Goal: Communication & Community: Answer question/provide support

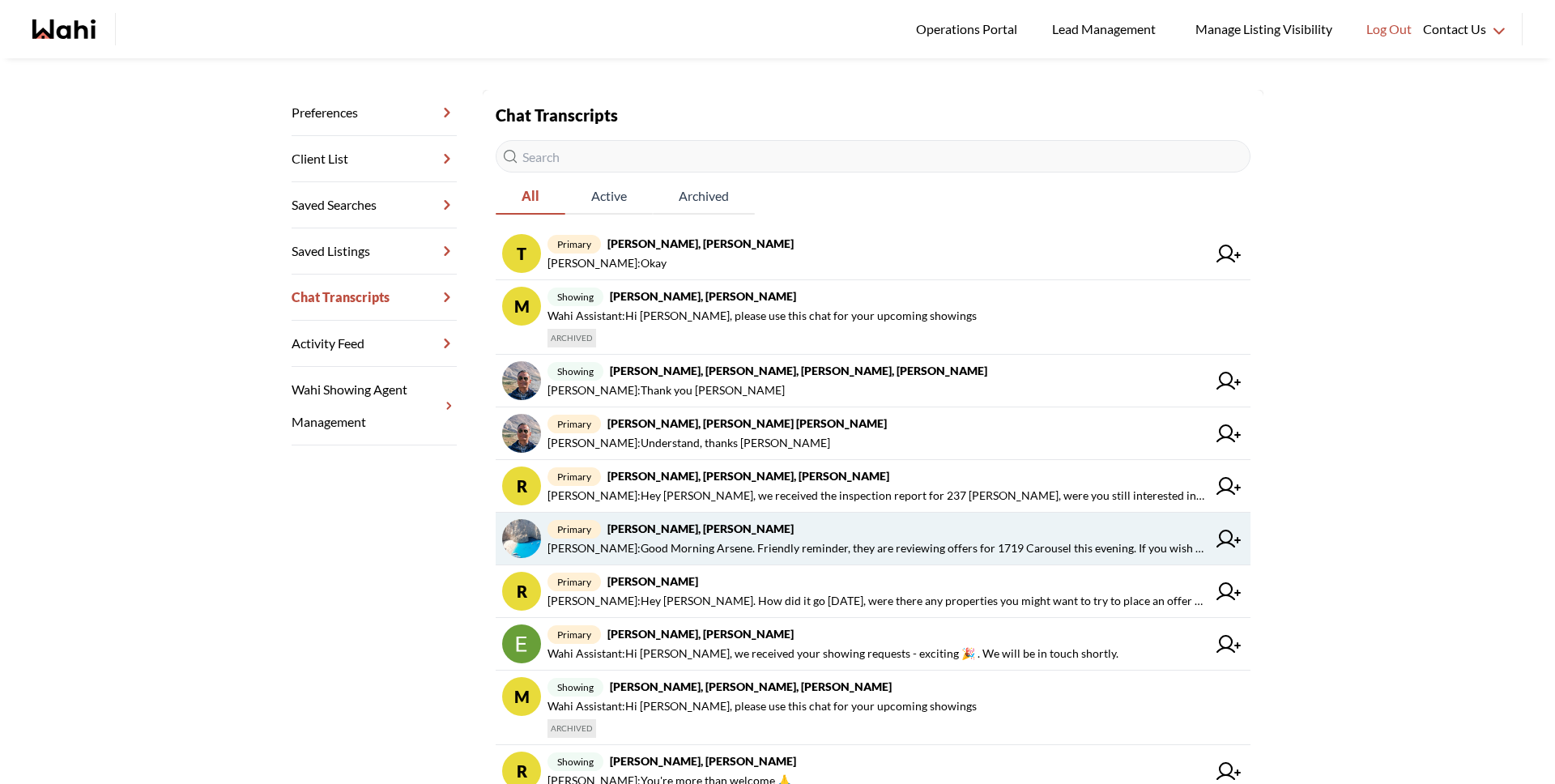
scroll to position [263, 0]
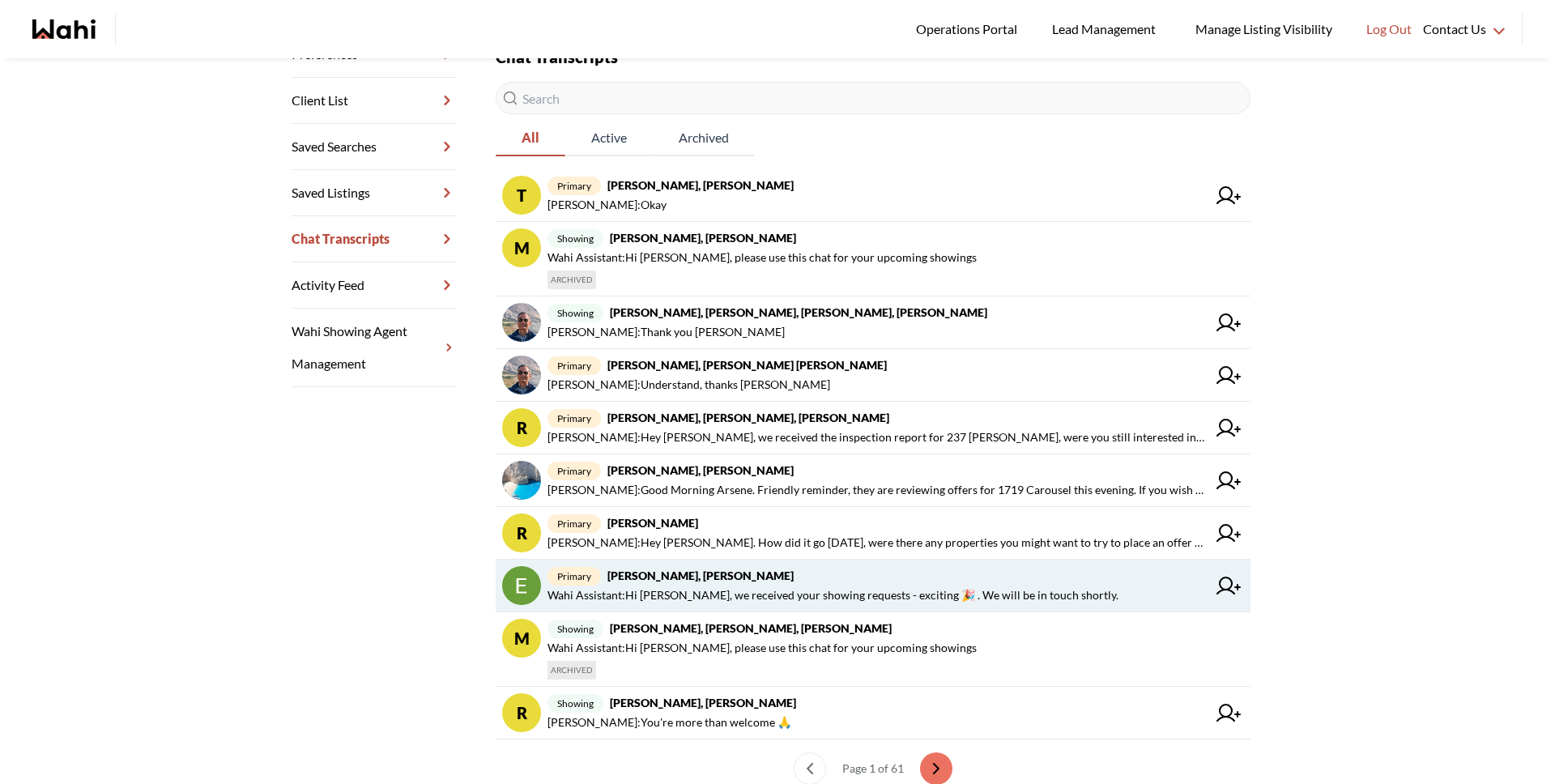
click at [883, 582] on span "primary Efrem Abraham, Michelle" at bounding box center [877, 576] width 659 height 20
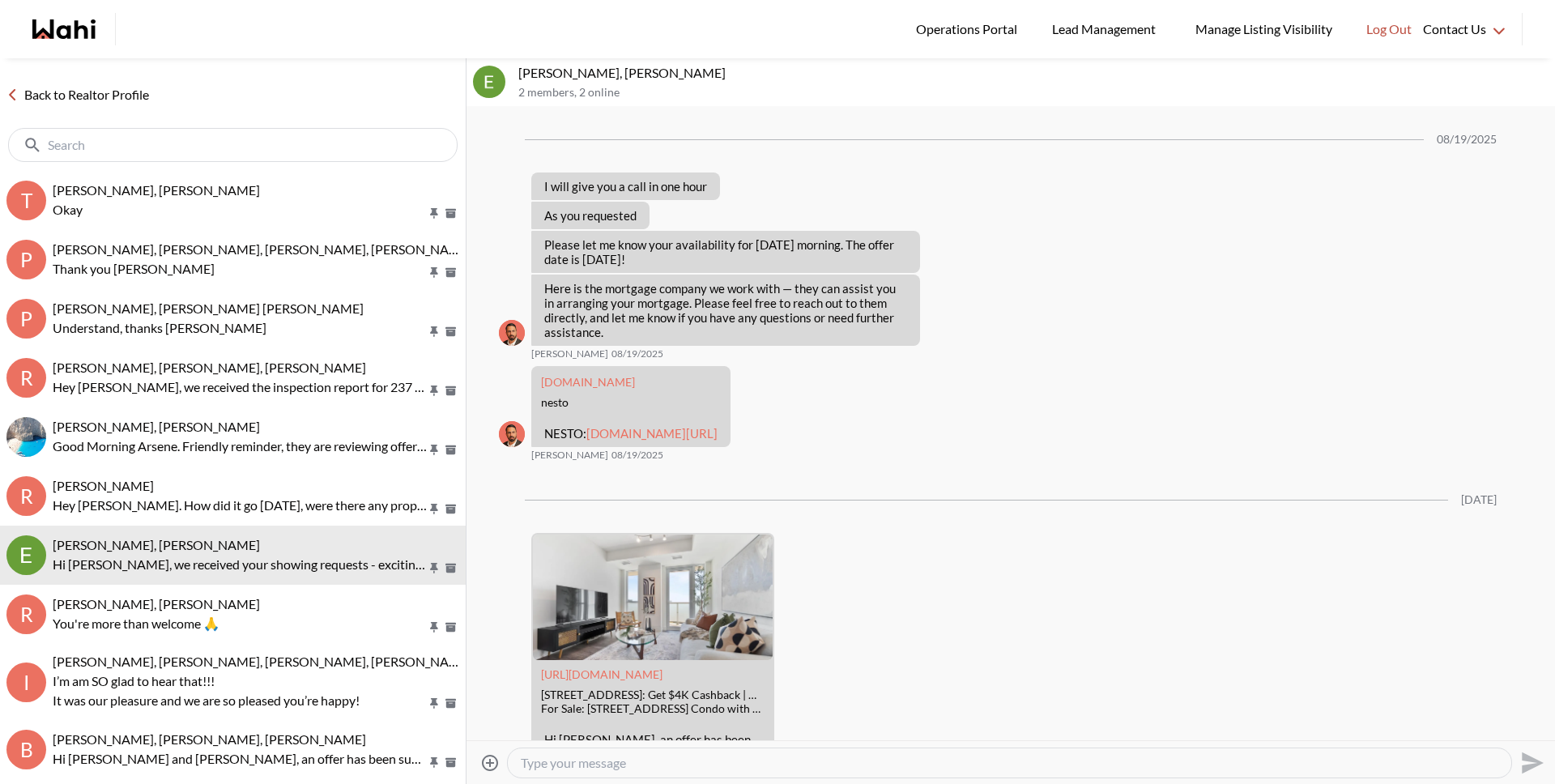
scroll to position [1798, 0]
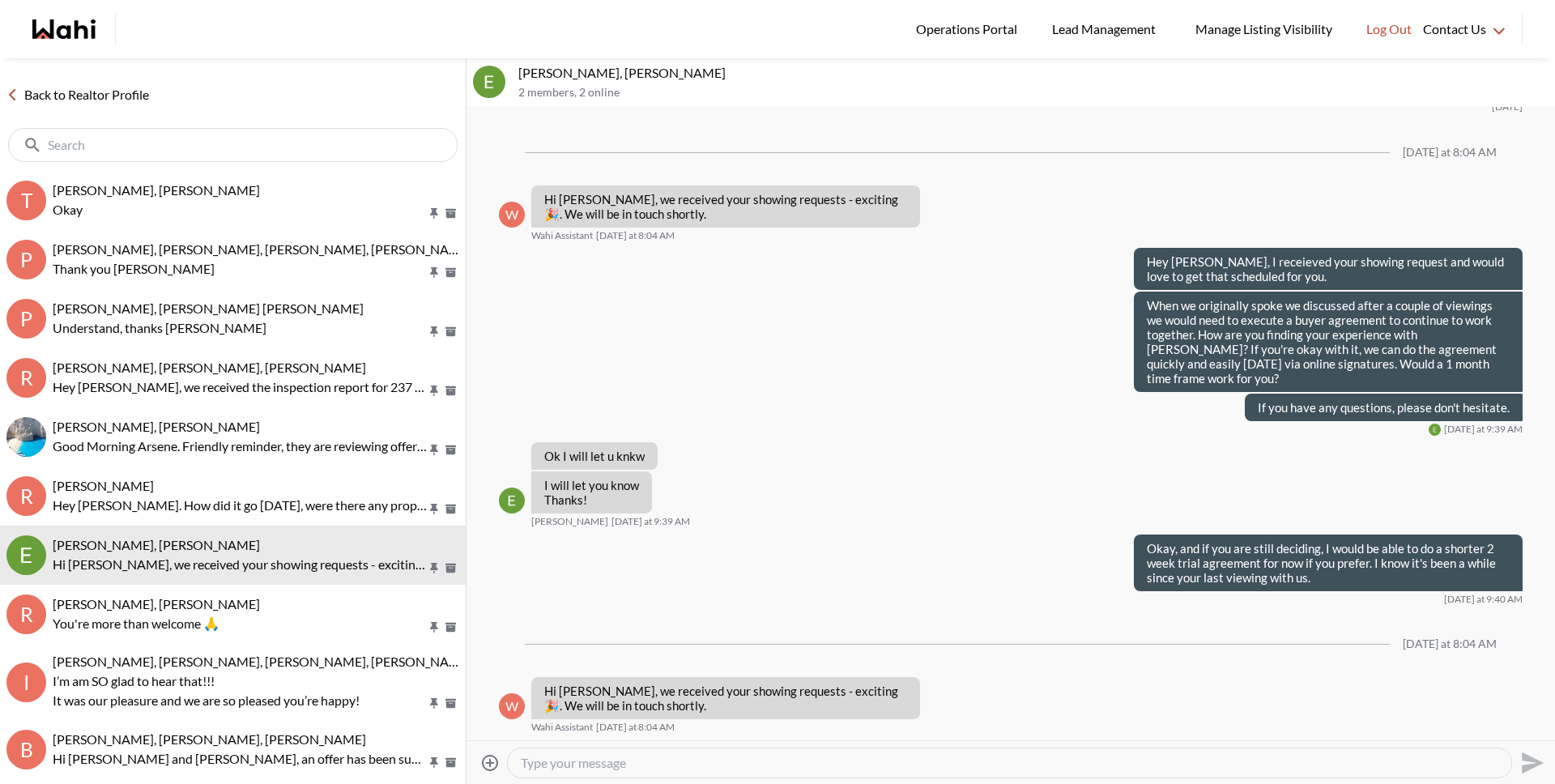
drag, startPoint x: 859, startPoint y: 763, endPoint x: 851, endPoint y: 765, distance: 8.2
click at [857, 763] on textarea "Type your message" at bounding box center [1009, 763] width 977 height 16
type textarea "Hey Efrem. Just wanted to check back in, did you still want to view the propert…"
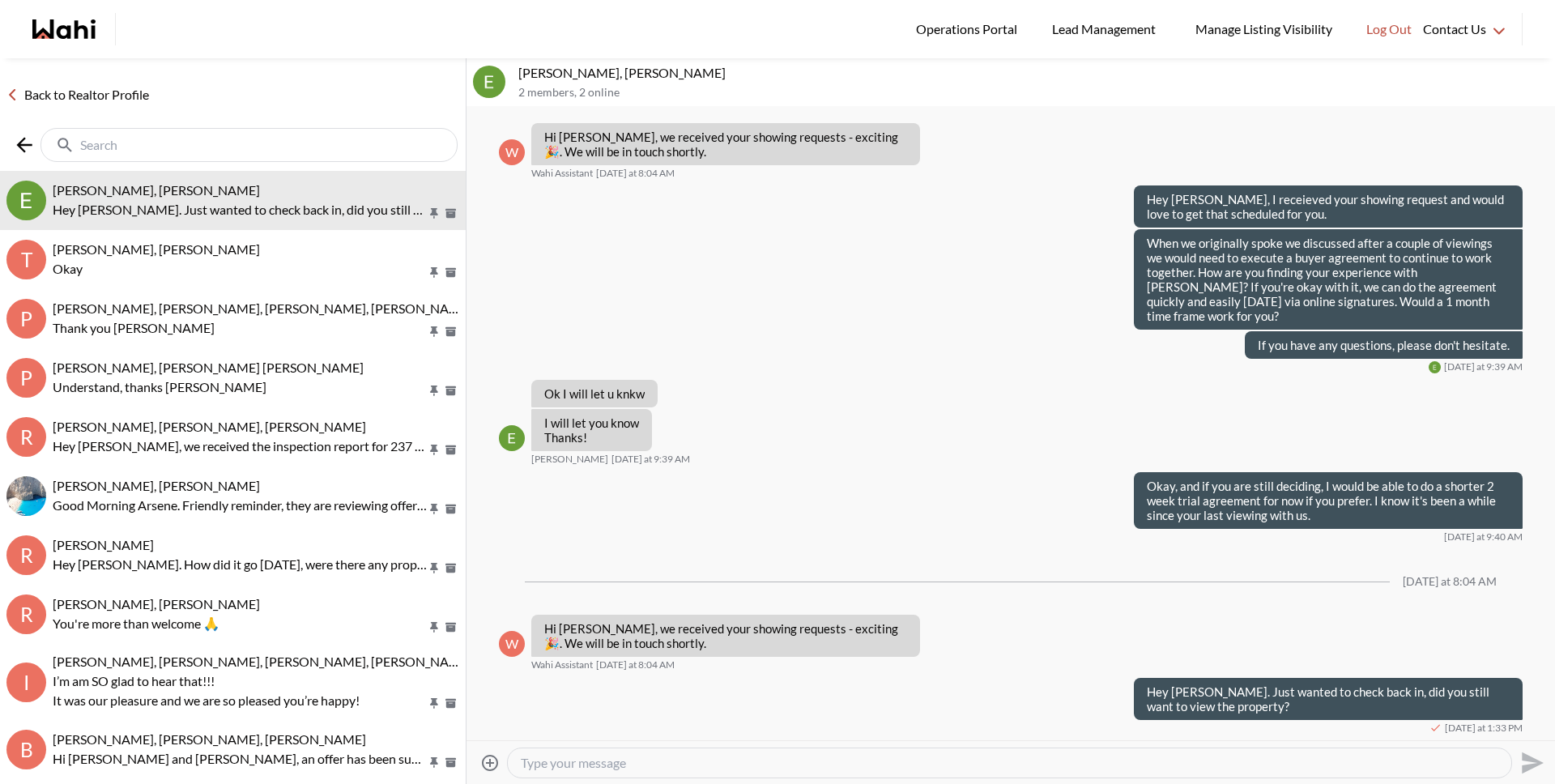
click at [203, 142] on input "text" at bounding box center [250, 145] width 341 height 16
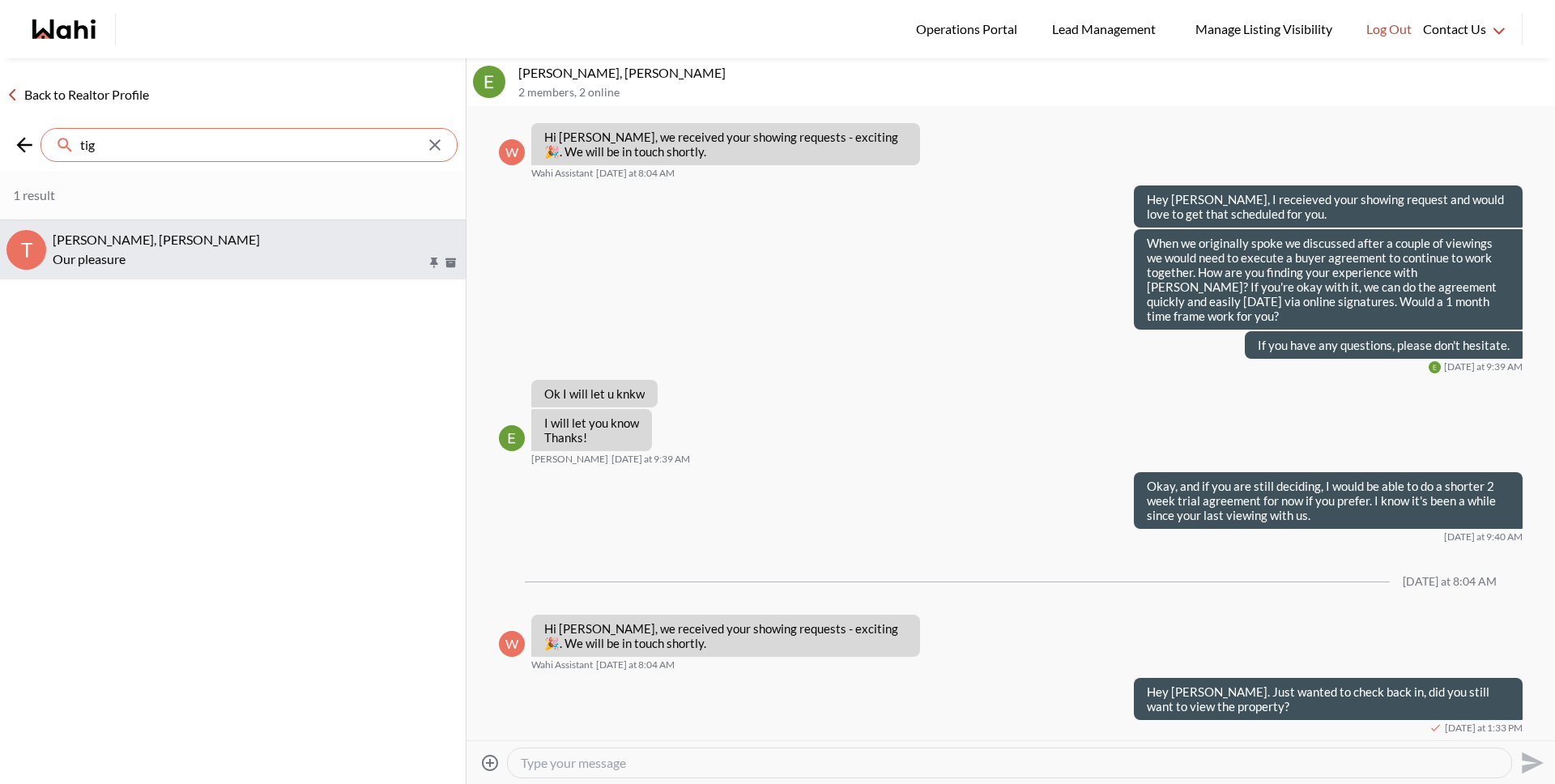
type input "tig"
click at [143, 257] on p "Our pleasure" at bounding box center [239, 259] width 374 height 20
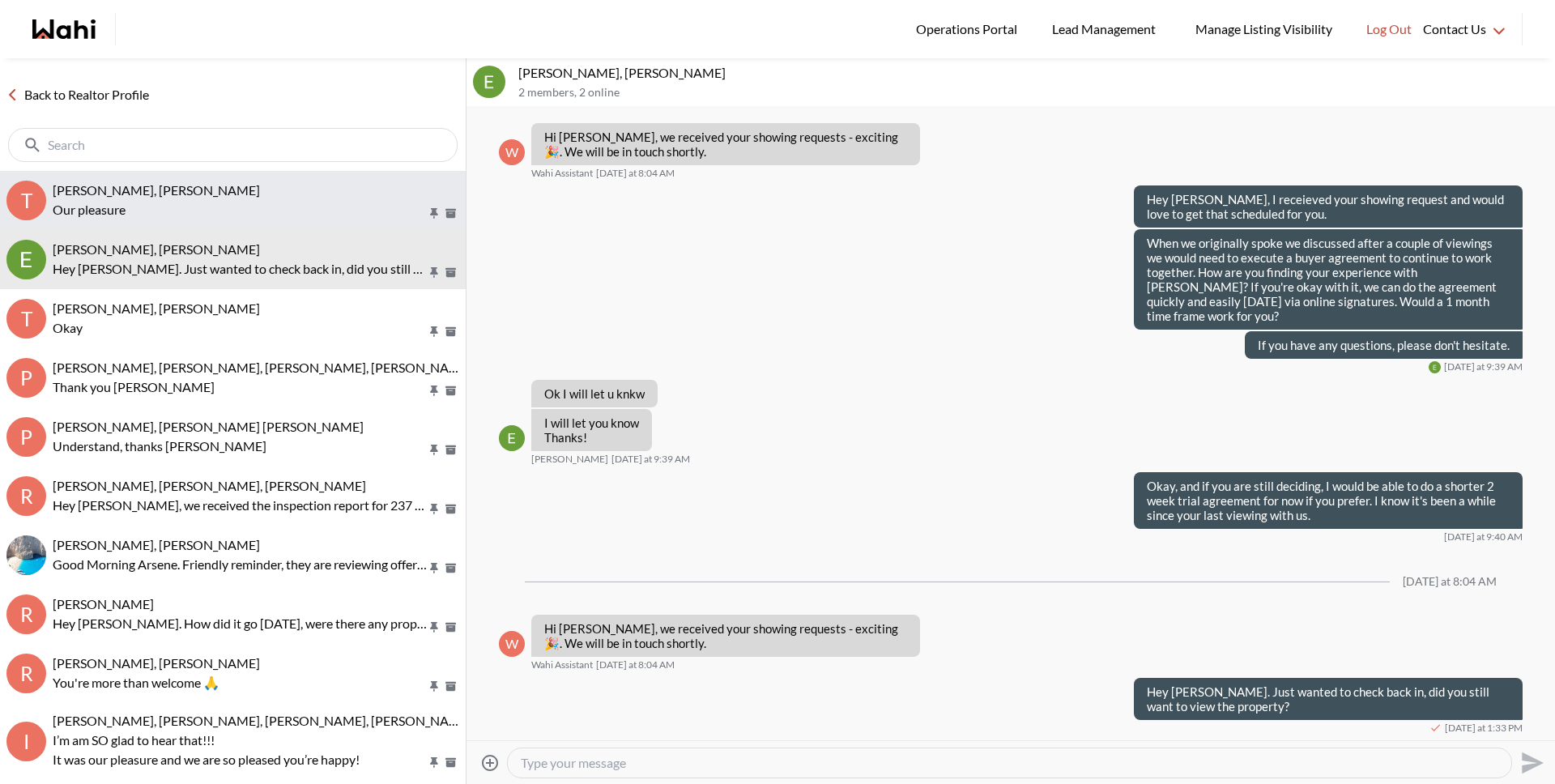
click at [157, 184] on span "TIGRAN ARUSTAMYAN, Michelle" at bounding box center [156, 190] width 208 height 15
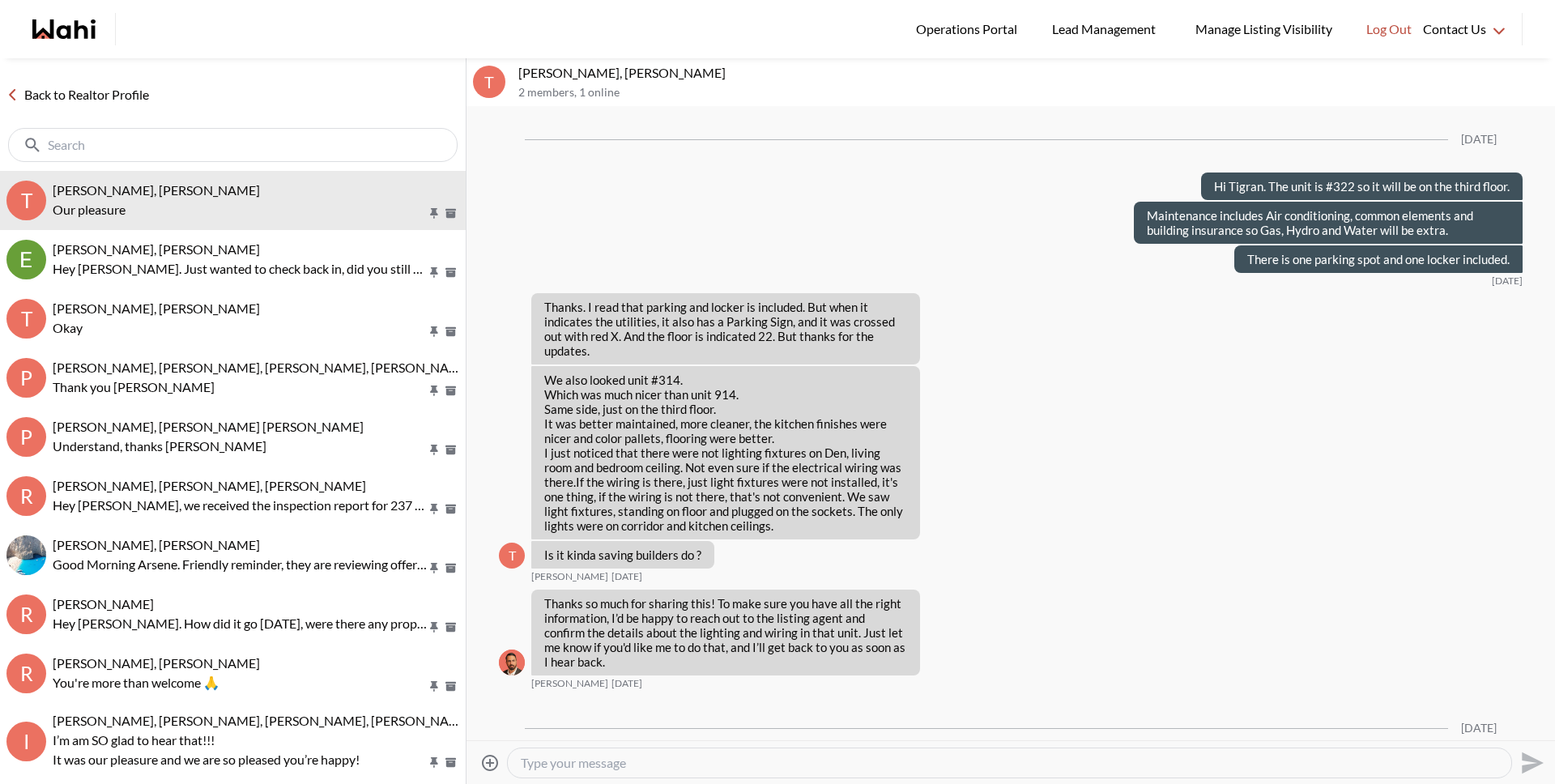
scroll to position [1276, 0]
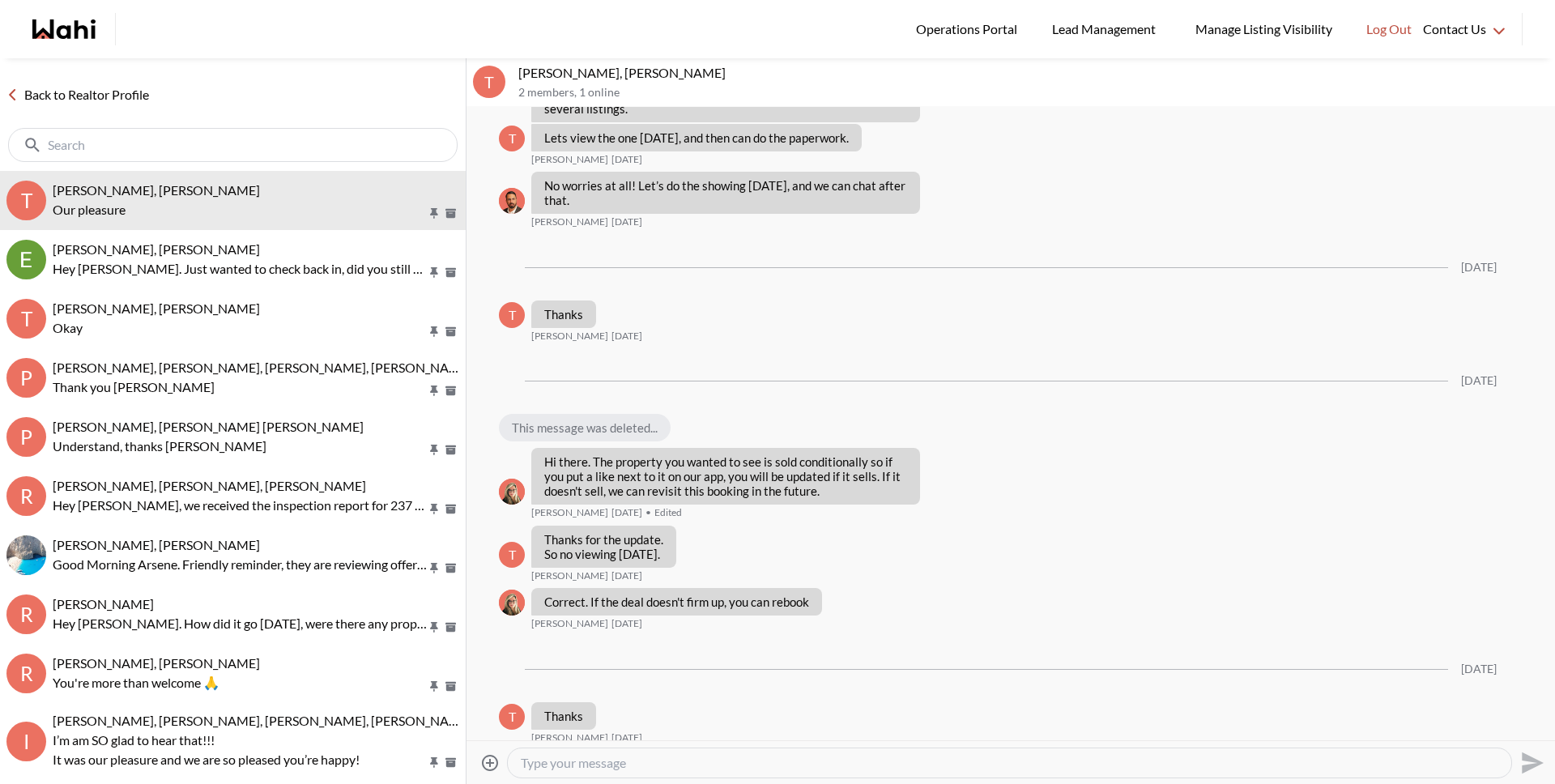
click at [622, 764] on textarea "Type your message" at bounding box center [1009, 763] width 977 height 16
type textarea "Hey Tigran, just checking in. Thinking of any more showings soon?"
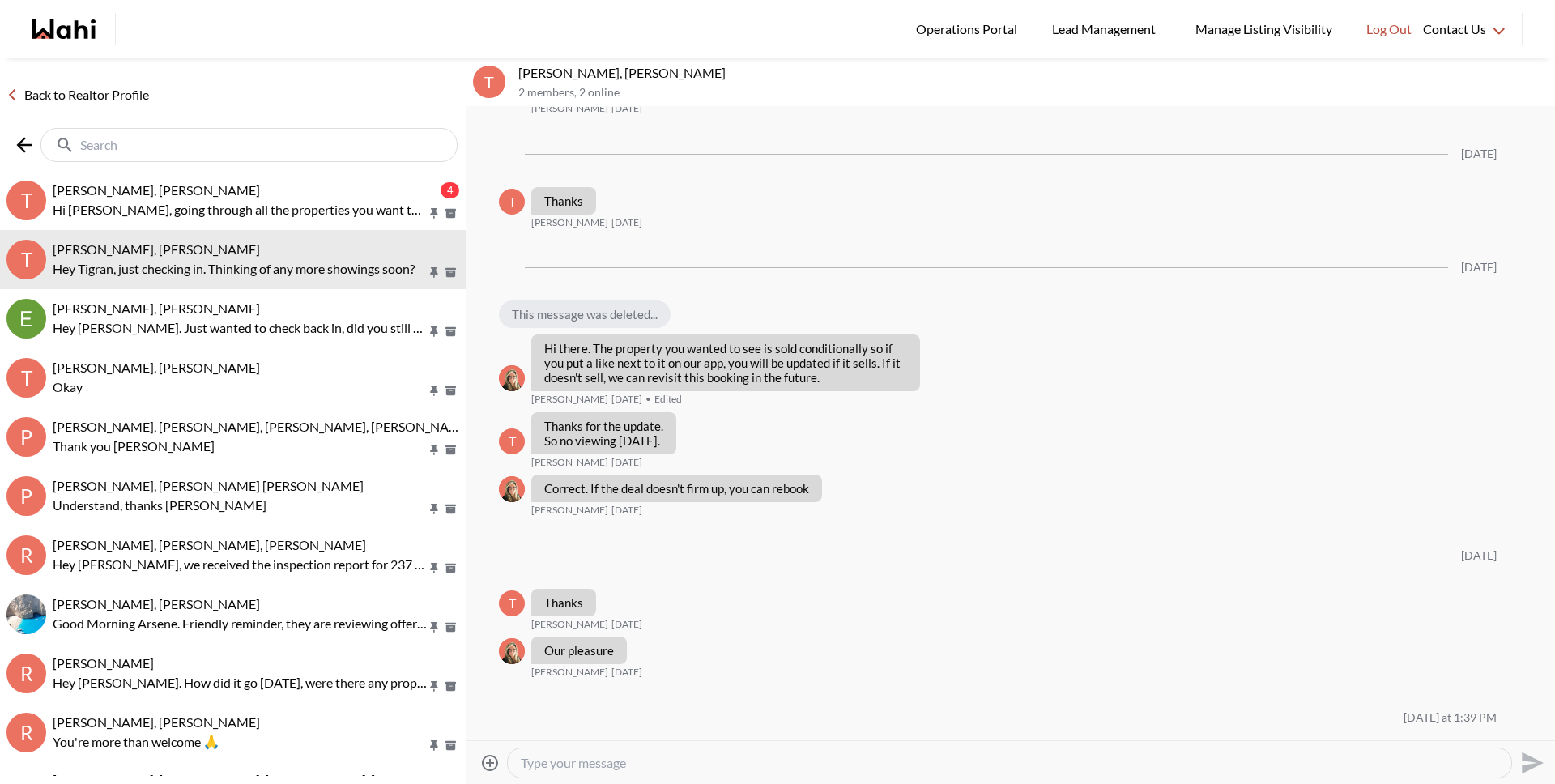
click at [405, 145] on input "text" at bounding box center [250, 145] width 341 height 16
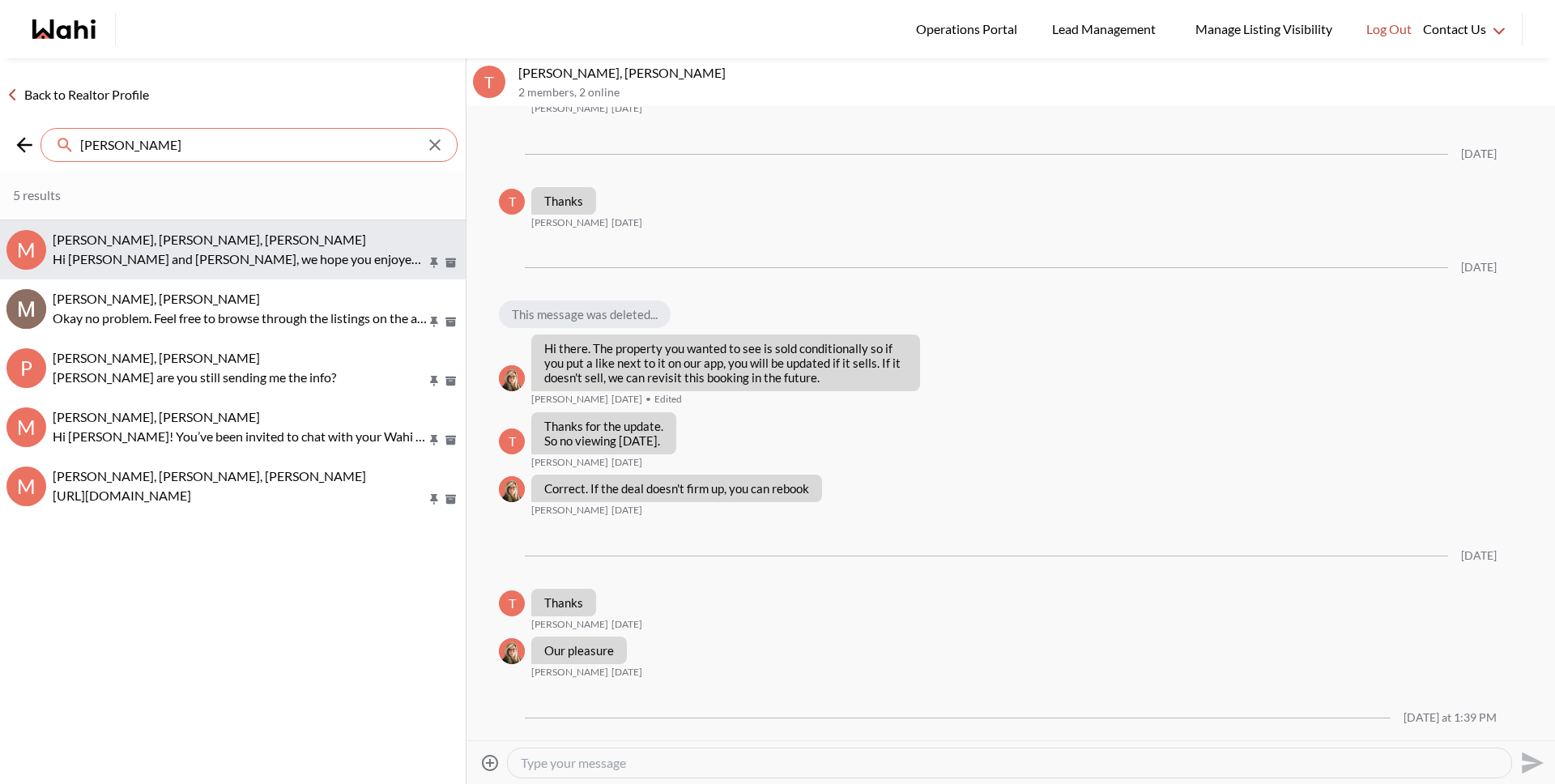
type input "michael"
click at [321, 238] on div "[PERSON_NAME], [PERSON_NAME], [PERSON_NAME]" at bounding box center [256, 239] width 407 height 16
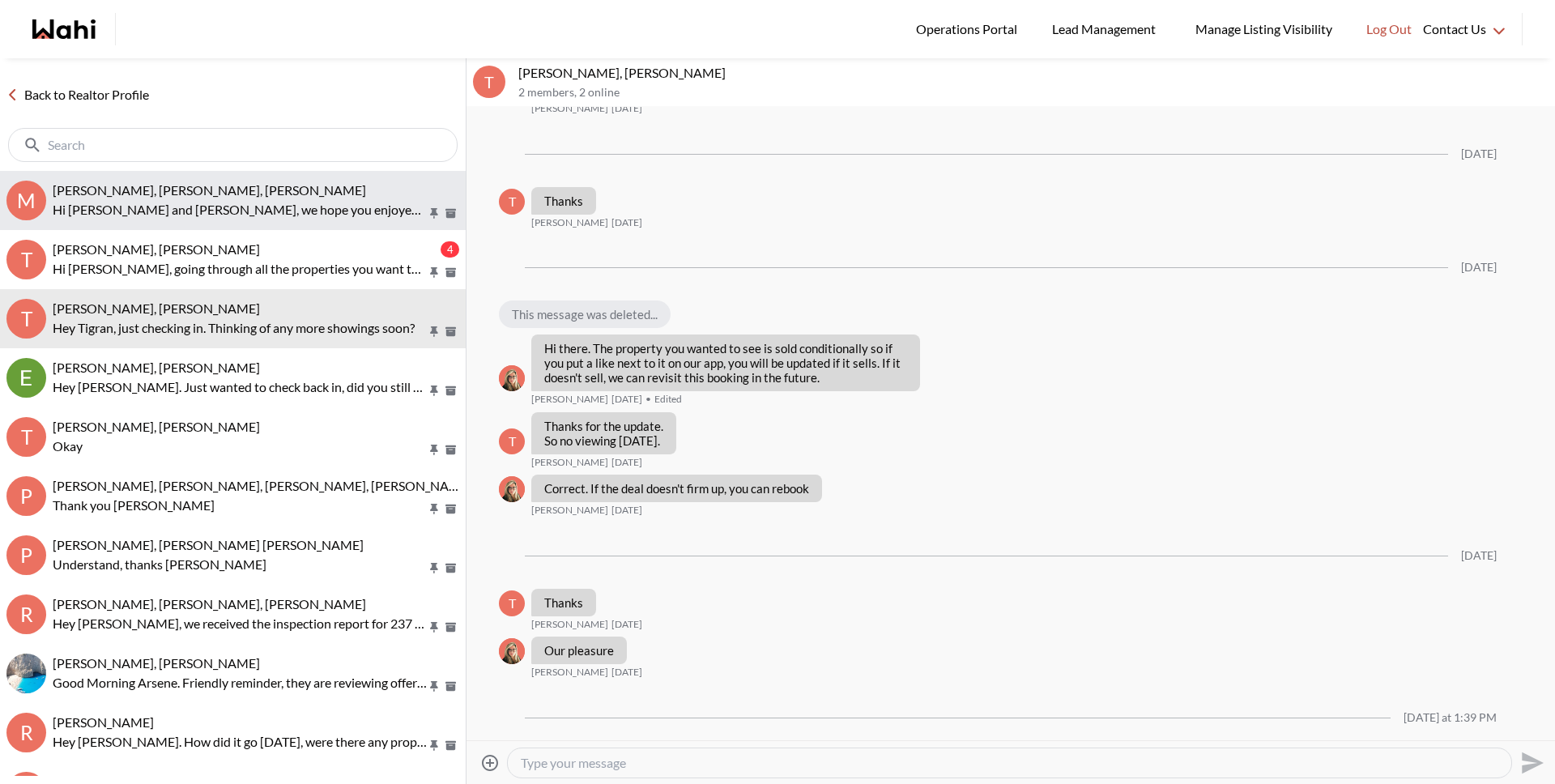
click at [317, 204] on p "Hi Michael and Maria, we hope you enjoyed your showings! Did the properties mee…" at bounding box center [239, 209] width 374 height 20
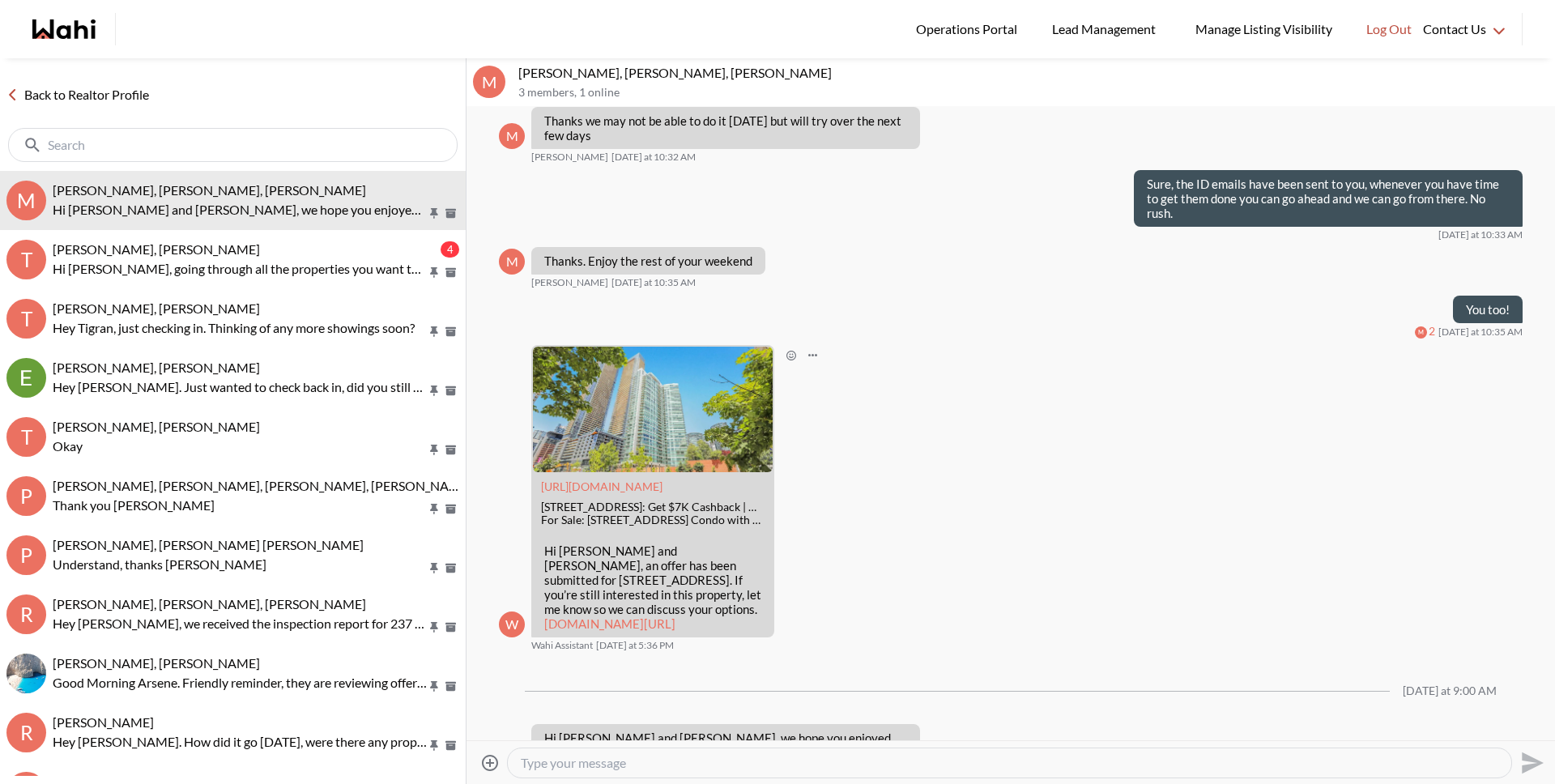
scroll to position [1498, 0]
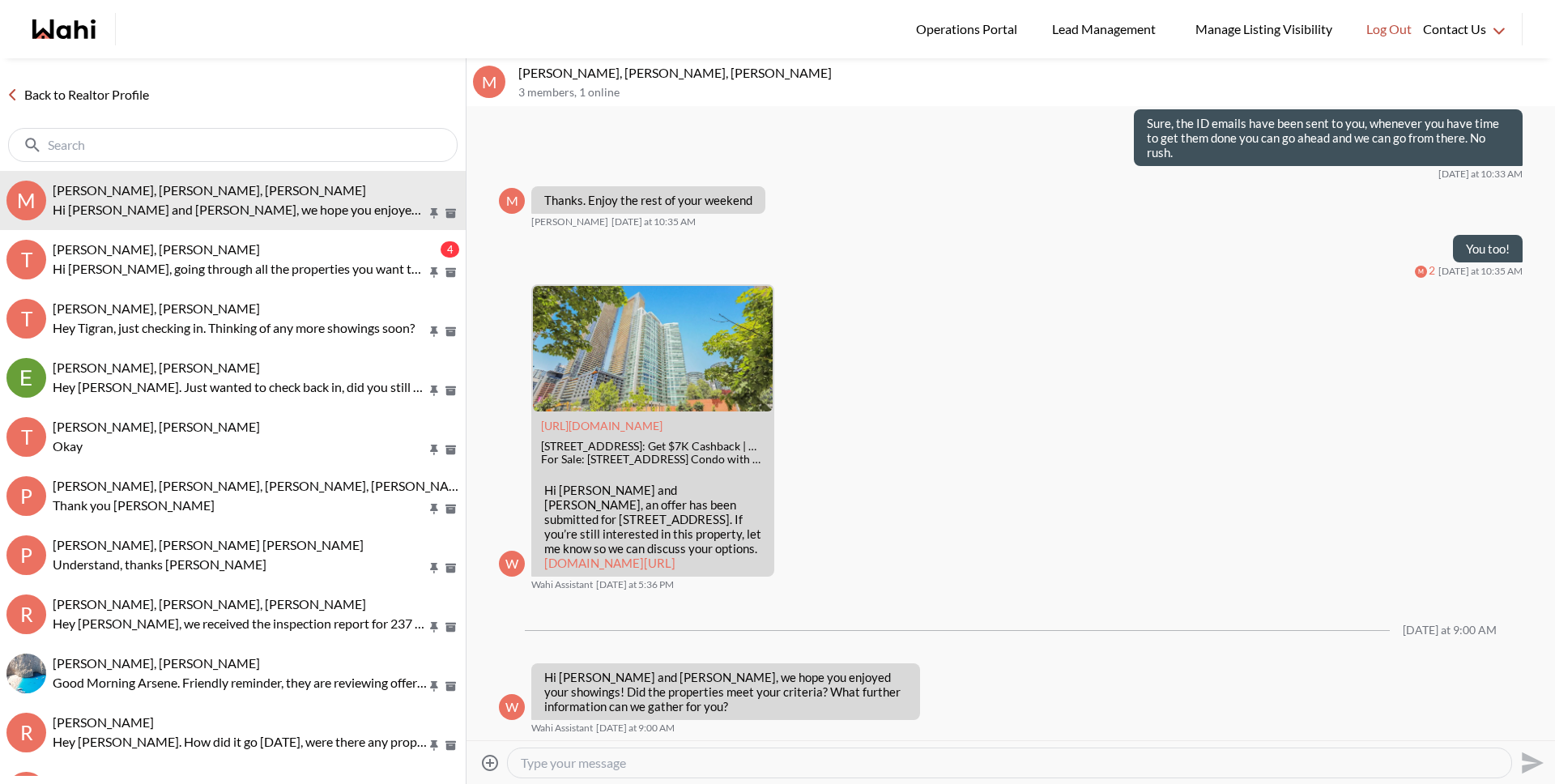
click at [829, 770] on textarea "Type your message" at bounding box center [1009, 763] width 977 height 16
type textarea "Hey [PERSON_NAME] and [PERSON_NAME], just checking in, thinking of any showings…"
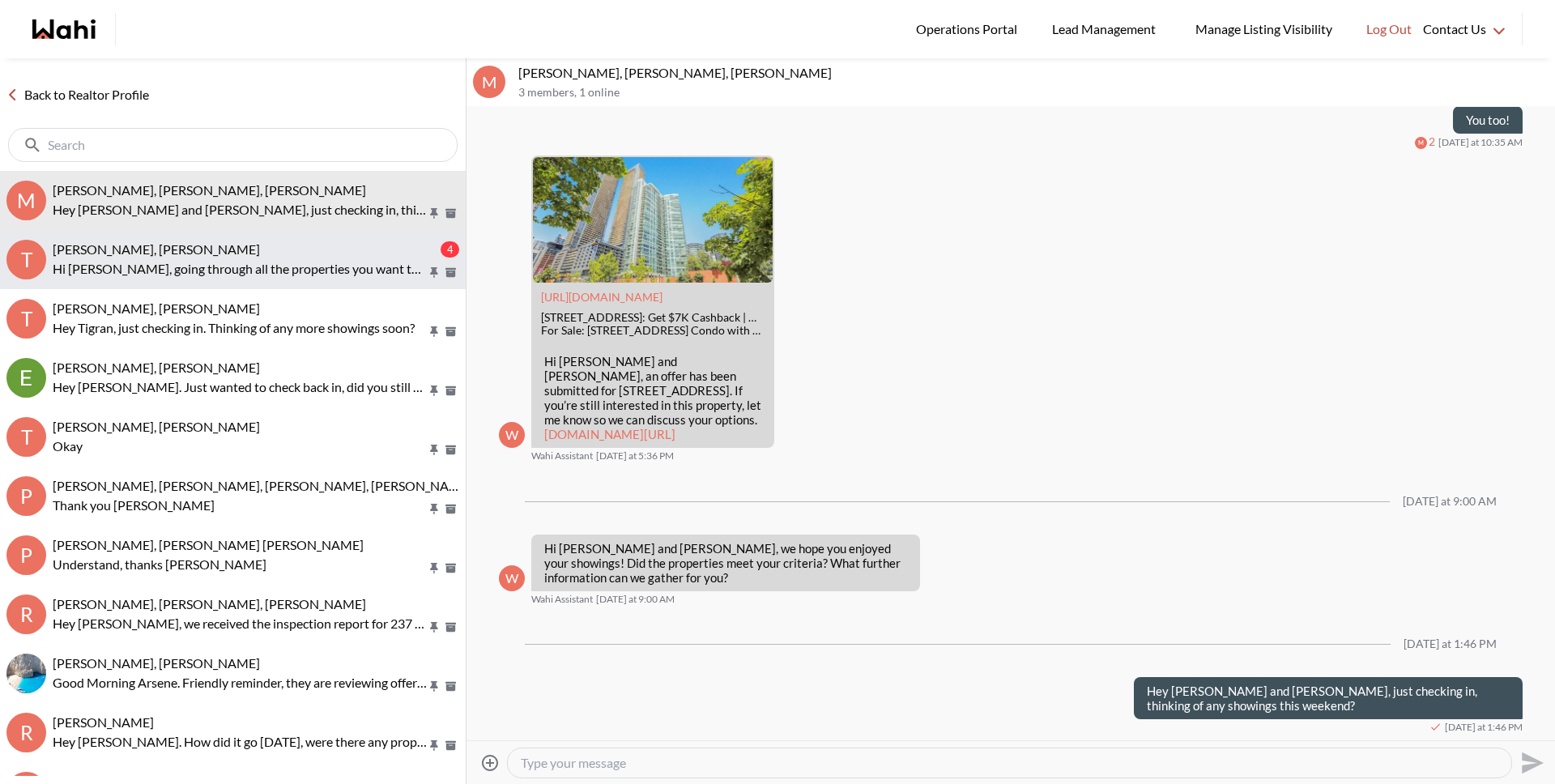
click at [225, 271] on p "Hi Tanya, going through all the properties you want to look at and confirming s…" at bounding box center [239, 268] width 374 height 20
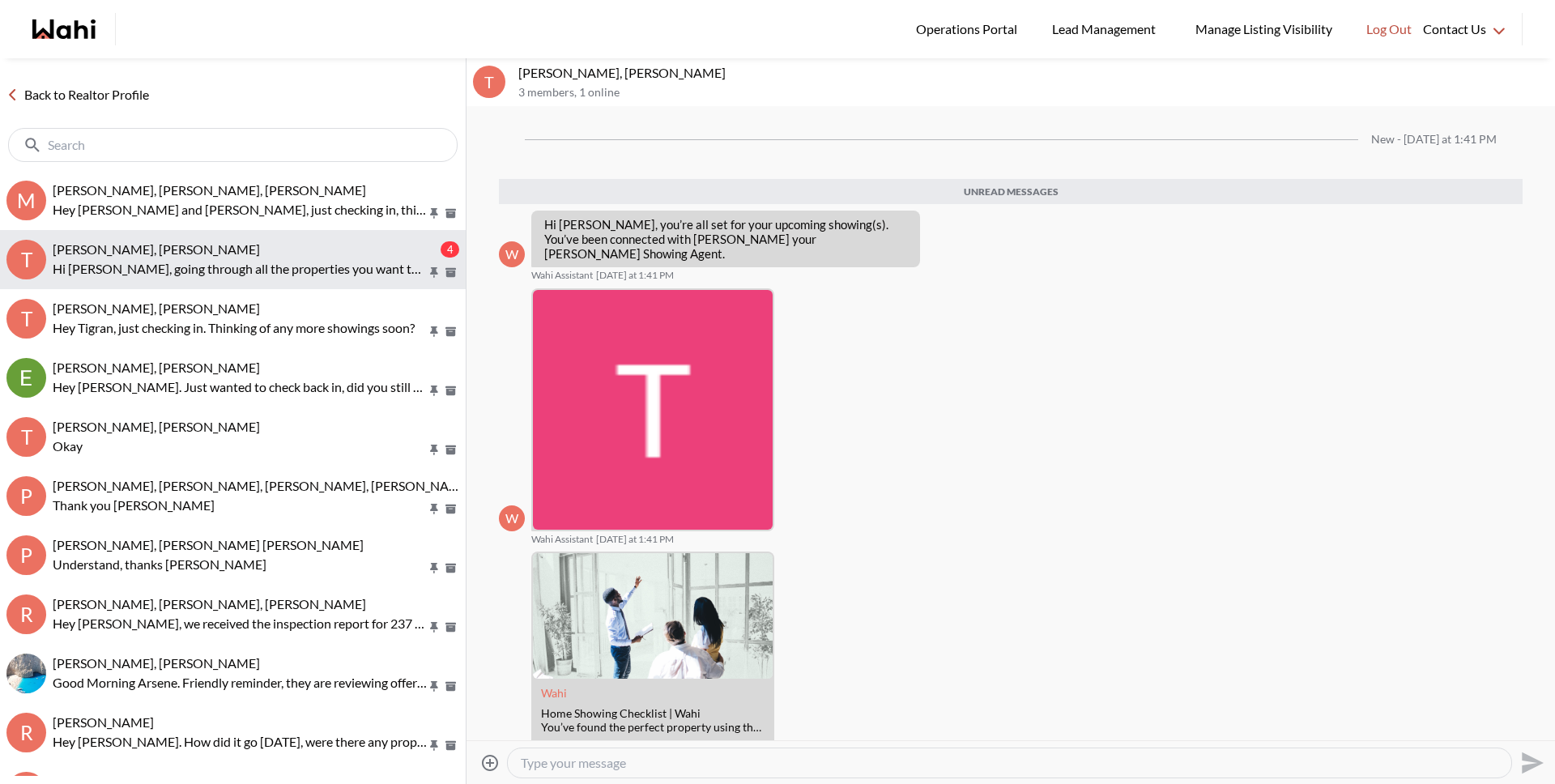
scroll to position [159, 0]
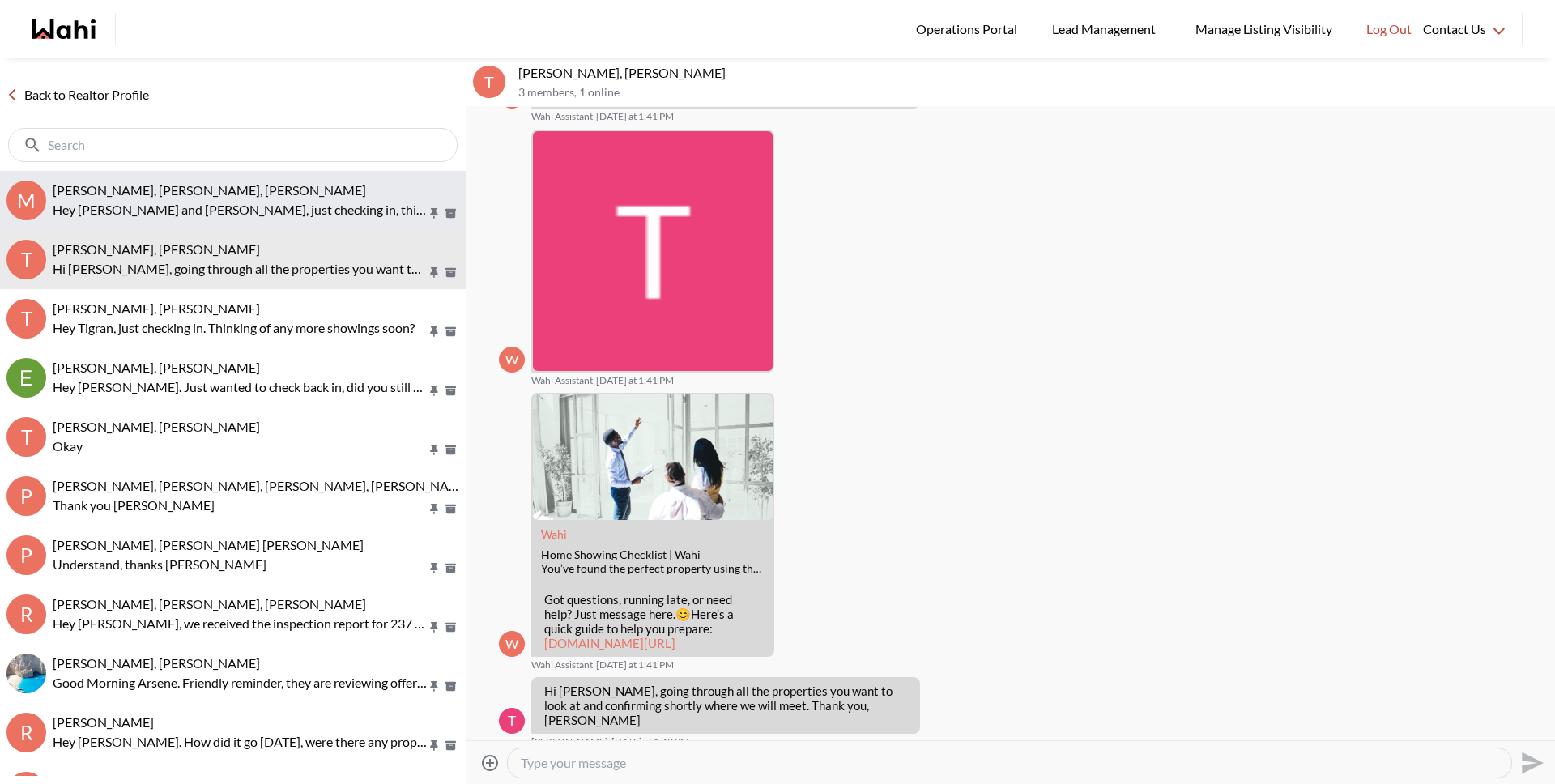
click at [203, 191] on span "Michael Man, Maria Odejar, Michelle" at bounding box center [209, 190] width 313 height 15
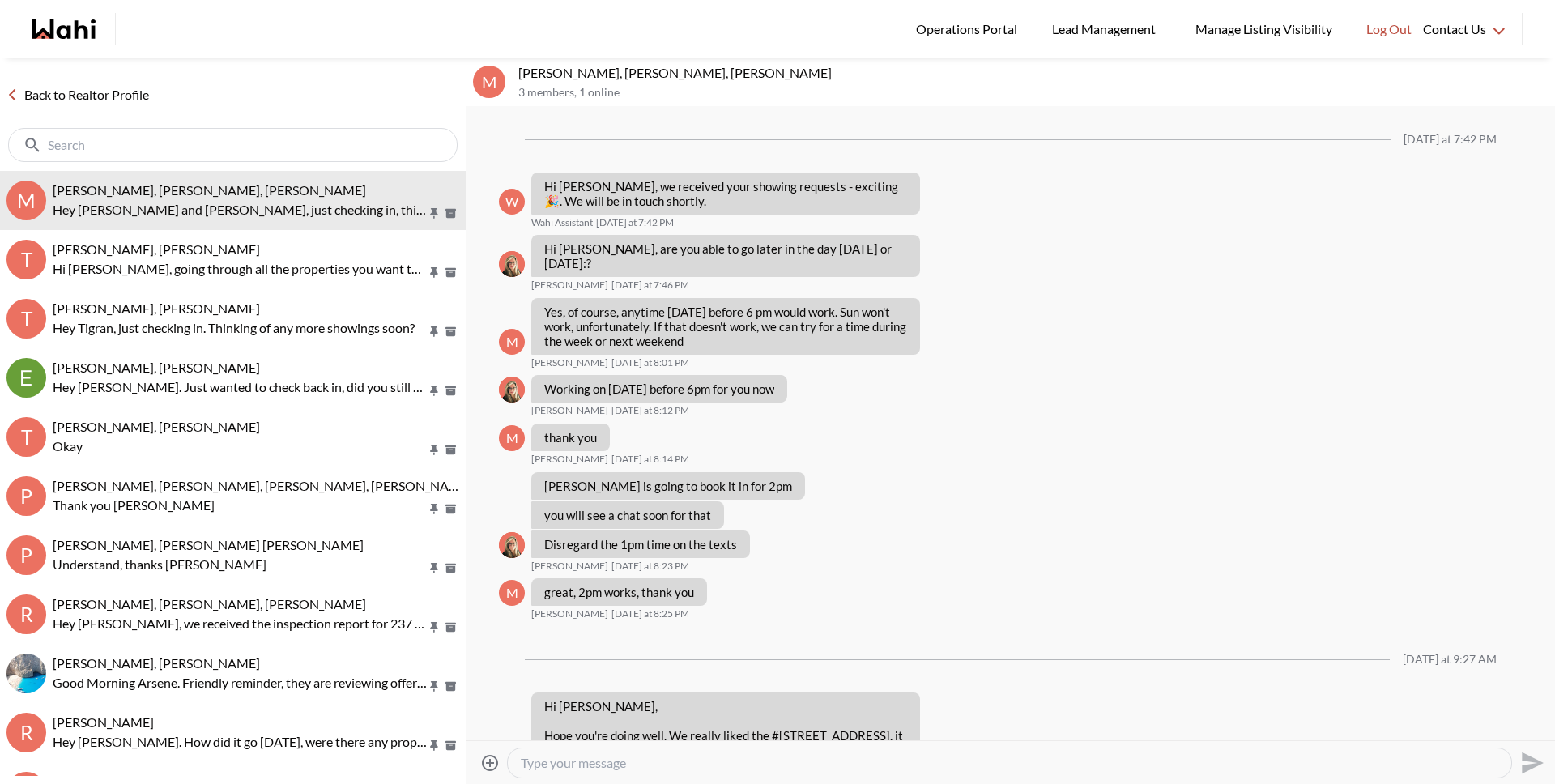
scroll to position [1626, 0]
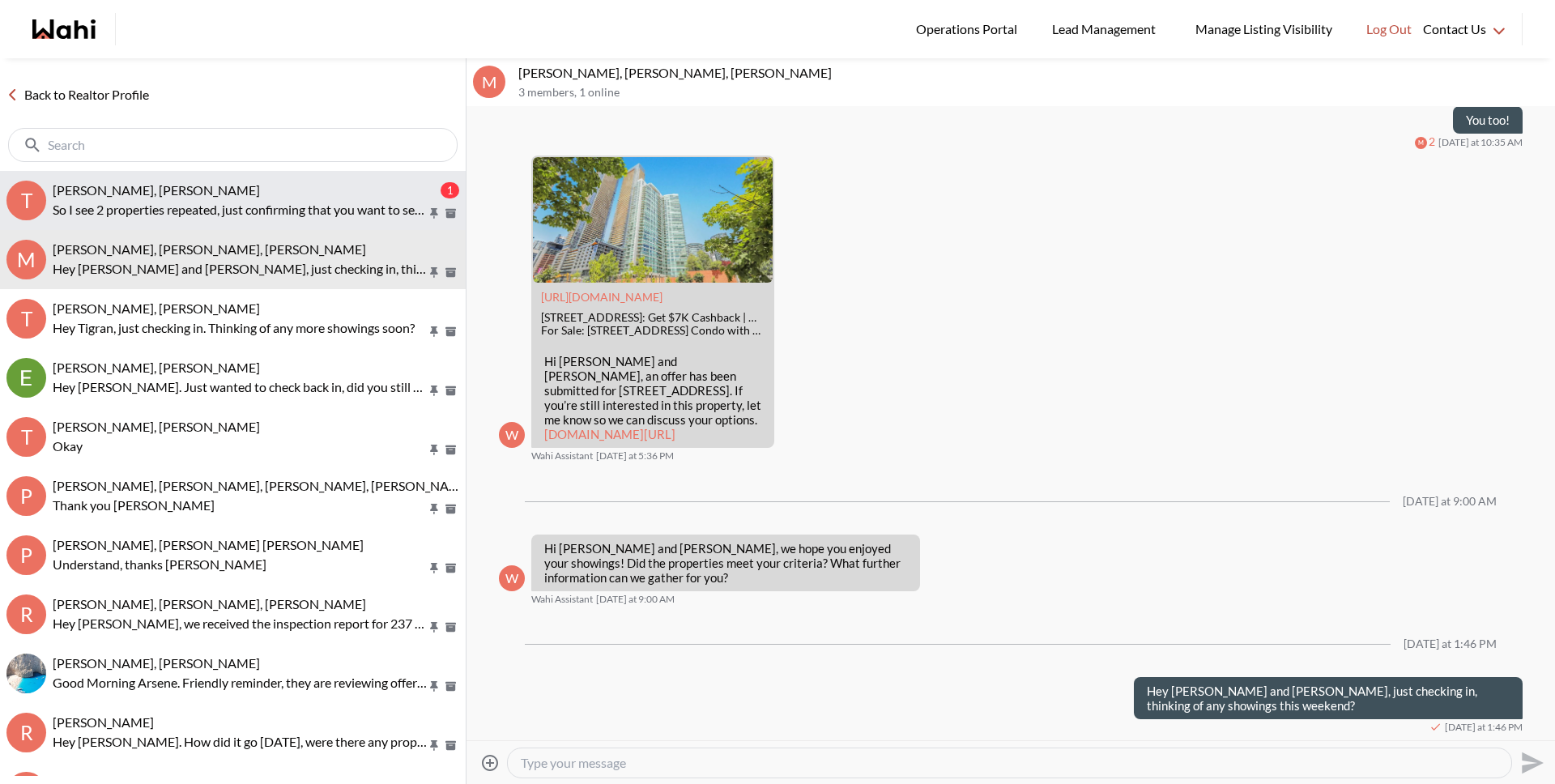
click at [242, 173] on button "T Tanya Fita, Teresa, Michelle 1 So I see 2 properties repeated, just confirmin…" at bounding box center [233, 200] width 466 height 59
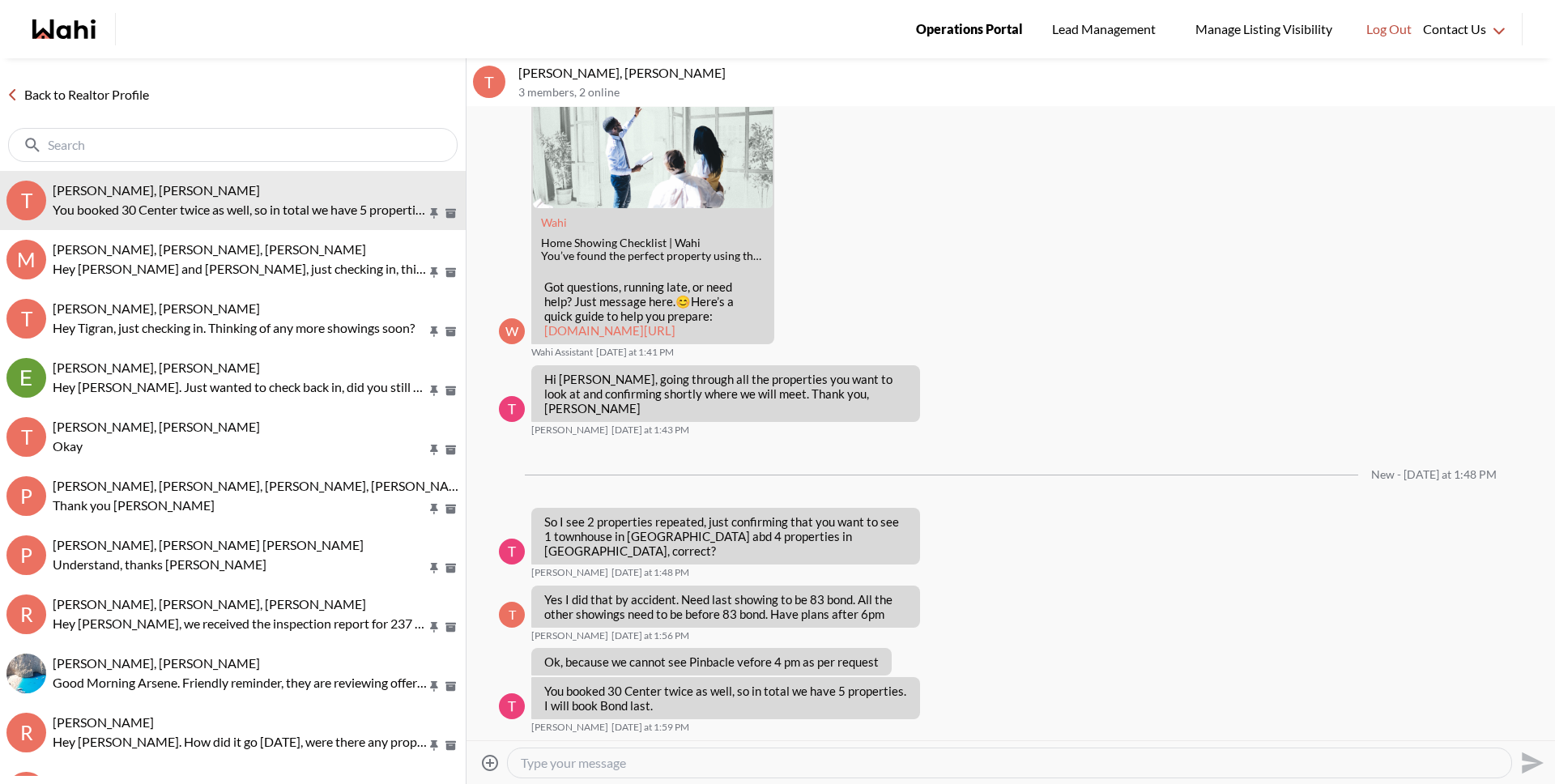
scroll to position [403, 0]
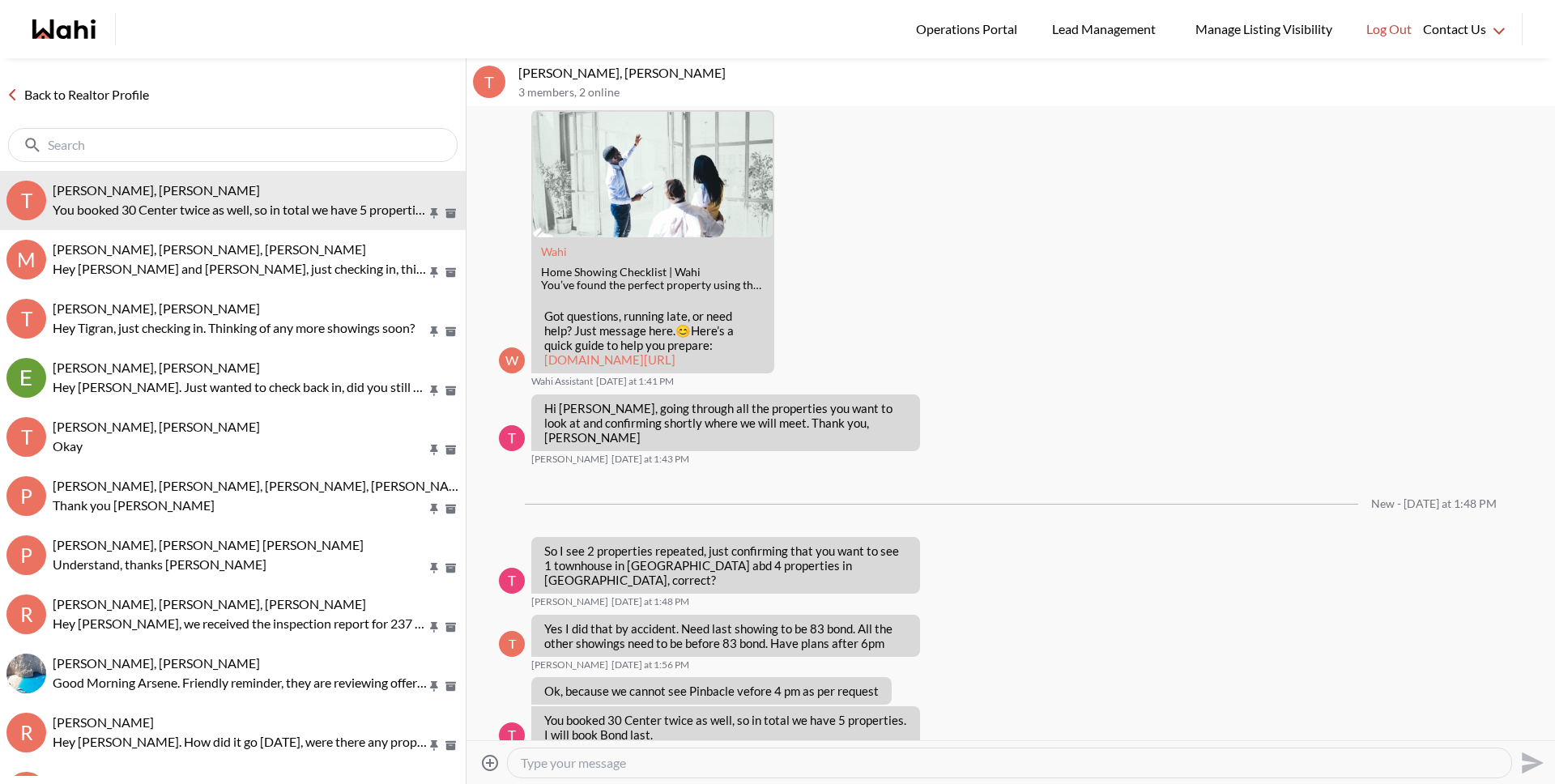
click at [608, 760] on textarea "Type your message" at bounding box center [1009, 763] width 977 height 16
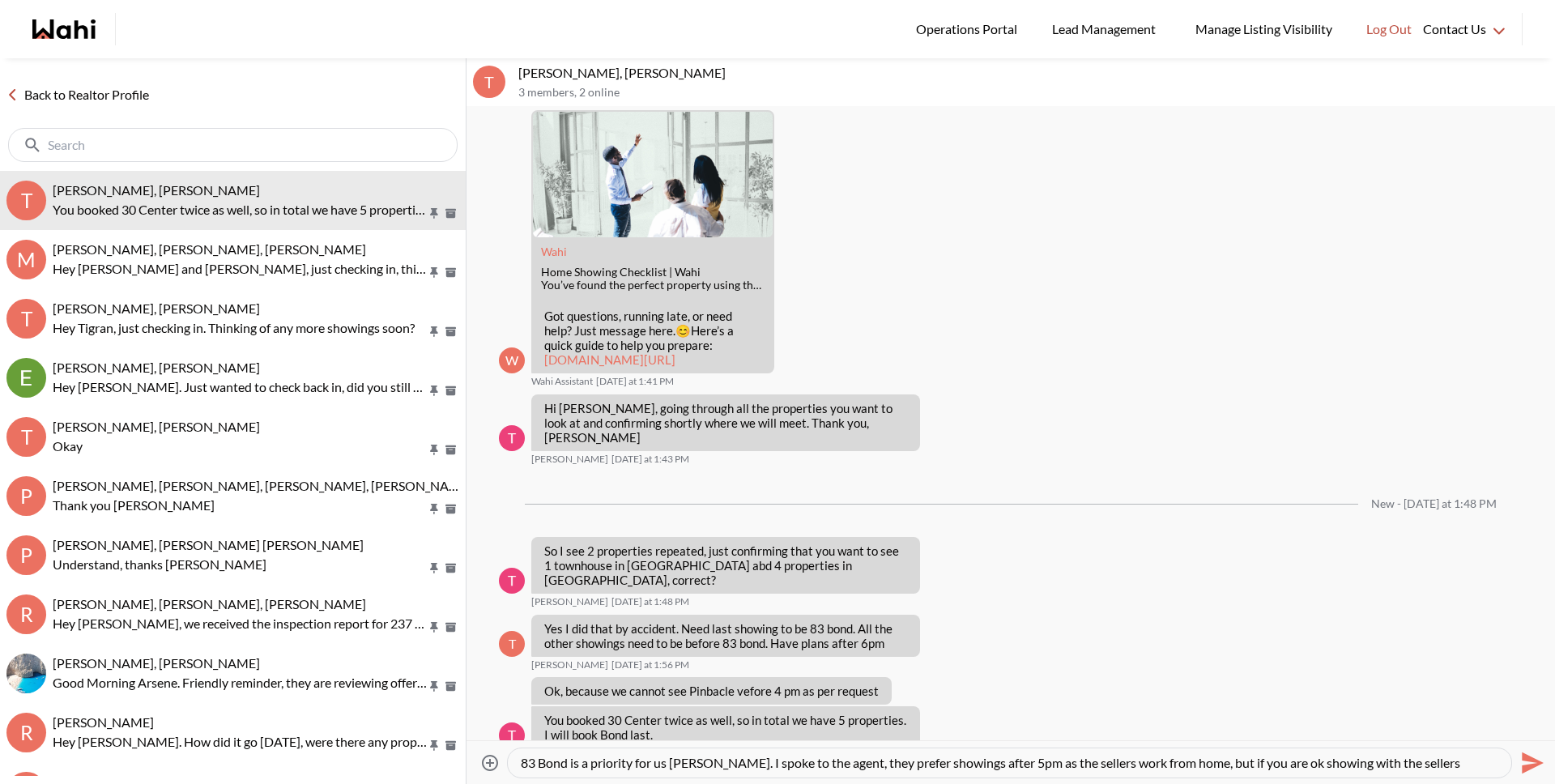
scroll to position [16, 0]
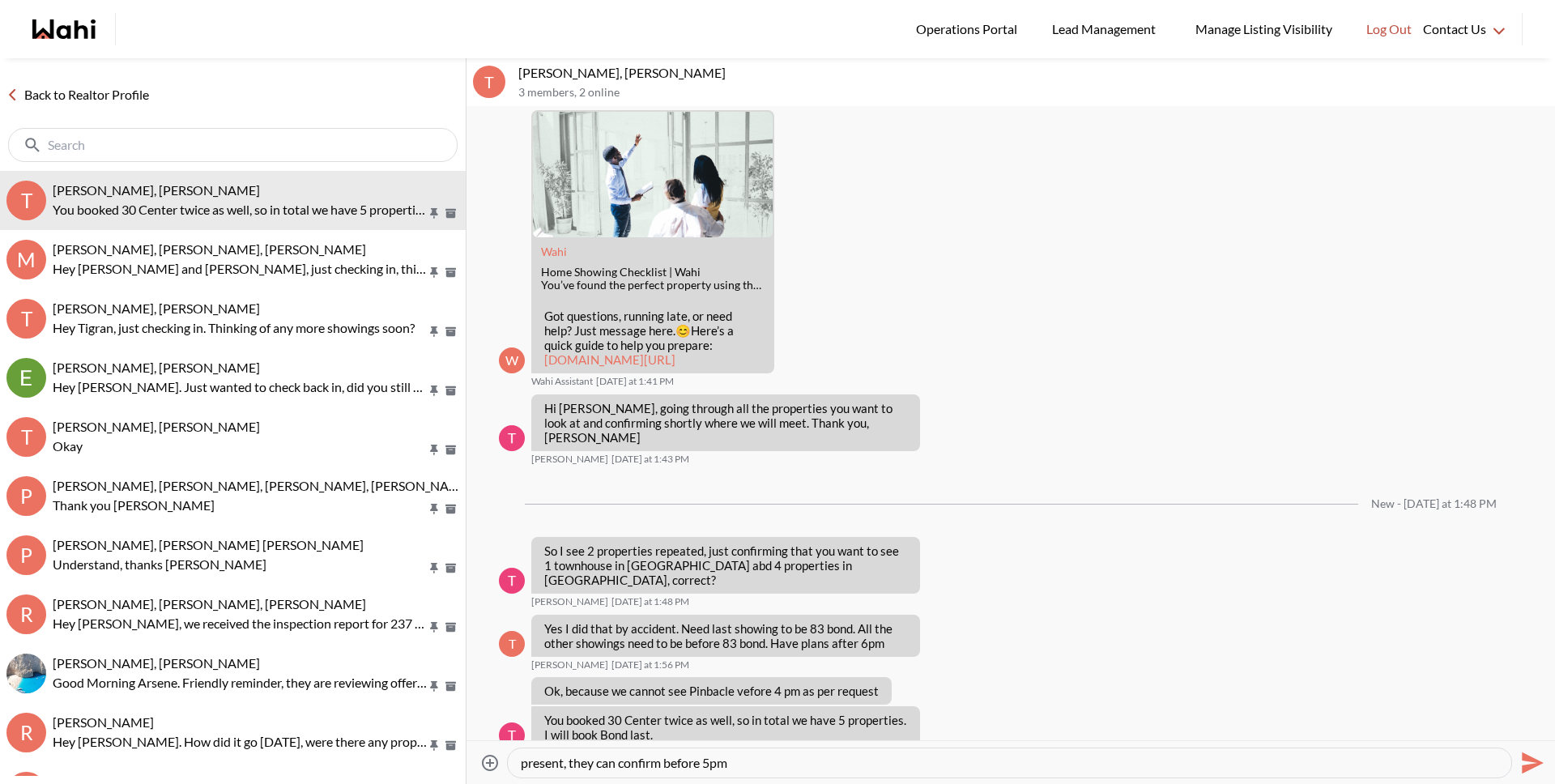
type textarea "83 Bond is a priority for us Teresa. I spoke to the agent, they prefer showings…"
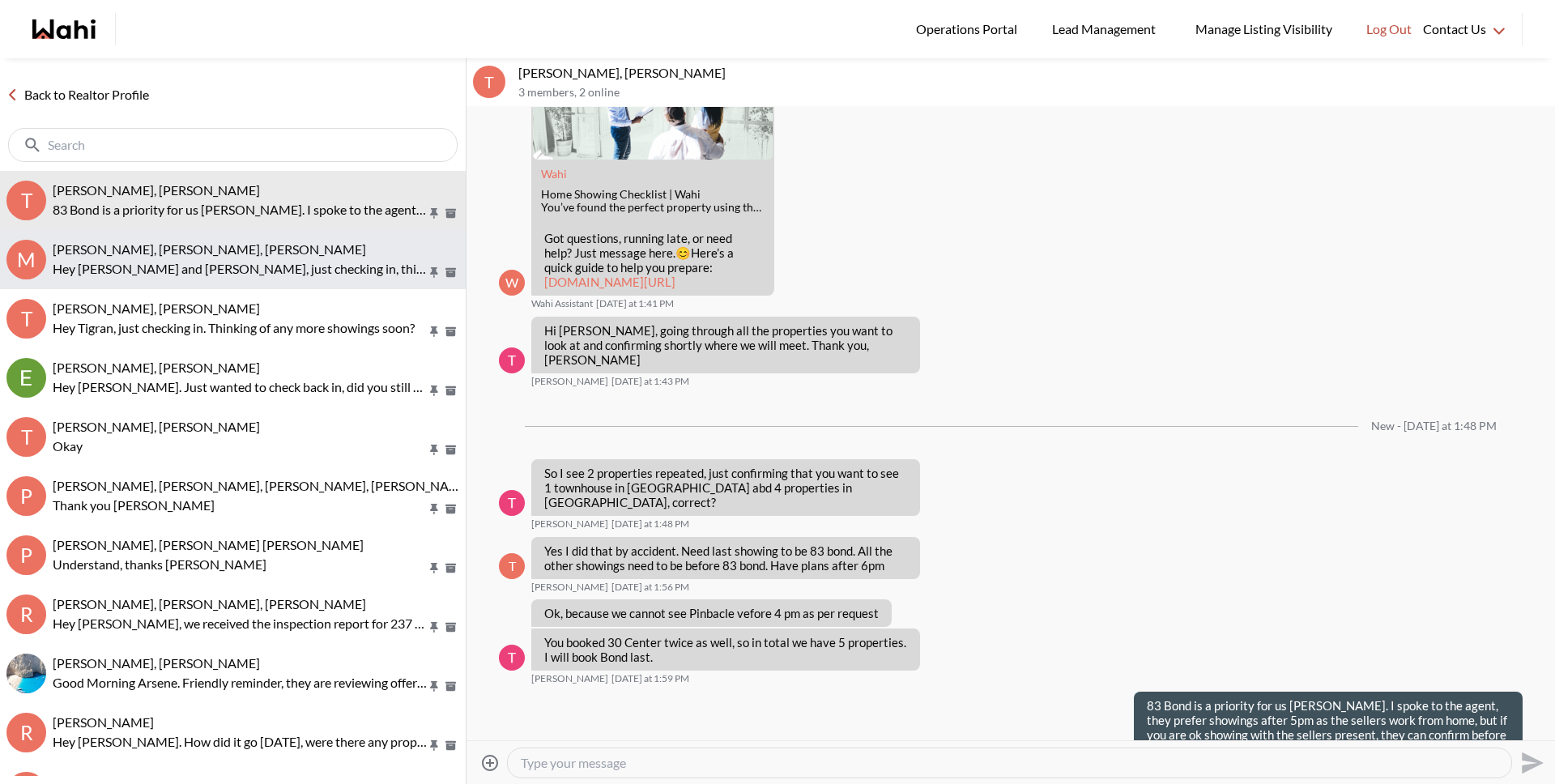
click at [150, 244] on span "Michael Man, Maria Odejar, Michelle" at bounding box center [209, 249] width 313 height 15
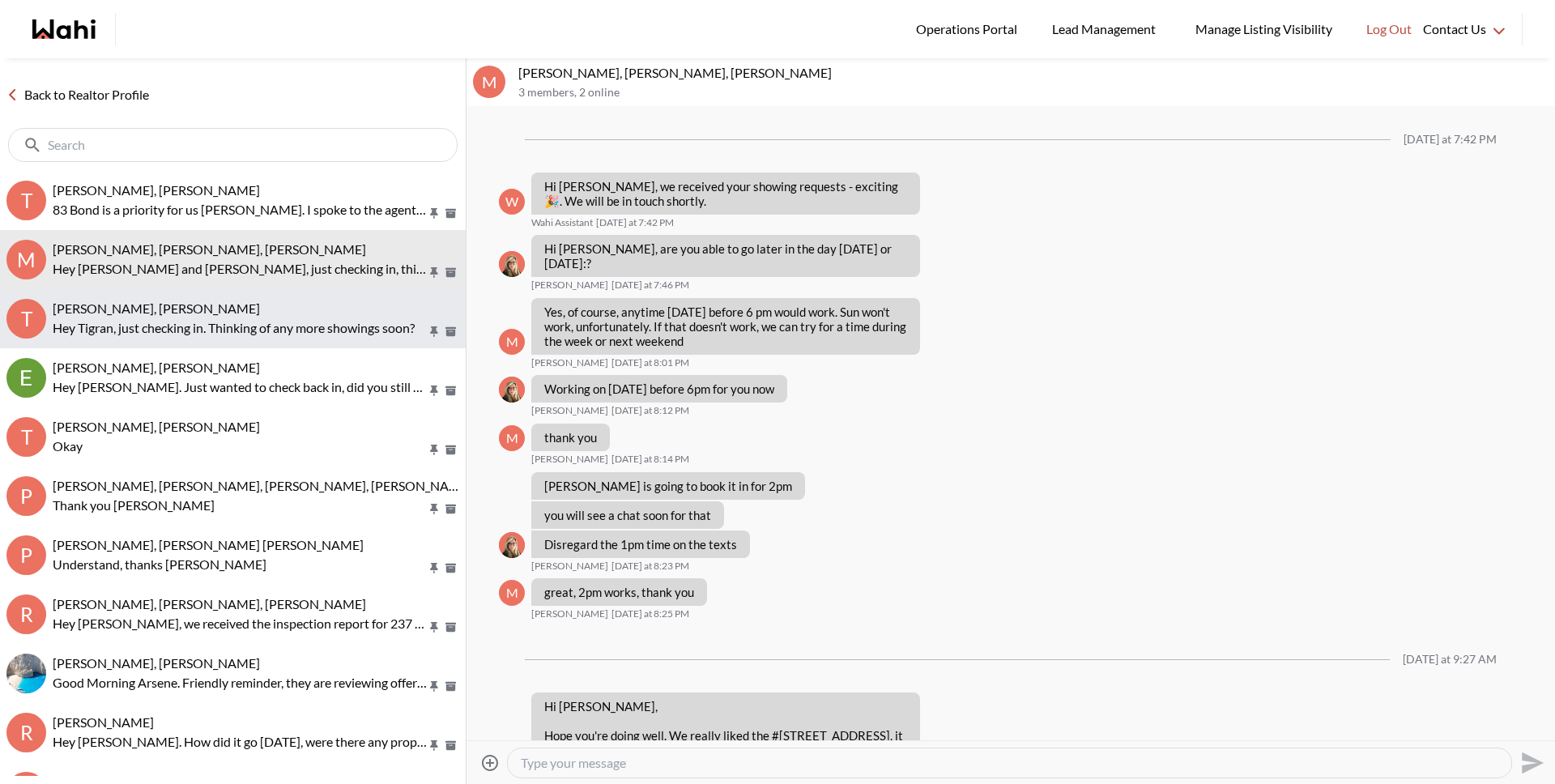
scroll to position [1626, 0]
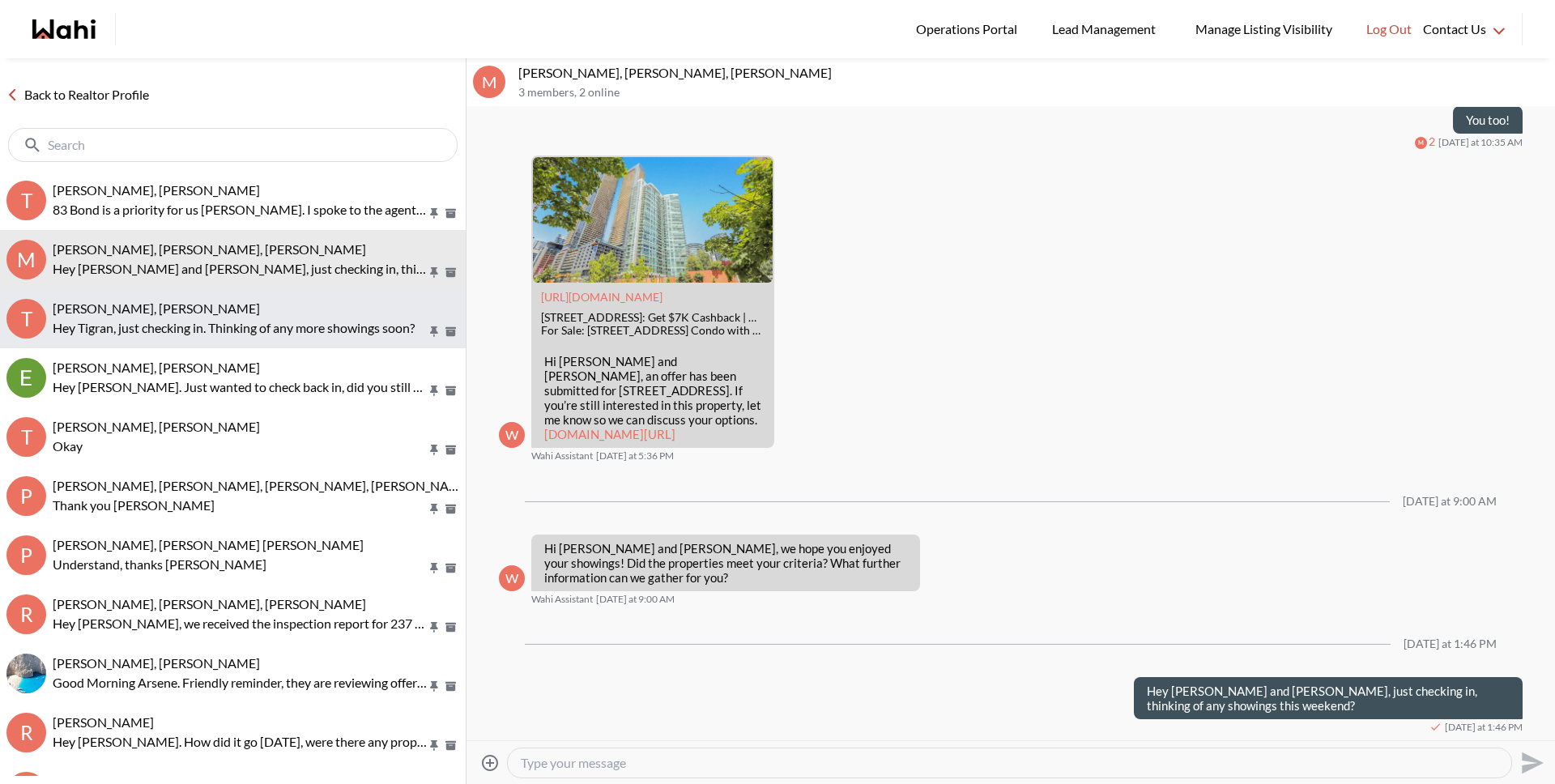
click at [132, 323] on p "Hey Tigran, just checking in. Thinking of any more showings soon?" at bounding box center [239, 328] width 374 height 20
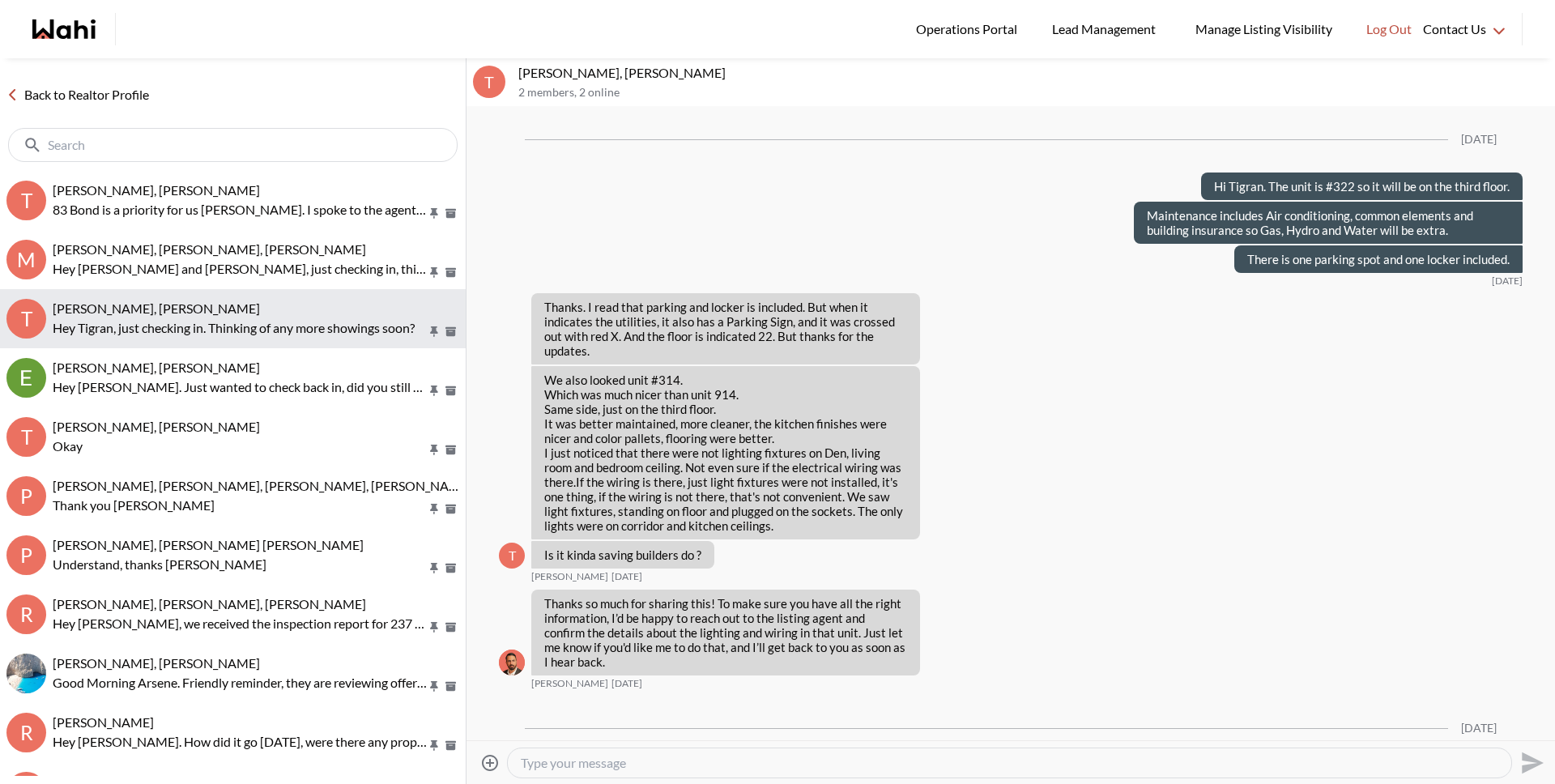
scroll to position [1390, 0]
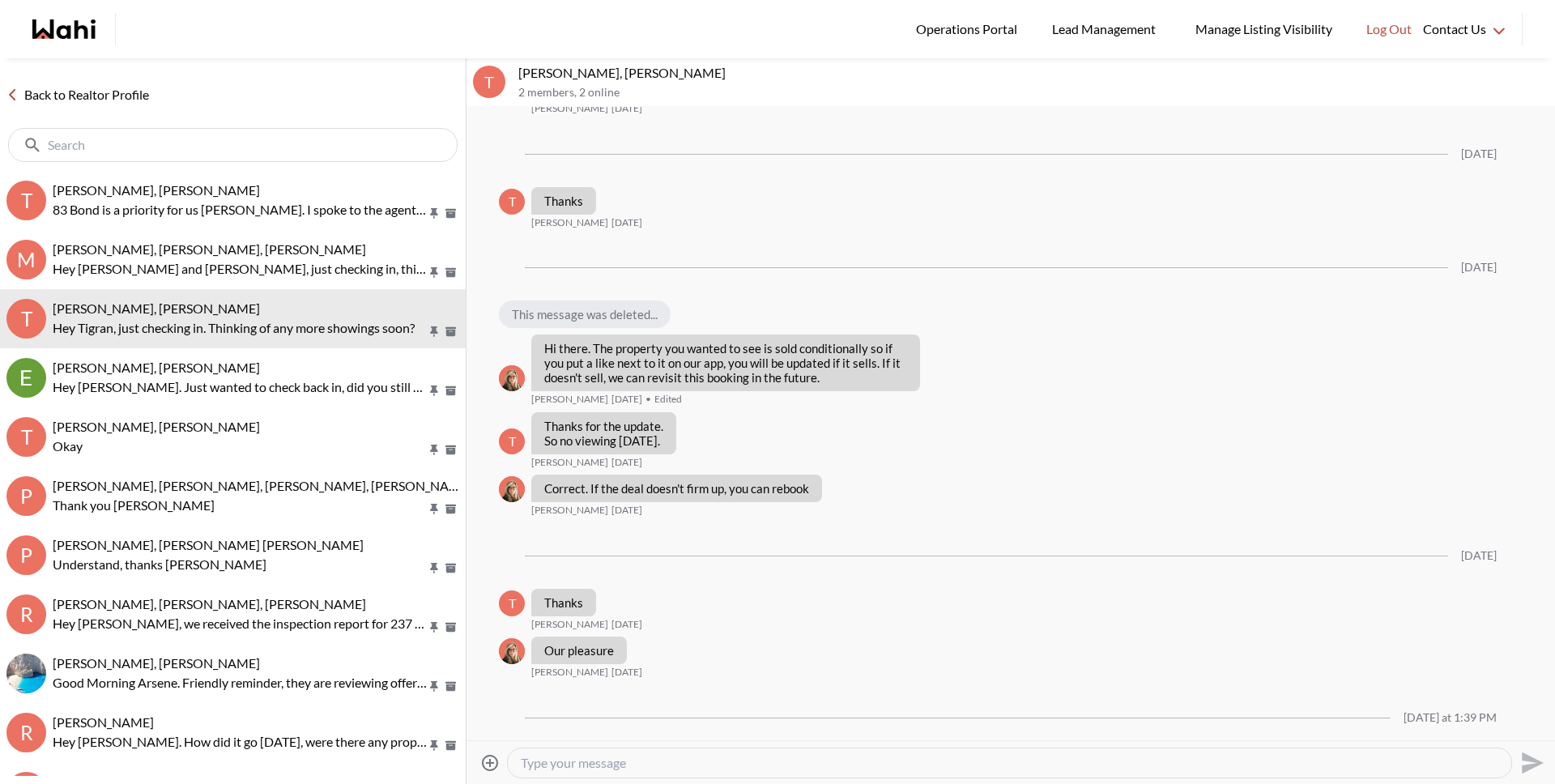
click at [98, 103] on link "Back to Realtor Profile" at bounding box center [77, 94] width 155 height 21
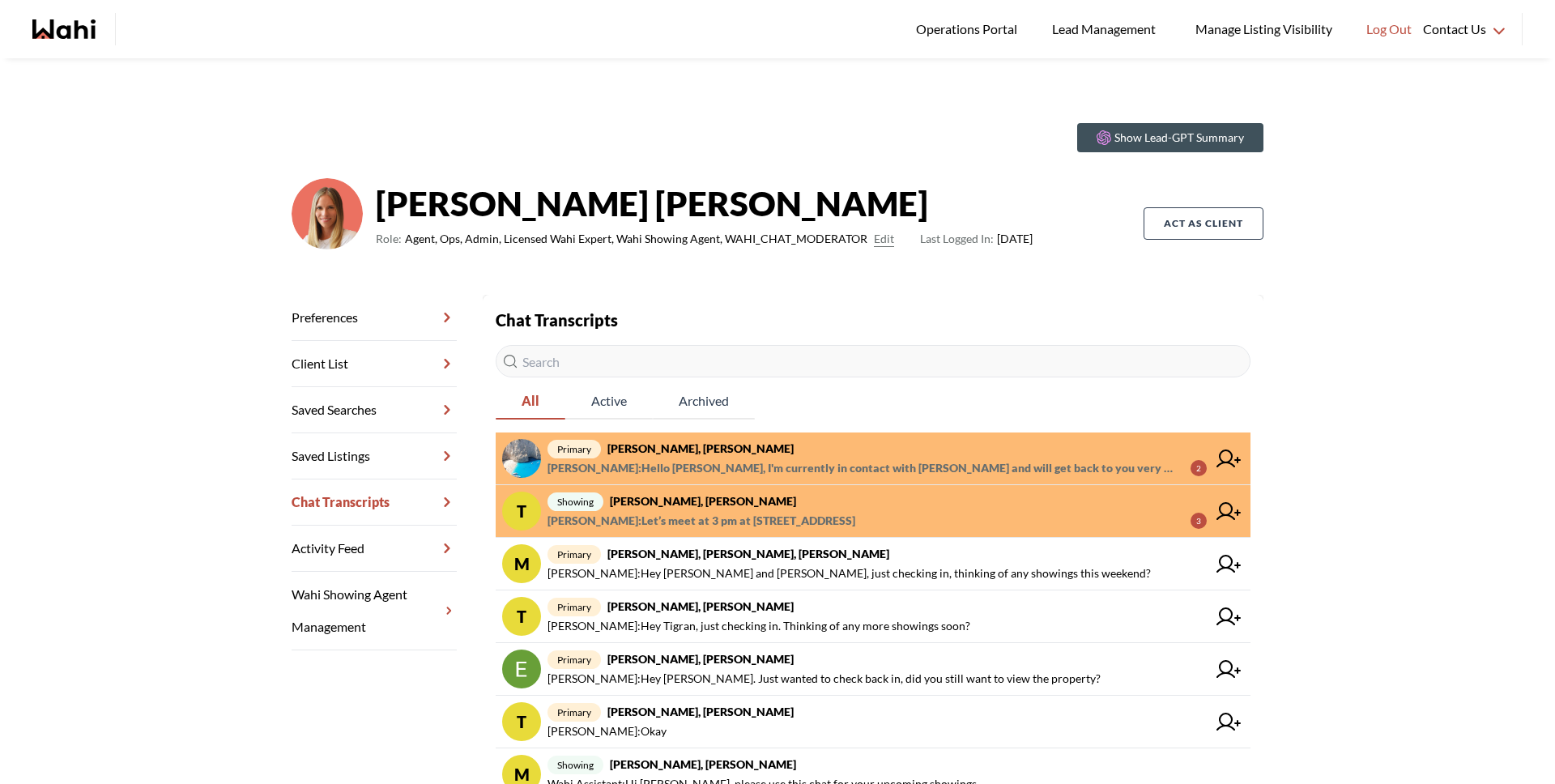
click at [786, 456] on span "primary Arsene Dilenga, Michelle" at bounding box center [877, 449] width 659 height 20
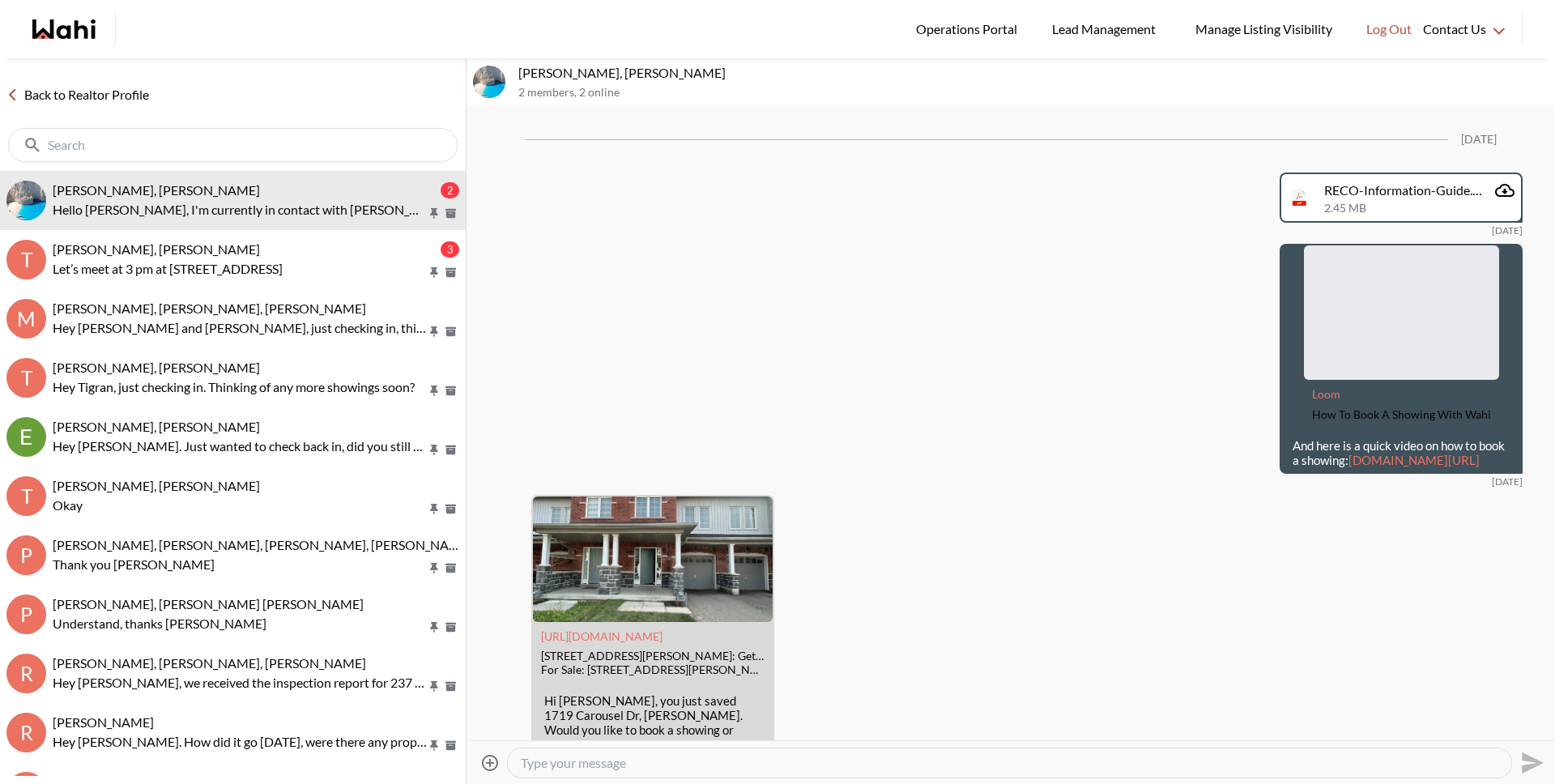
scroll to position [2747, 0]
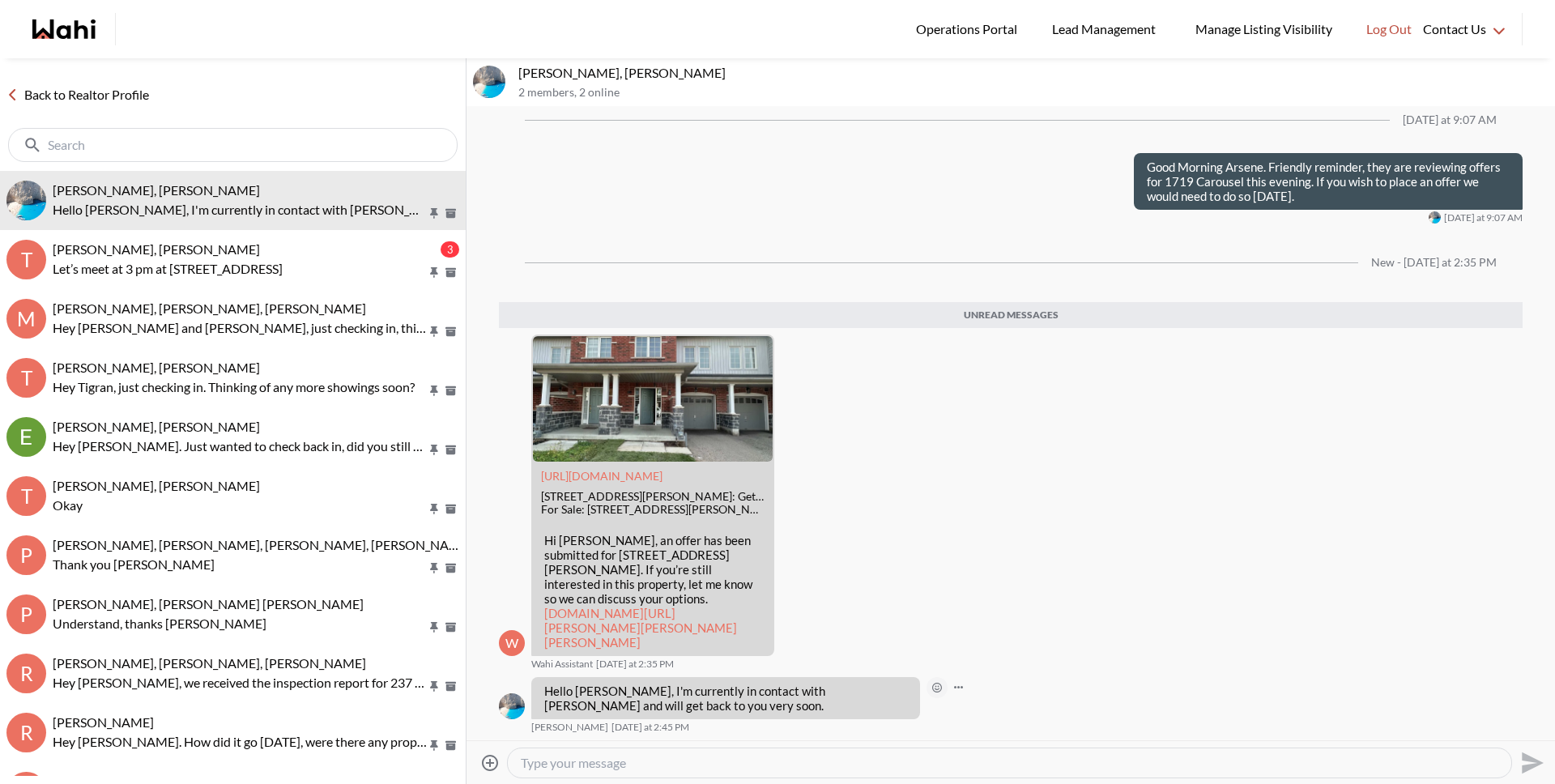
click at [932, 685] on icon "Open Reaction Selector" at bounding box center [936, 687] width 9 height 9
click at [982, 655] on div "Select Reaction: Thumbs up" at bounding box center [984, 652] width 15 height 15
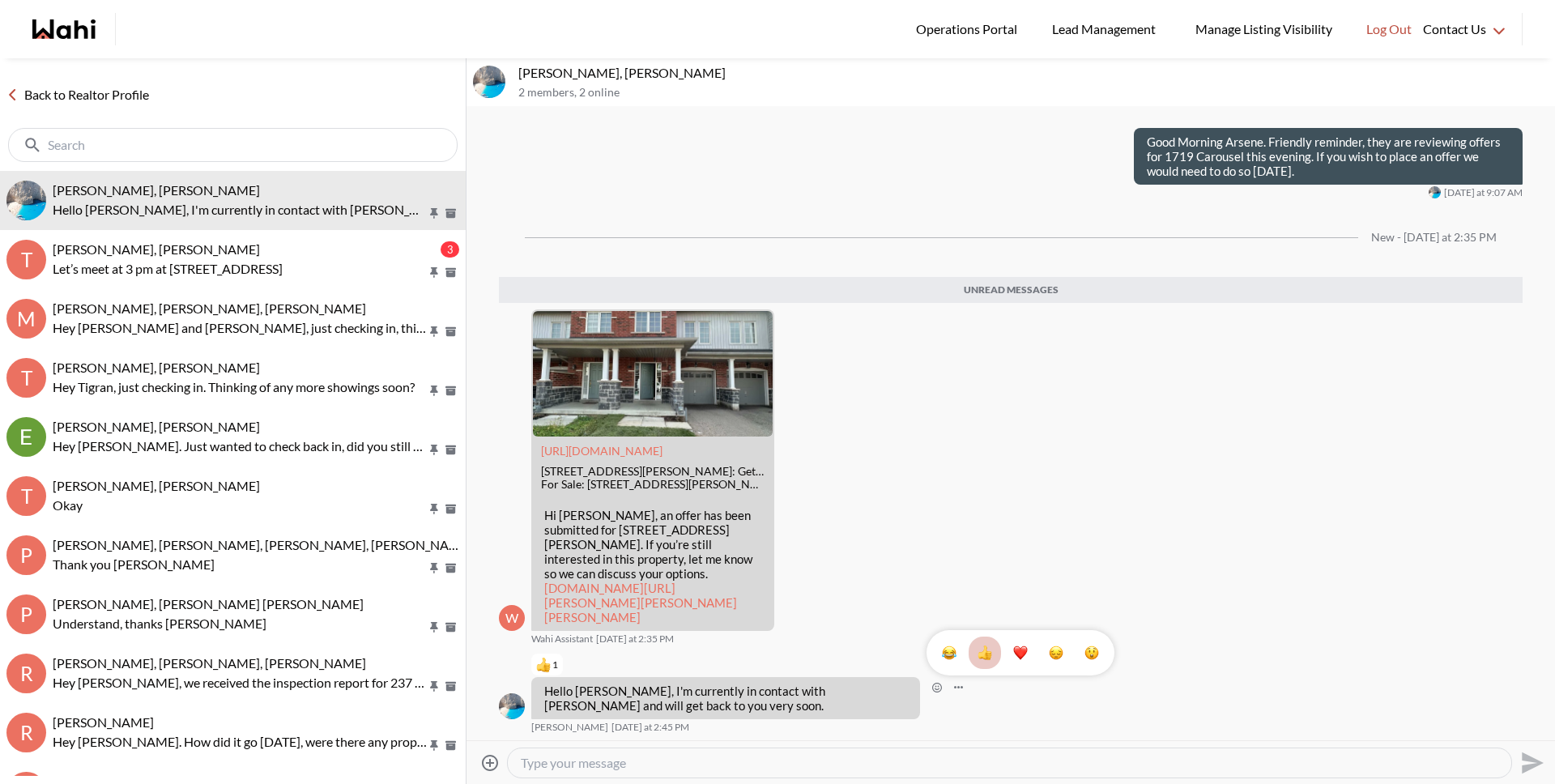
click at [871, 589] on div "1" at bounding box center [1011, 424] width 1089 height 633
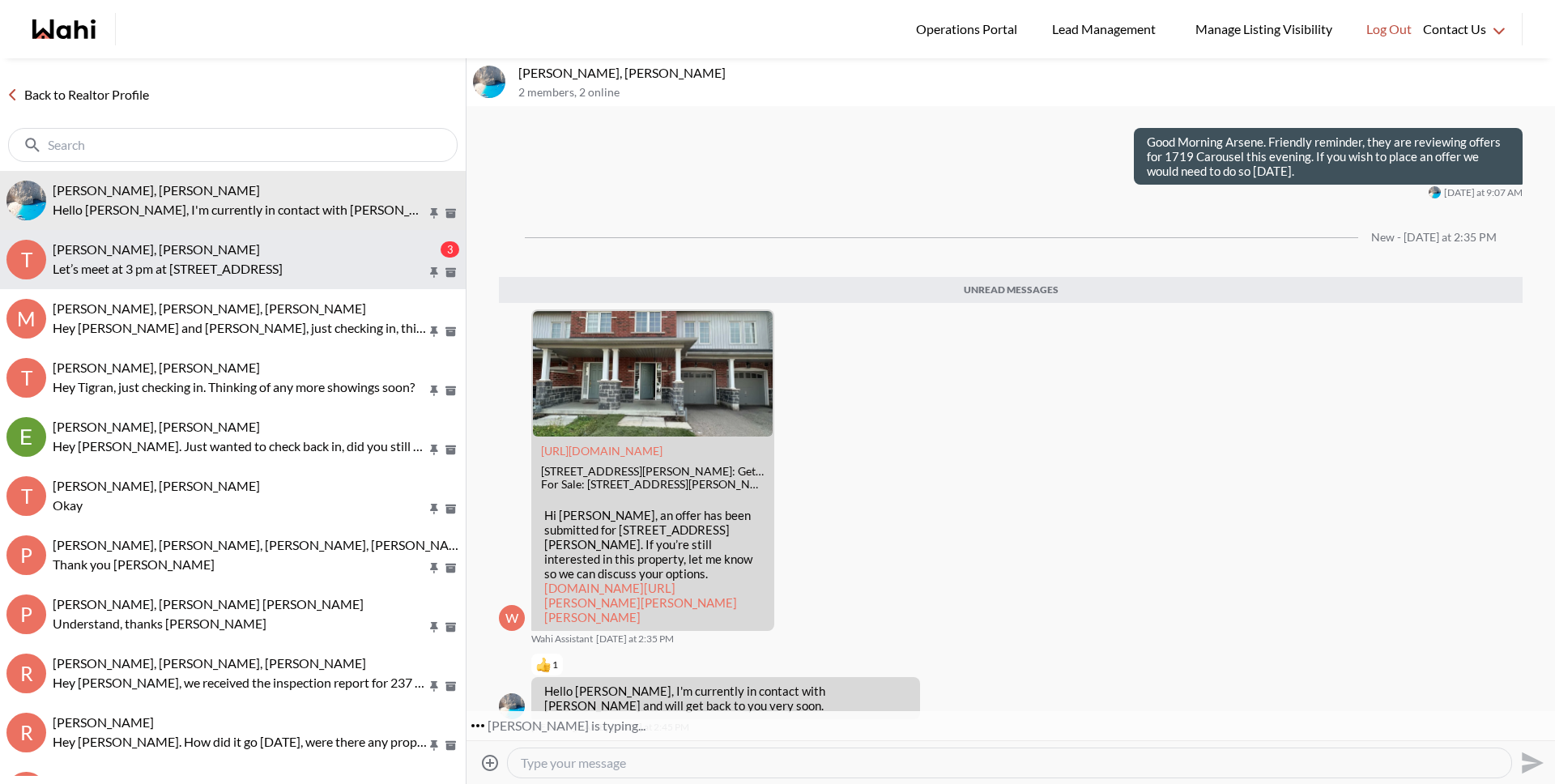
click at [197, 269] on p "Let’s meet at 3 pm at 52 Avenue Rd, Cambridge" at bounding box center [239, 268] width 374 height 20
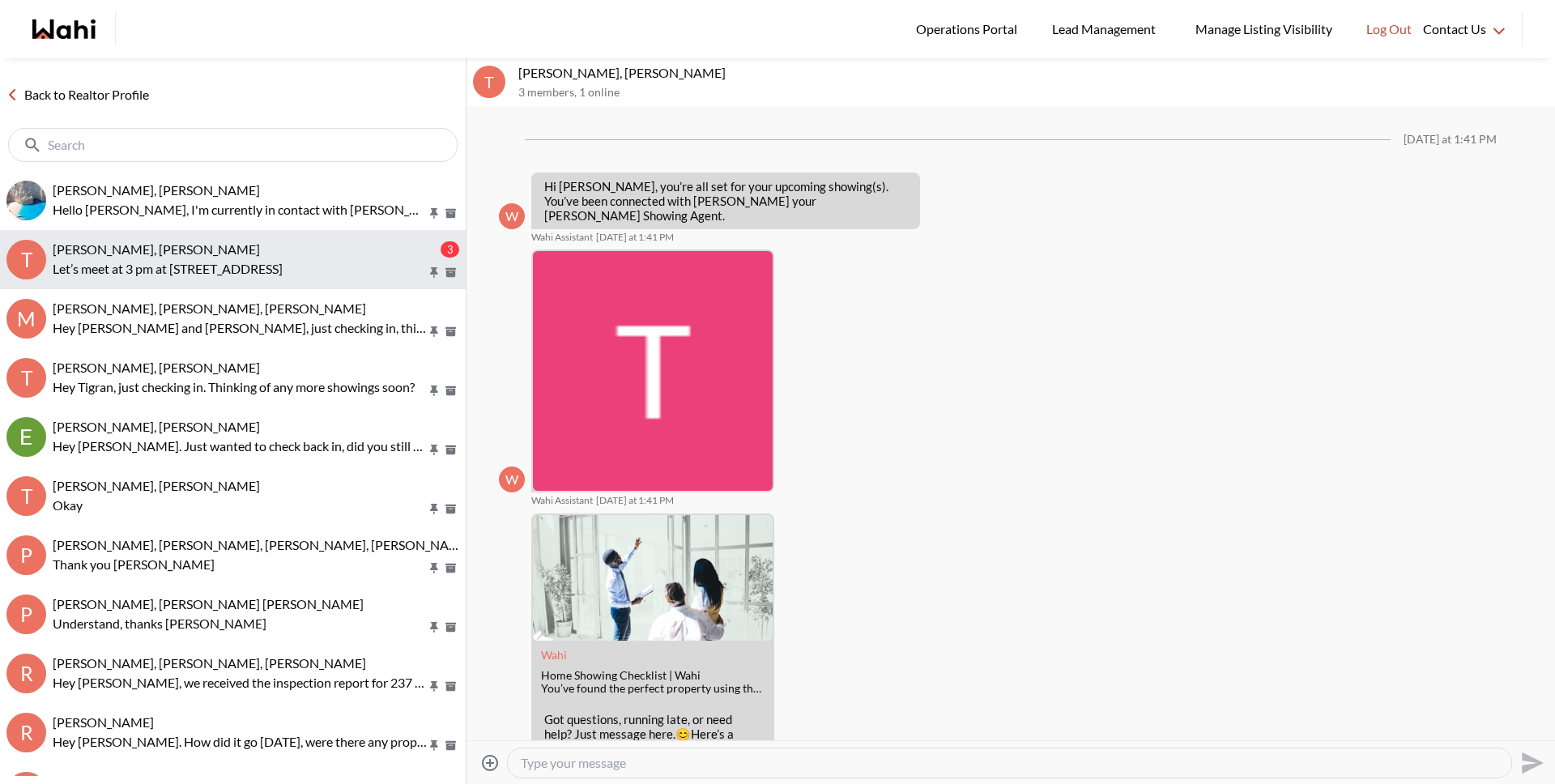
scroll to position [679, 0]
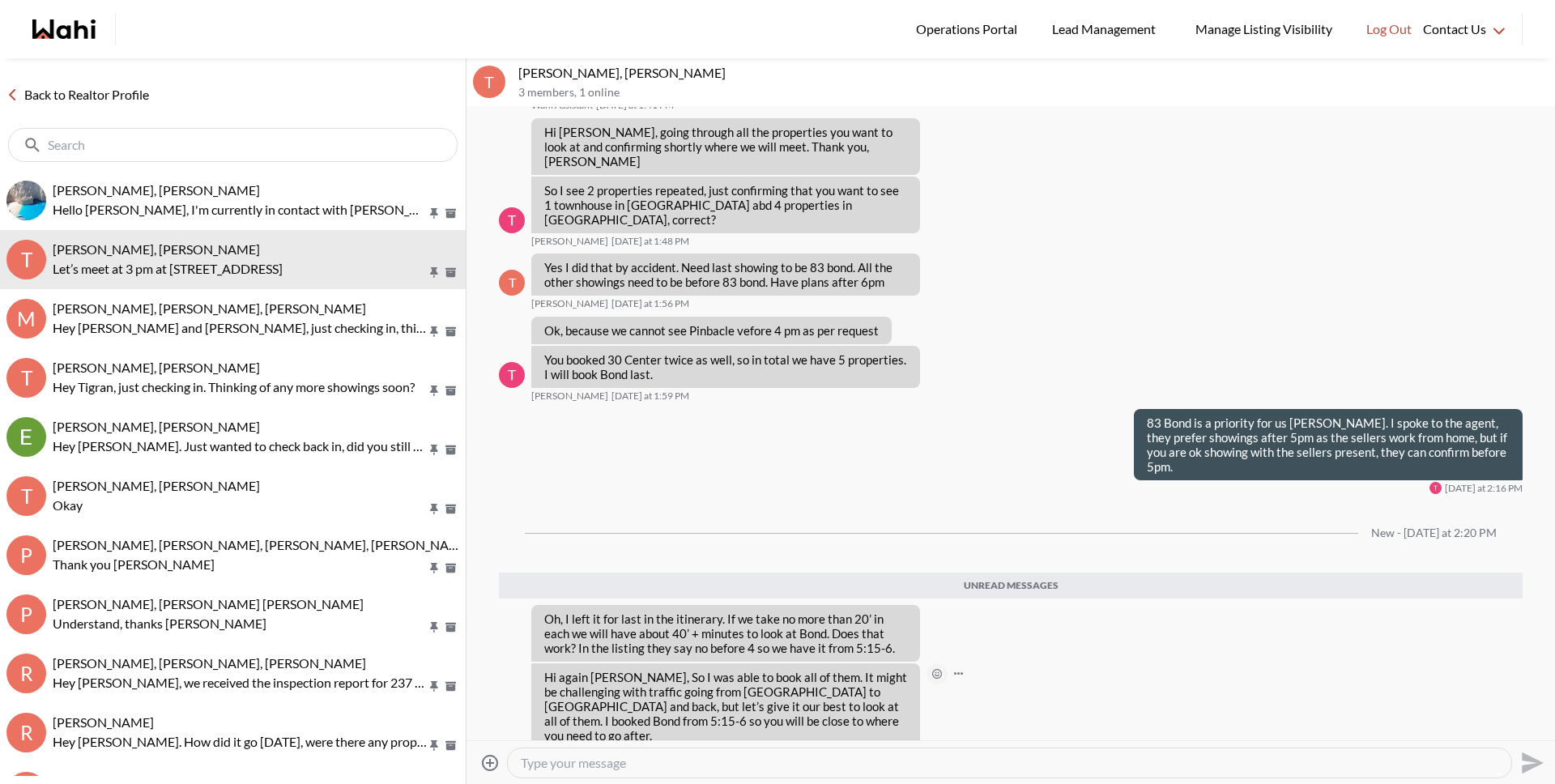
click at [936, 671] on icon "Open Reaction Selector" at bounding box center [937, 673] width 5 height 5
click at [978, 599] on div "Select Reaction: Thumbs up" at bounding box center [984, 594] width 15 height 15
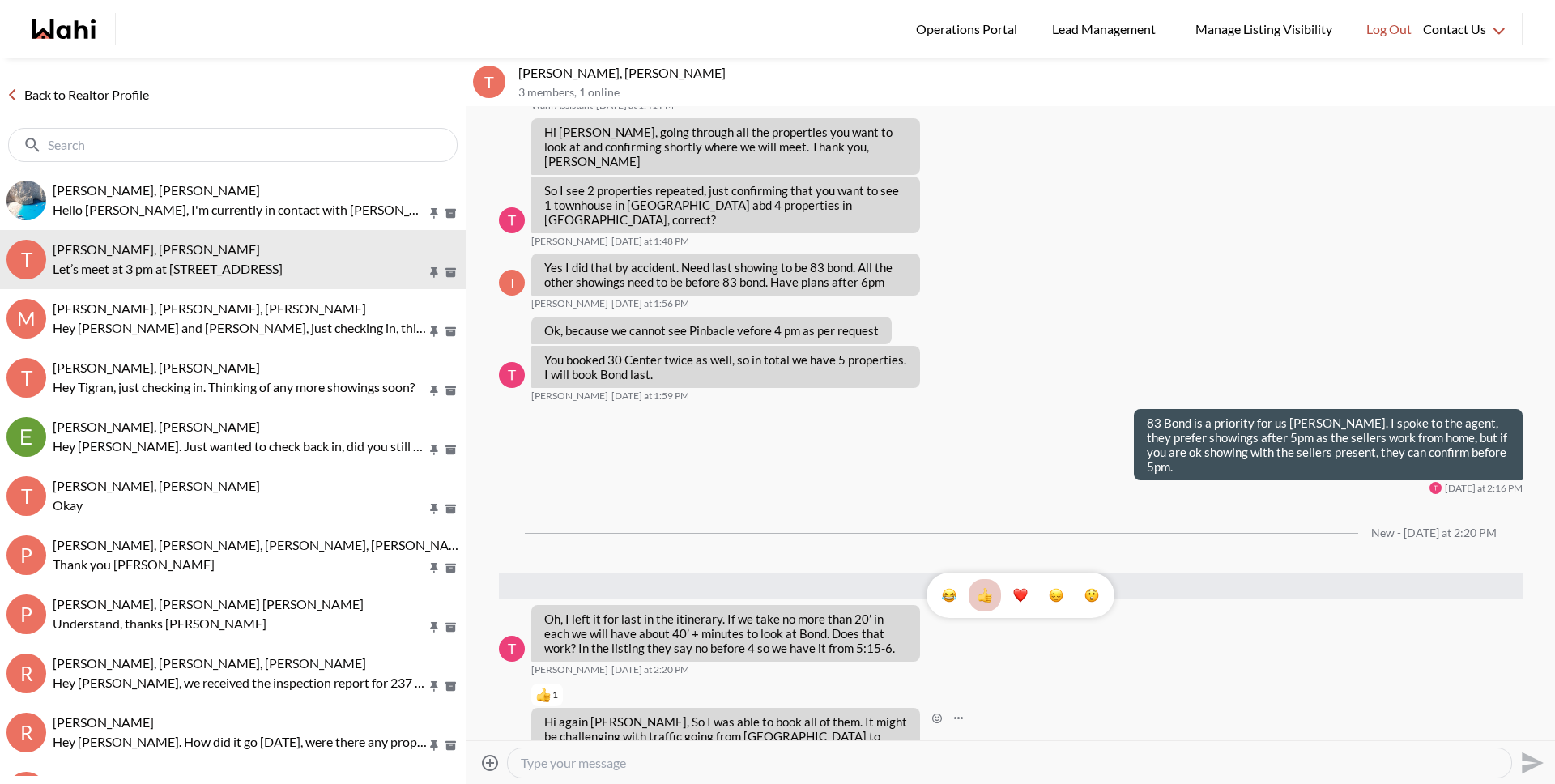
click at [995, 703] on div "1" at bounding box center [1011, 424] width 1089 height 633
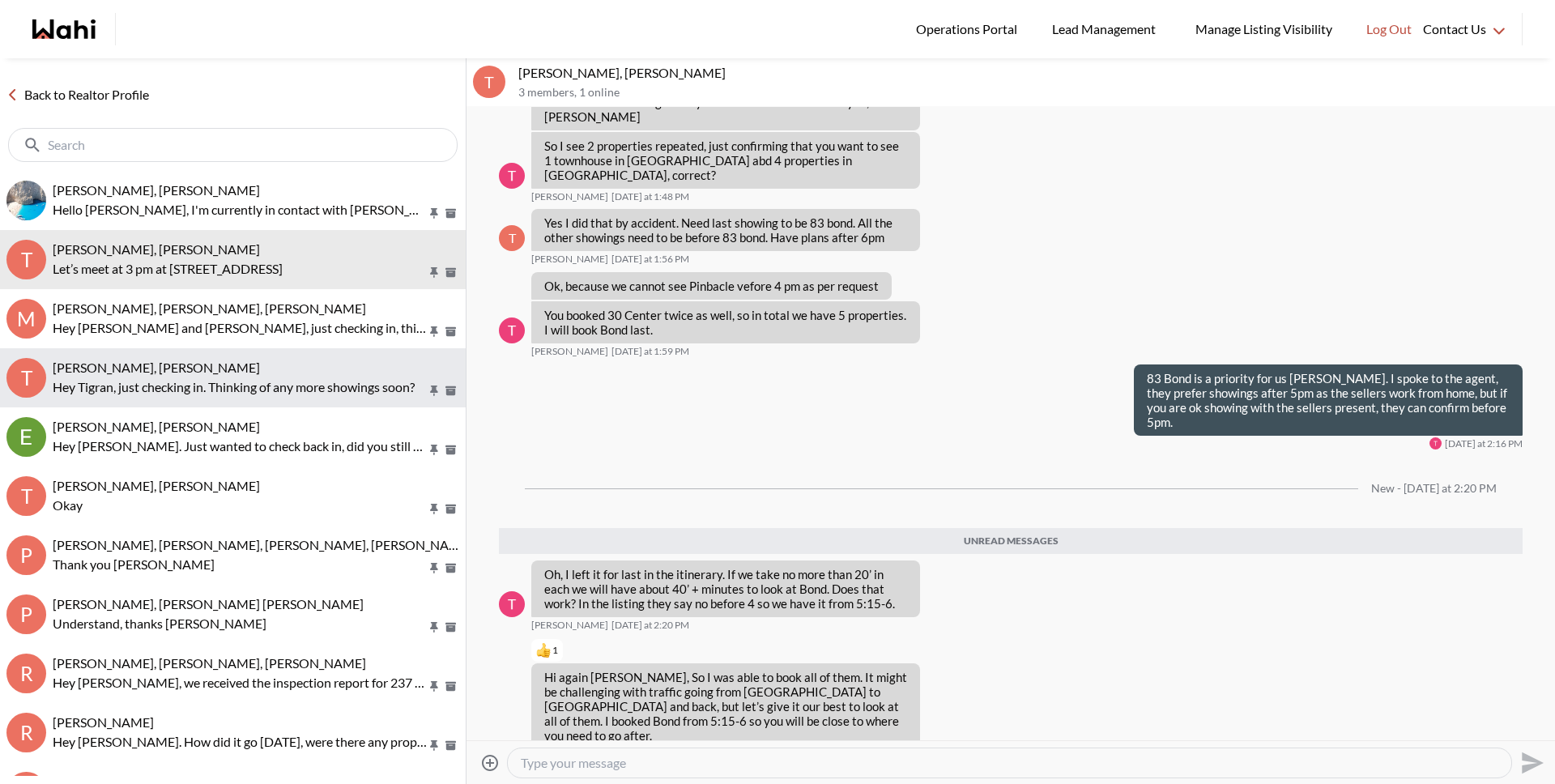
click at [271, 353] on button "T TIGRAN ARUSTAMYAN, Michelle Hey Tigran, just checking in. Thinking of any mor…" at bounding box center [233, 377] width 466 height 59
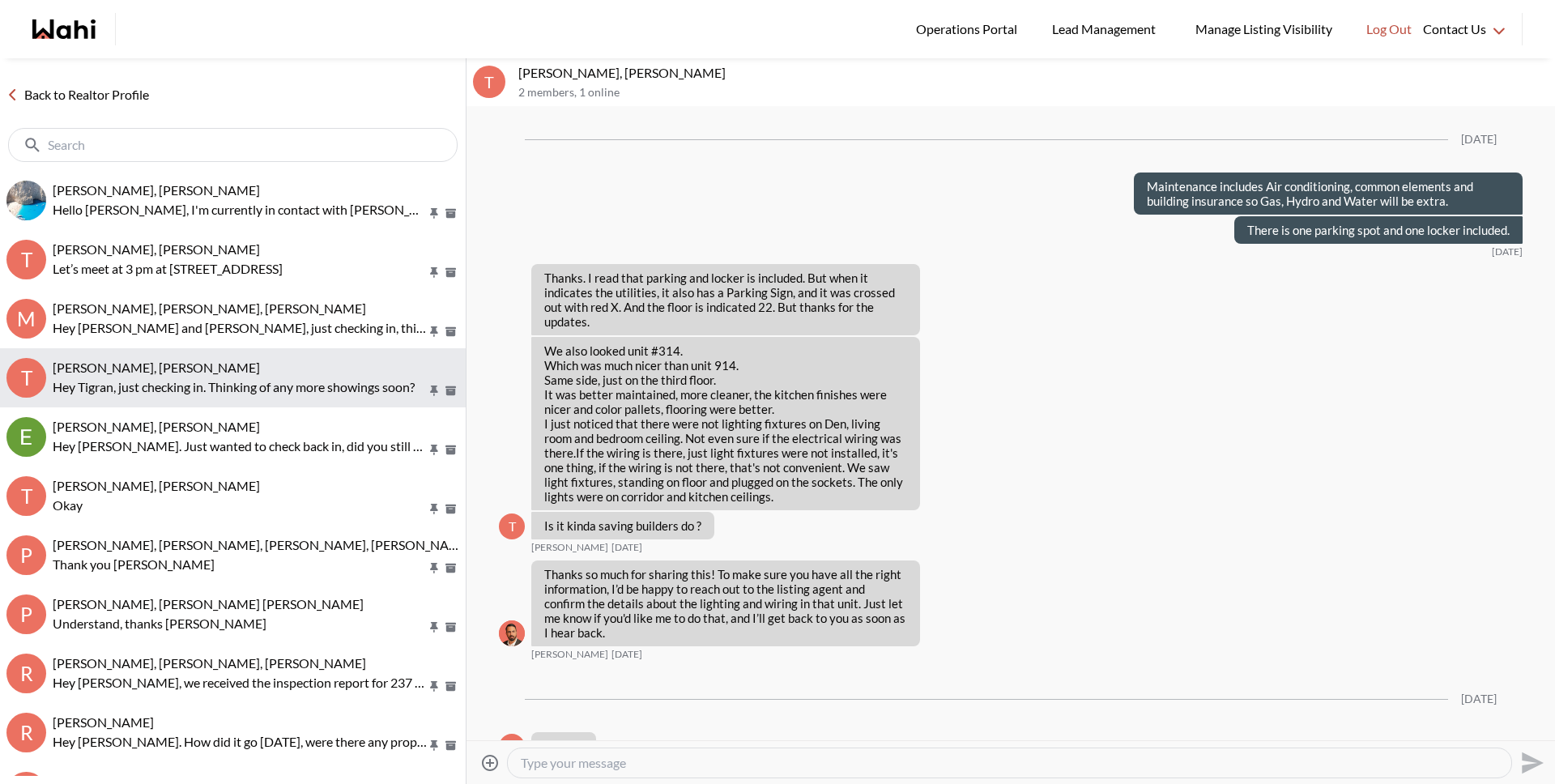
scroll to position [1361, 0]
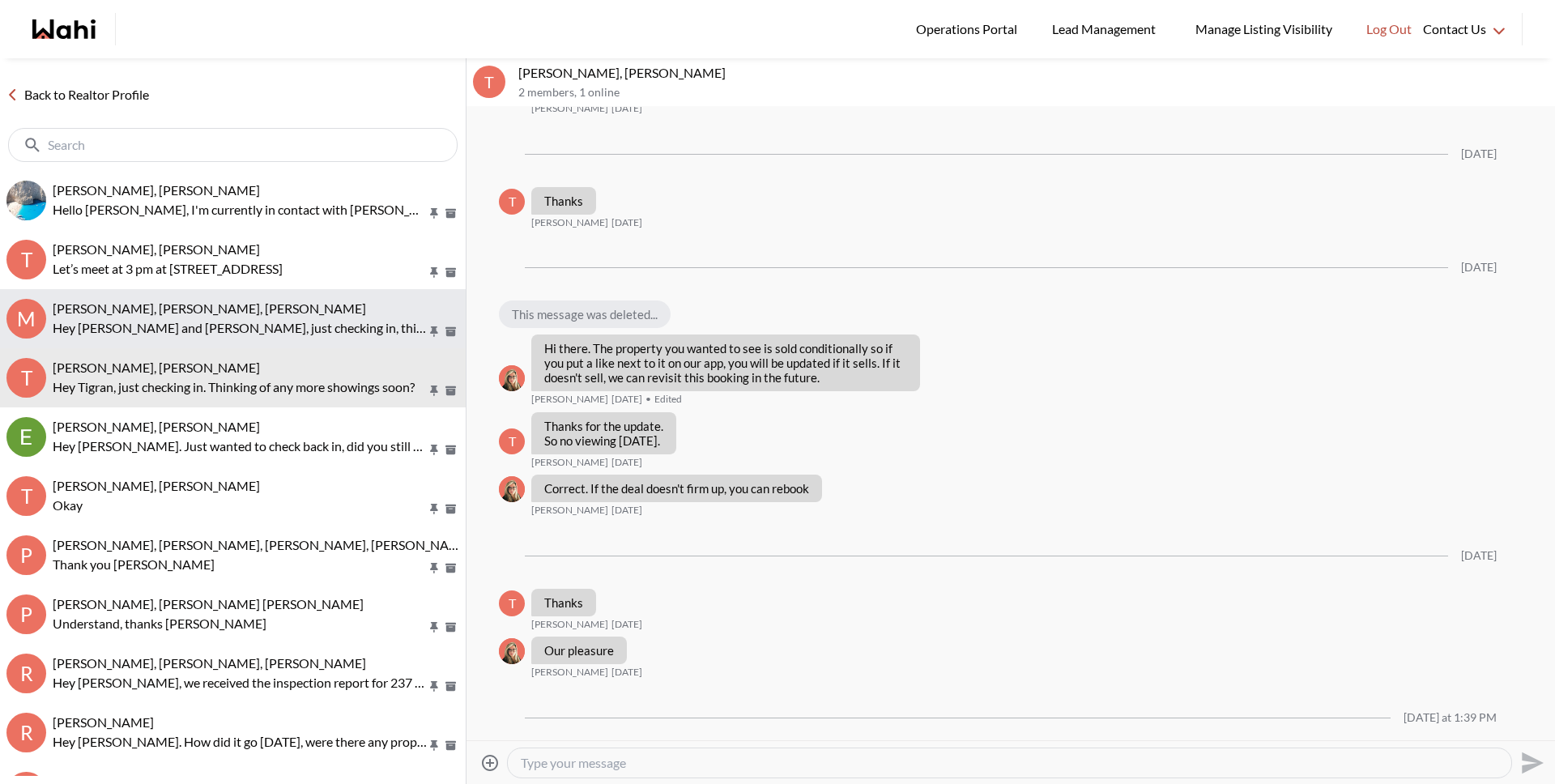
click at [268, 329] on p "Hey Michael and Maria, just checking in, thinking of any showings this weekend?" at bounding box center [239, 328] width 374 height 20
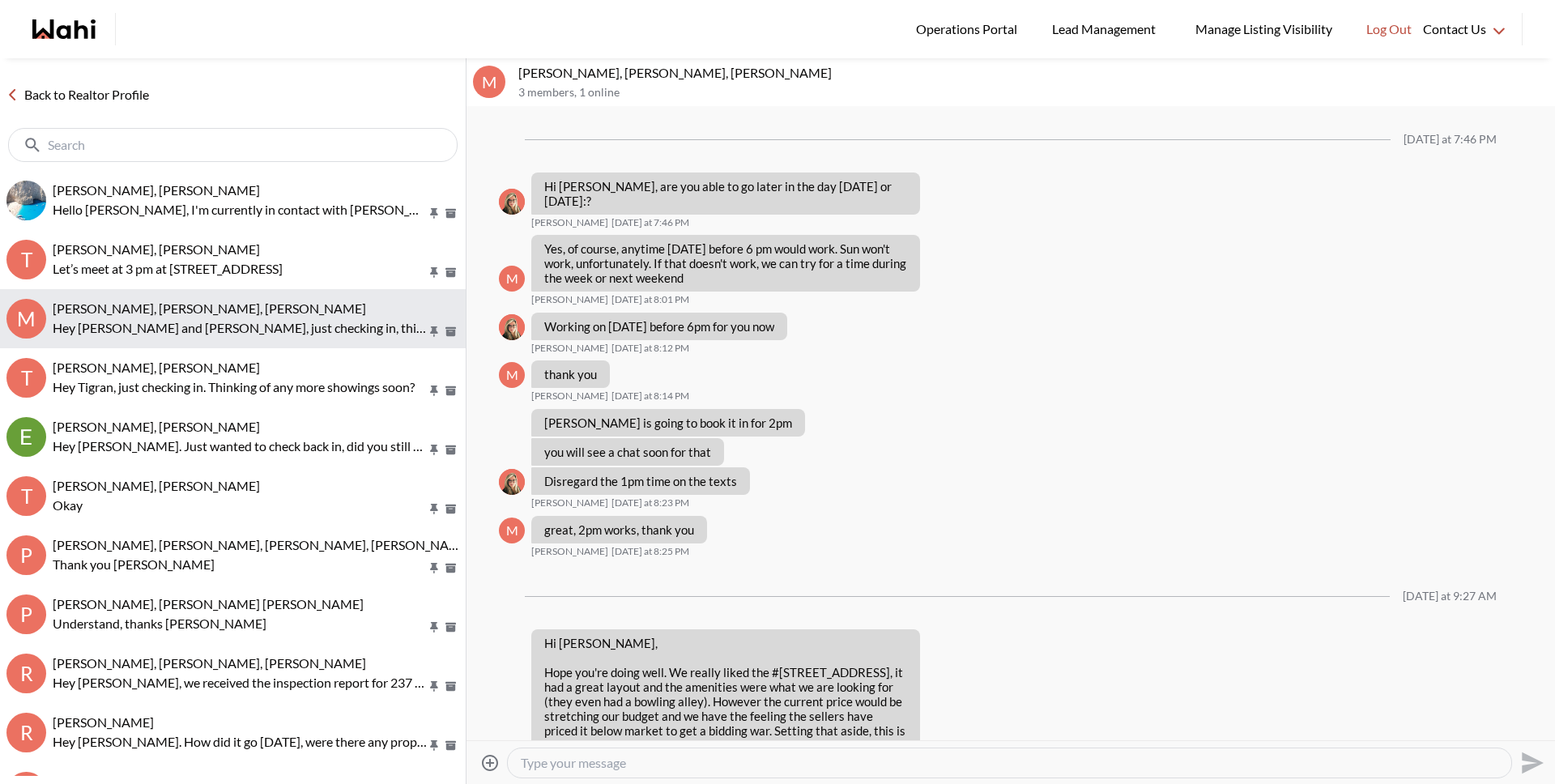
scroll to position [1563, 0]
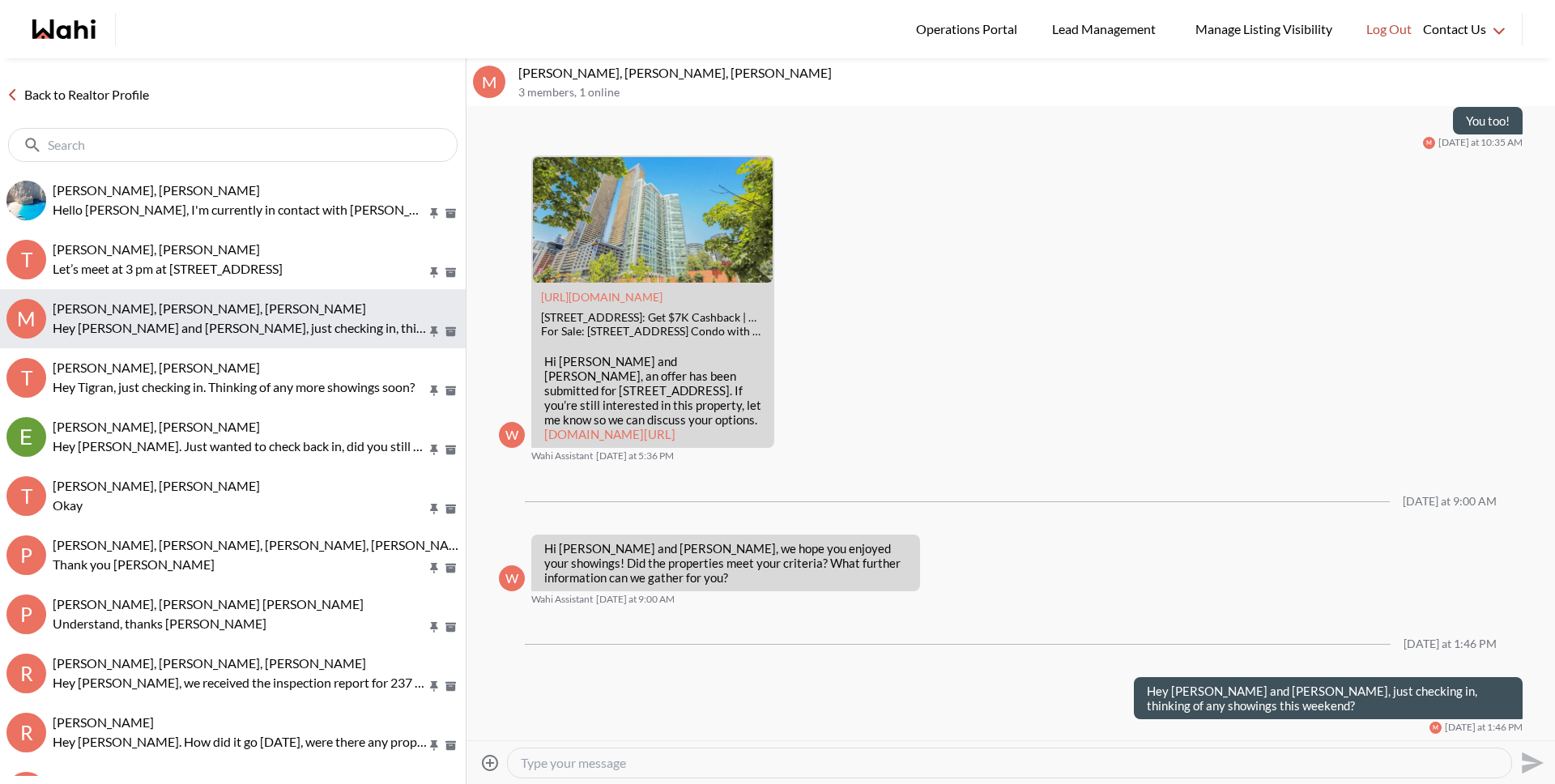
drag, startPoint x: 264, startPoint y: 288, endPoint x: 272, endPoint y: 296, distance: 11.3
click at [264, 289] on button "M Michael Man, Maria Odejar, Michelle Hey Michael and Maria, just checking in, …" at bounding box center [233, 318] width 466 height 59
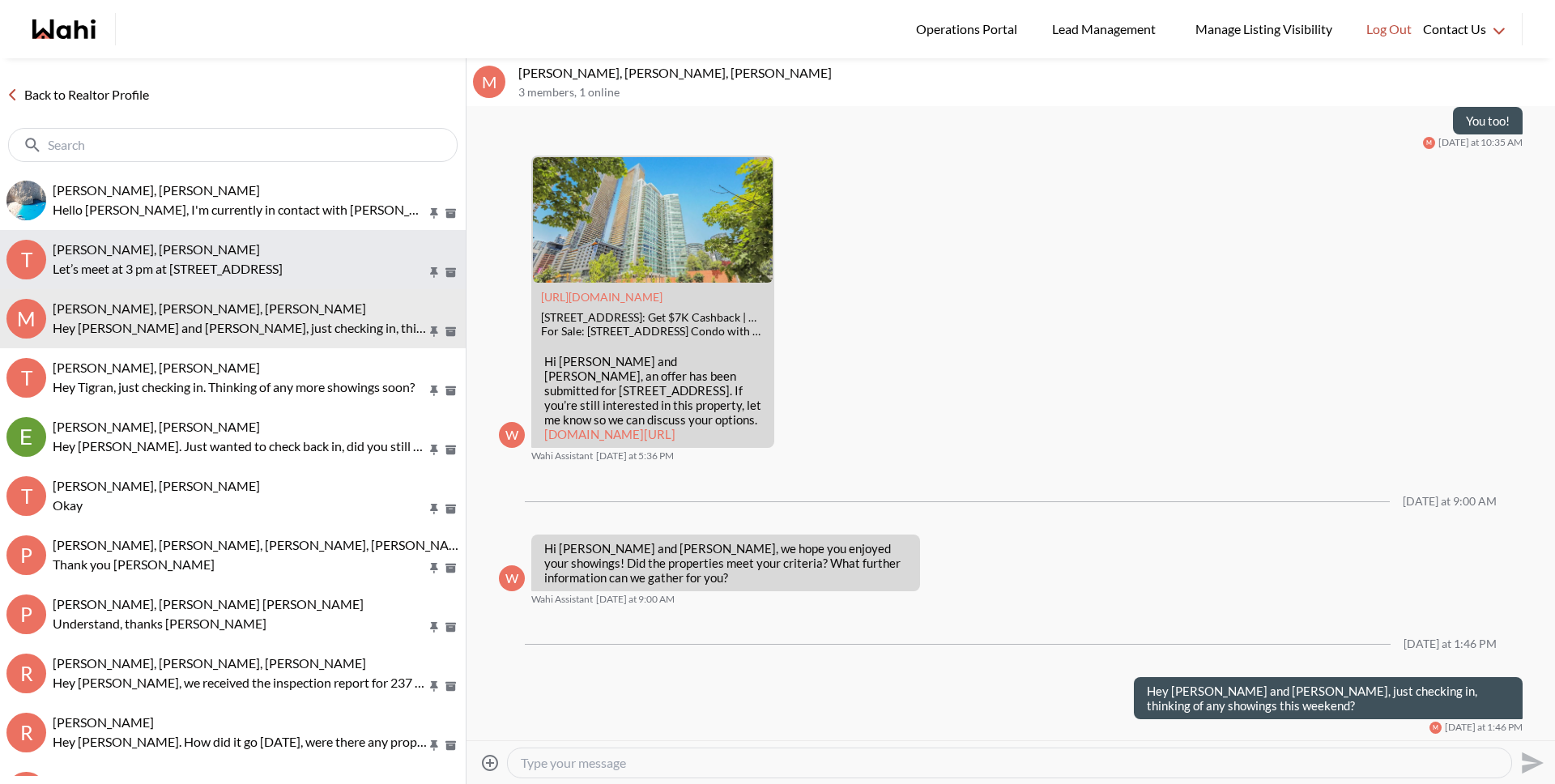
click at [289, 280] on button "T Tanya Fita, Teresa, Michelle Let’s meet at 3 pm at 52 Avenue Rd, Cambridge" at bounding box center [233, 259] width 466 height 59
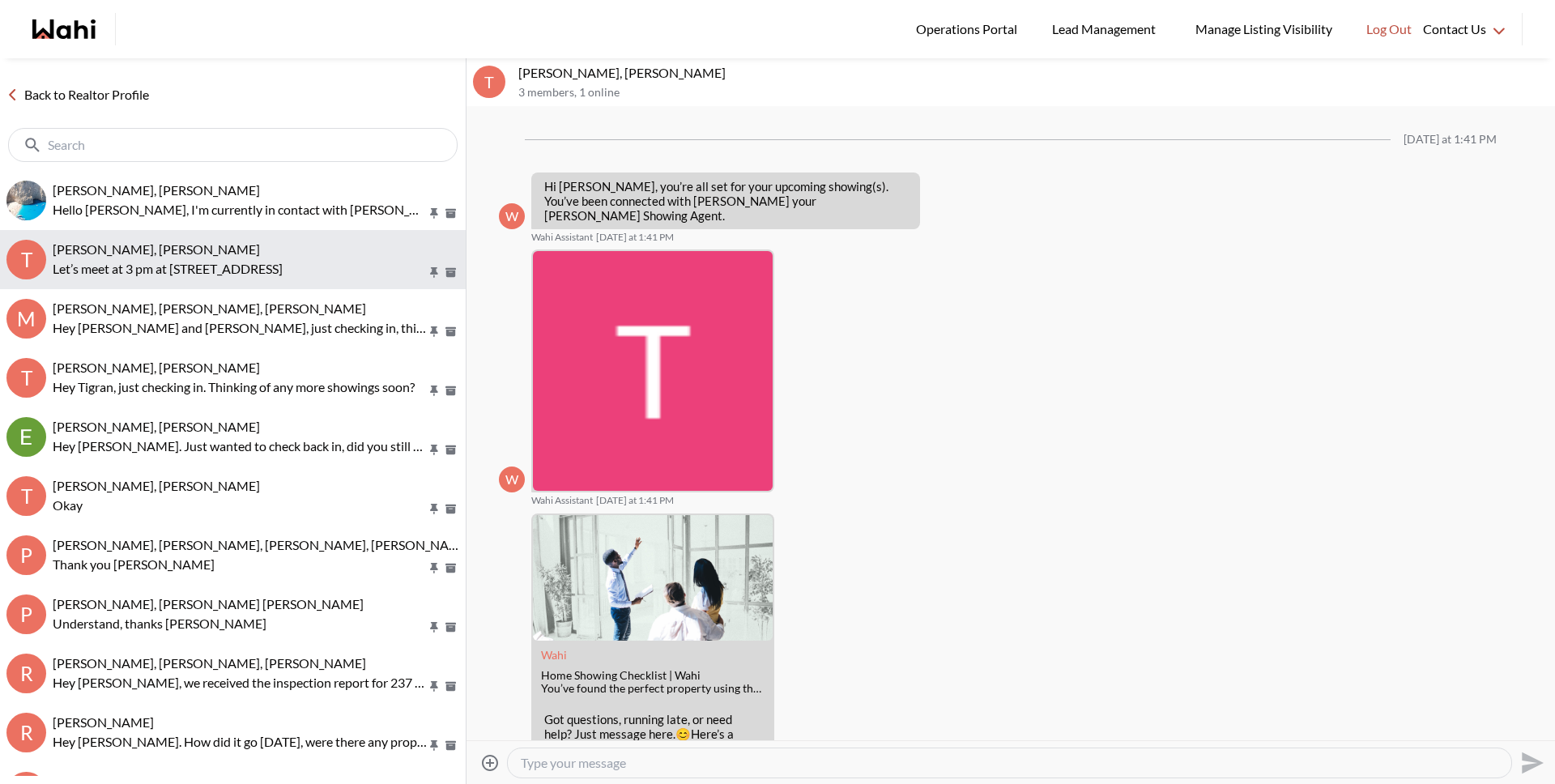
scroll to position [620, 0]
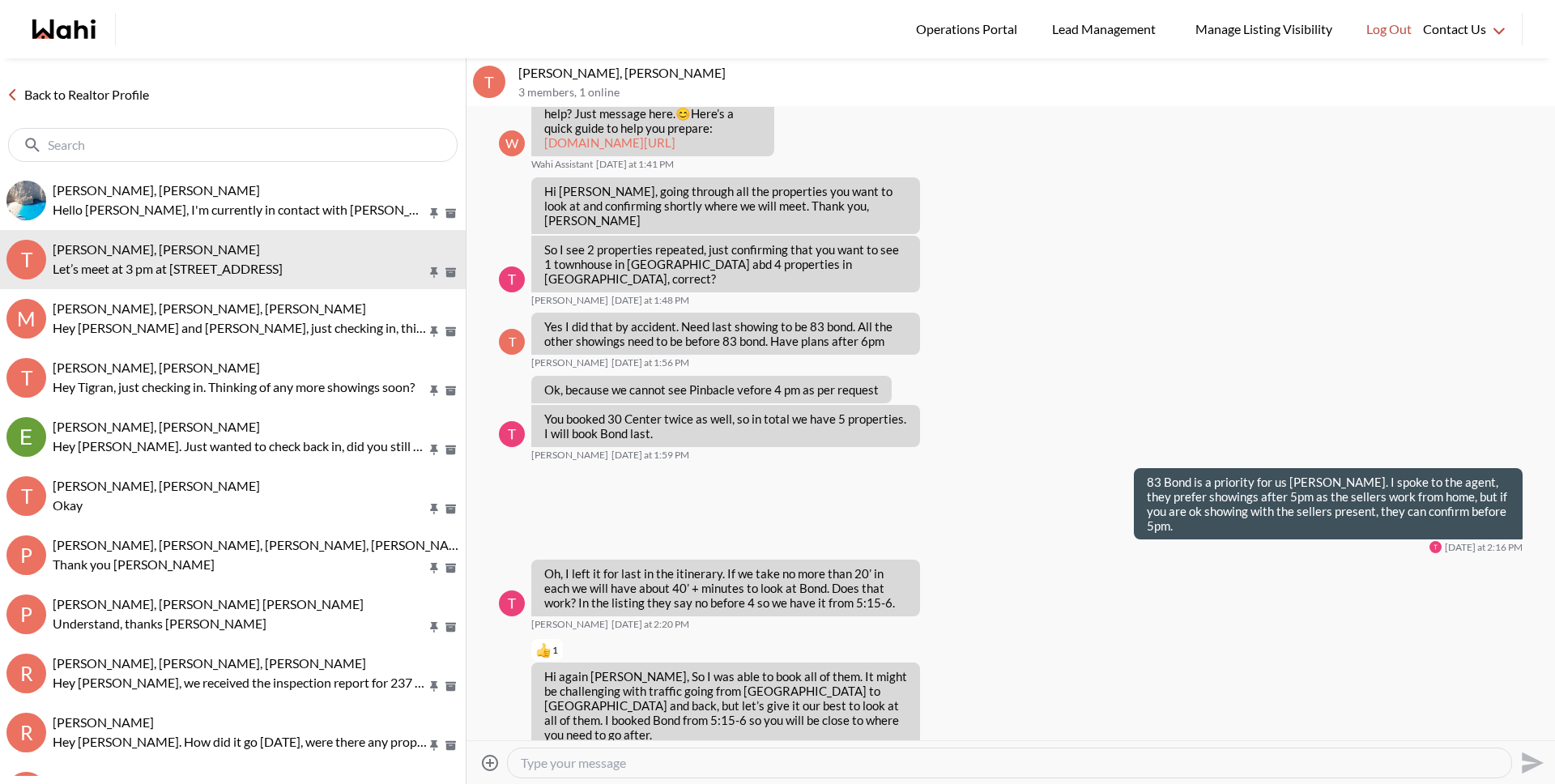
click at [613, 763] on textarea "Type your message" at bounding box center [1009, 763] width 977 height 16
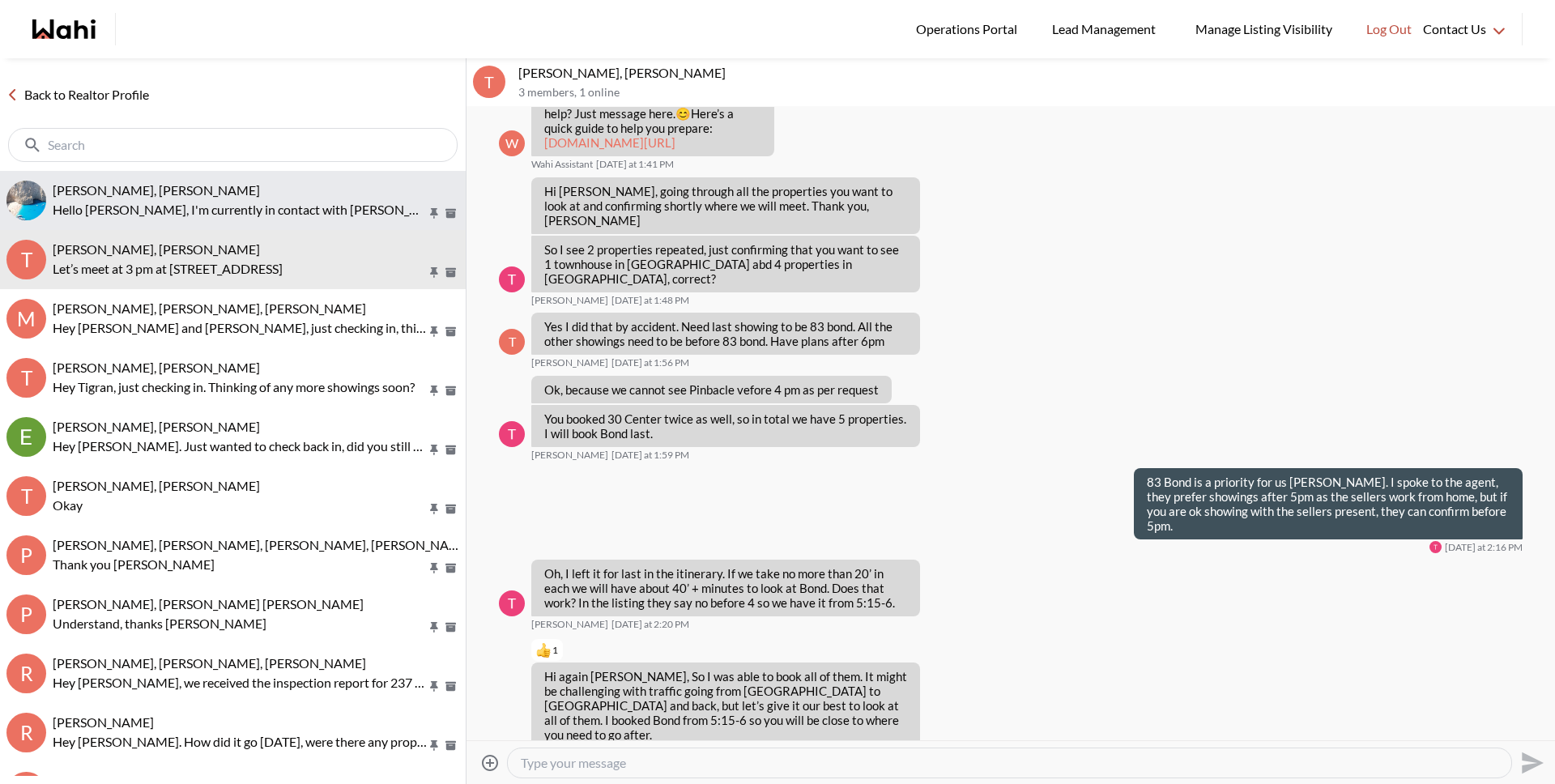
click at [204, 201] on p "Hello Michelle, I'm currently in contact with Andrea Jolly and will get back to…" at bounding box center [239, 209] width 374 height 20
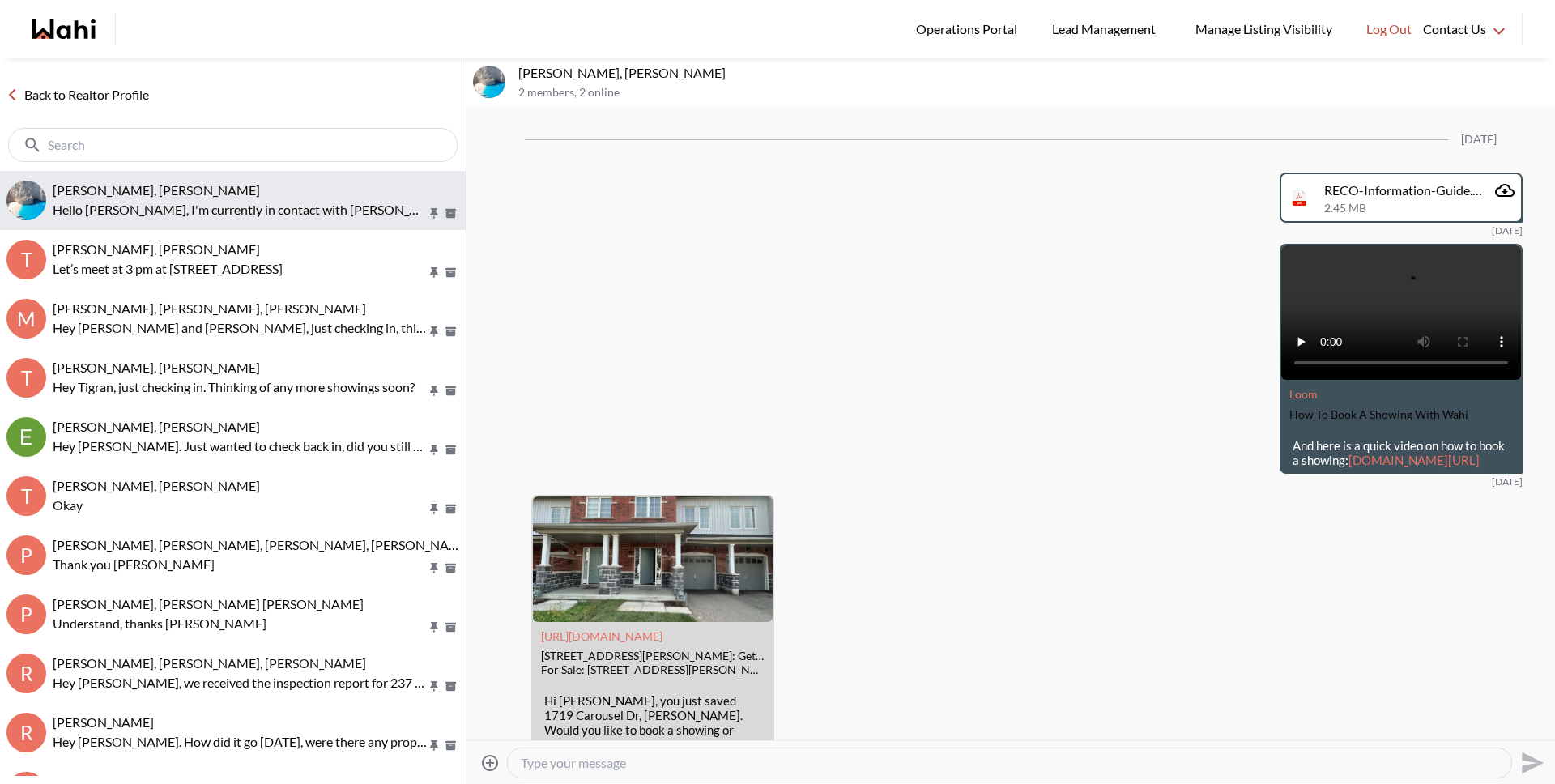
scroll to position [2669, 0]
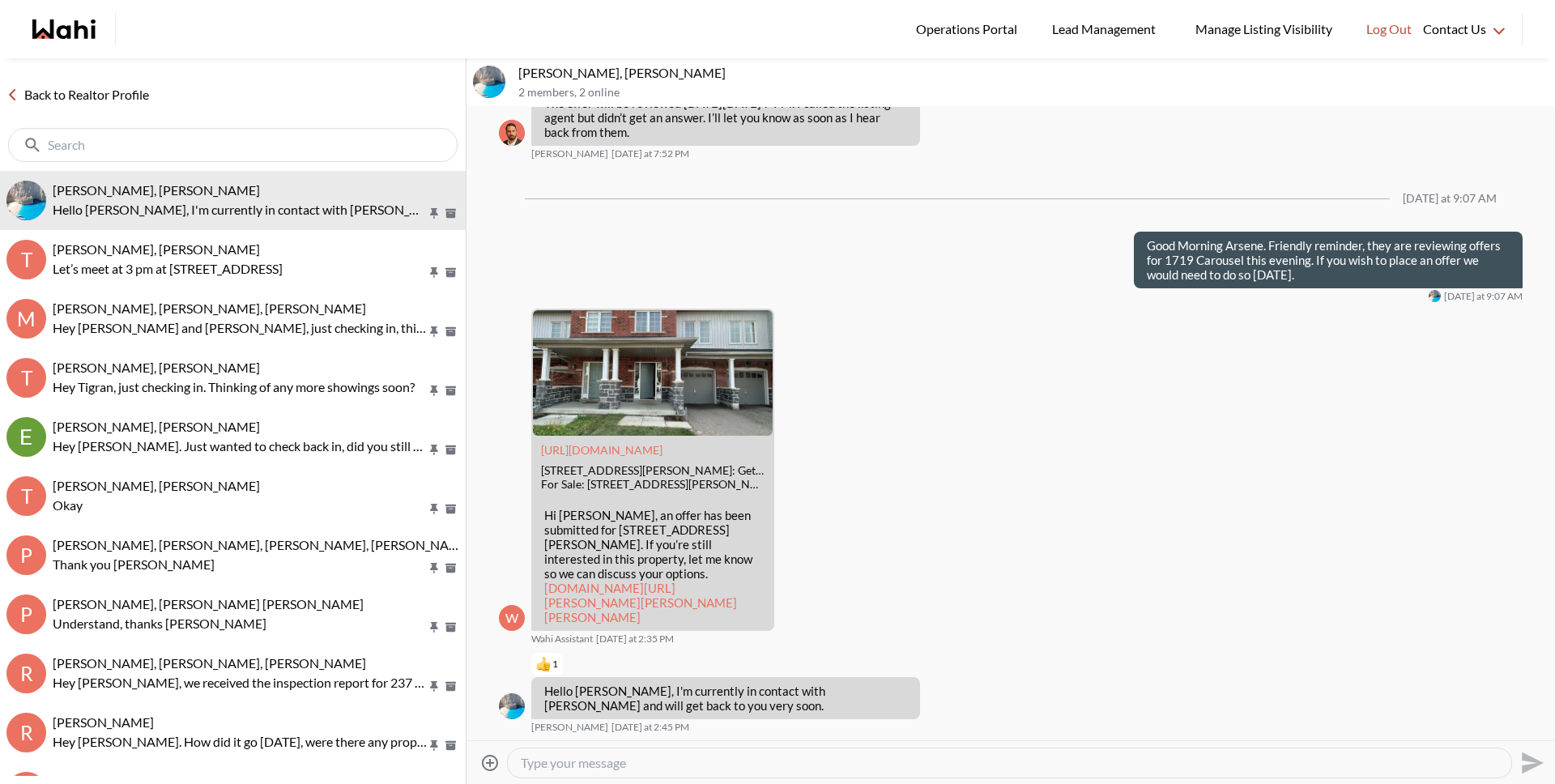
click at [608, 759] on textarea "Type your message" at bounding box center [1009, 763] width 977 height 16
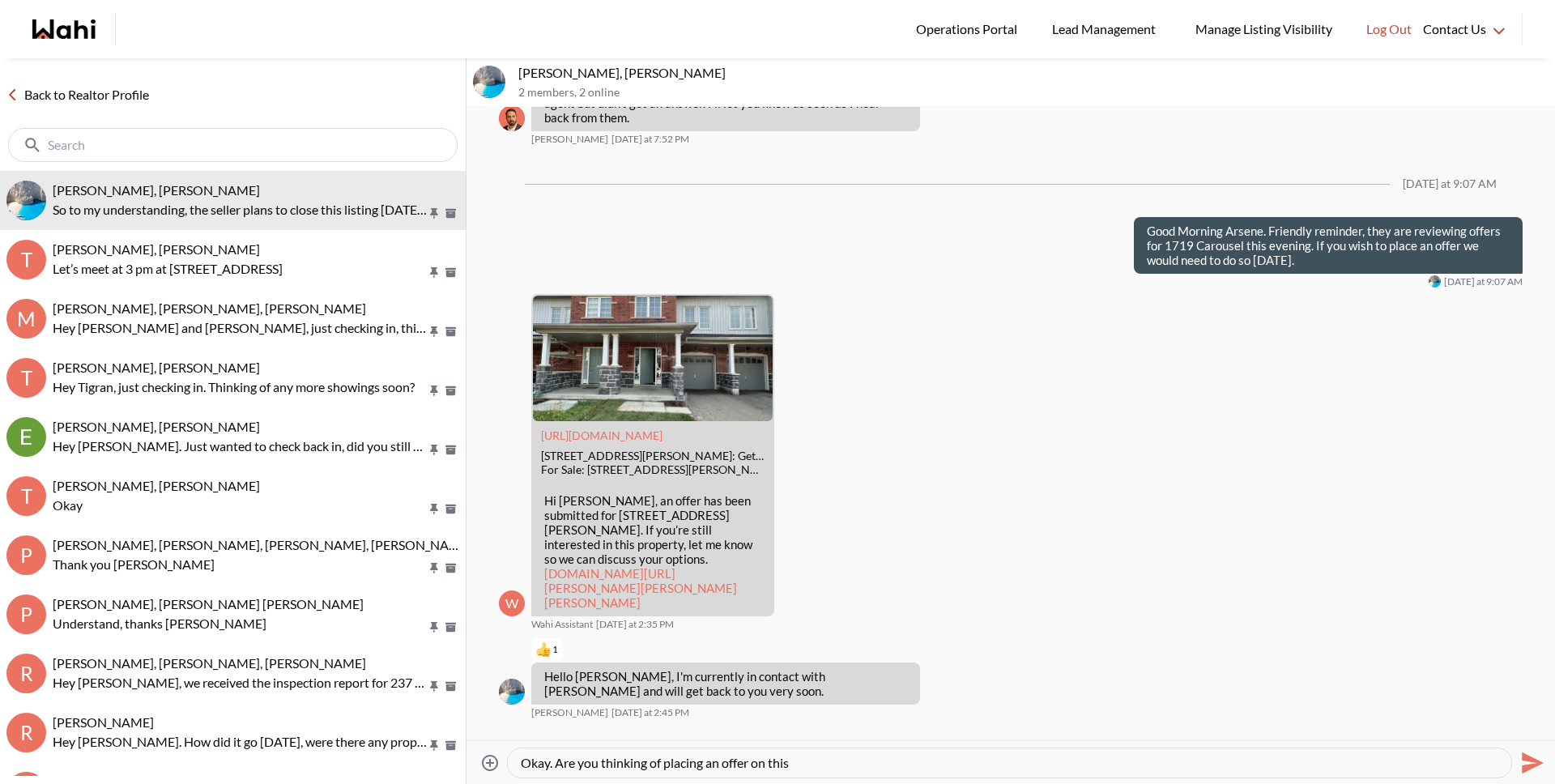
scroll to position [2797, 0]
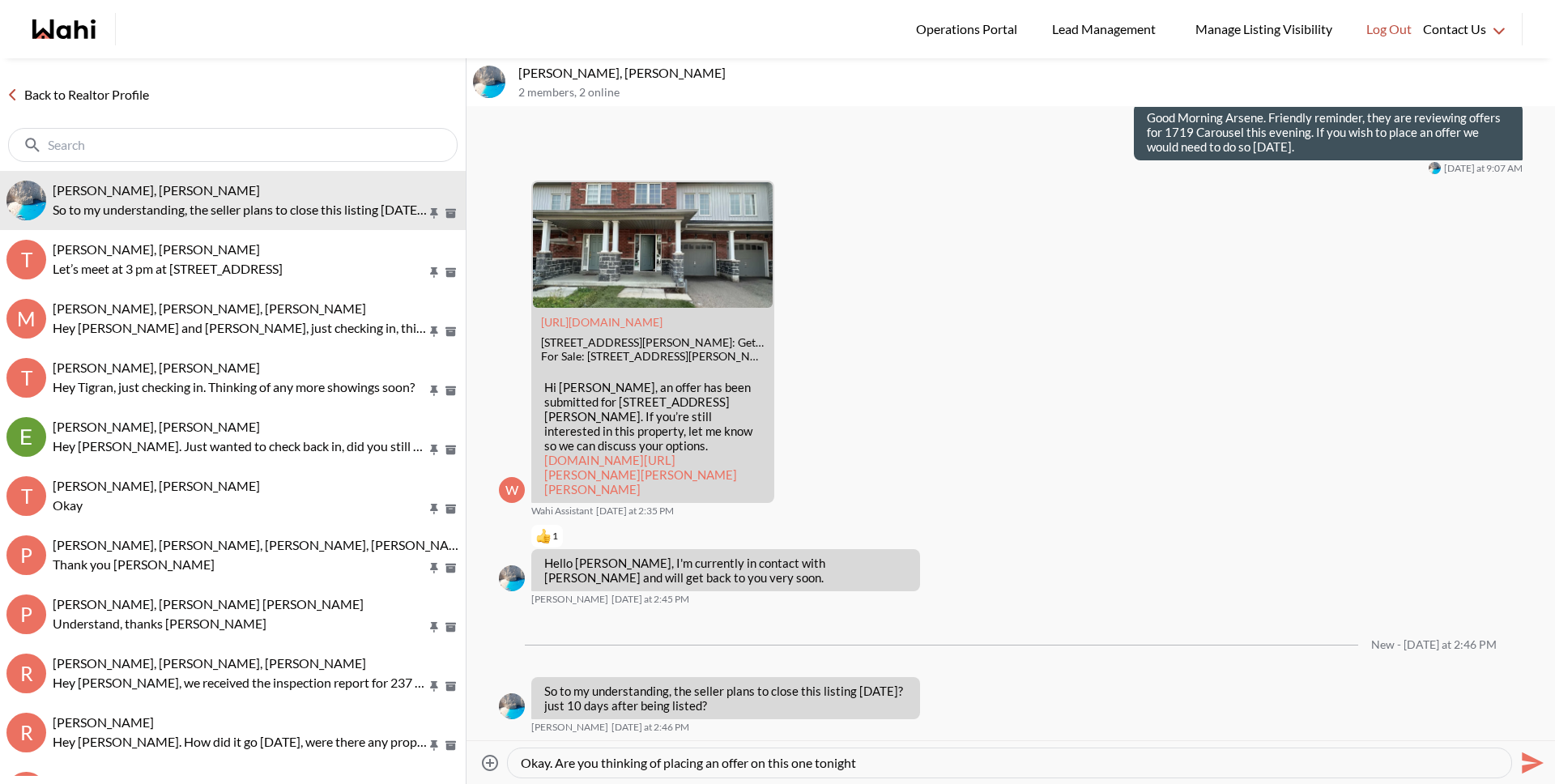
type textarea "Okay. Are you thinking of placing an offer on this one tonight?"
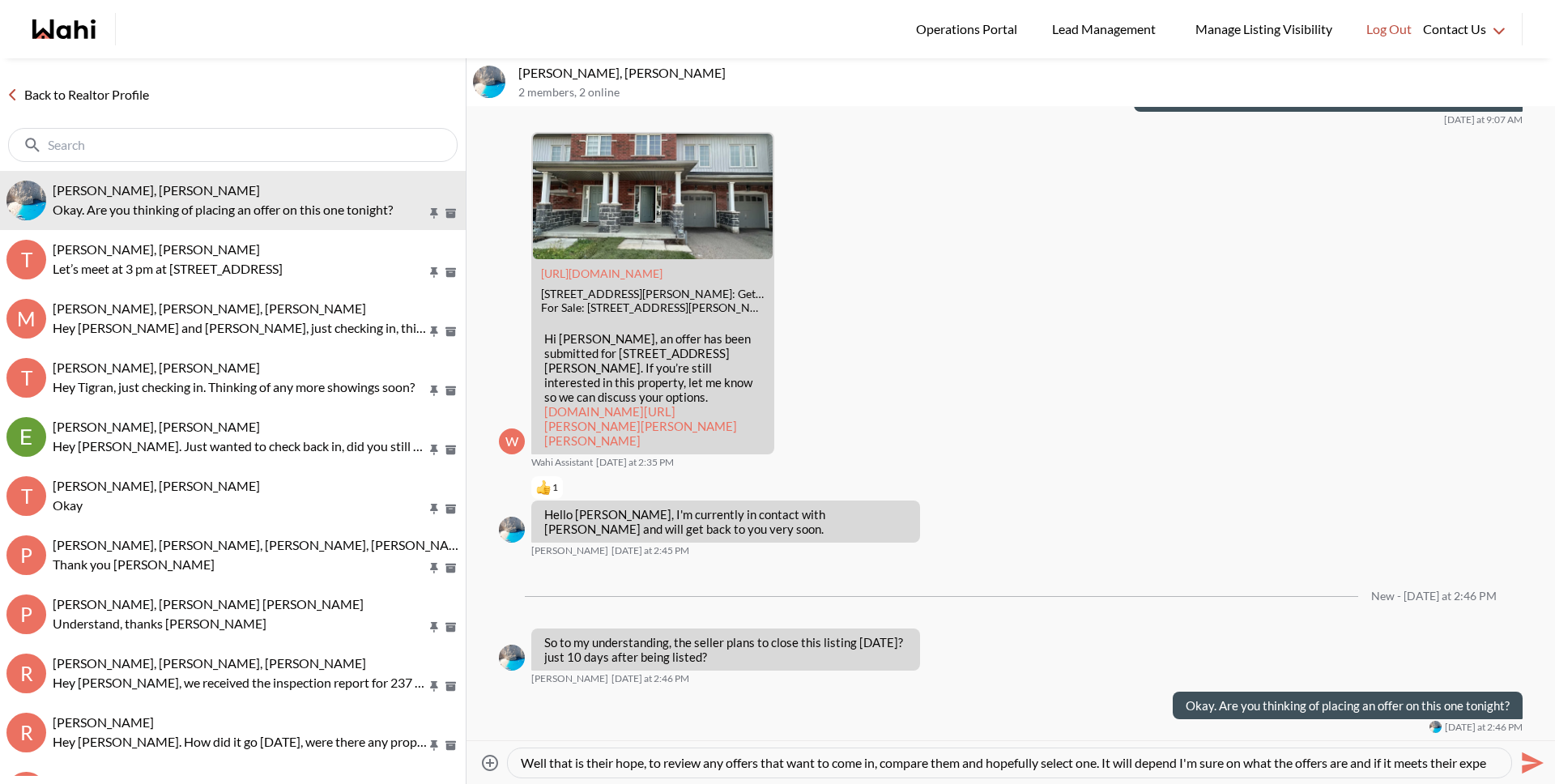
scroll to position [16, 0]
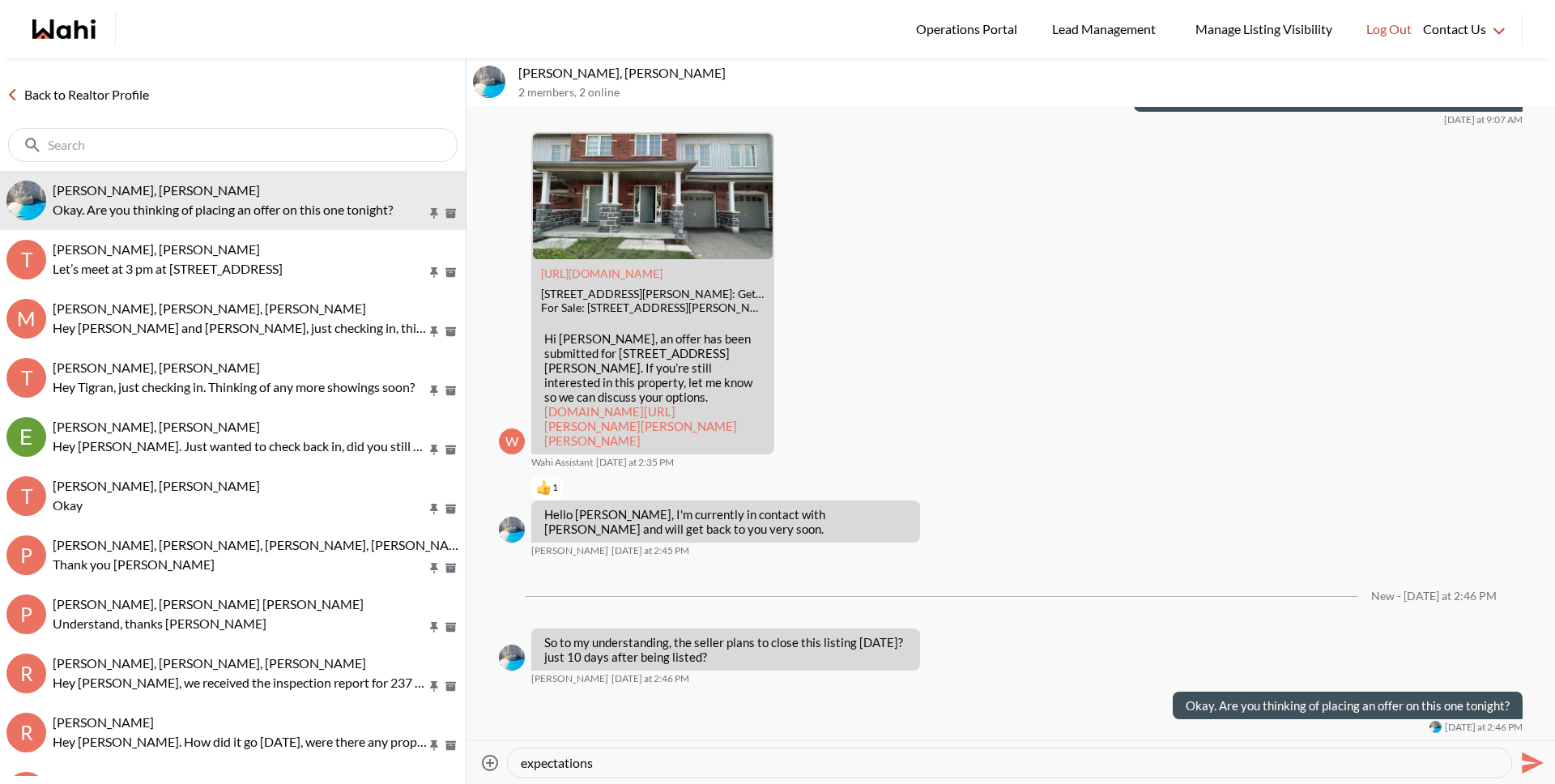
type textarea "Well that is their hope, to review any offers that want to come in, compare the…"
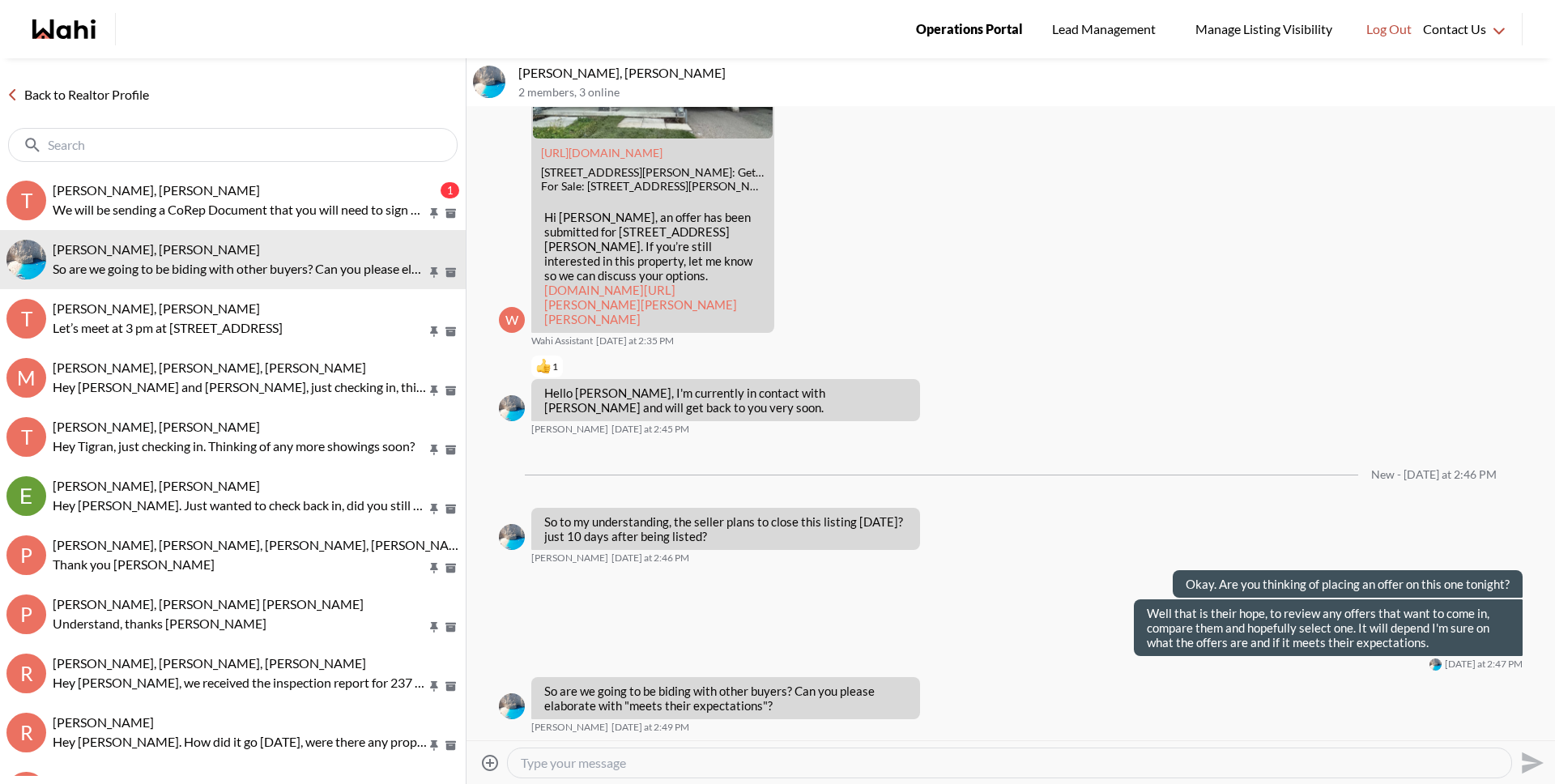
scroll to position [3209, 0]
click at [613, 769] on textarea "Type your message" at bounding box center [1009, 763] width 977 height 16
click at [593, 772] on div at bounding box center [1009, 763] width 1003 height 29
click at [636, 769] on textarea "Type your message" at bounding box center [1009, 763] width 977 height 16
type textarea "T"
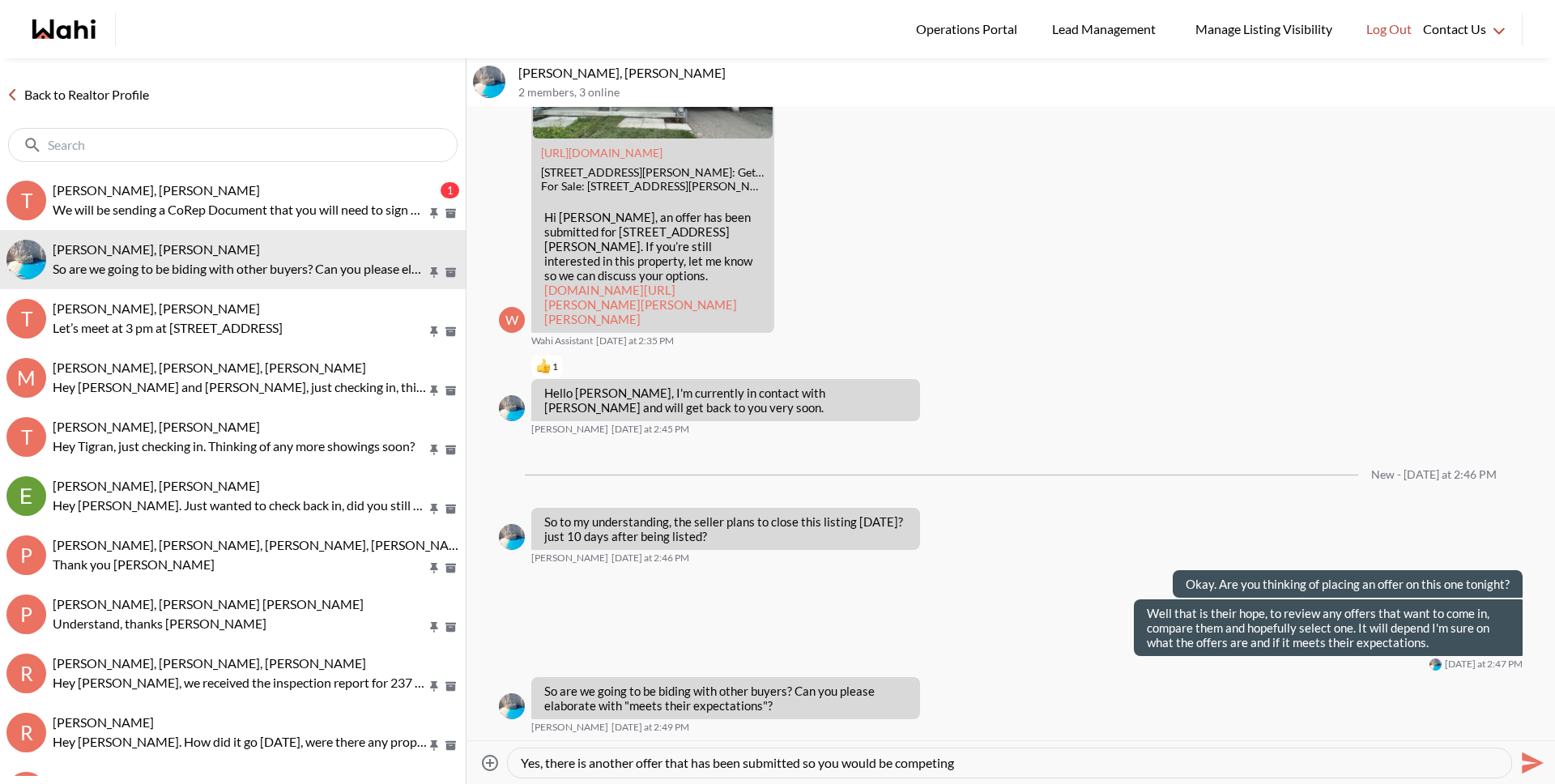
type textarea "Yes, there is another offer that has been submitted so you would be competing."
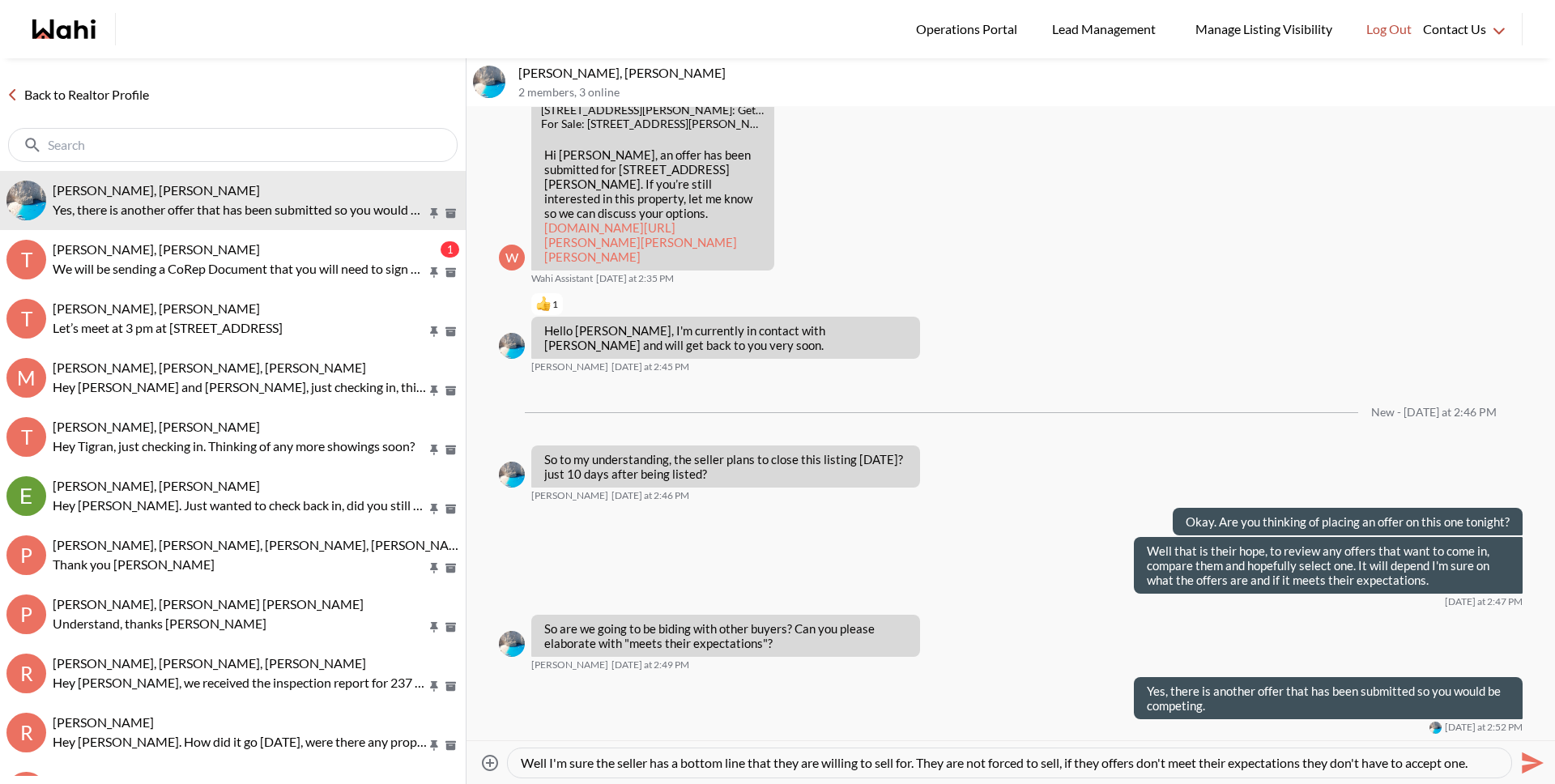
click at [895, 762] on textarea "Well I'm sure the seller has a bottom line that they are willing to sell for. T…" at bounding box center [1009, 763] width 977 height 16
drag, startPoint x: 924, startPoint y: 762, endPoint x: 1056, endPoint y: 762, distance: 132.0
click at [1056, 762] on textarea "Well I'm sure the seller has a bottom line that they are willing to sell for. T…" at bounding box center [1009, 763] width 977 height 16
click at [1008, 756] on textarea "Well I'm sure the seller has a bottom line that they are willing to sell for. T…" at bounding box center [1009, 763] width 977 height 16
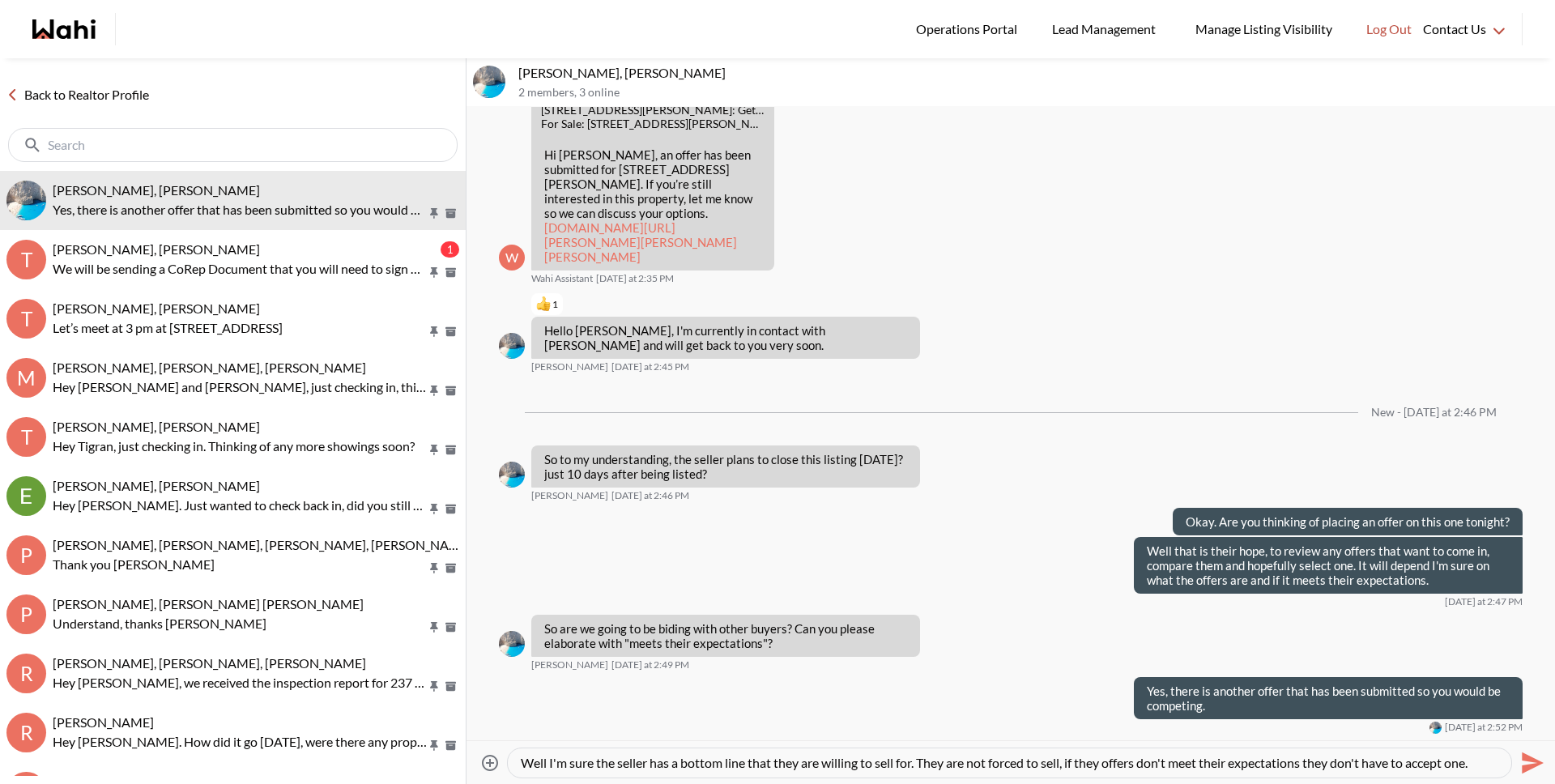
click at [1020, 774] on div "Well I'm sure the seller has a bottom line that they are willing to sell for. T…" at bounding box center [1009, 763] width 1003 height 29
drag, startPoint x: 924, startPoint y: 763, endPoint x: 1078, endPoint y: 768, distance: 154.1
click at [1078, 768] on textarea "Well I'm sure the seller has a bottom line that they are willing to sell for. T…" at bounding box center [1009, 763] width 977 height 16
type textarea "Well I'm sure the seller has a bottom line that they are willing to sell for. I…"
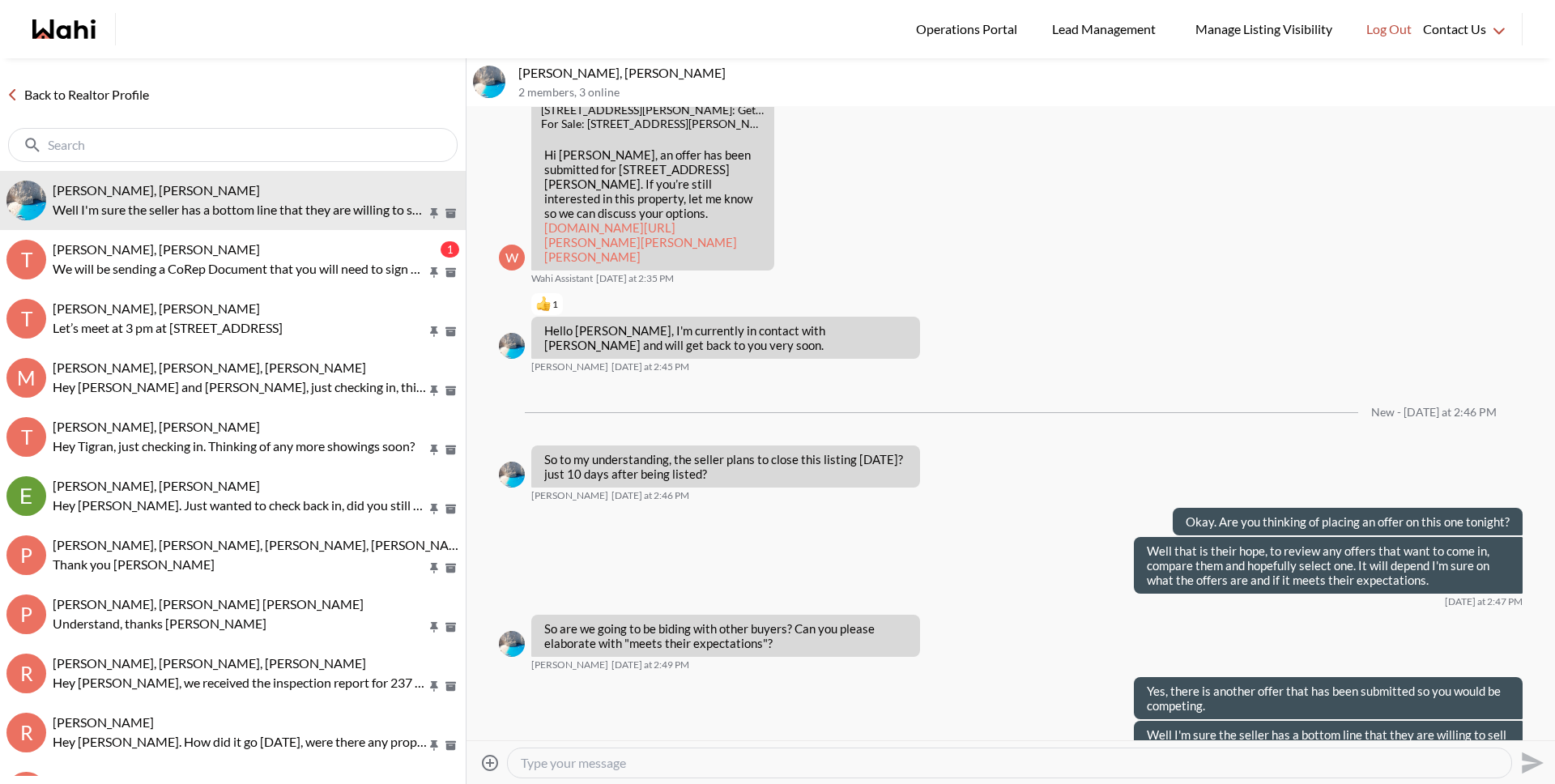
scroll to position [3330, 0]
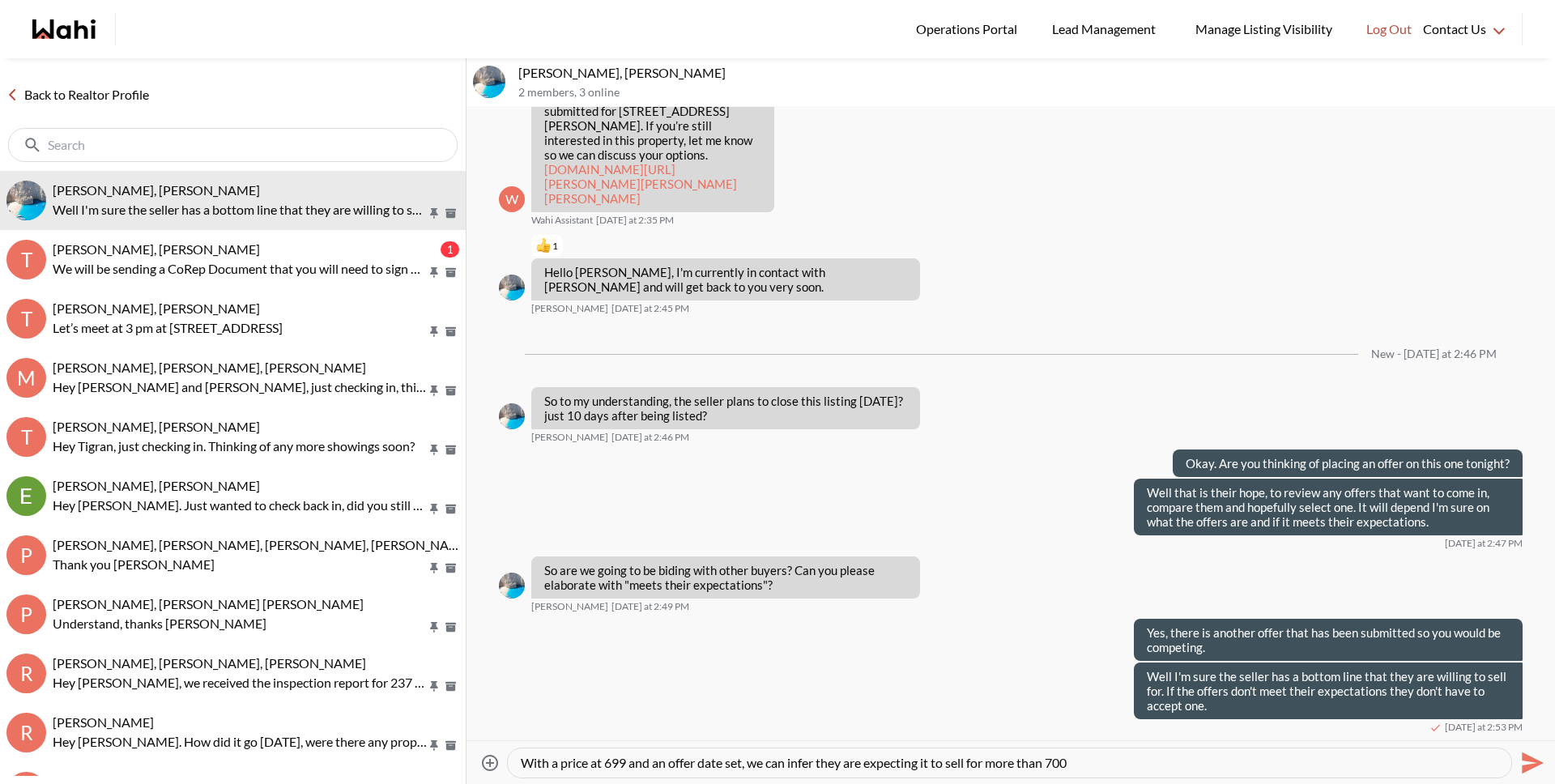
type textarea "With a price at 699 and an offer date set, we can infer they are expecting it t…"
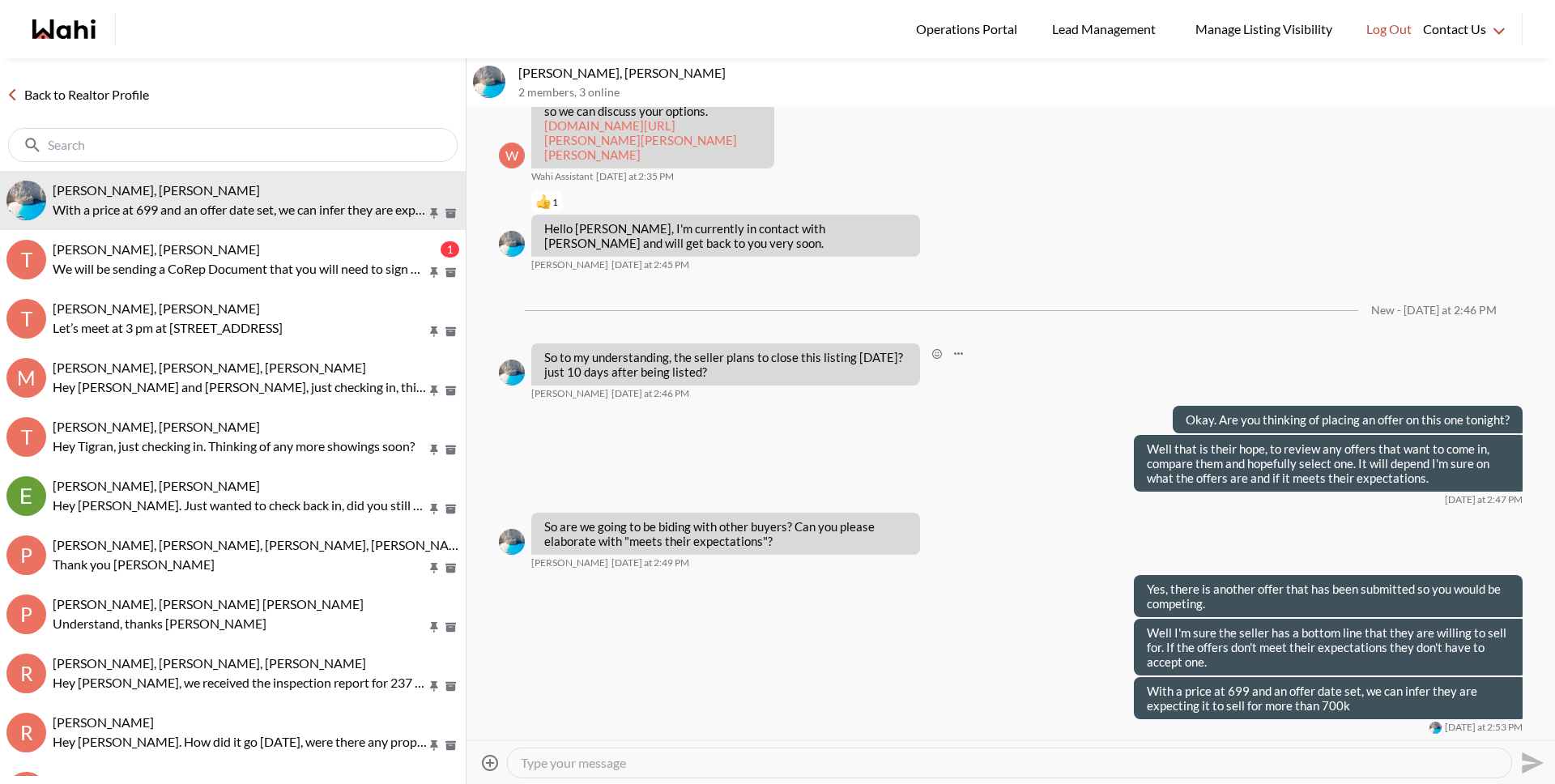
scroll to position [3370, 0]
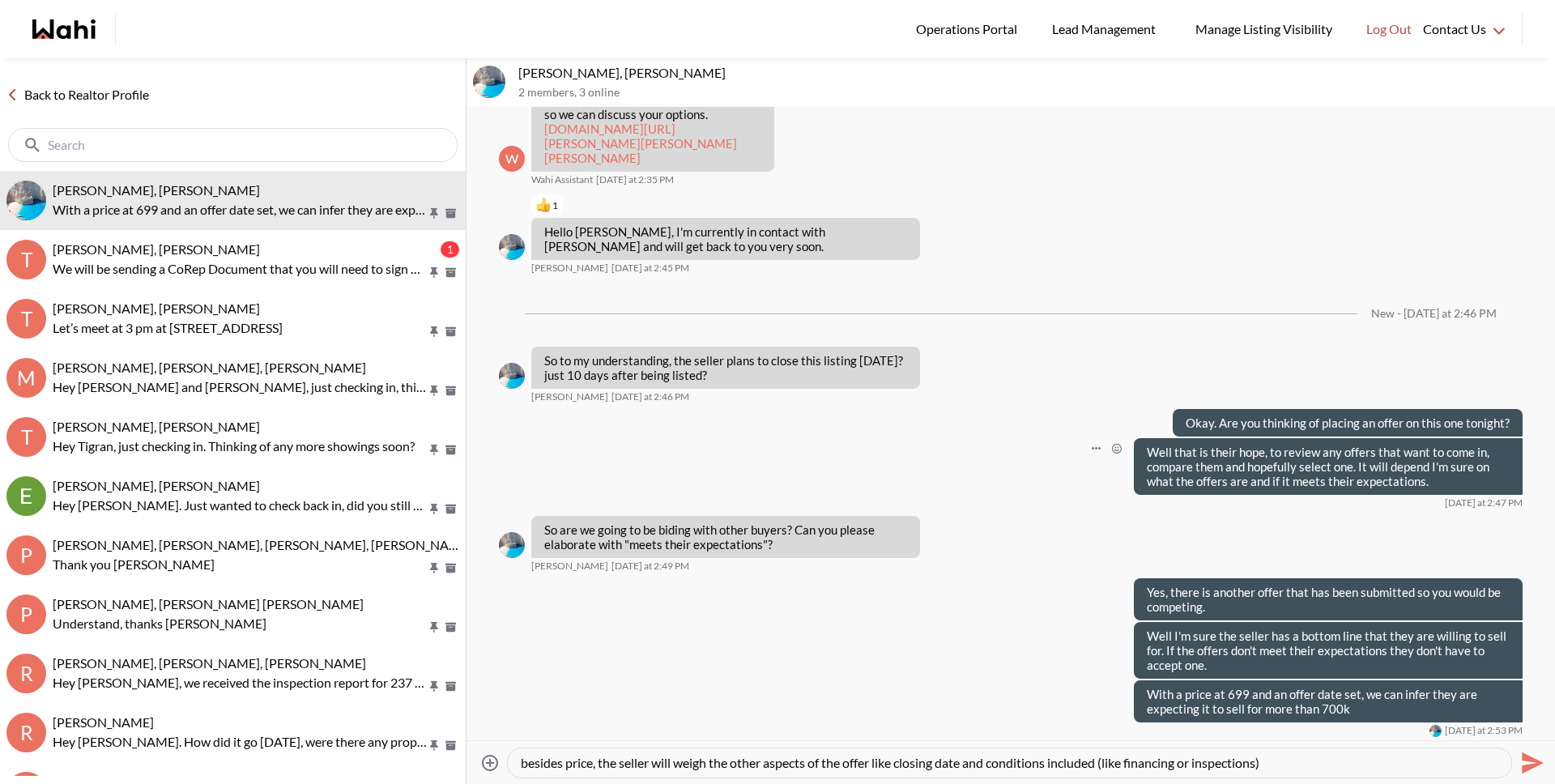
type textarea "besides price, the seller will weigh the other aspects of the offer like closin…"
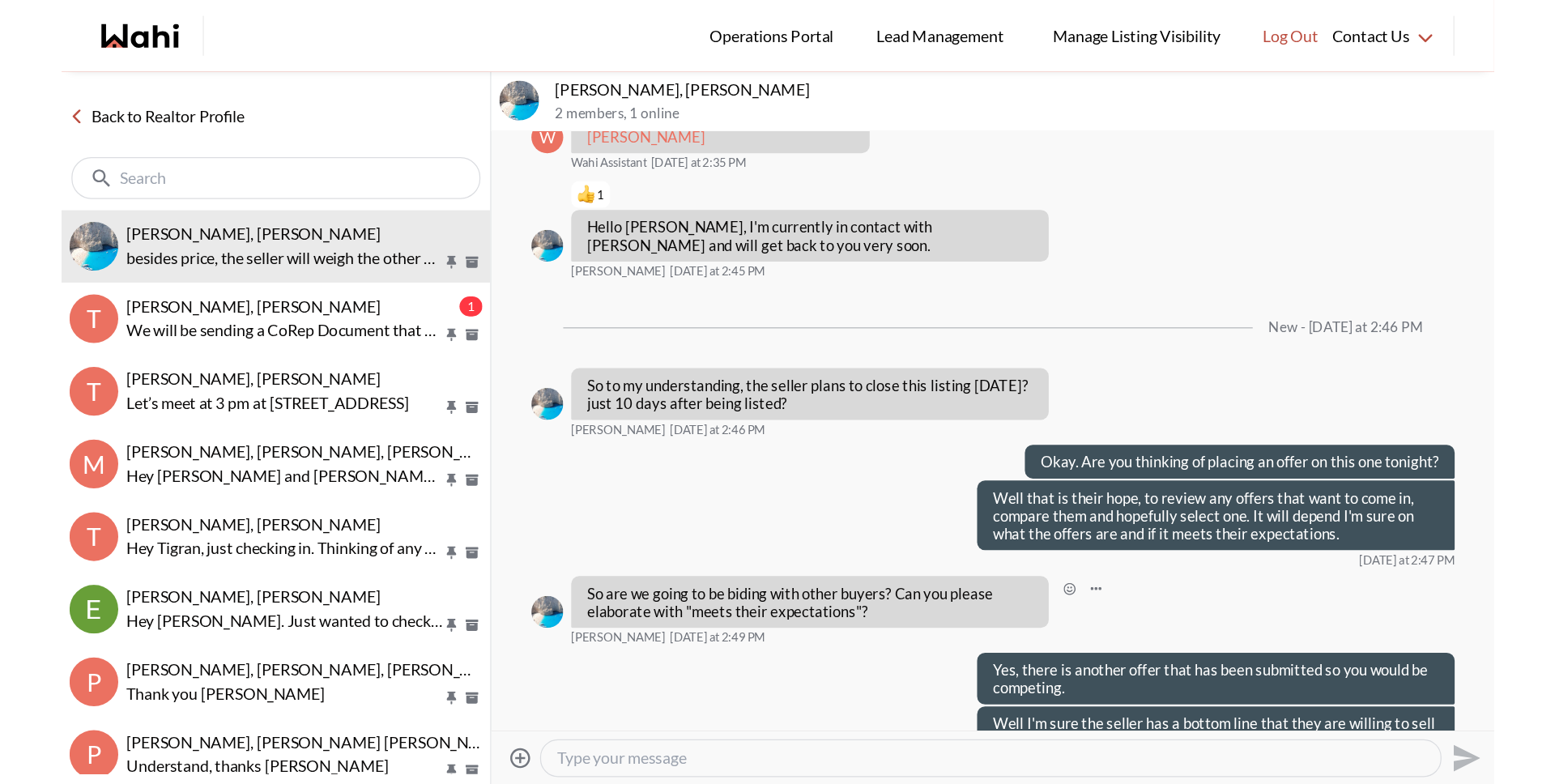
scroll to position [3417, 0]
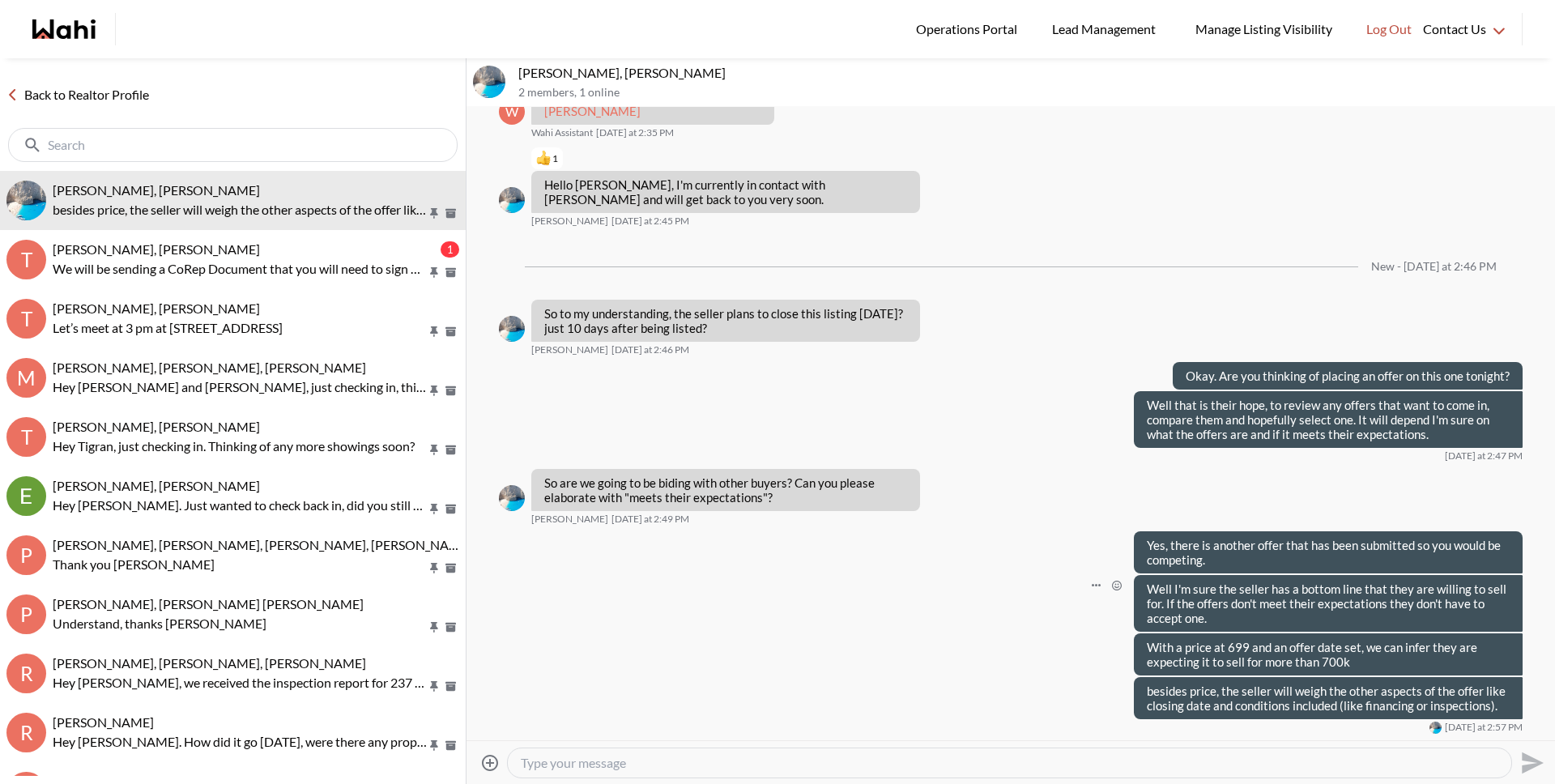
click at [874, 623] on div "Well I'm sure the seller has a bottom line that they are willing to sell for. I…" at bounding box center [1010, 603] width 1024 height 57
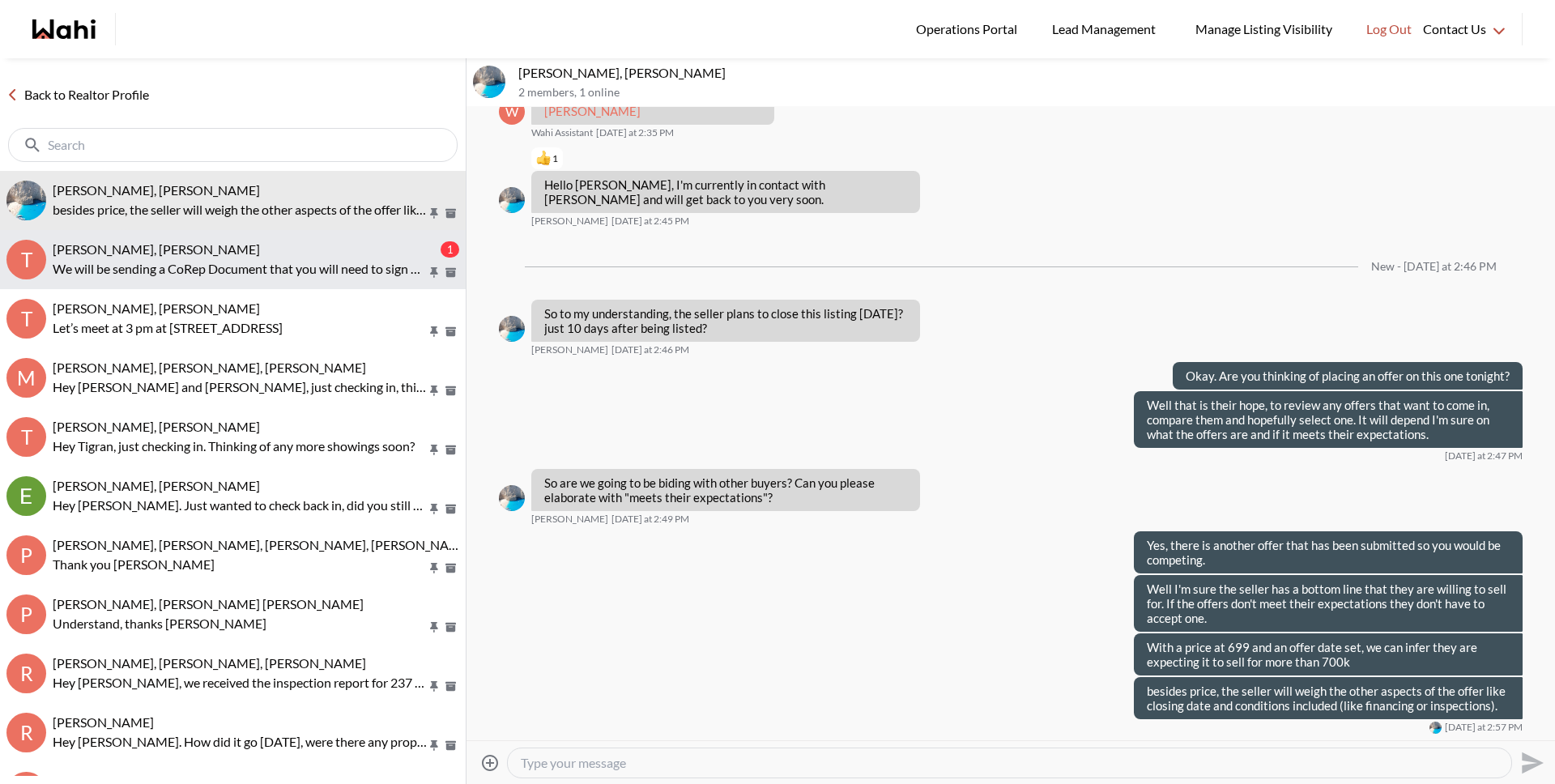
click at [194, 255] on div "[PERSON_NAME], [PERSON_NAME]" at bounding box center [245, 249] width 384 height 16
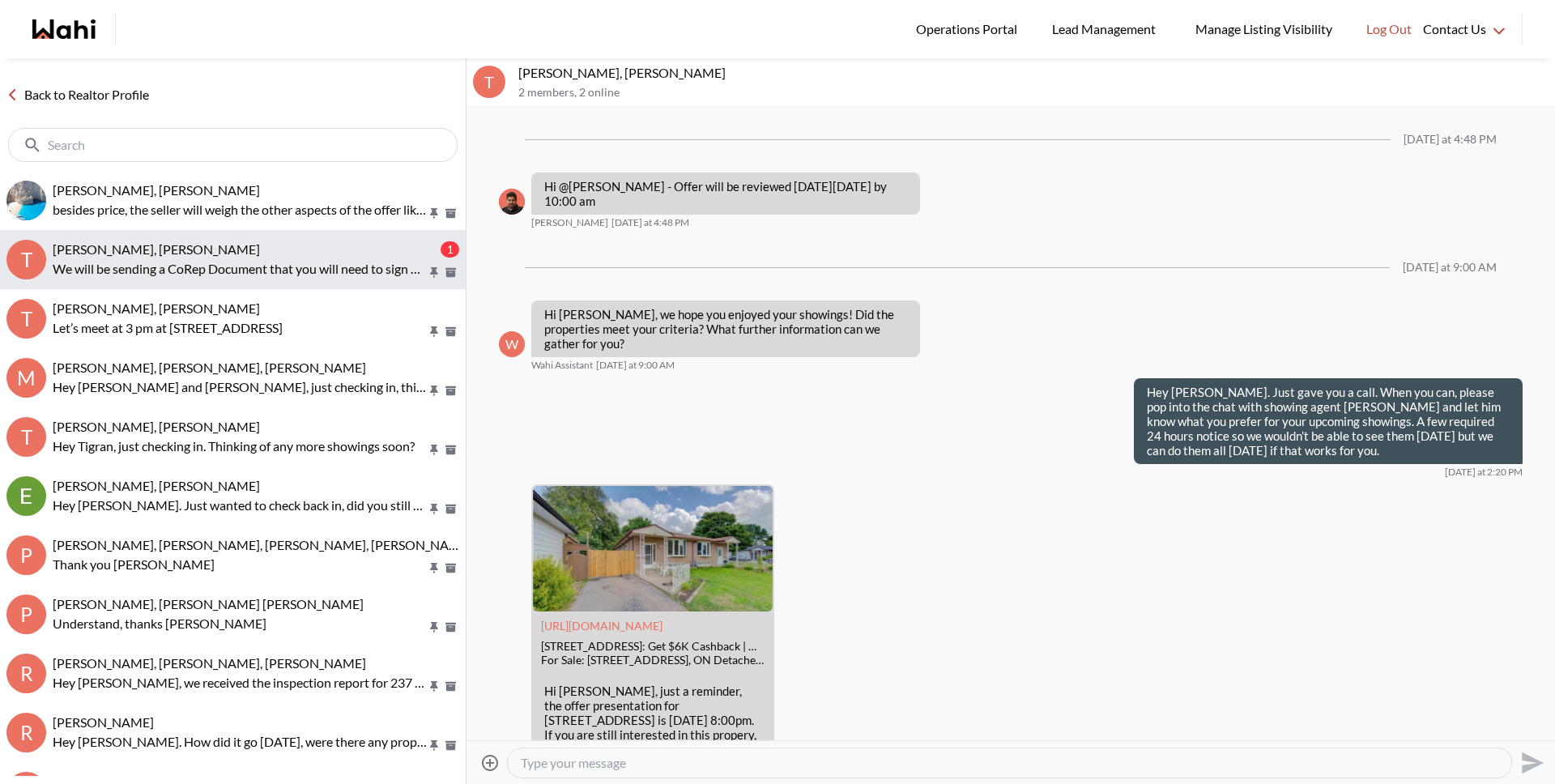
scroll to position [2172, 0]
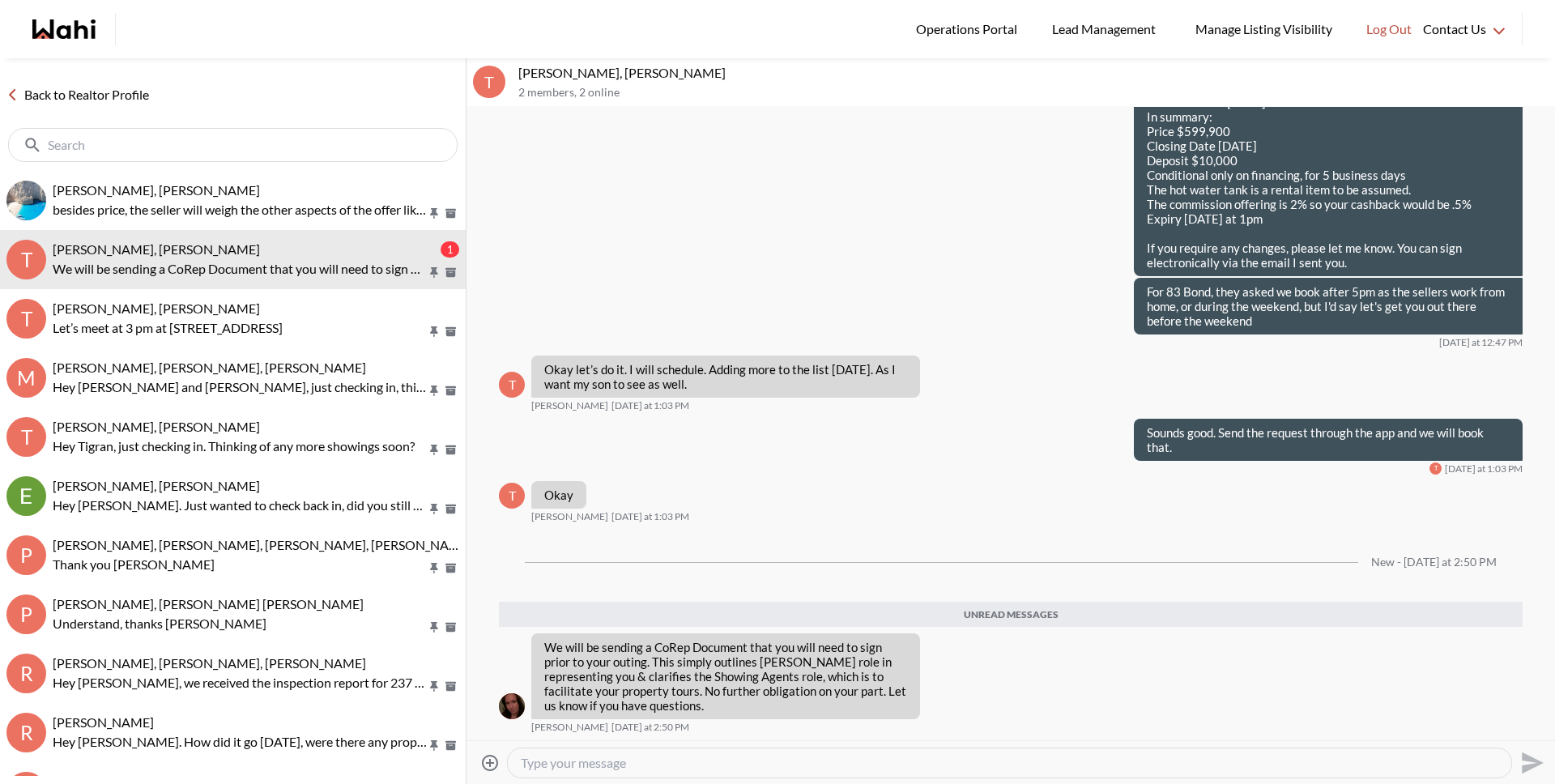
click at [114, 91] on link "Back to Realtor Profile" at bounding box center [77, 94] width 155 height 21
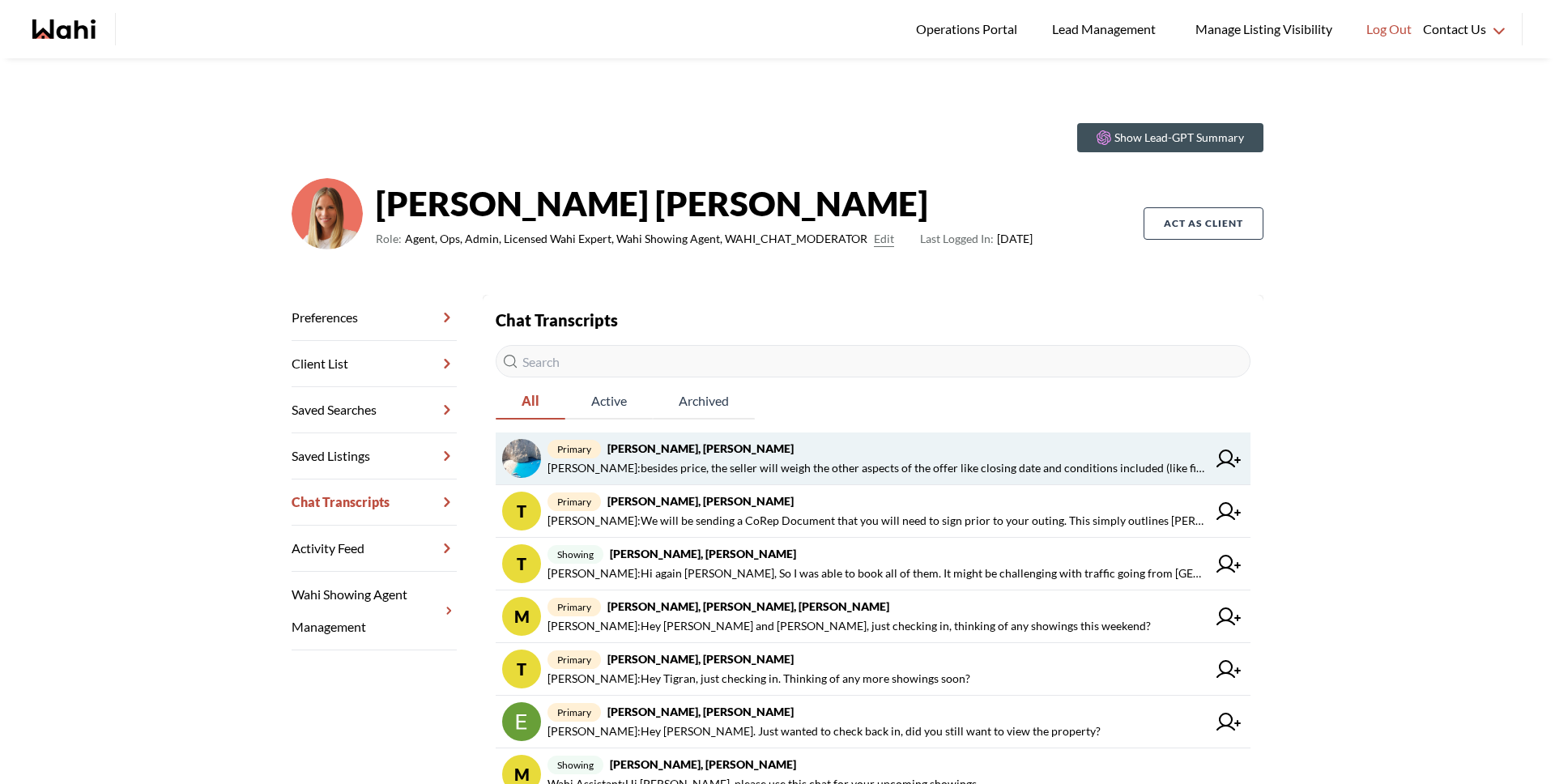
click at [747, 465] on span "Michelle Ryckman : besides price, the seller will weigh the other aspects of th…" at bounding box center [877, 467] width 659 height 20
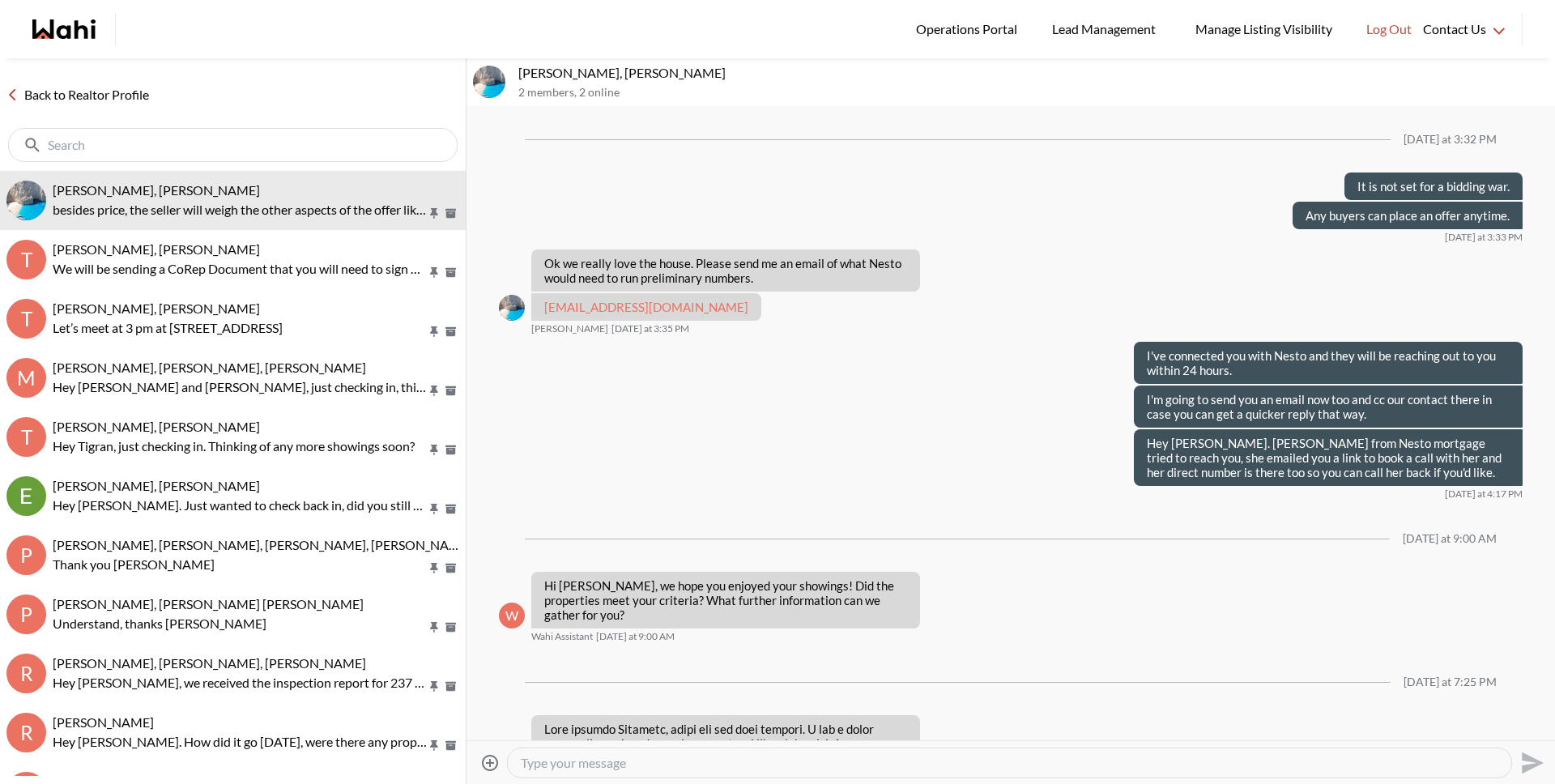
scroll to position [1939, 0]
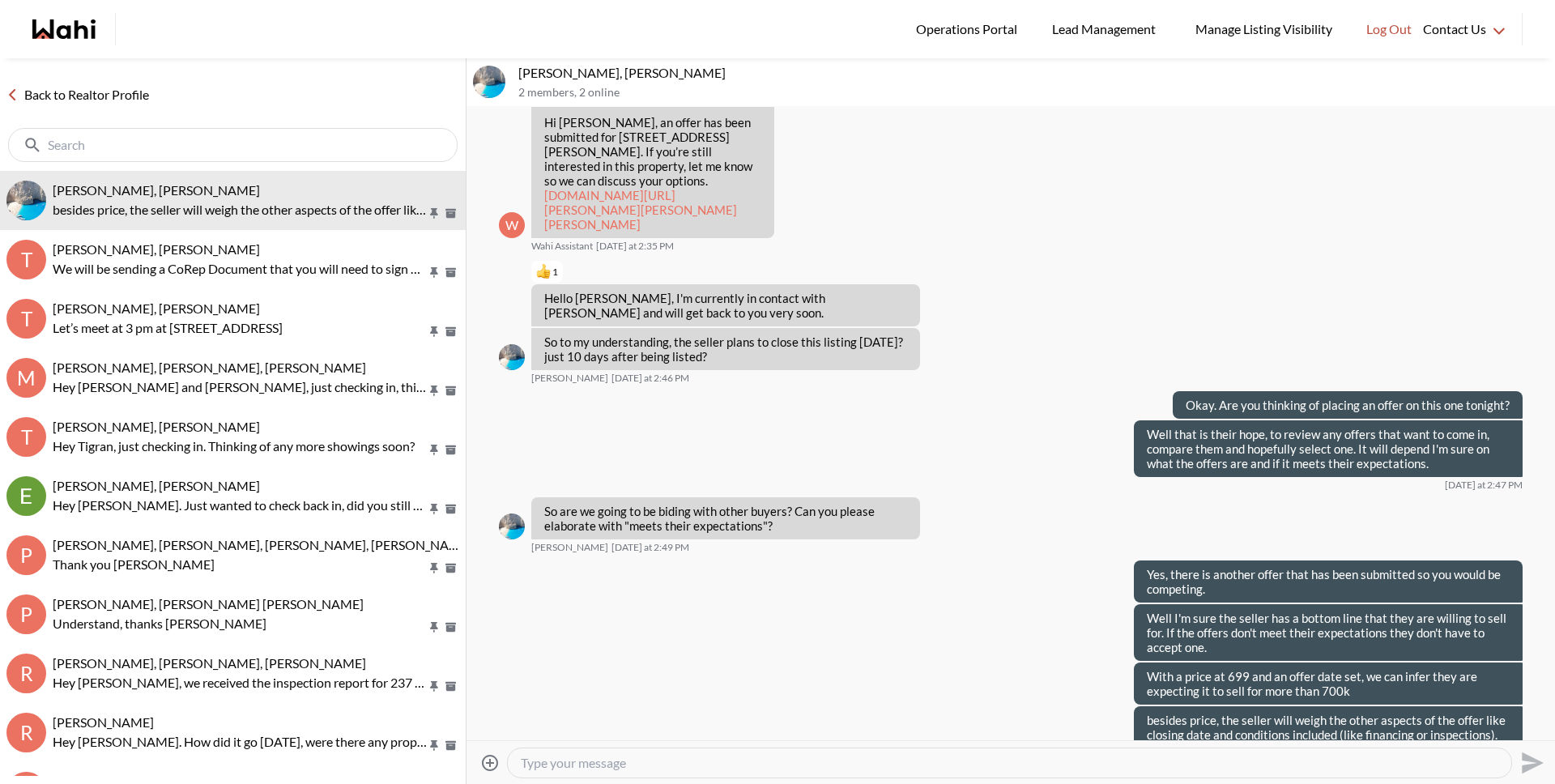
click at [689, 769] on textarea "Type your message" at bounding box center [1009, 763] width 977 height 16
type textarea "There are now 2 offers on the table."
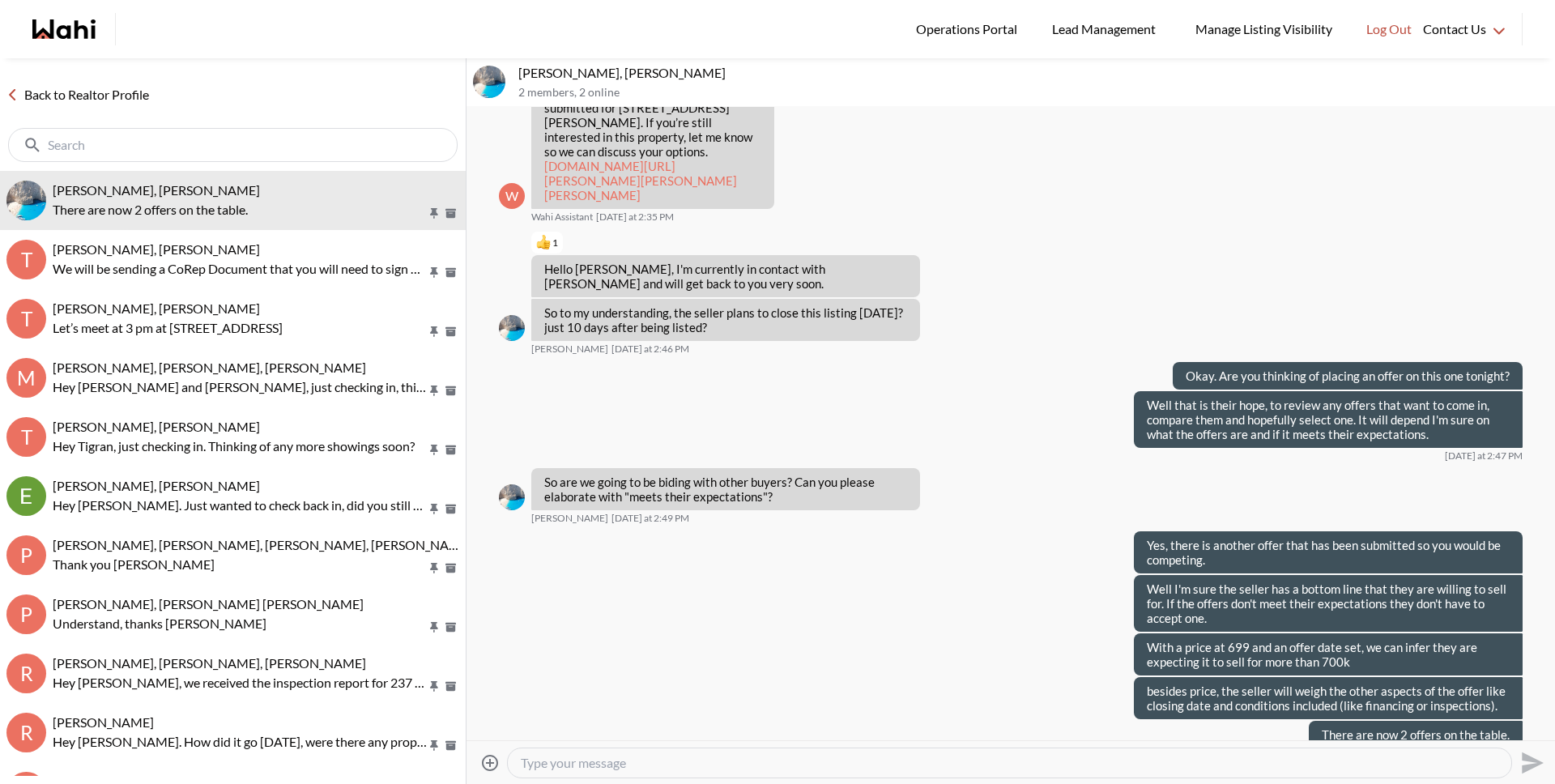
click at [51, 93] on link "Back to Realtor Profile" at bounding box center [77, 94] width 155 height 21
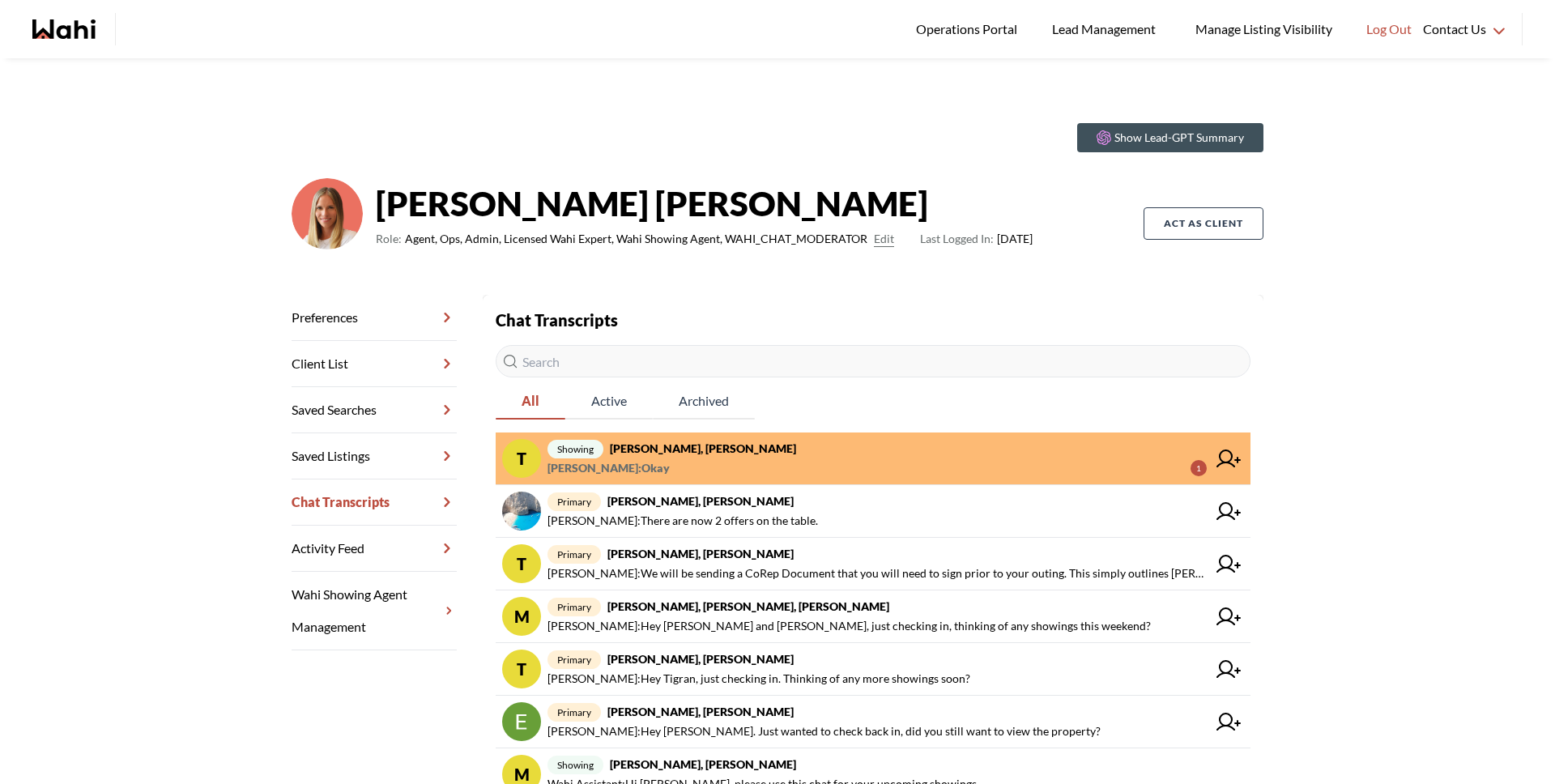
click at [779, 448] on span "showing Tanya Fita, Teresa, Michelle" at bounding box center [877, 449] width 659 height 20
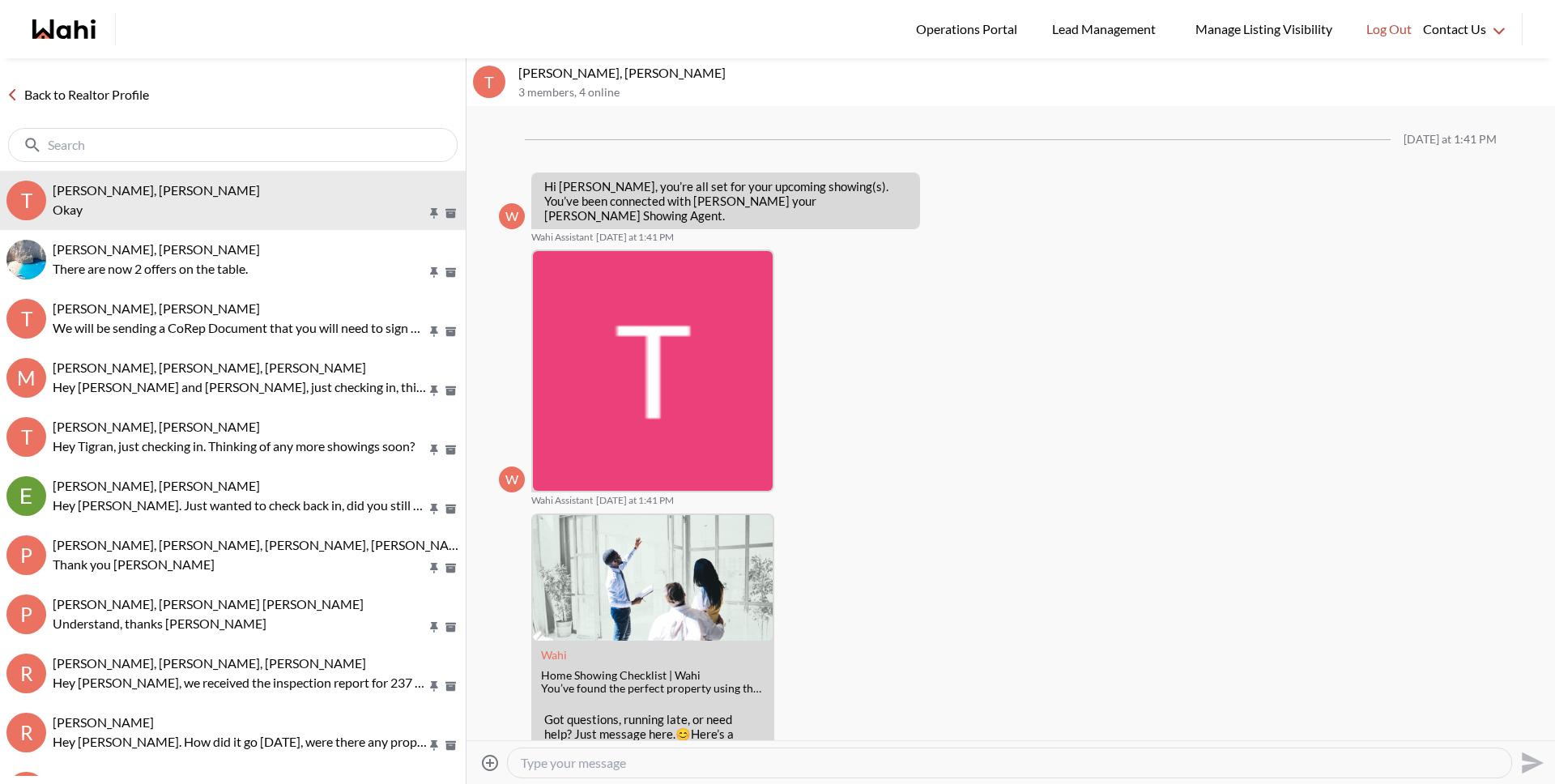
scroll to position [773, 0]
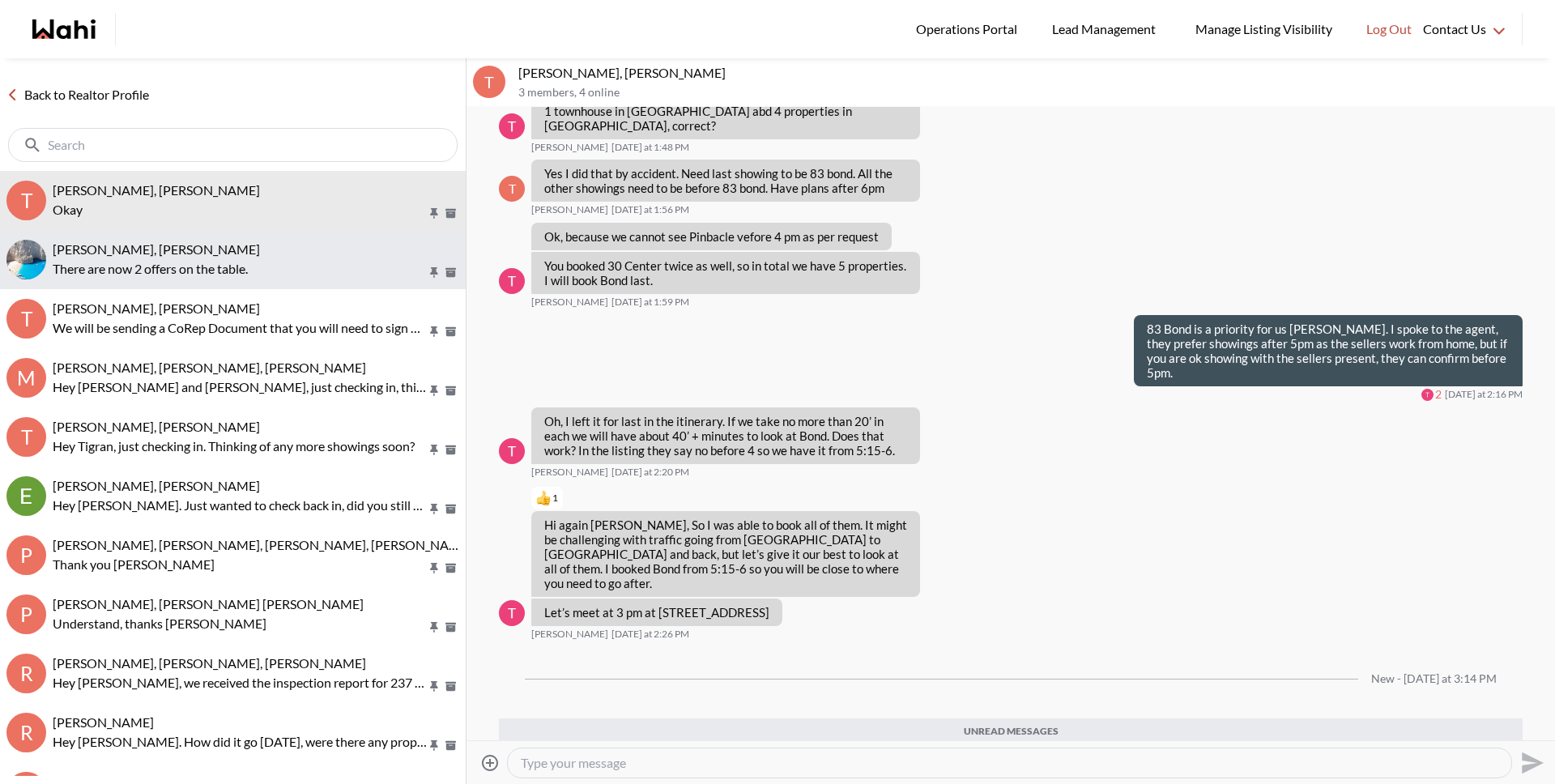
click at [318, 269] on p "There are now 2 offers on the table." at bounding box center [239, 268] width 374 height 20
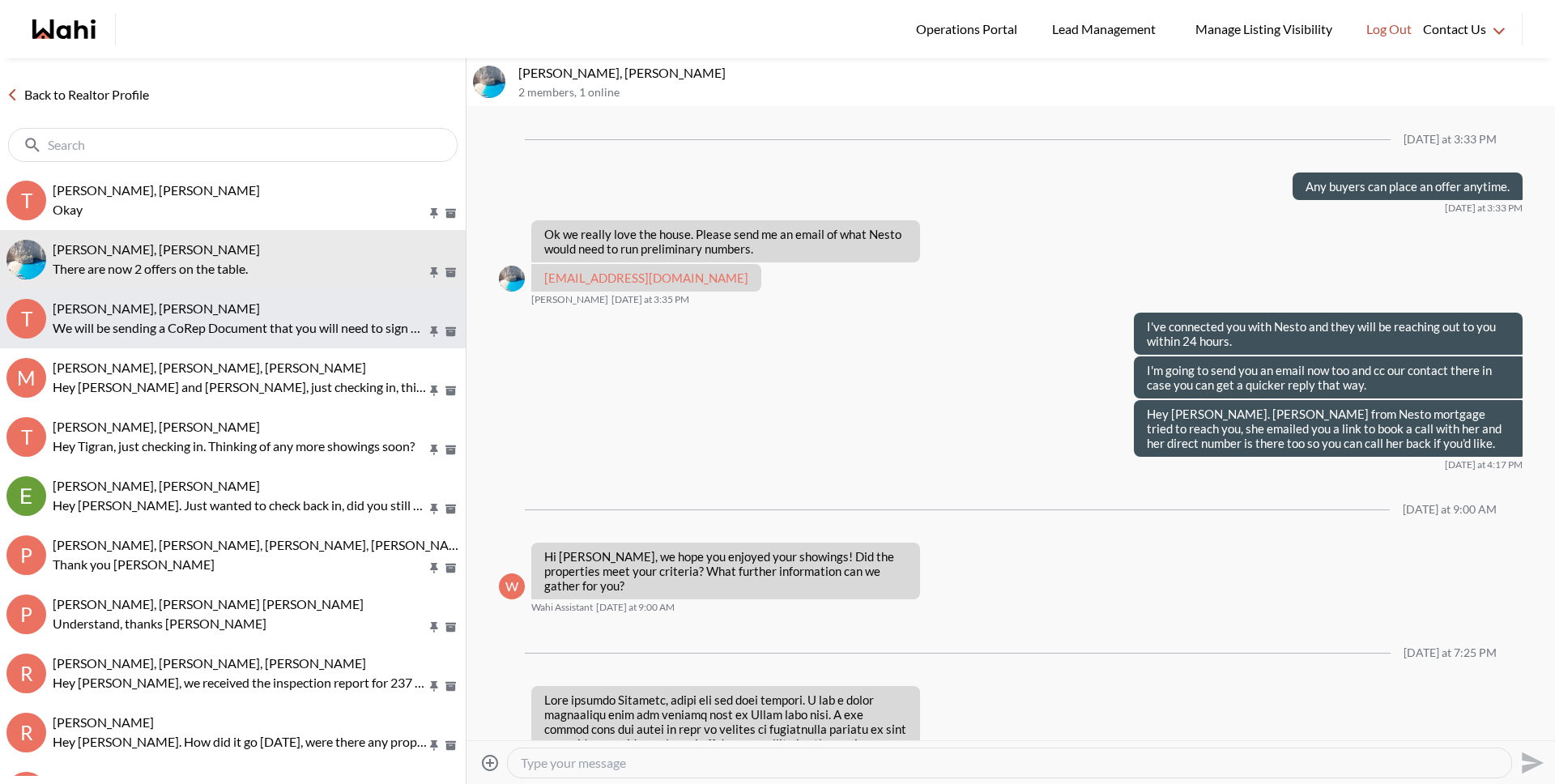
scroll to position [1939, 0]
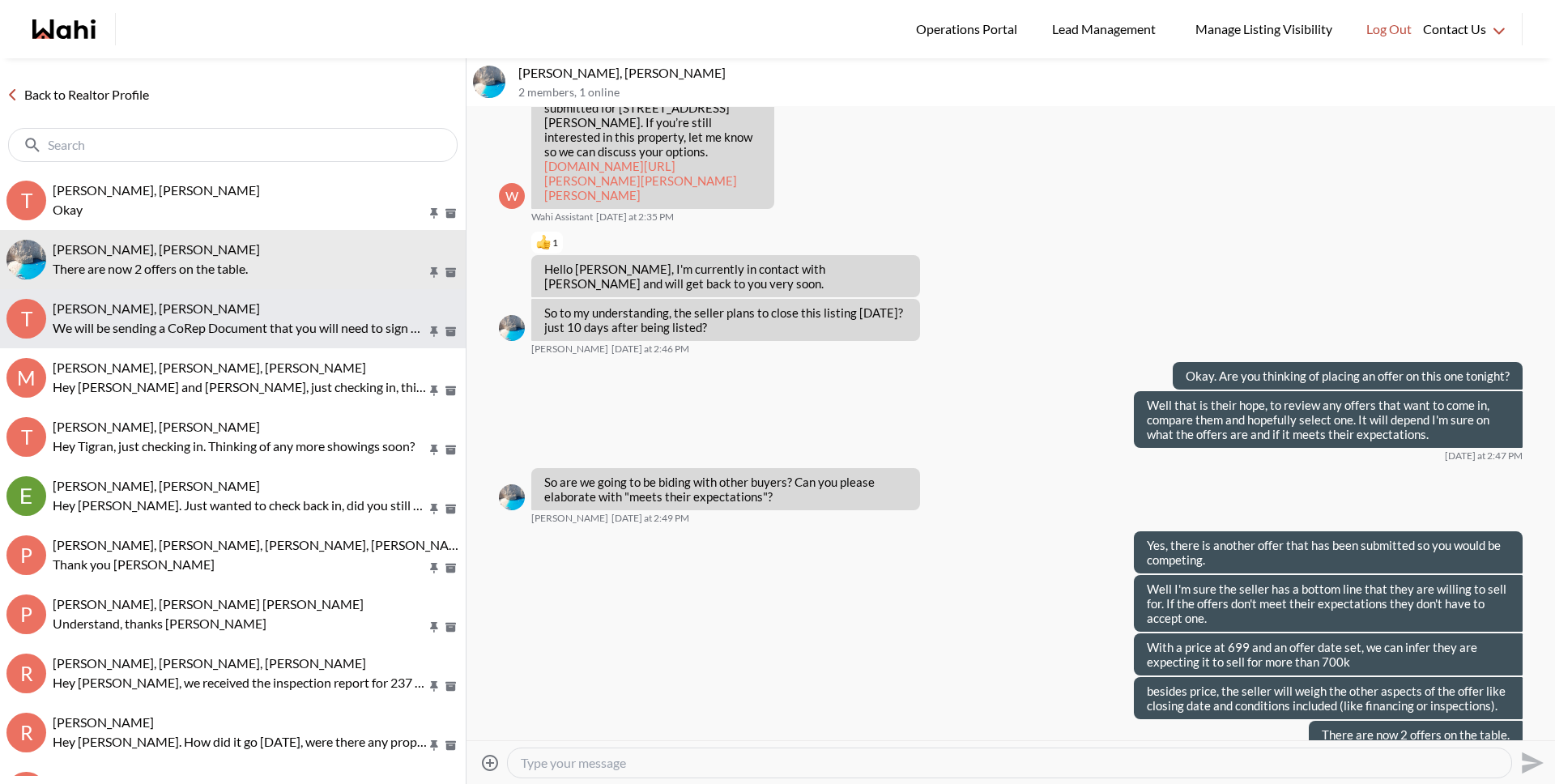
click at [322, 324] on p "We will be sending a CoRep Document that you will need to sign prior to your ou…" at bounding box center [239, 328] width 374 height 20
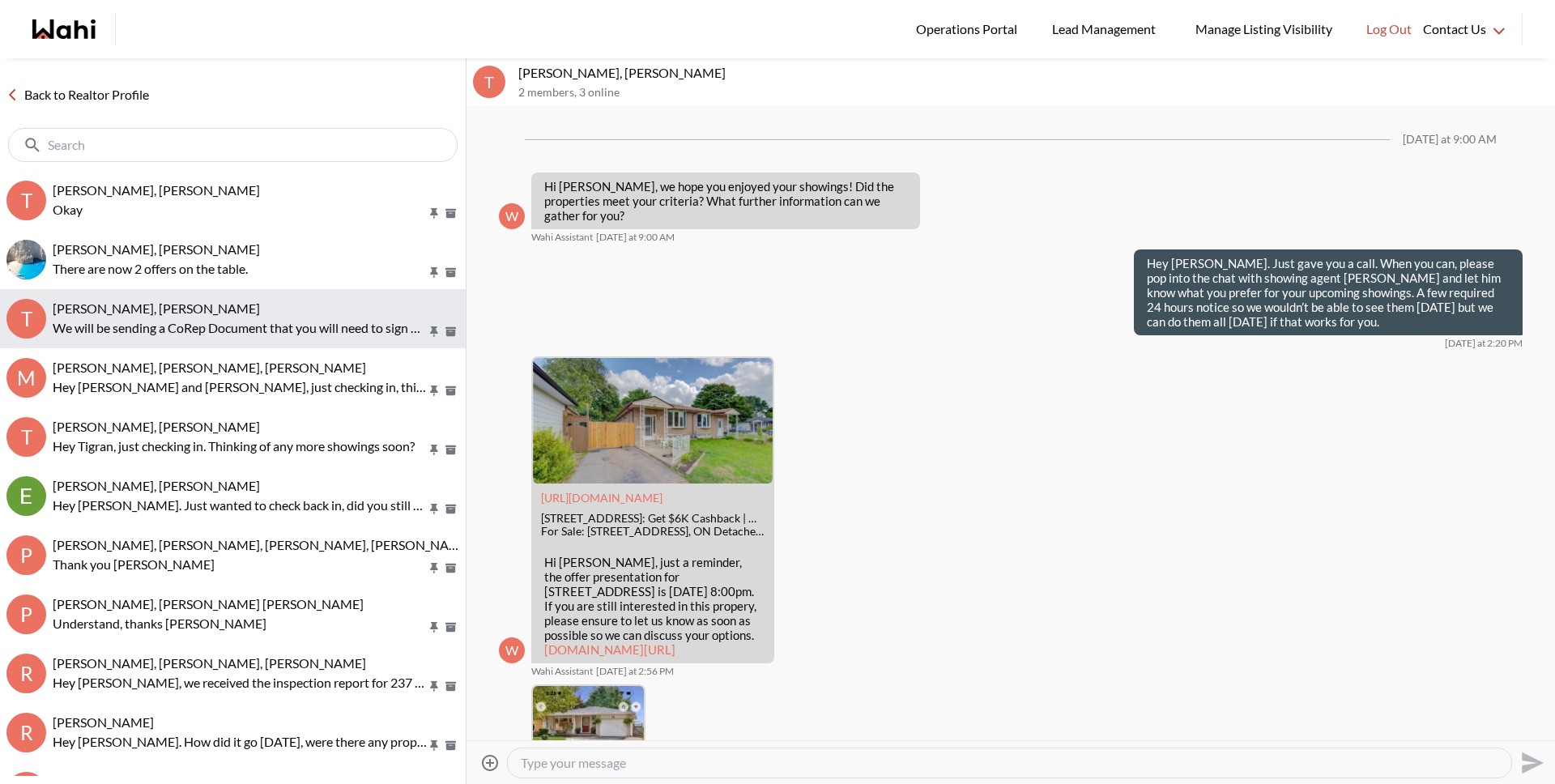
scroll to position [1939, 0]
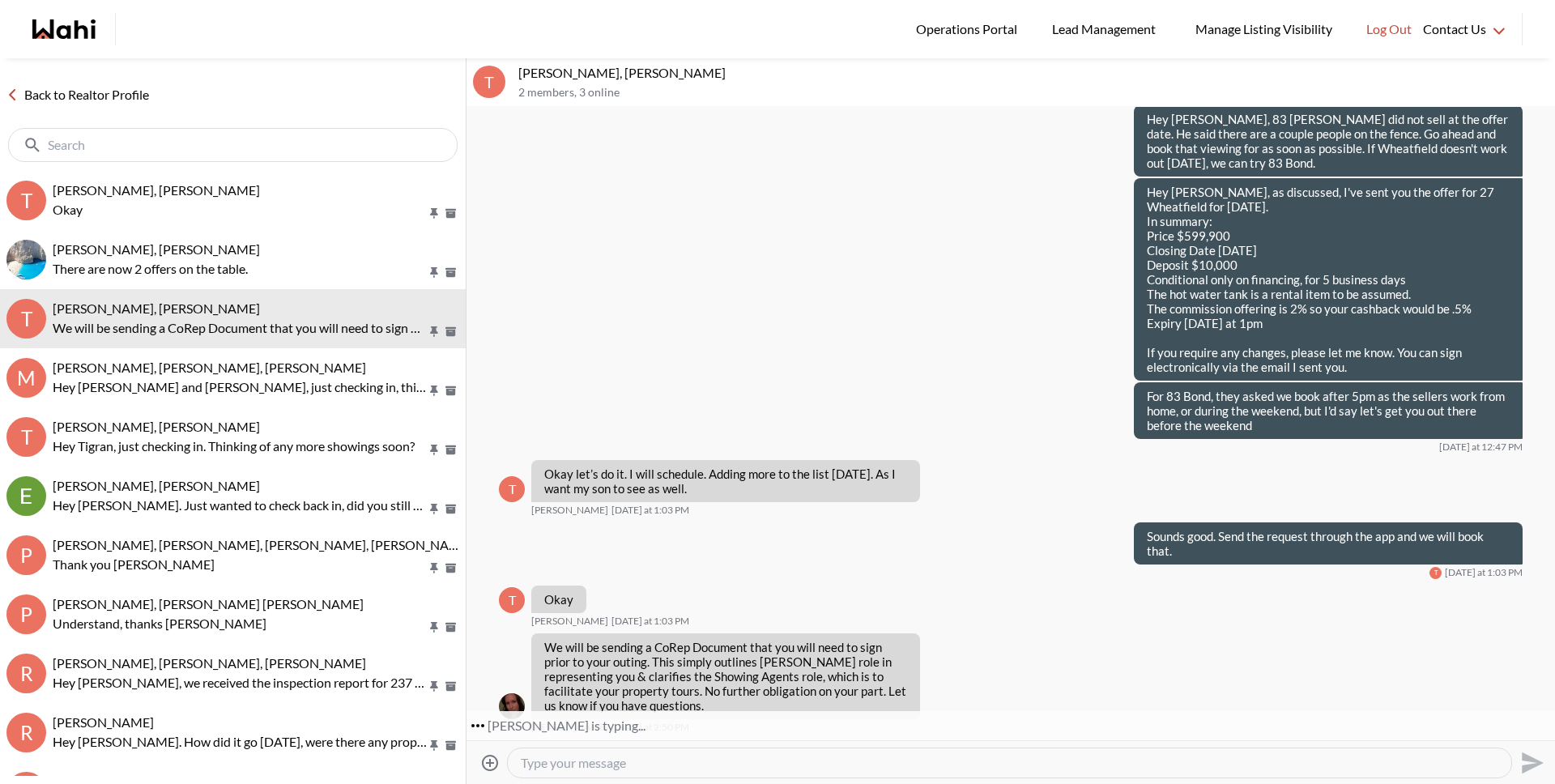
click at [100, 93] on link "Back to Realtor Profile" at bounding box center [77, 94] width 155 height 21
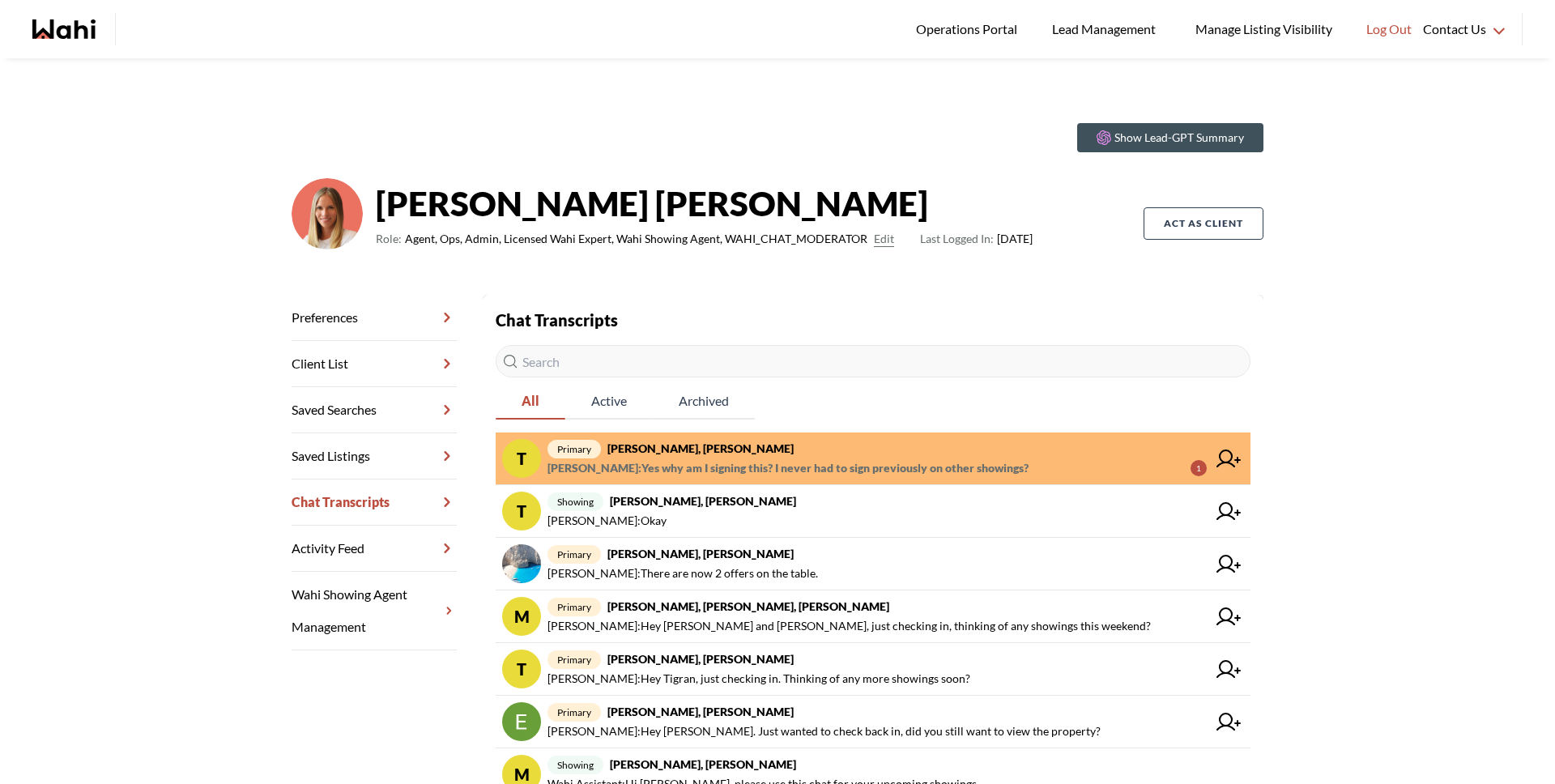
click at [662, 468] on span "Tanya Fita : Yes why am I signing this? I never had to sign previously on other…" at bounding box center [788, 467] width 481 height 20
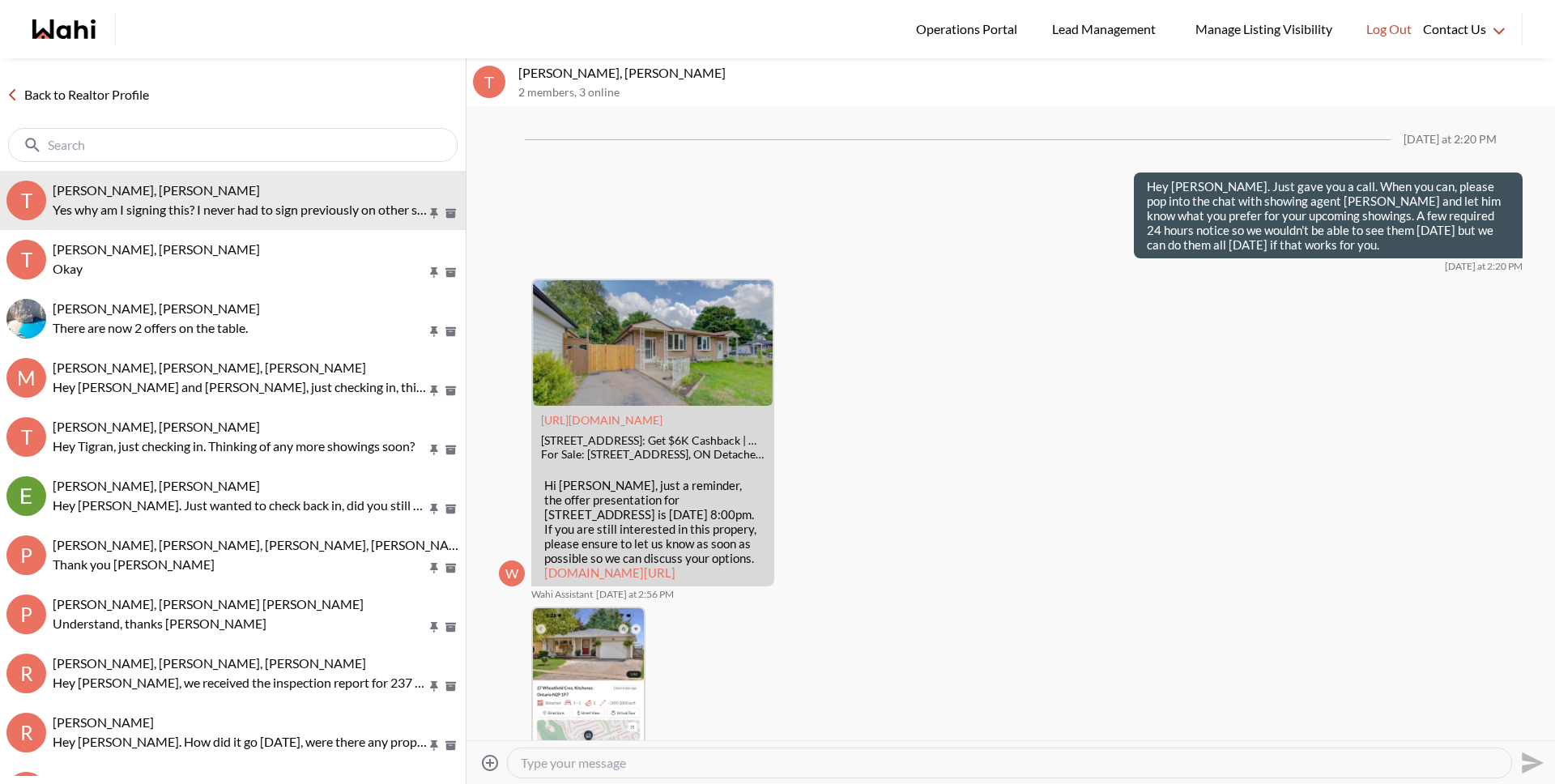
scroll to position [2044, 0]
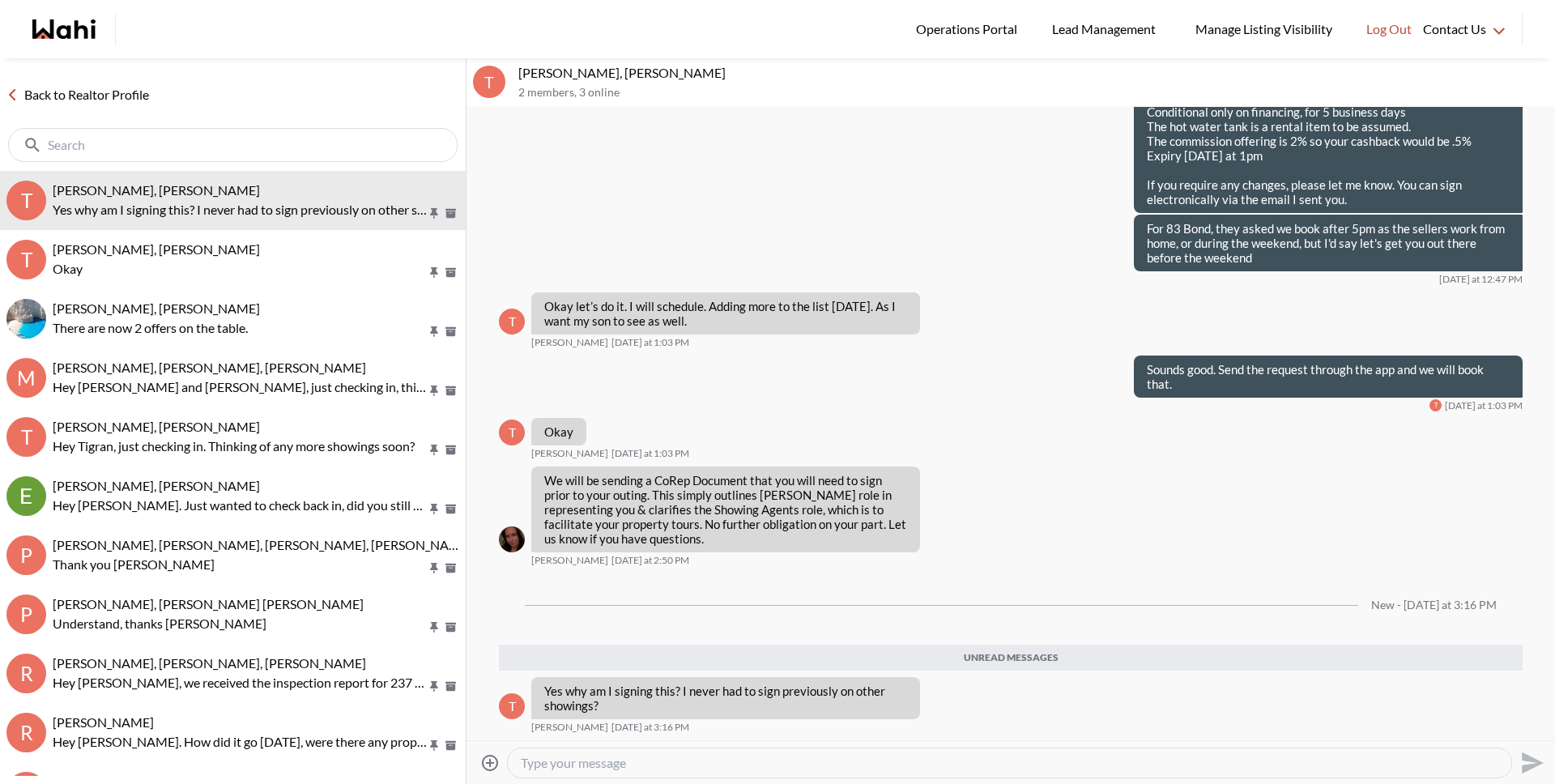
click at [731, 773] on div at bounding box center [1009, 763] width 1003 height 29
click at [733, 768] on textarea "Type your message" at bounding box center [1009, 763] width 977 height 16
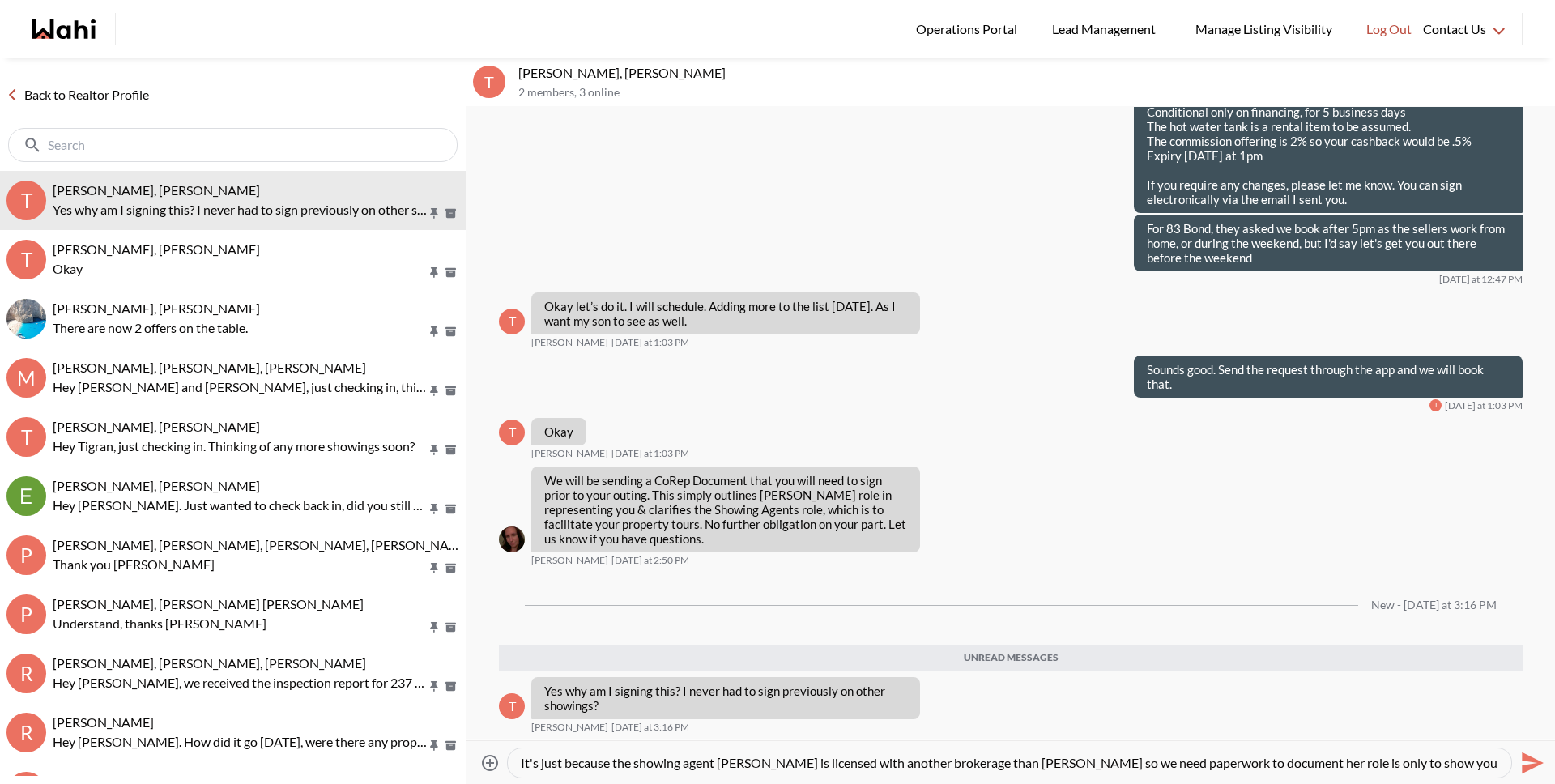
scroll to position [16, 0]
type textarea "It's just because the showing agent Teresa is licensed with another brokerage t…"
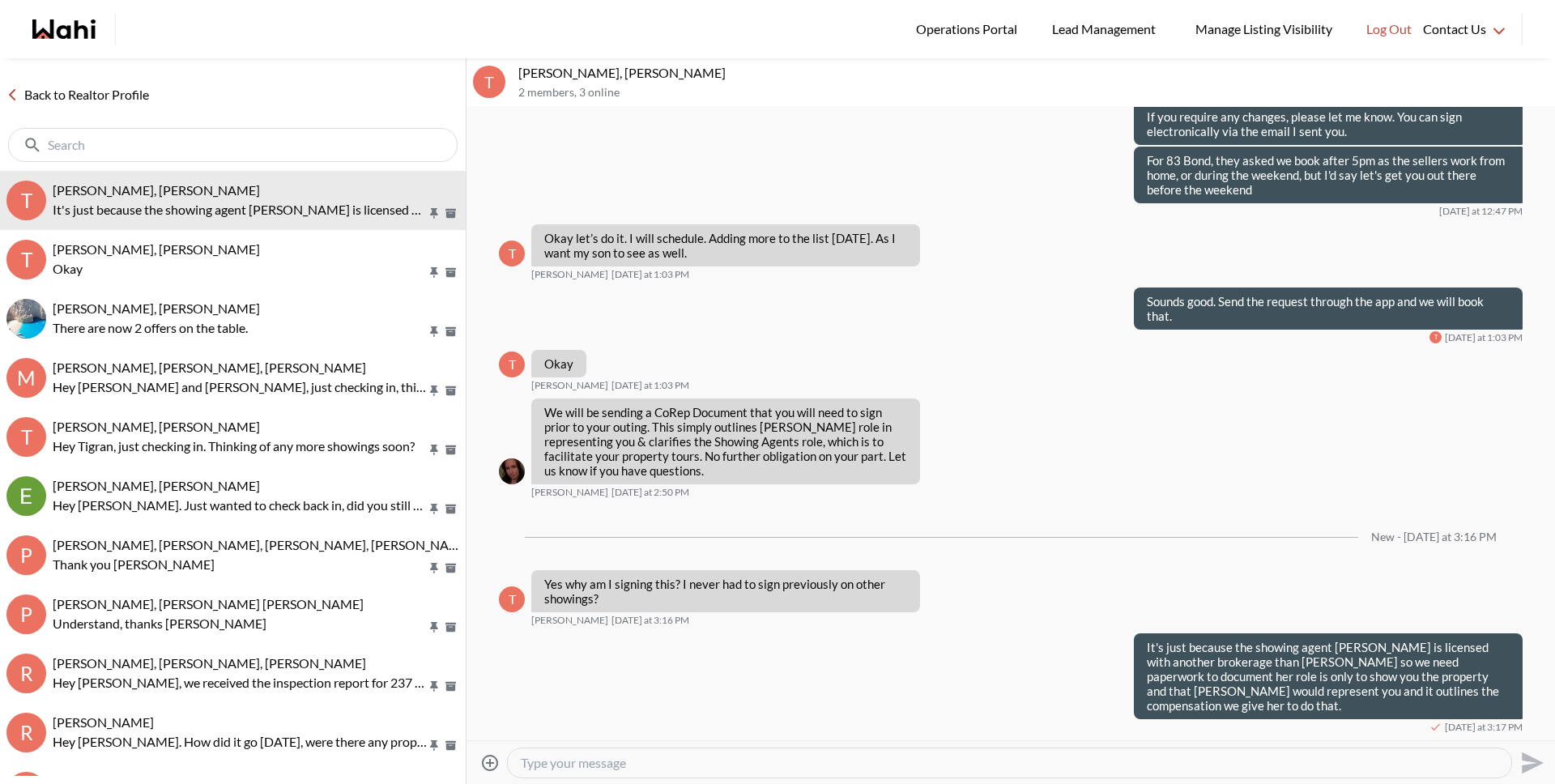
scroll to position [2097, 0]
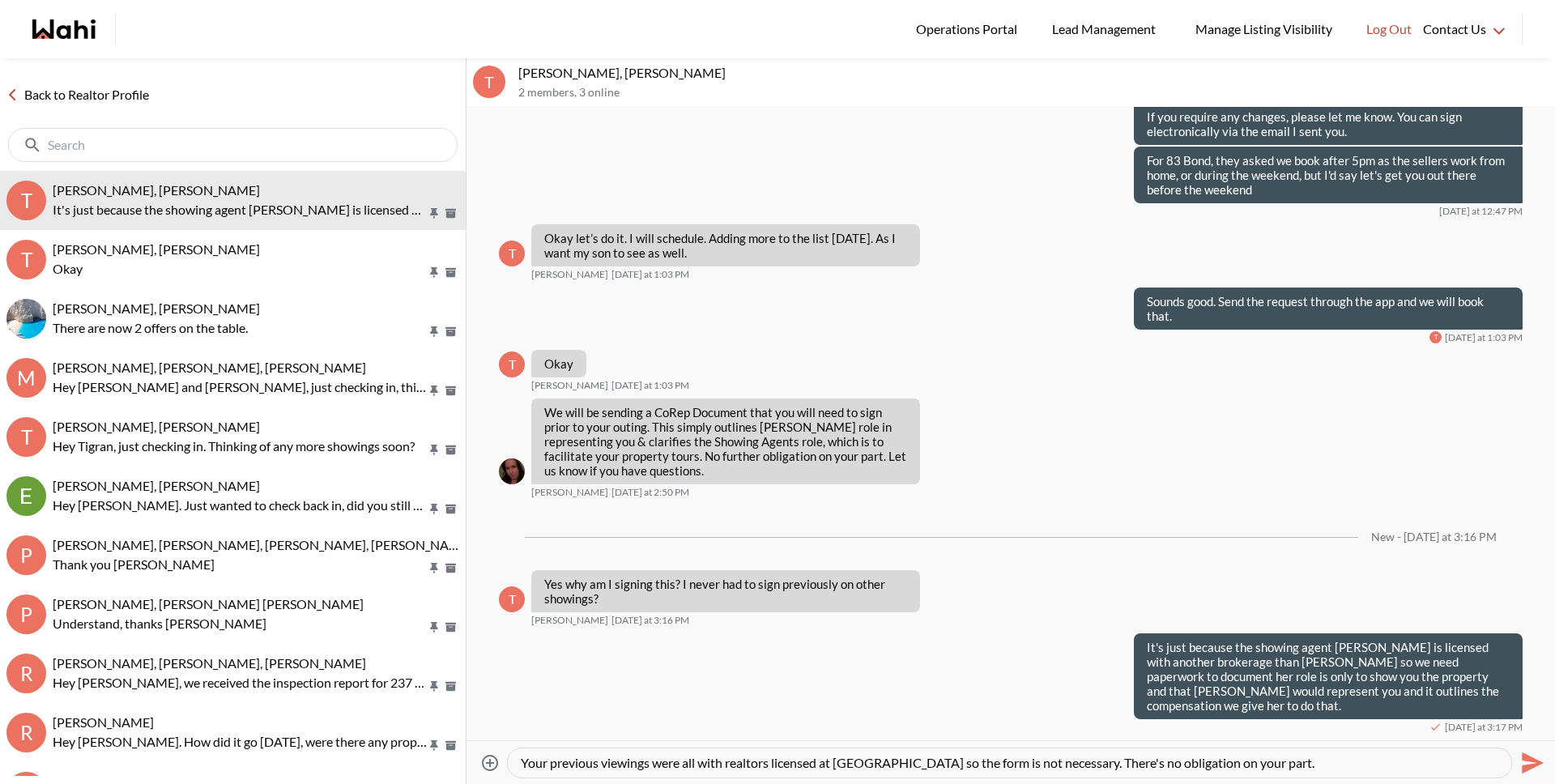
type textarea "Your previous viewings were all with realtors licensed at Wahi so the form is n…"
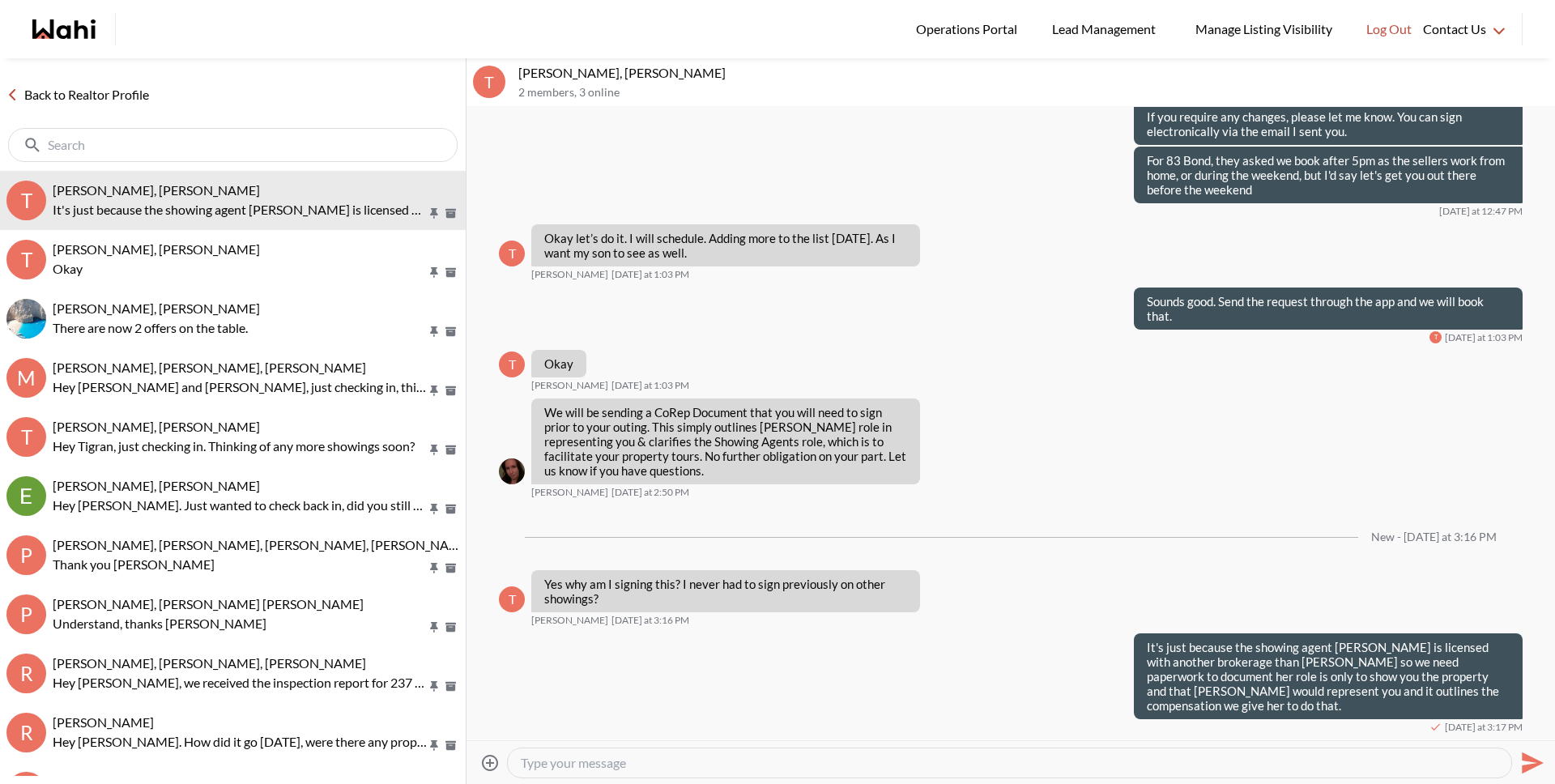
scroll to position [2141, 0]
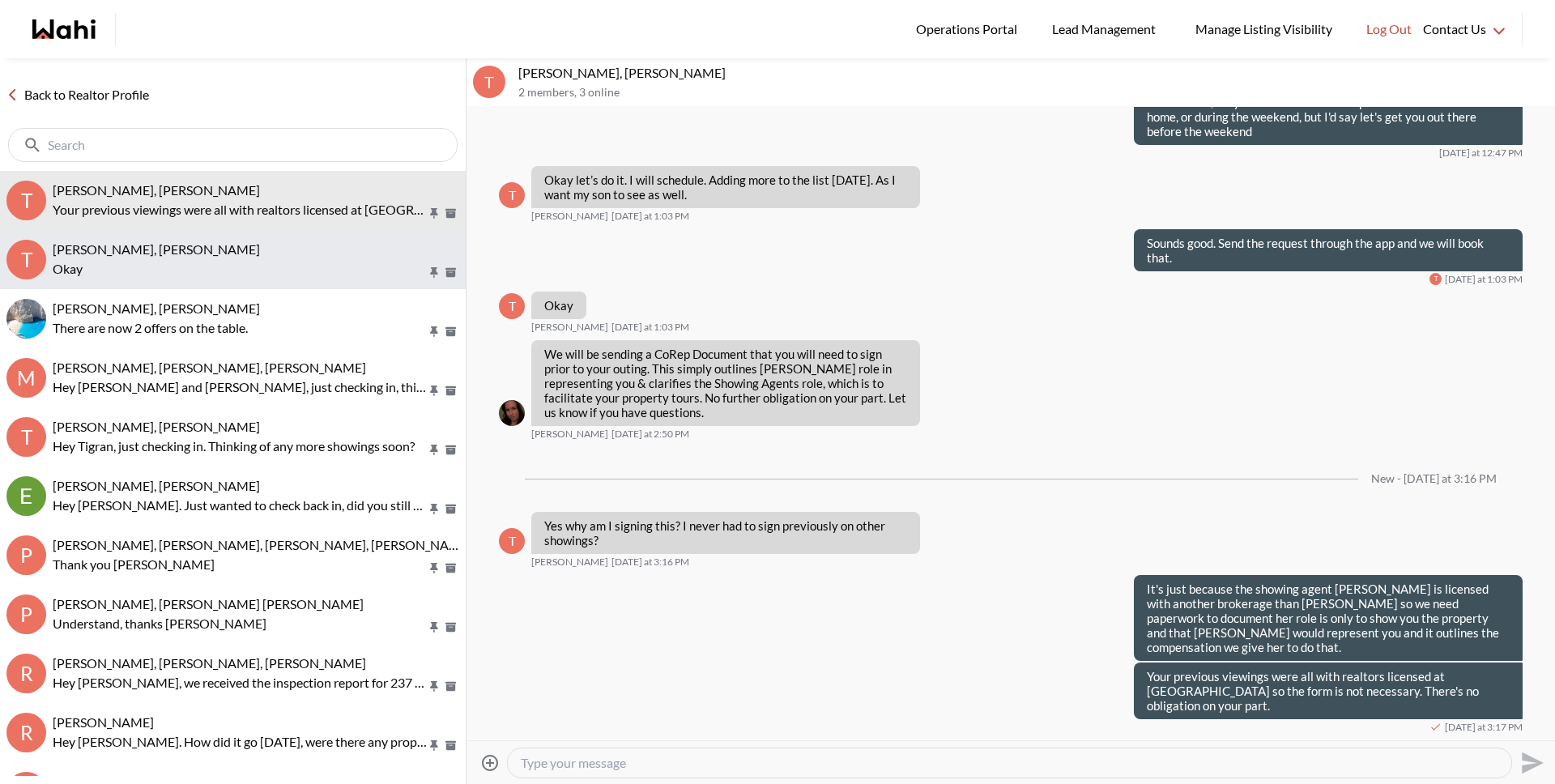
click at [172, 253] on span "Tanya Fita, Teresa, Michelle" at bounding box center [156, 249] width 208 height 15
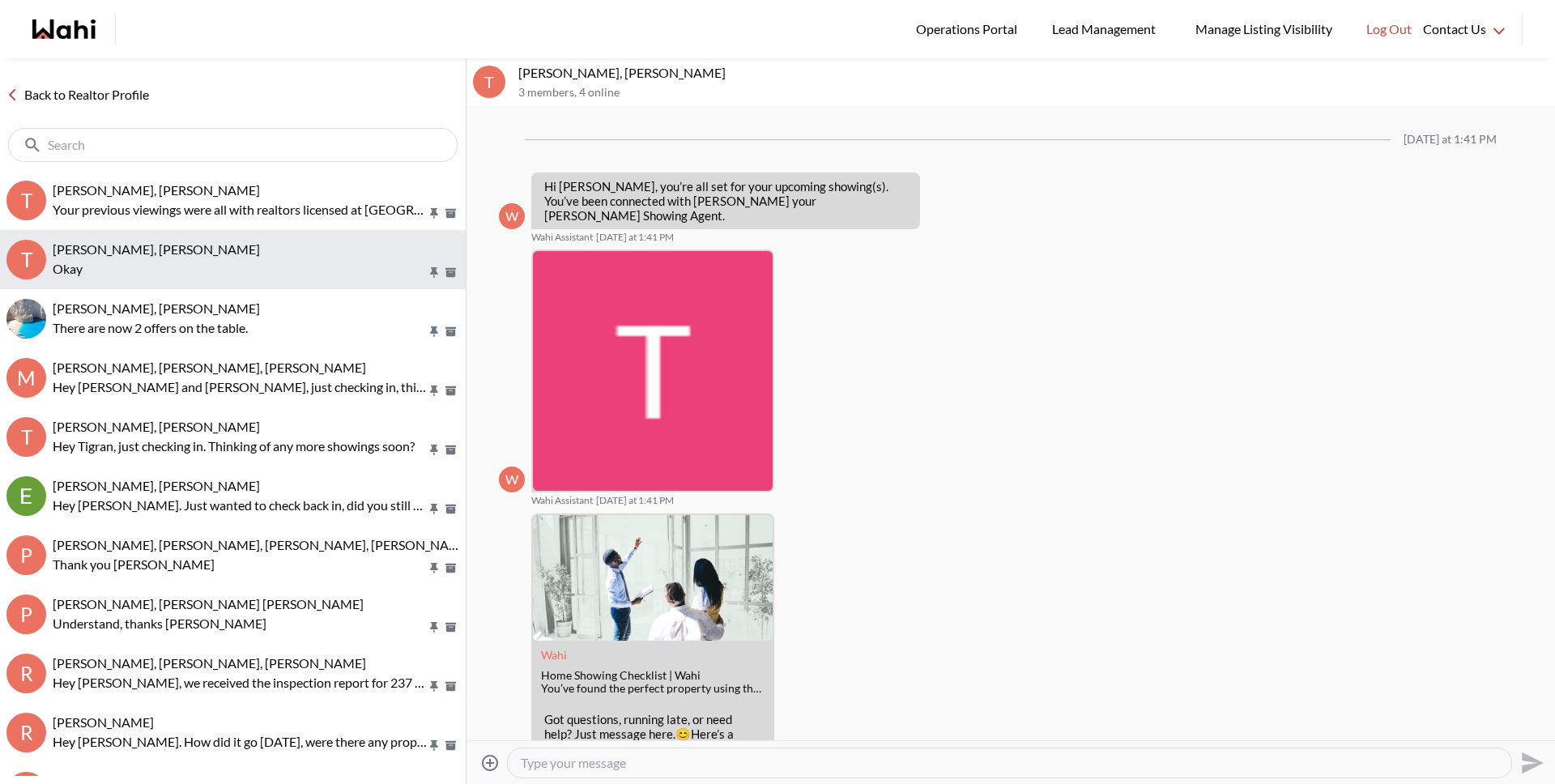
scroll to position [670, 0]
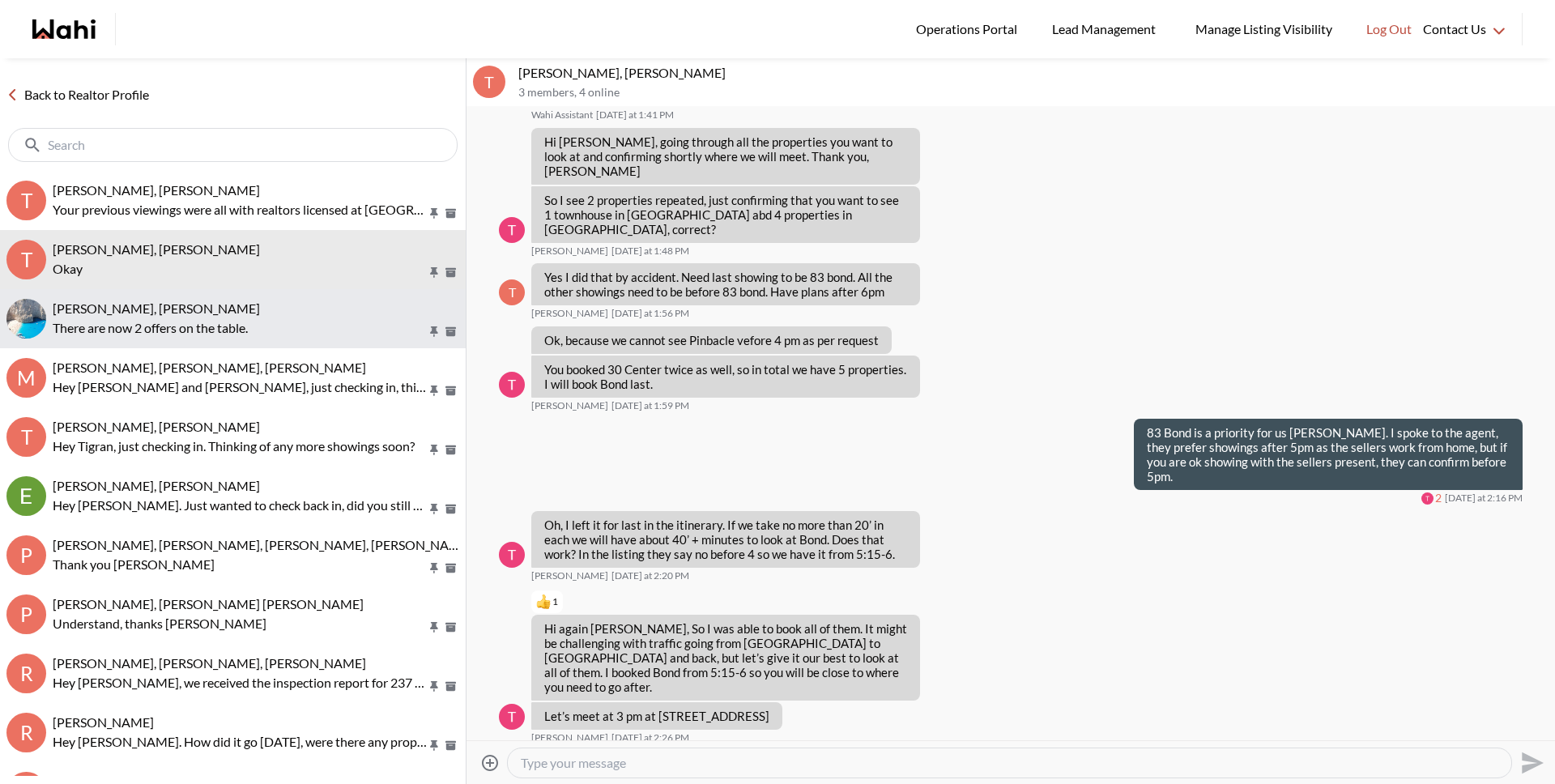
click at [146, 308] on span "Arsene Dilenga, Michelle" at bounding box center [156, 308] width 208 height 15
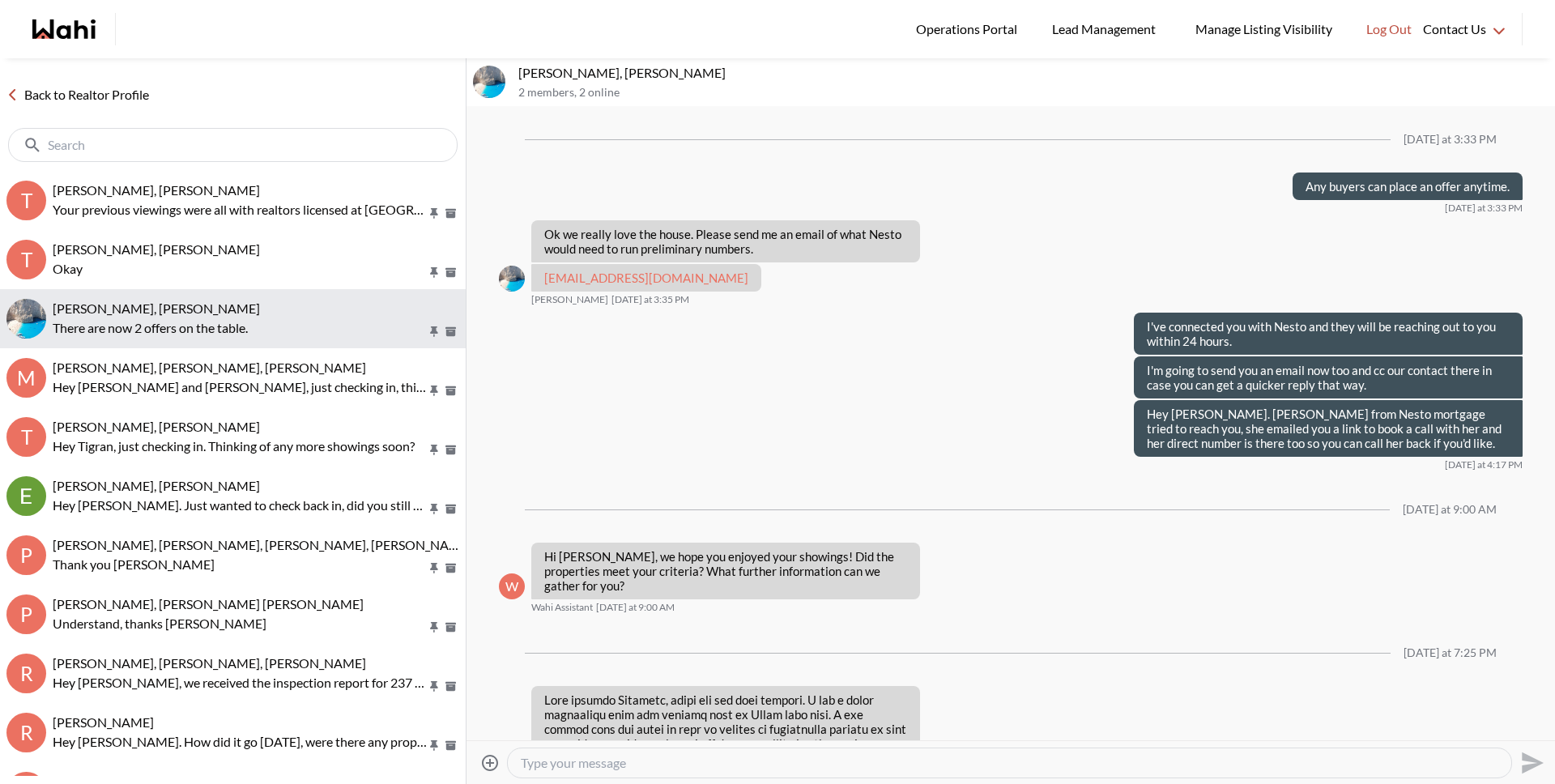
scroll to position [1939, 0]
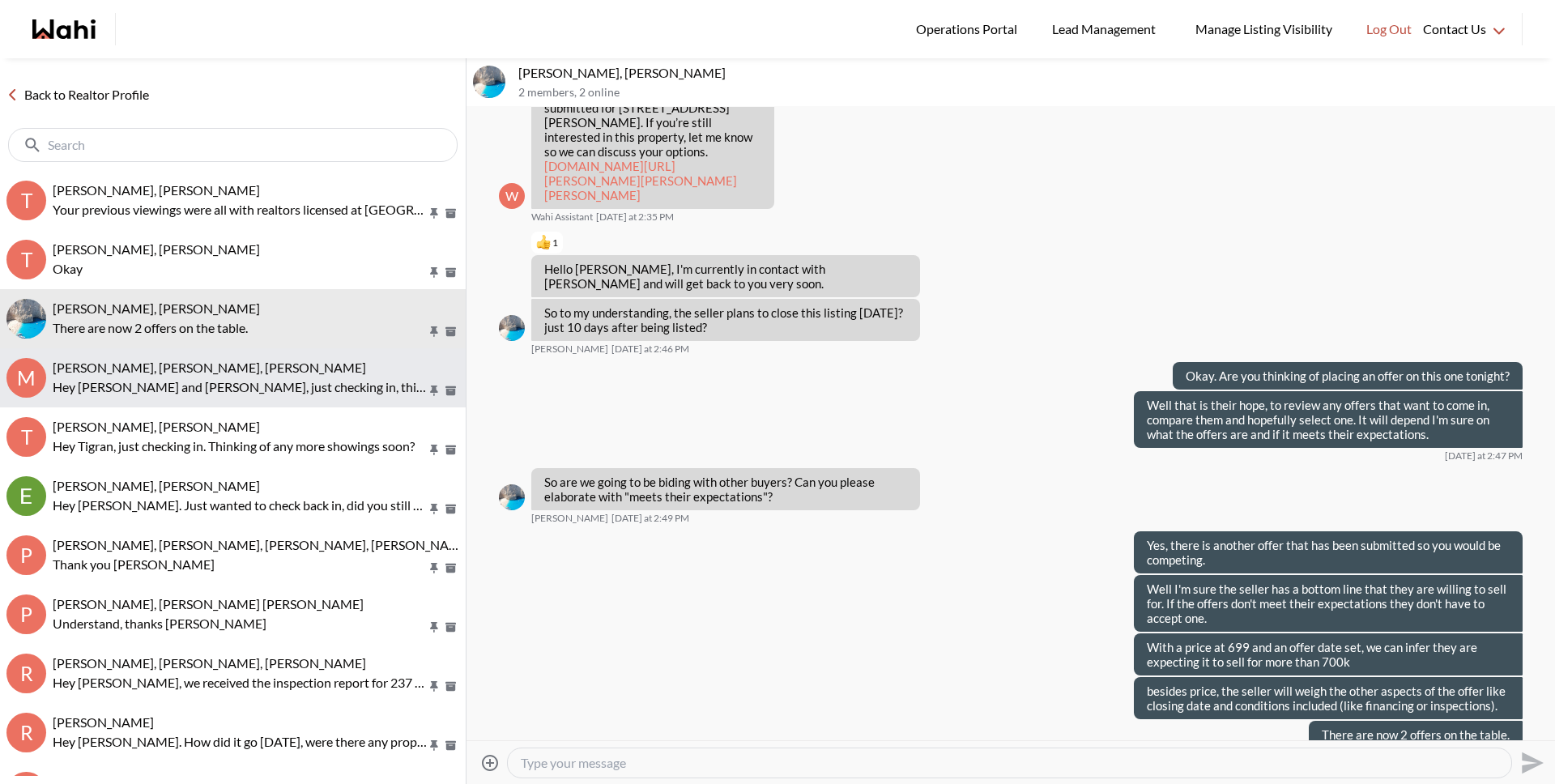
click at [166, 387] on p "Hey Michael and Maria, just checking in, thinking of any showings this weekend?" at bounding box center [239, 387] width 374 height 20
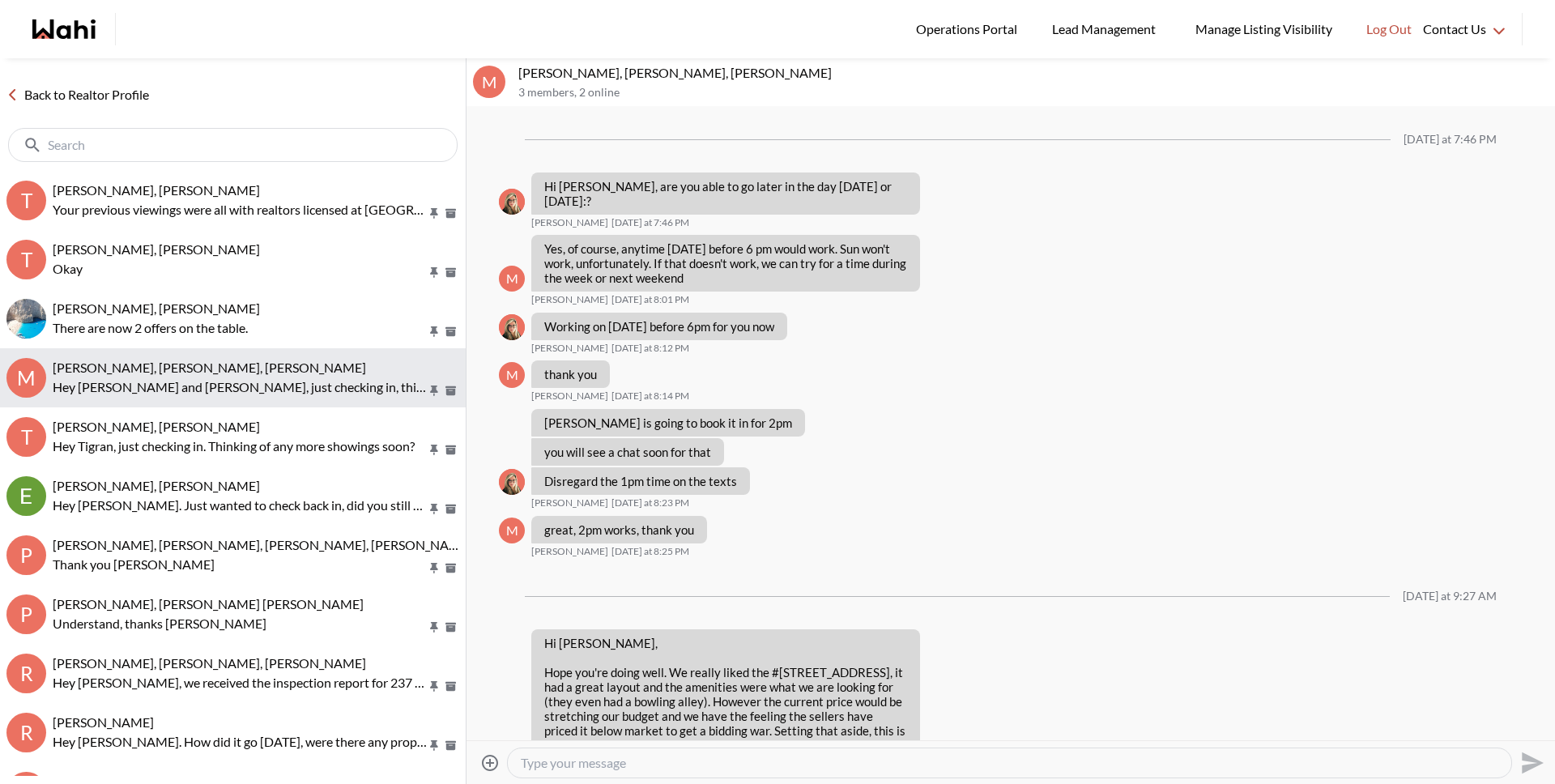
scroll to position [1563, 0]
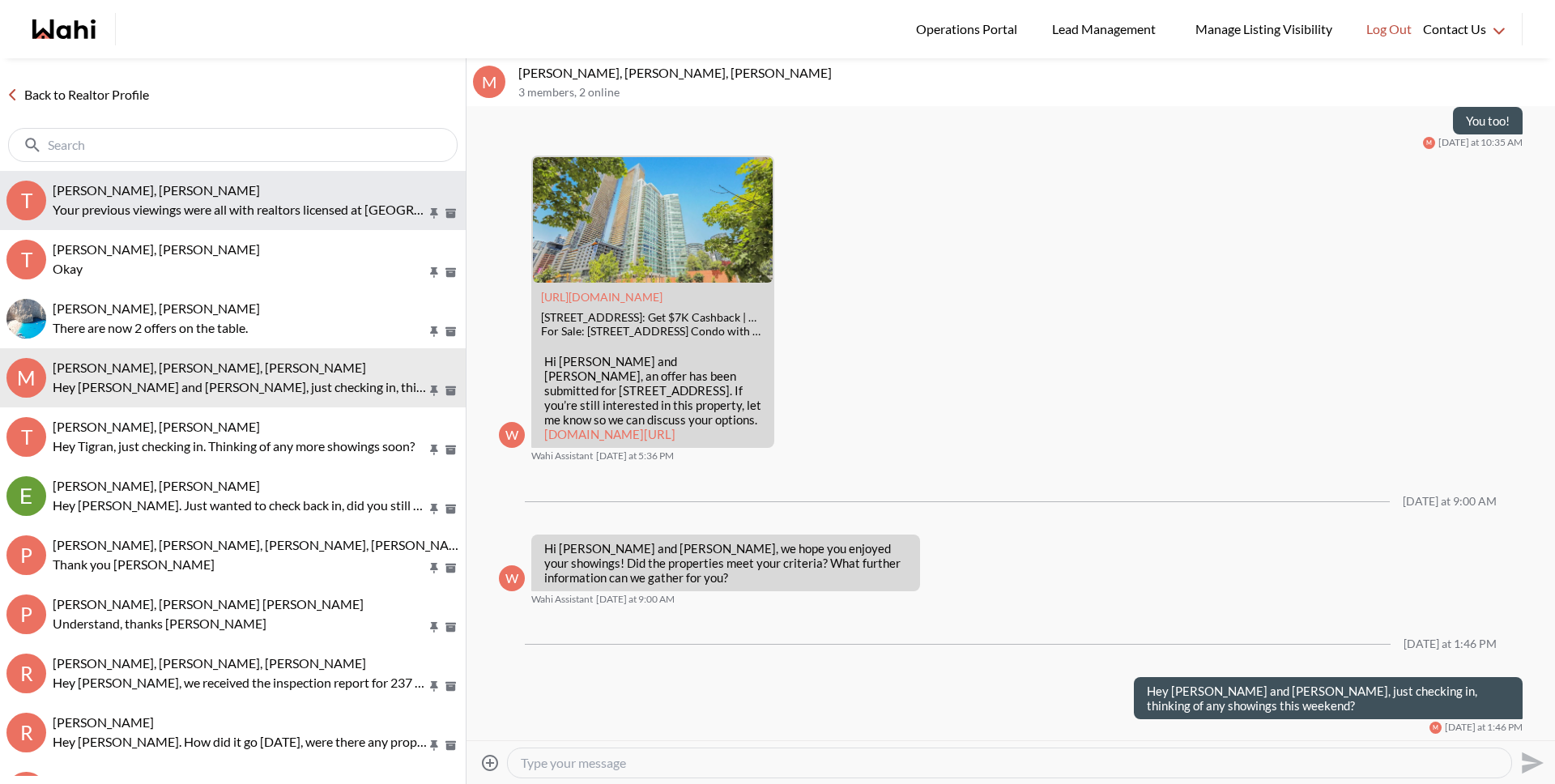
click at [164, 221] on button "T Tanya Fita, Michelle Your previous viewings were all with realtors licensed a…" at bounding box center [233, 200] width 466 height 59
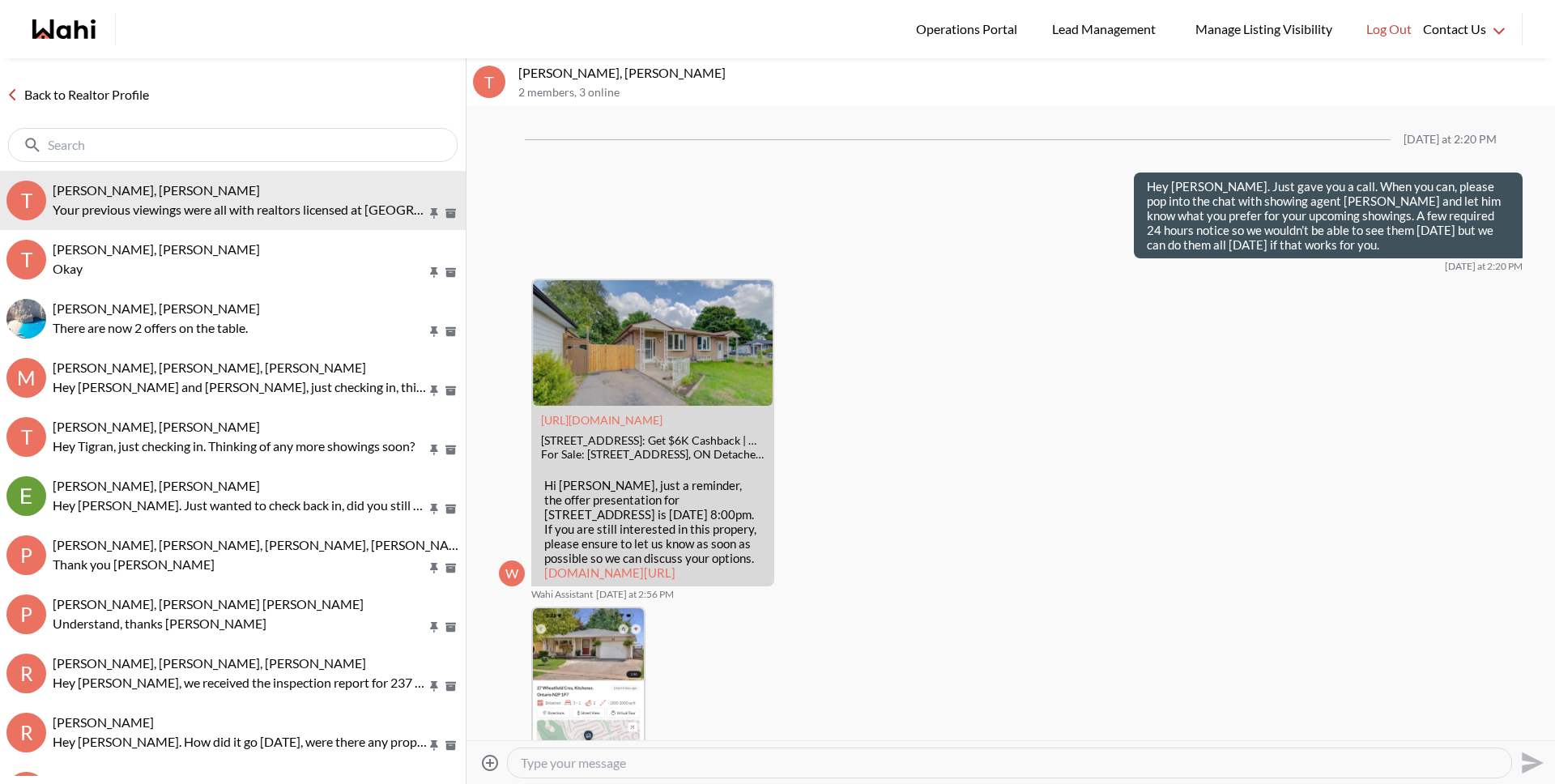
scroll to position [2076, 0]
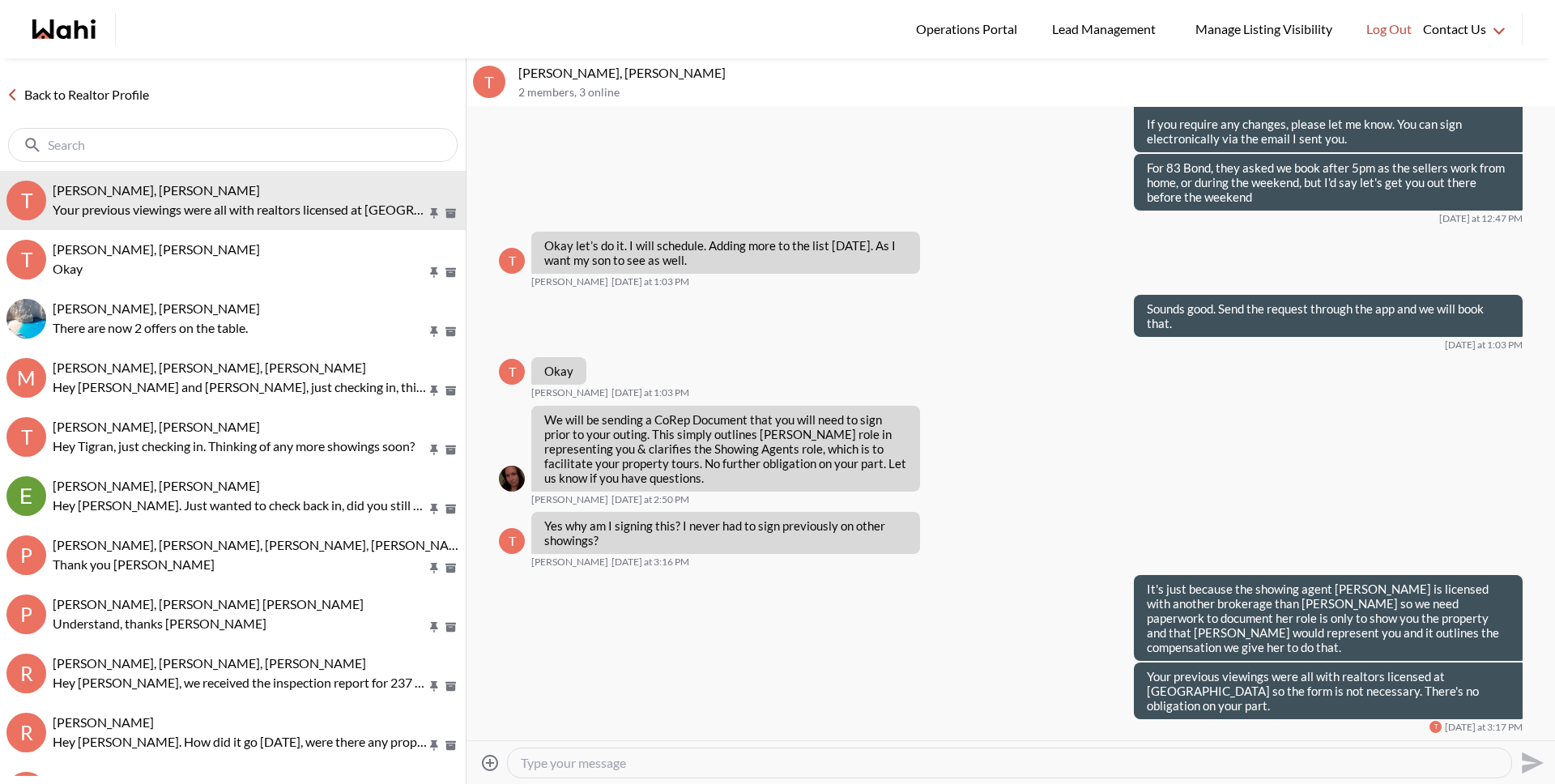
click at [150, 95] on link "Back to Realtor Profile" at bounding box center [77, 94] width 155 height 21
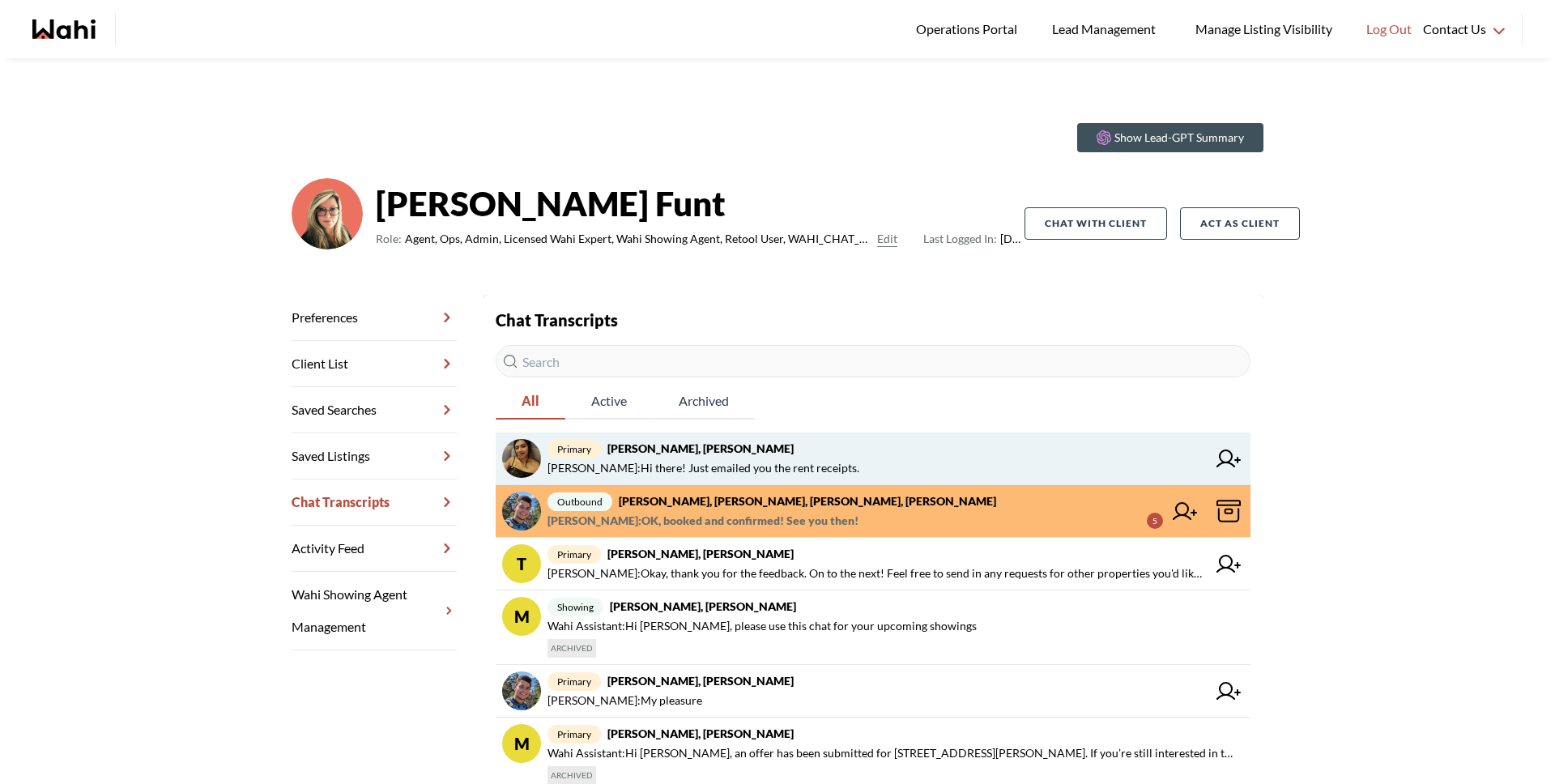
click at [704, 458] on span "Barbara Funt : Hi there! Just emailed you the rent receipts." at bounding box center [703, 467] width 312 height 20
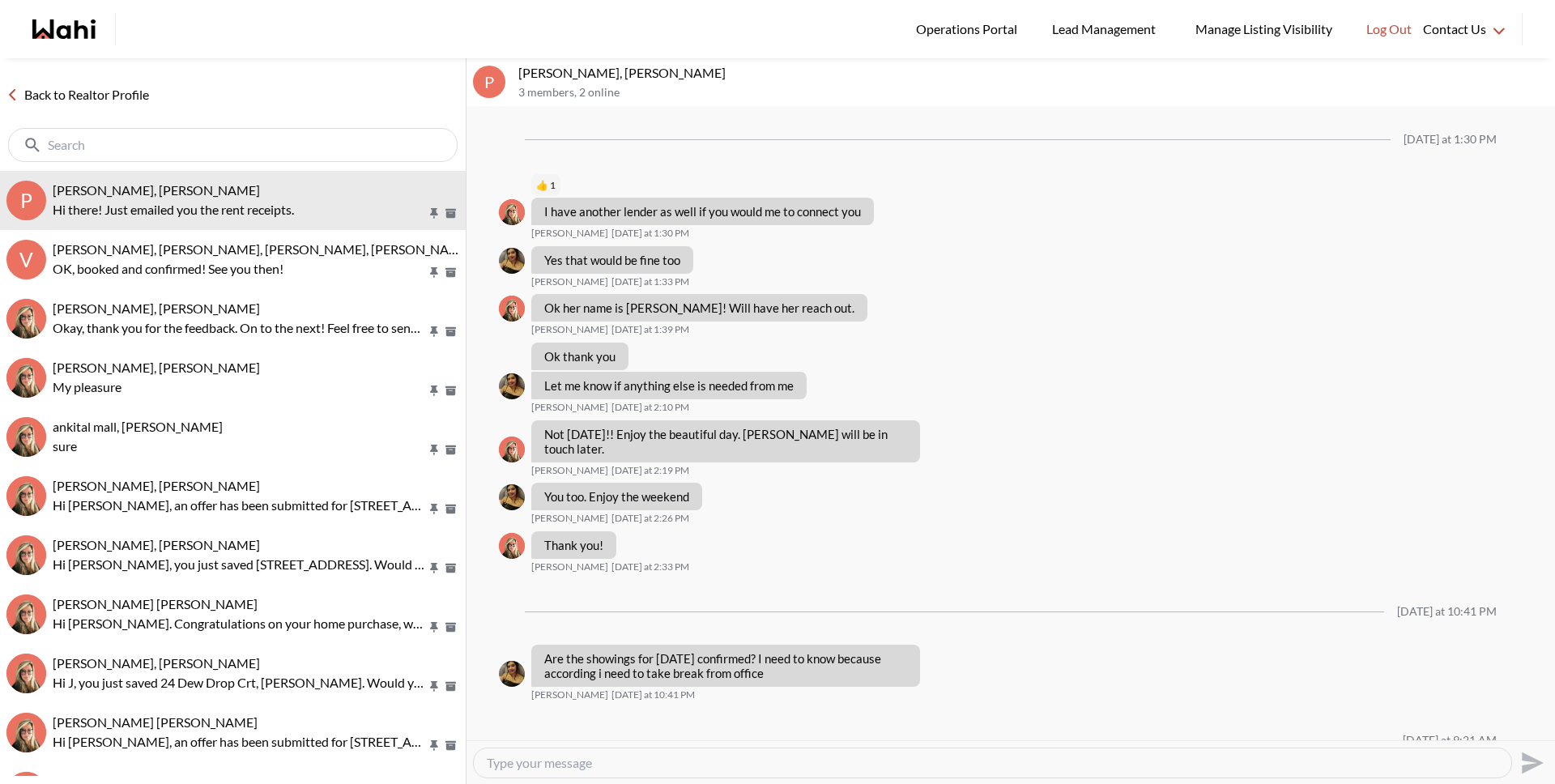
scroll to position [1029, 0]
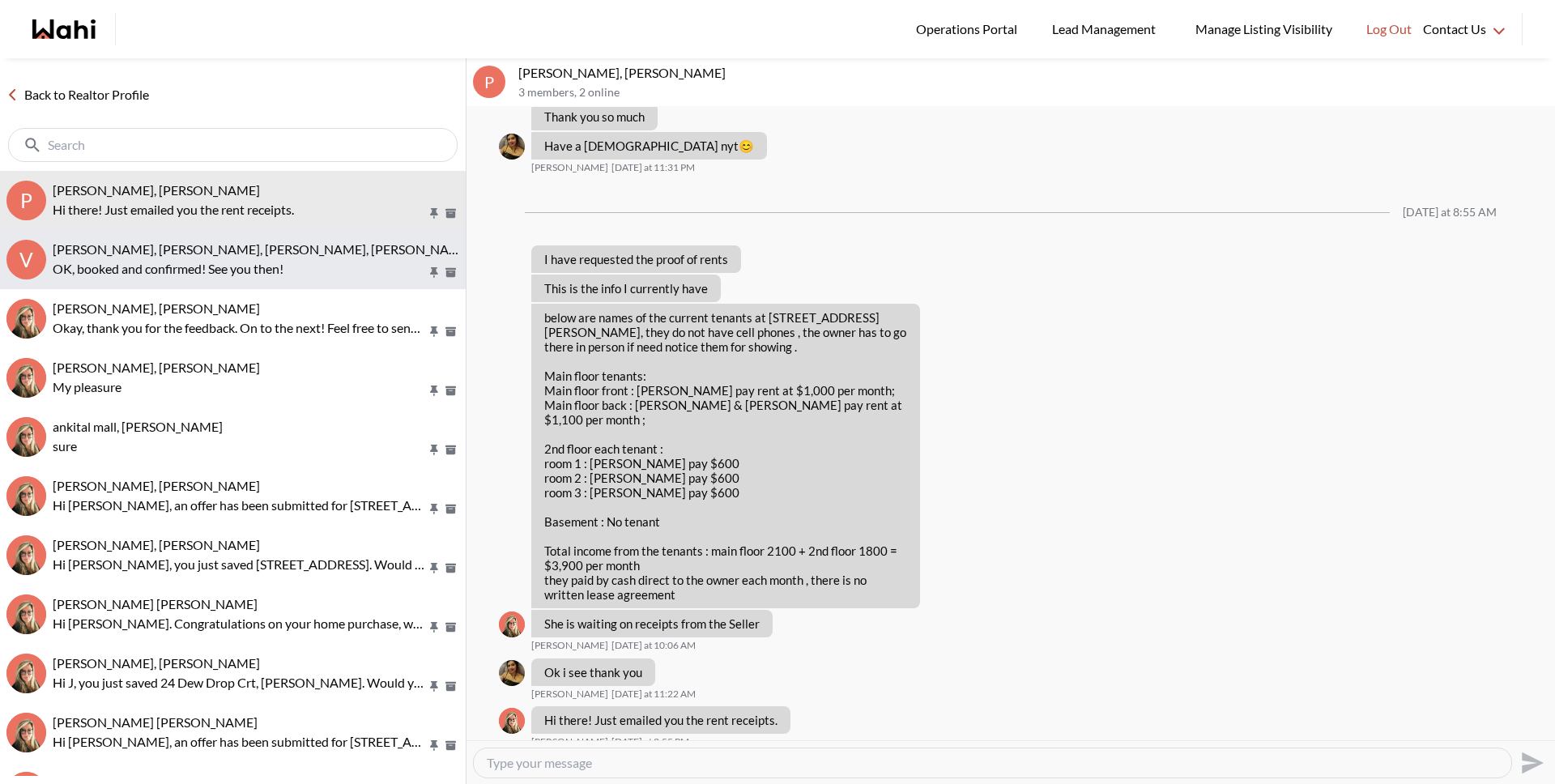
click at [148, 268] on p "OK, booked and confirmed! See you then!" at bounding box center [239, 268] width 374 height 20
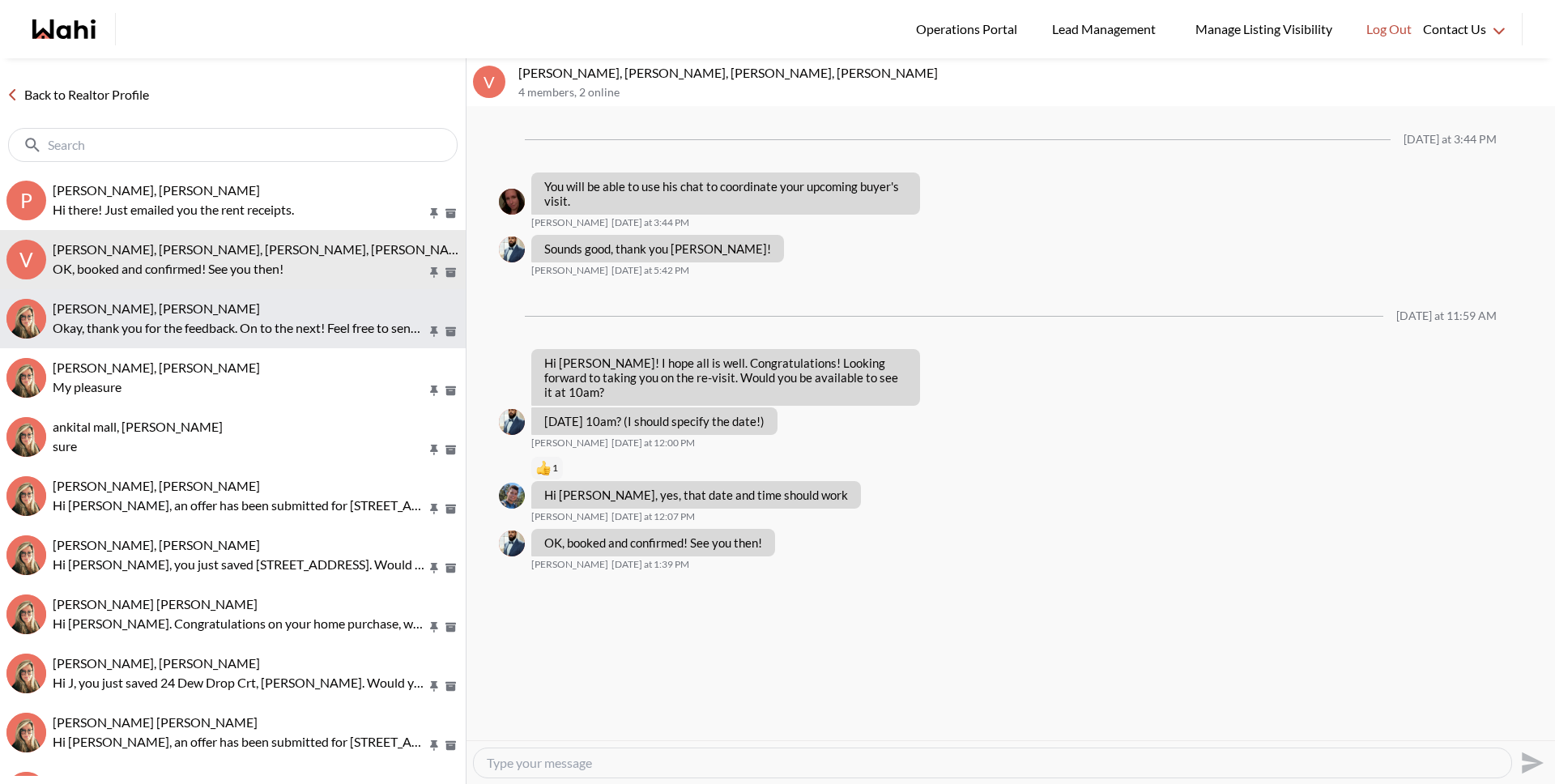
click at [162, 310] on div "[PERSON_NAME], [PERSON_NAME]" at bounding box center [256, 308] width 407 height 16
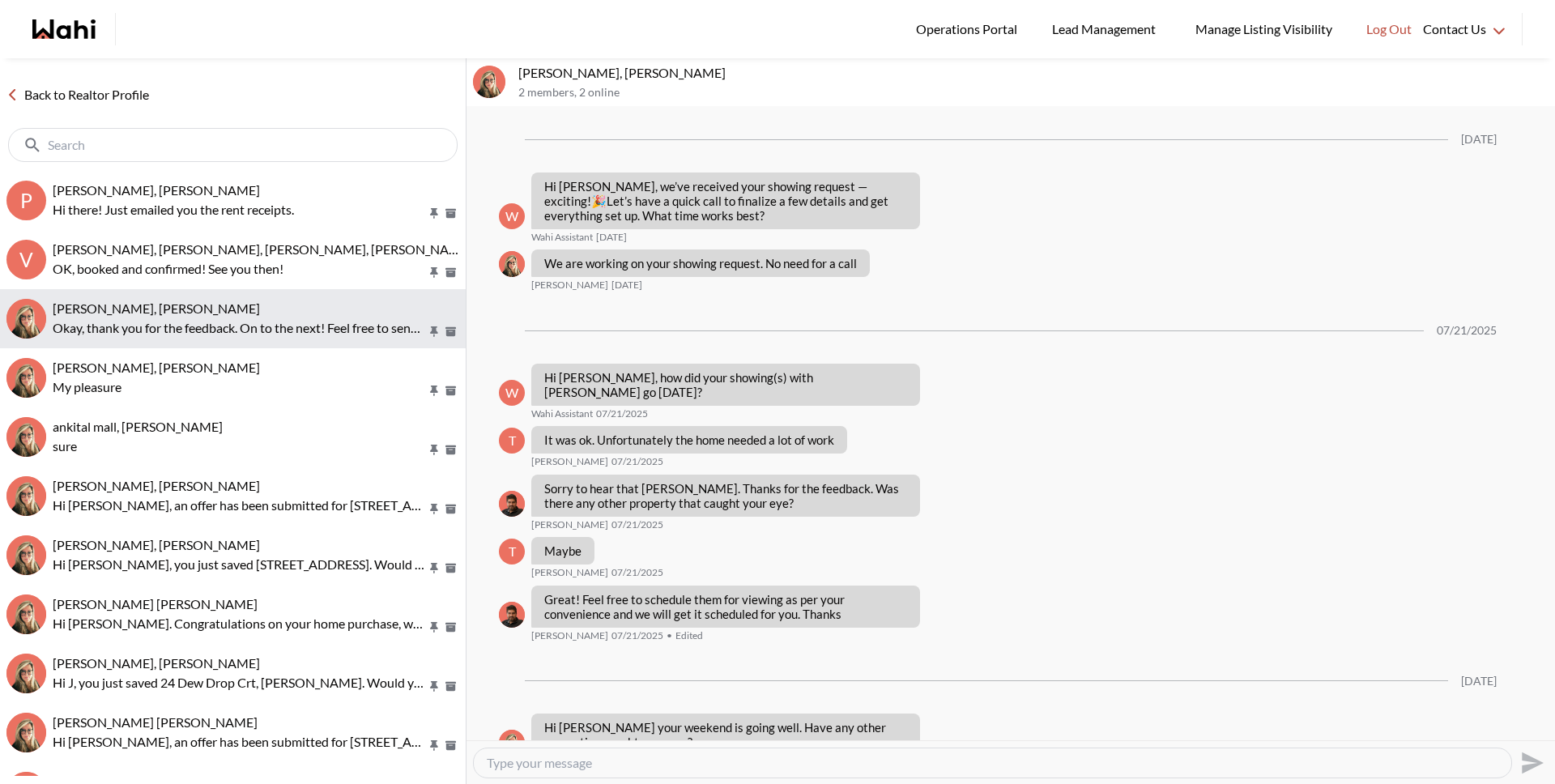
scroll to position [1397, 0]
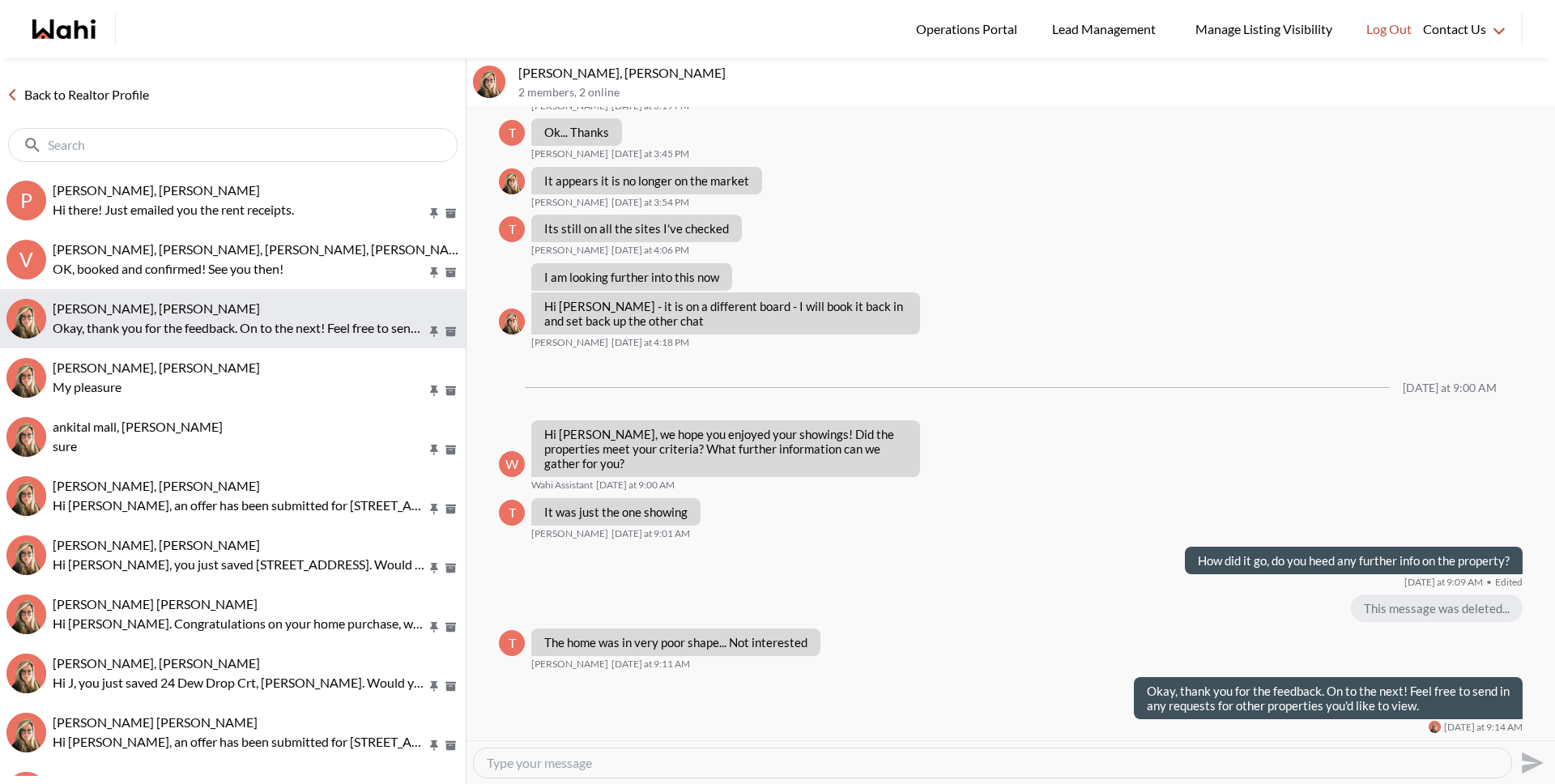
click at [163, 289] on button "[PERSON_NAME], [PERSON_NAME], thank you for the feedback. On to the next! Feel …" at bounding box center [233, 318] width 466 height 59
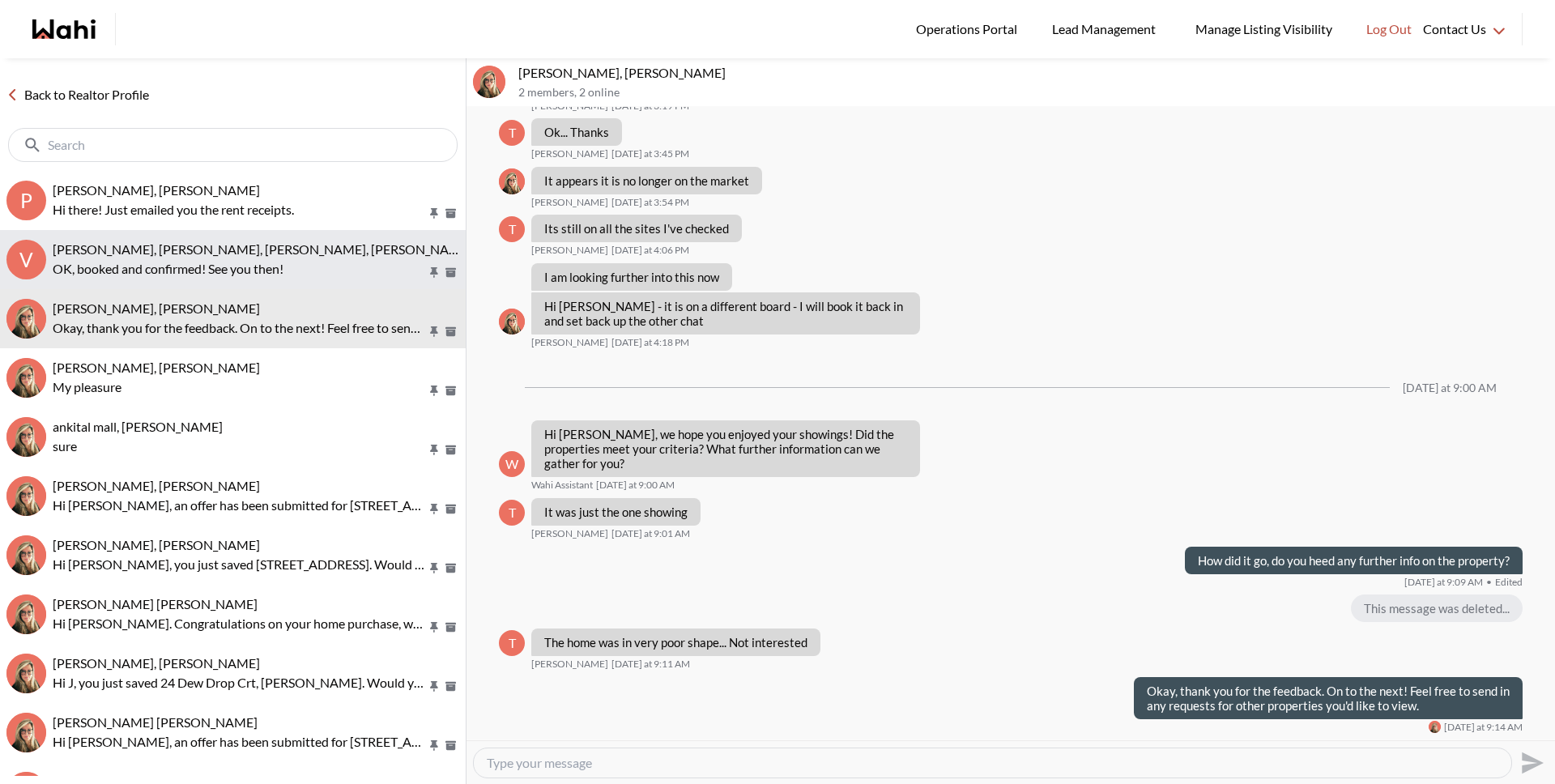
click at [163, 246] on span "[PERSON_NAME], [PERSON_NAME], [PERSON_NAME], [PERSON_NAME]" at bounding box center [262, 249] width 420 height 15
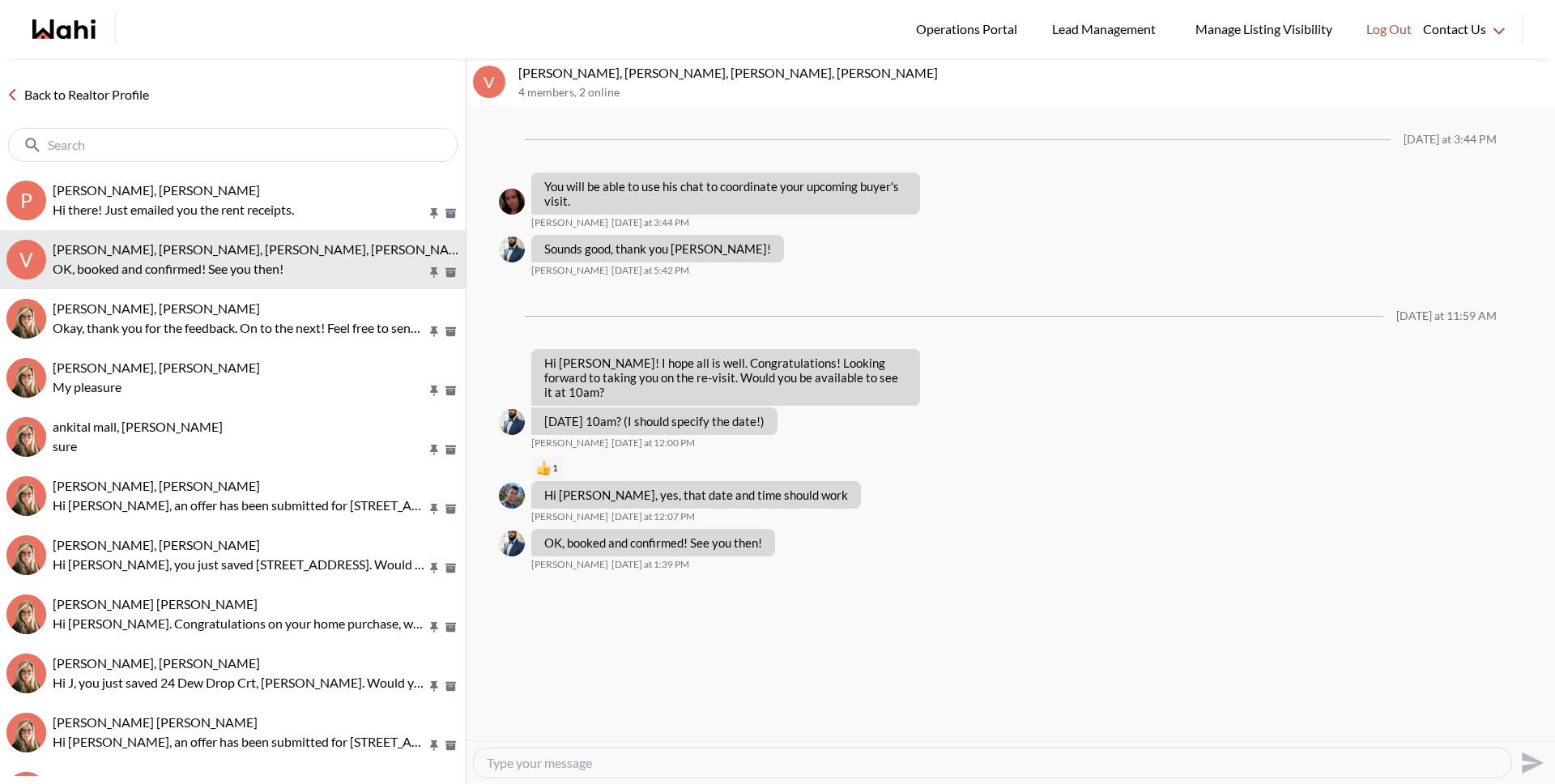
click at [94, 92] on link "Back to Realtor Profile" at bounding box center [77, 94] width 155 height 21
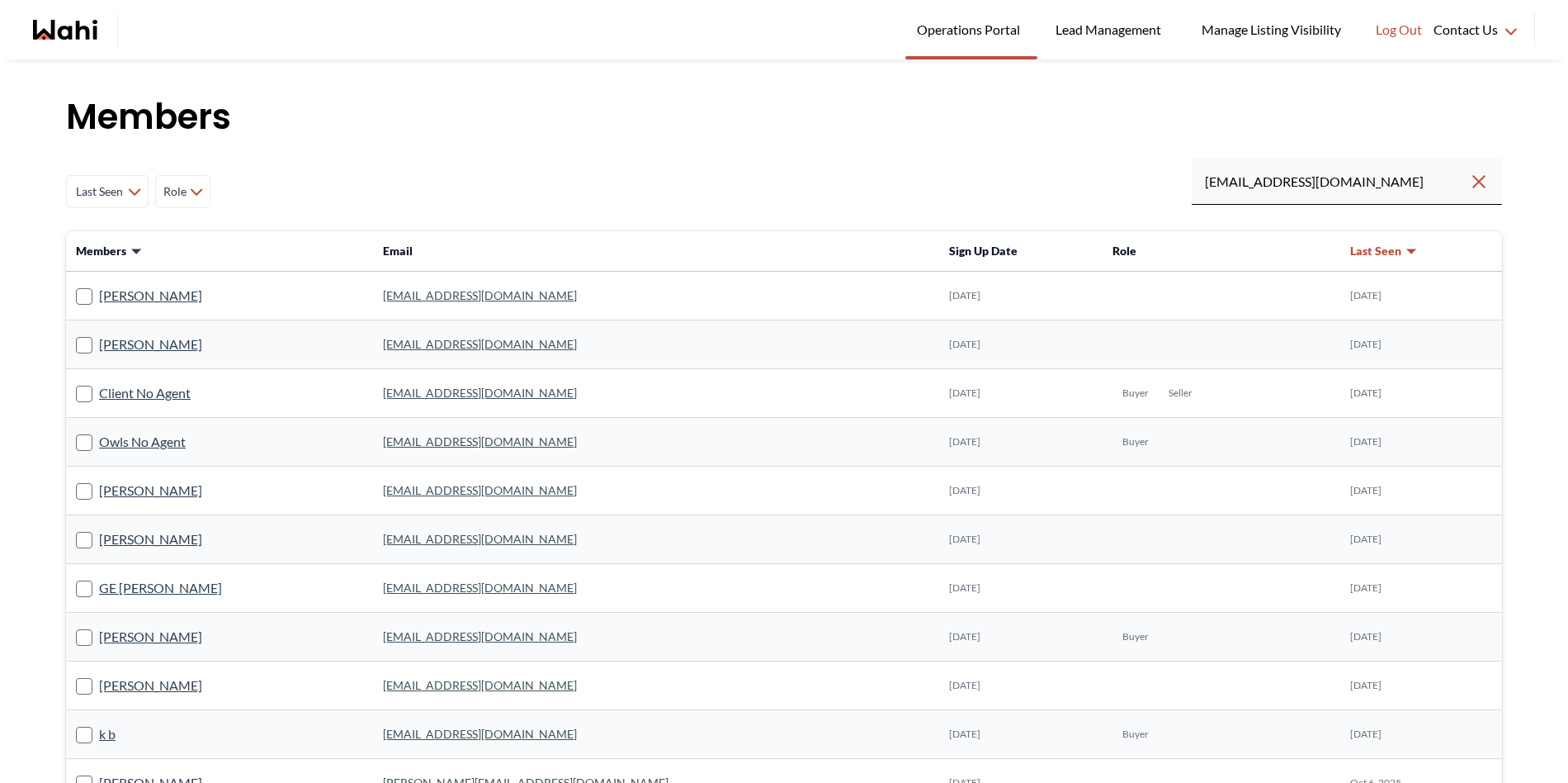
type input "fed.mkr@gmail.com"
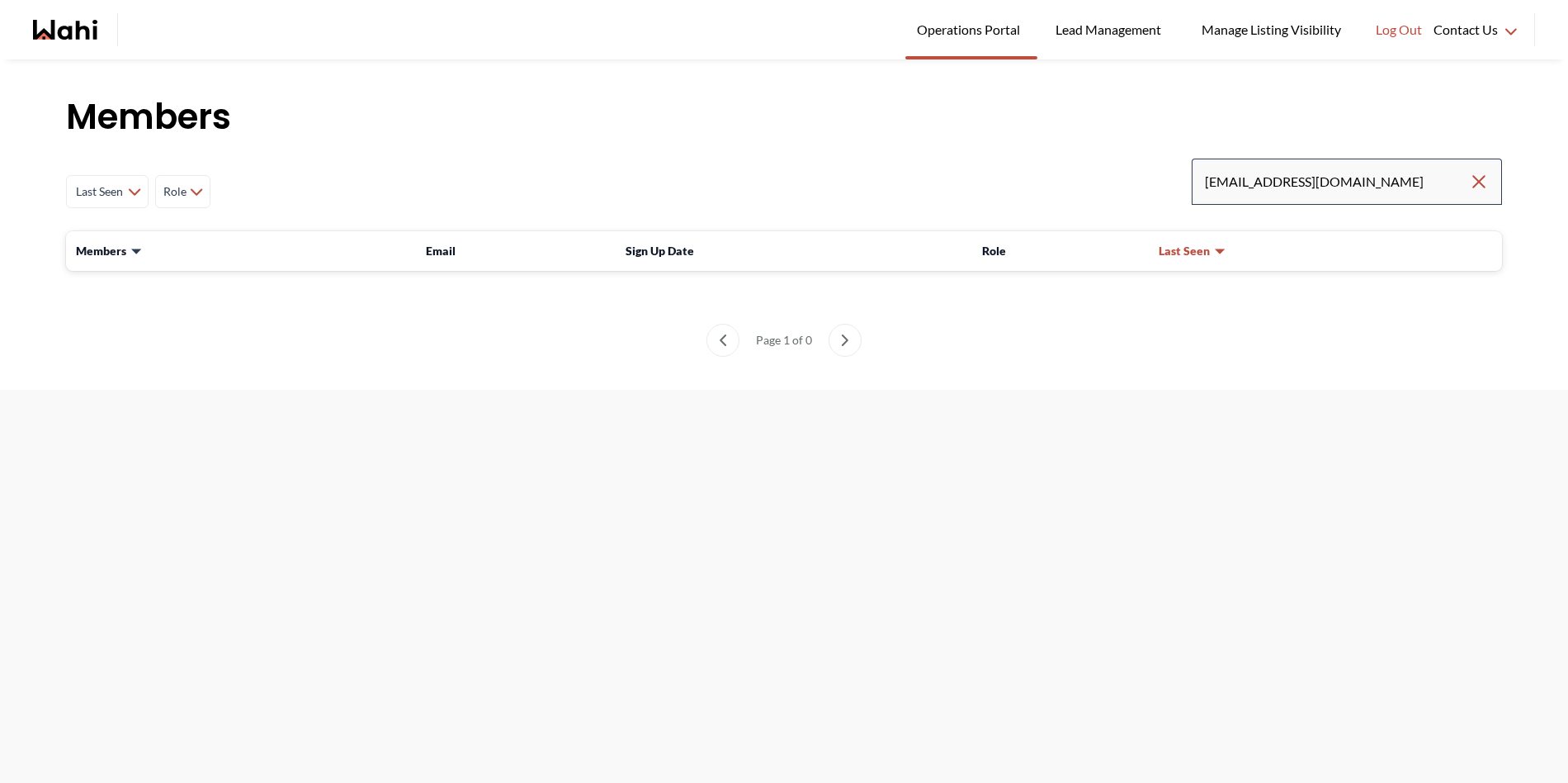
click at [1374, 180] on input "[EMAIL_ADDRESS][DOMAIN_NAME]" at bounding box center [1337, 182] width 264 height 30
click at [1369, 184] on input "fed.mkr@gmail.com" at bounding box center [1337, 182] width 264 height 30
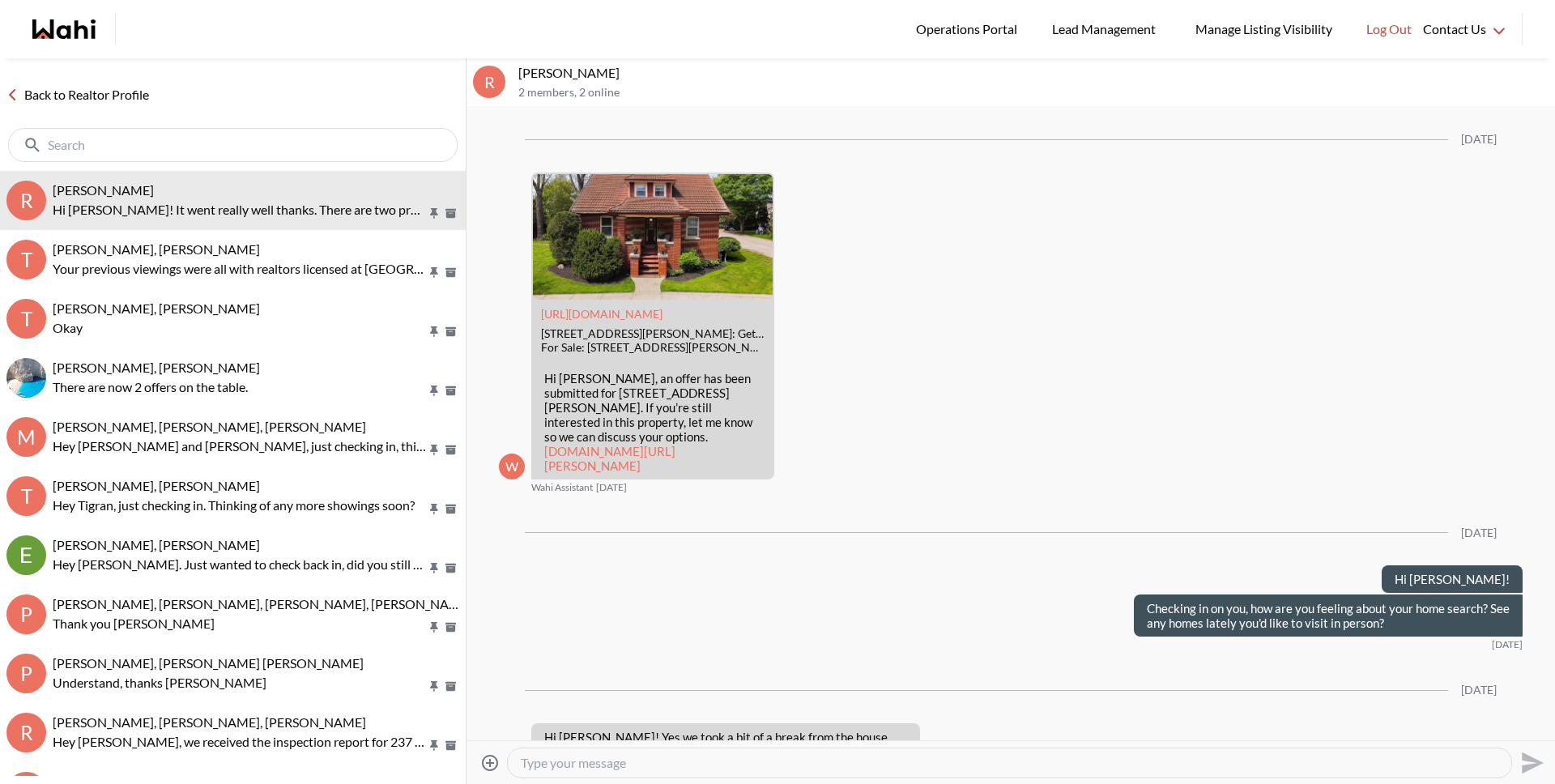
scroll to position [2055, 0]
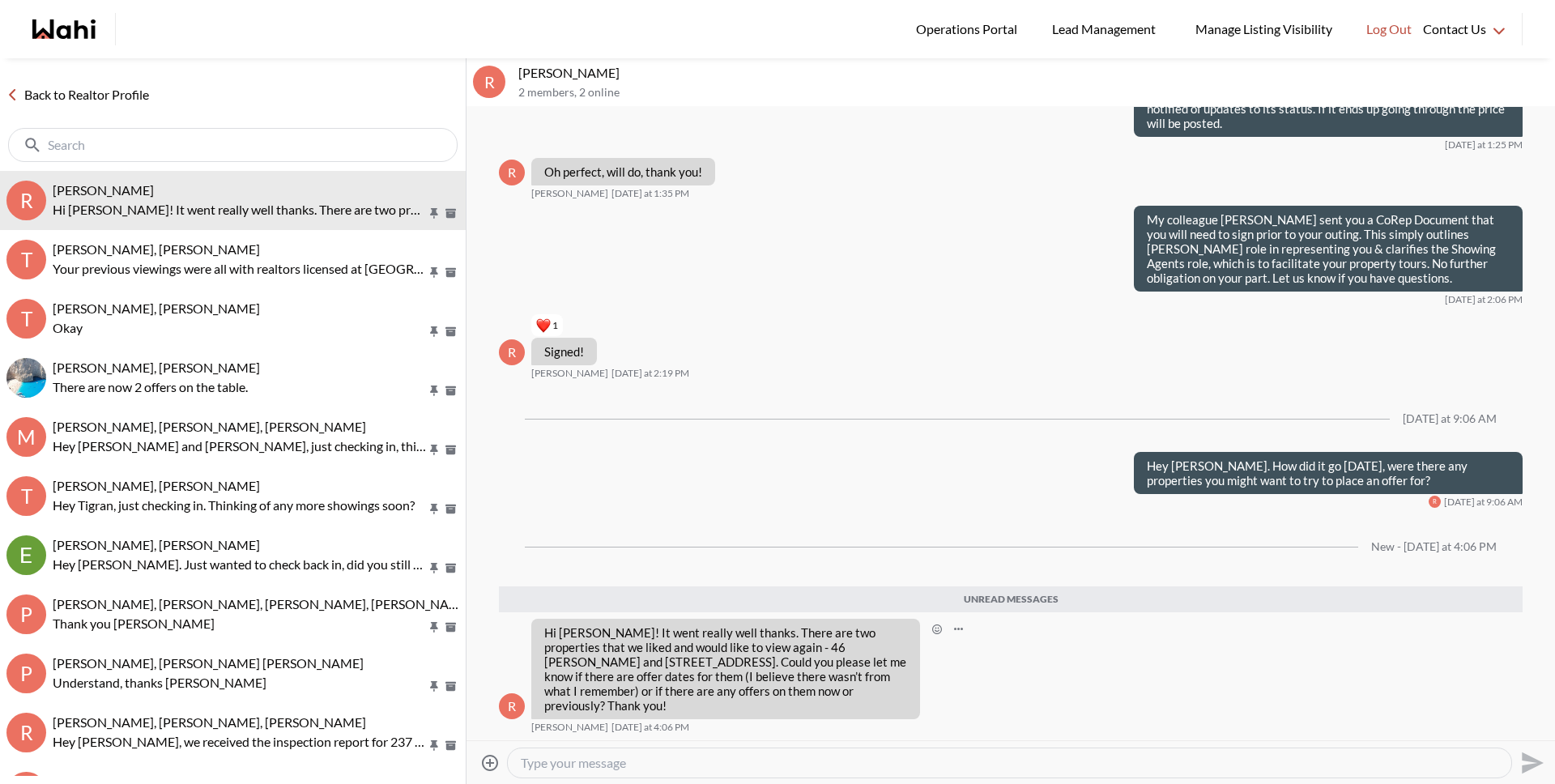
click at [802, 673] on p "Hi Michelle! It went really well thanks. There are two properties that we liked…" at bounding box center [725, 669] width 363 height 87
drag, startPoint x: 746, startPoint y: 661, endPoint x: 818, endPoint y: 663, distance: 72.0
click at [818, 663] on p "Hi Michelle! It went really well thanks. There are two properties that we liked…" at bounding box center [725, 669] width 363 height 87
copy p "46 Merrylynn"
click at [569, 757] on textarea "Type your message" at bounding box center [1009, 763] width 977 height 16
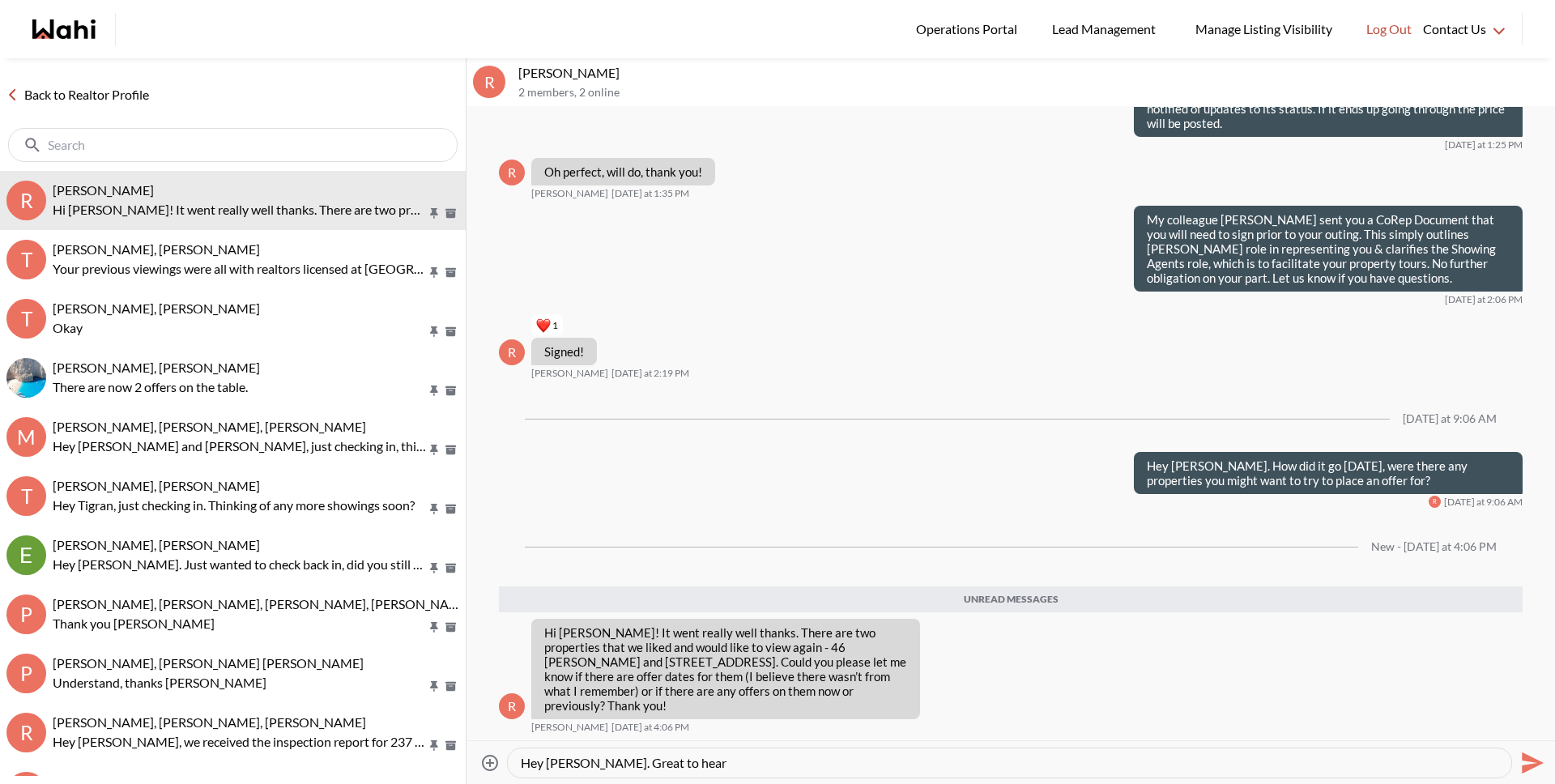
type textarea "Hey Ritu. Great to hear."
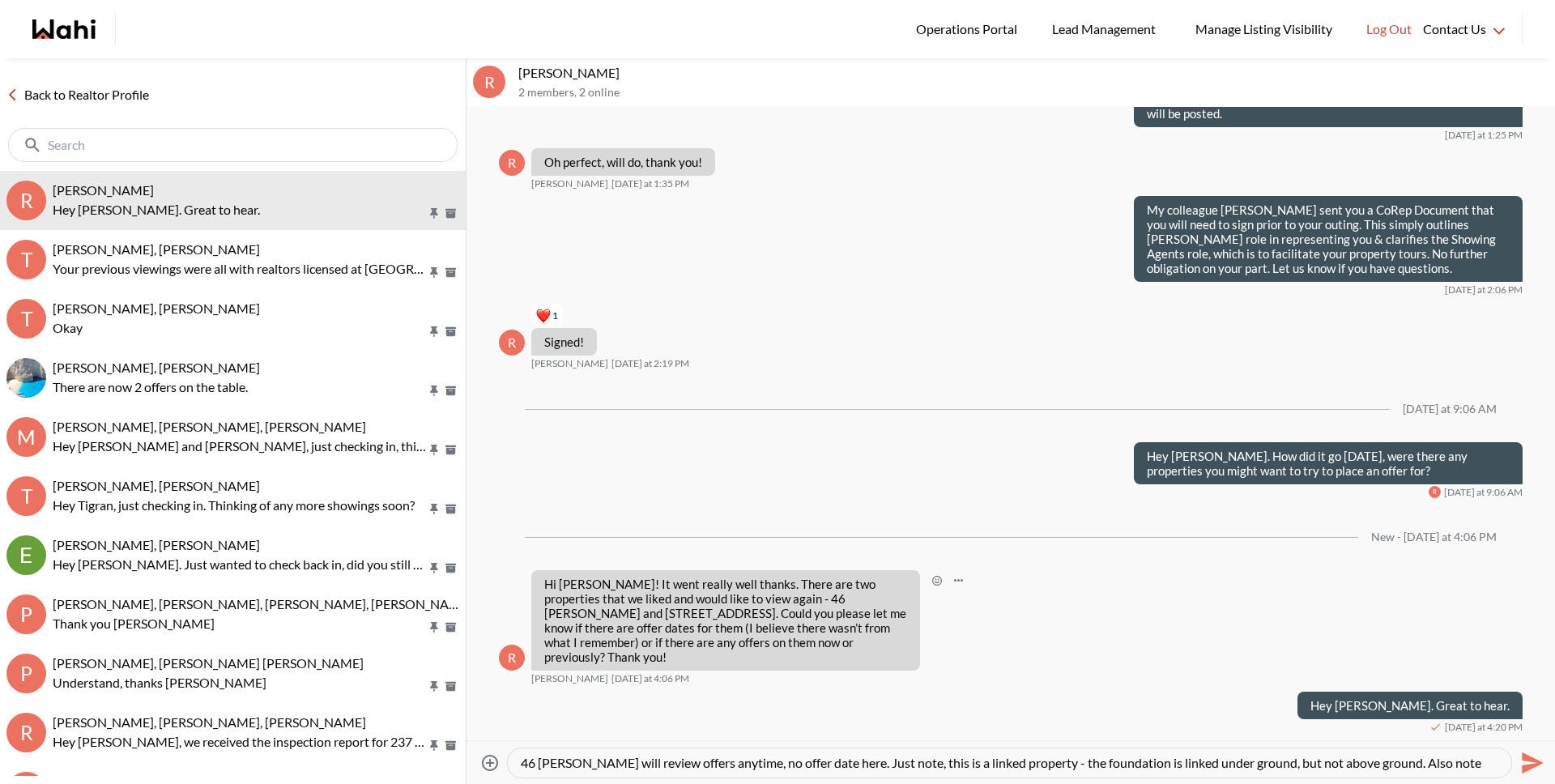
scroll to position [16, 0]
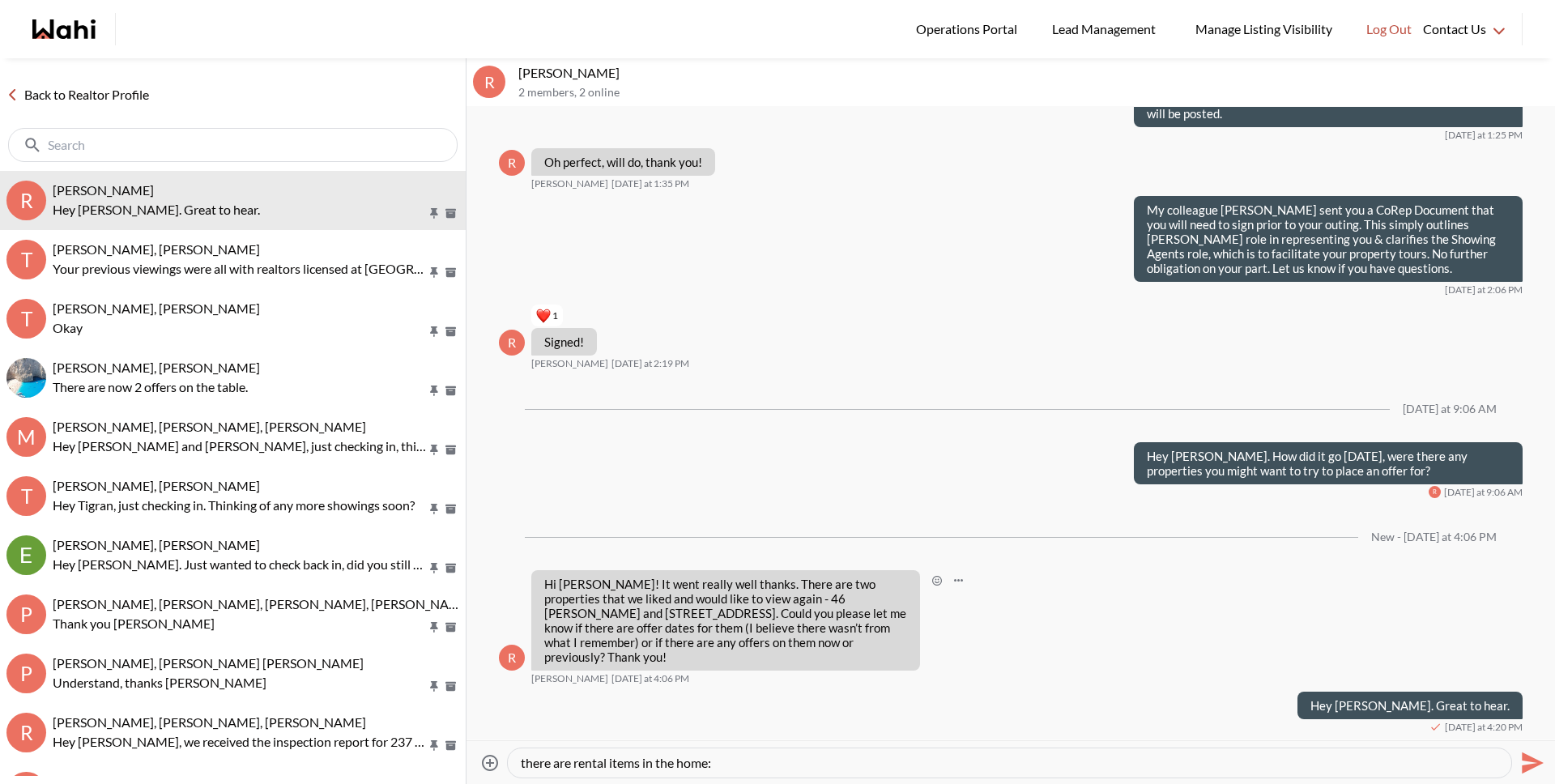
paste textarea "Air conditioning Rental 69.20 -water heater 26.54 -furnace 69.20"
click at [1089, 757] on textarea "46 Merrylynn will review offers anytime, no offer date here. Just note, this is…" at bounding box center [1009, 763] width 977 height 16
click at [1020, 763] on textarea "46 Merrylynn will review offers anytime, no offer date here. Just note, this is…" at bounding box center [1009, 763] width 977 height 16
click at [935, 763] on textarea "46 Merrylynn will review offers anytime, no offer date here. Just note, this is…" at bounding box center [1009, 763] width 977 height 16
click at [814, 763] on textarea "46 Merrylynn will review offers anytime, no offer date here. Just note, this is…" at bounding box center [1009, 763] width 977 height 16
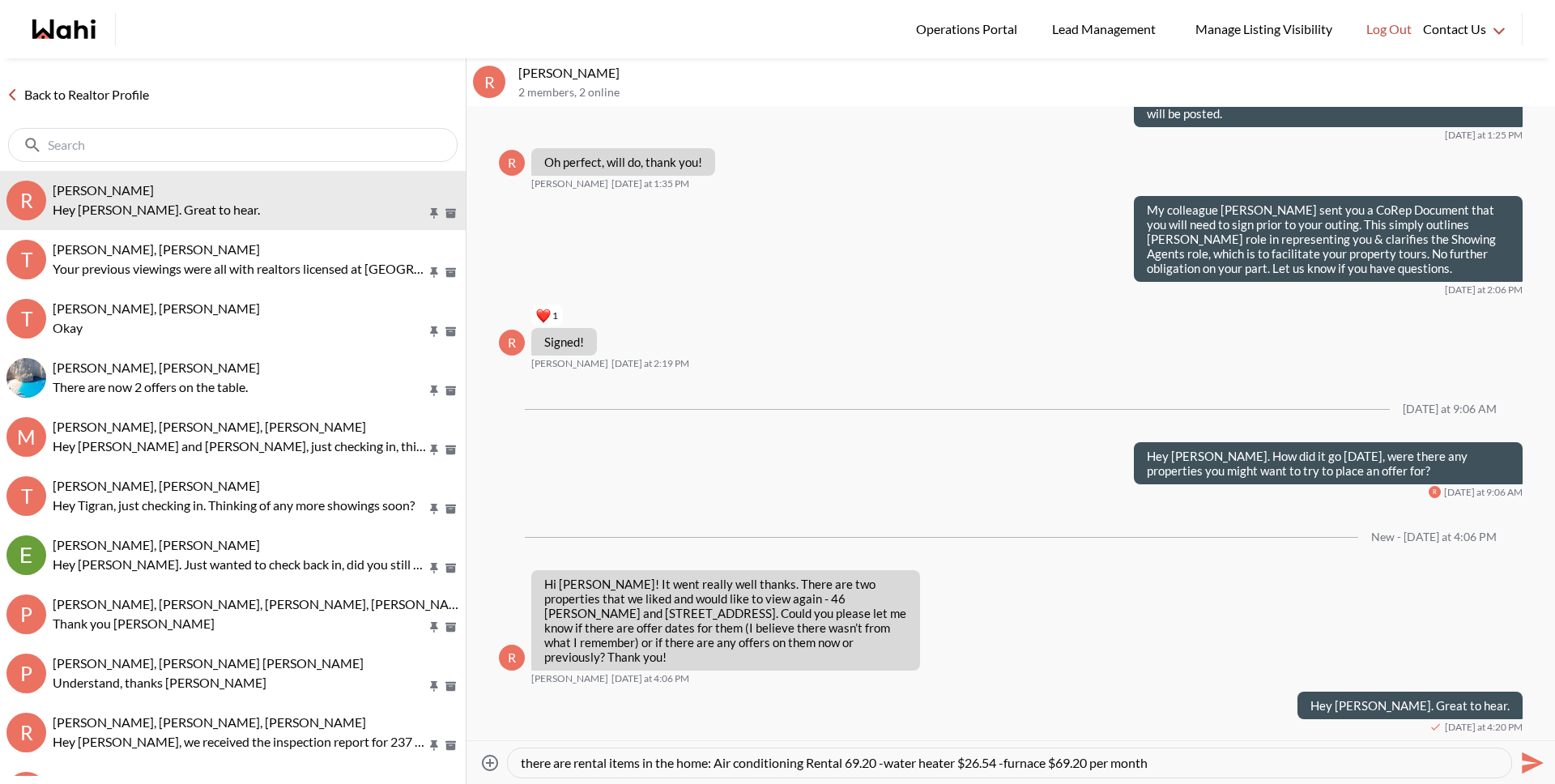
type textarea "46 Merrylynn will review offers anytime, no offer date here. Just note, this is…"
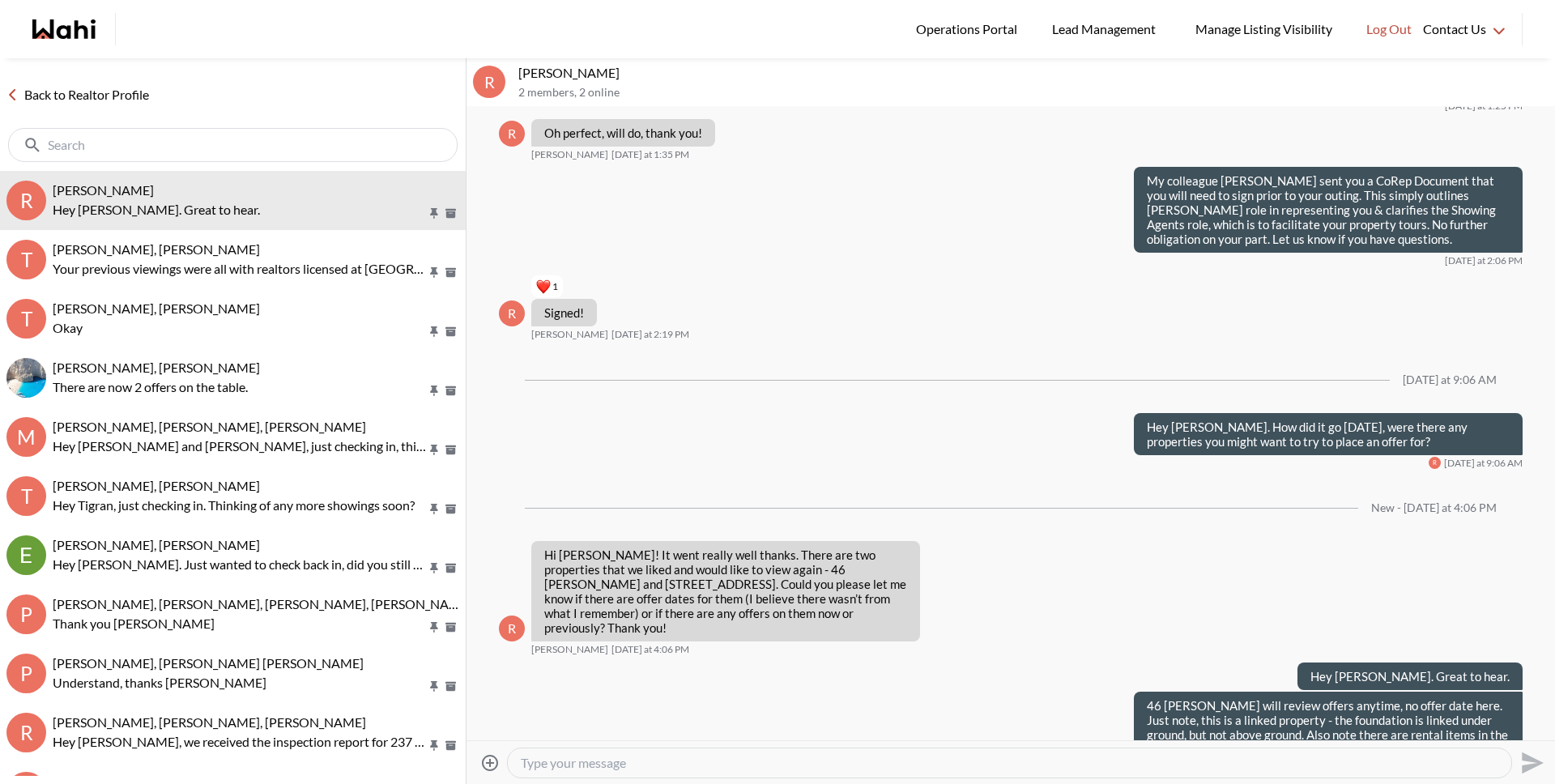
scroll to position [0, 0]
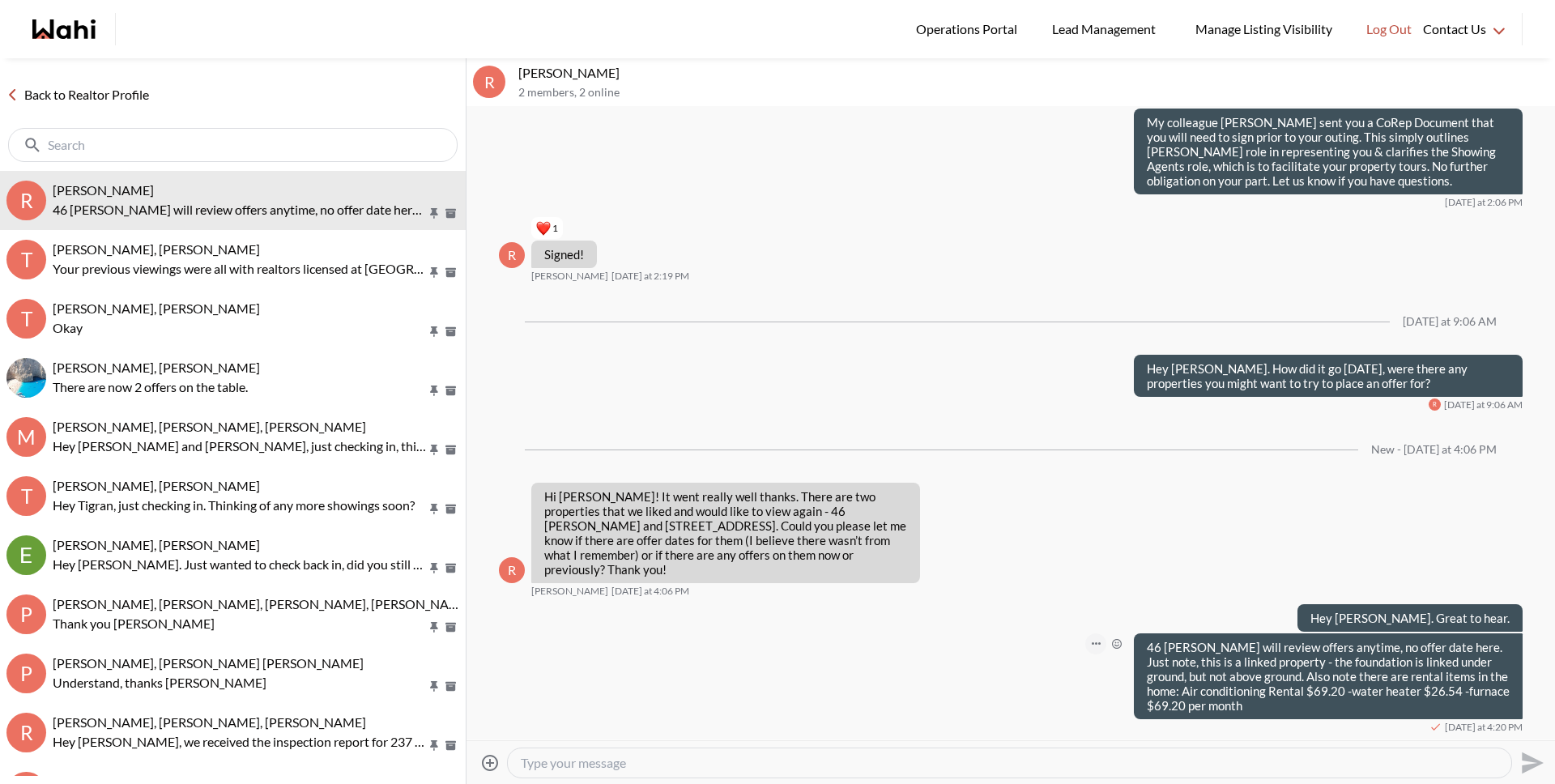
click at [1088, 645] on button "Open Message Actions Menu" at bounding box center [1096, 643] width 21 height 21
click at [1032, 586] on button "Edit Message" at bounding box center [1029, 589] width 130 height 29
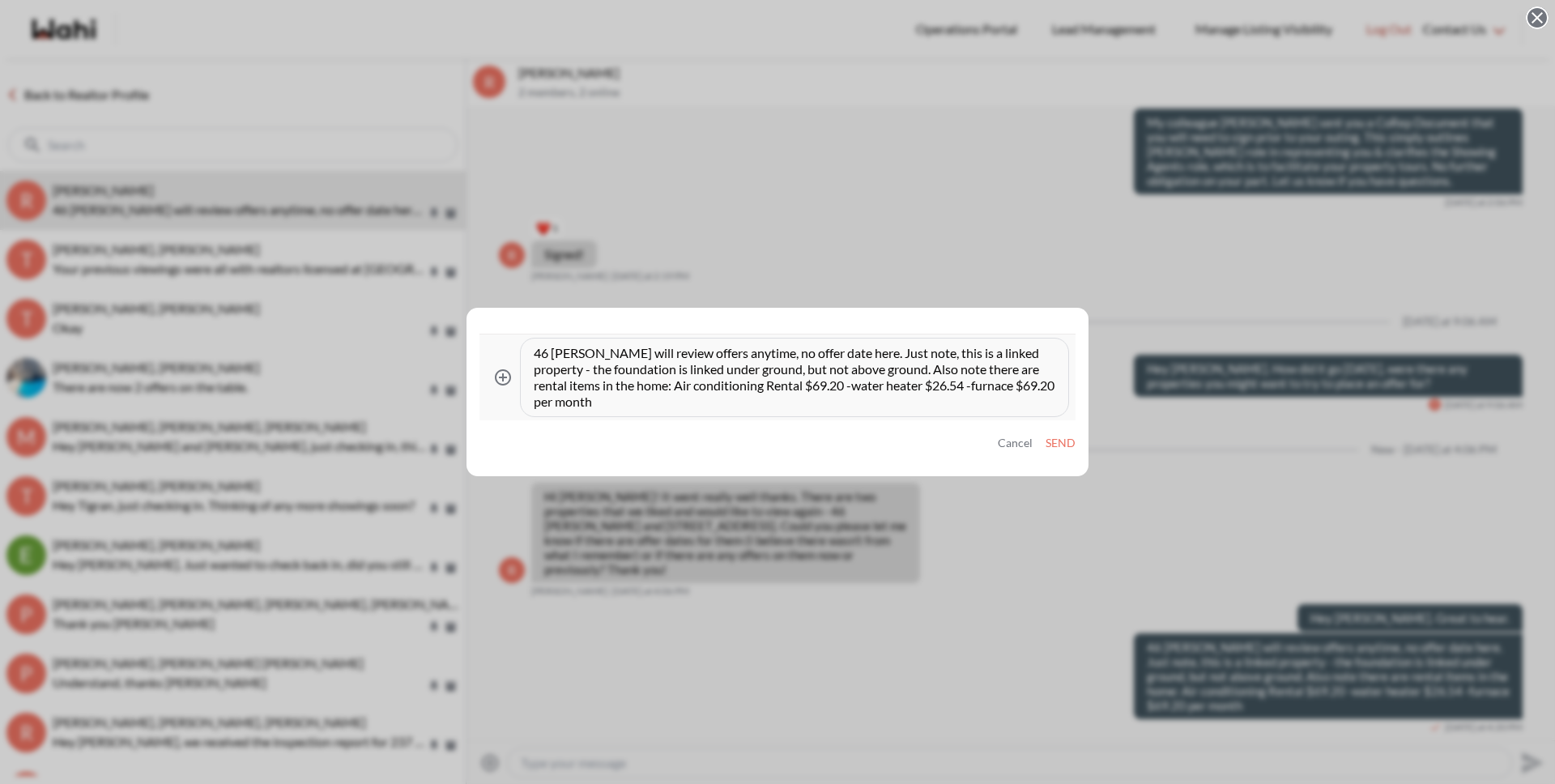
click at [829, 401] on textarea "46 Merrylynn will review offers anytime, no offer date here. Just note, this is…" at bounding box center [795, 377] width 522 height 65
type textarea "46 Merrylynn will review offers anytime, no offer date here. Just note, this is…"
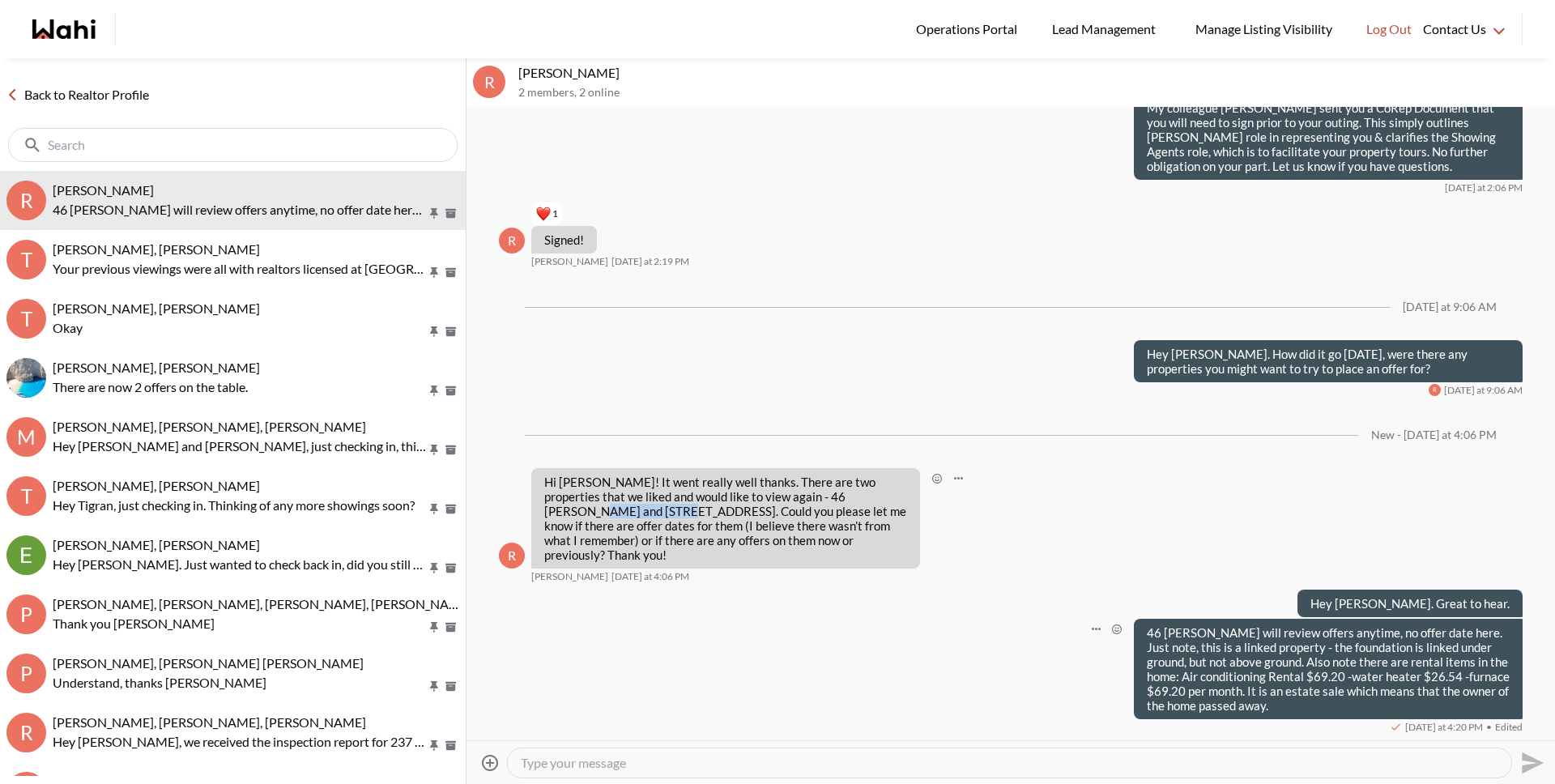
drag, startPoint x: 844, startPoint y: 526, endPoint x: 573, endPoint y: 540, distance: 271.4
click at [573, 540] on p "Hi Michelle! It went really well thanks. There are two properties that we liked…" at bounding box center [725, 518] width 363 height 87
copy p "57 Royal Road."
click at [572, 773] on div at bounding box center [1009, 763] width 1003 height 29
click at [573, 767] on textarea "Type your message" at bounding box center [1009, 763] width 977 height 16
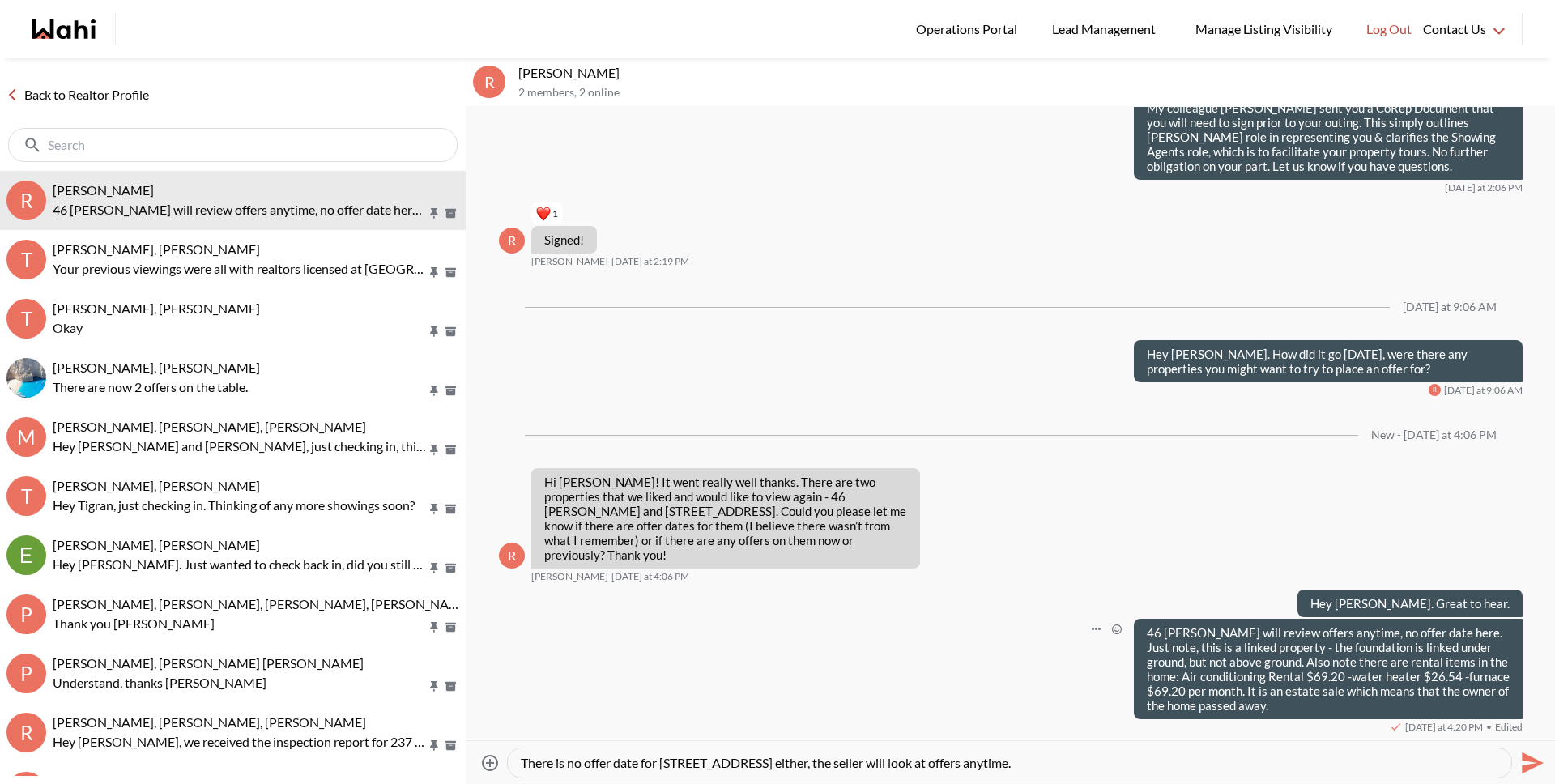
type textarea "There is no offer date for 57 Royal Rd either, the seller will look at offers a…"
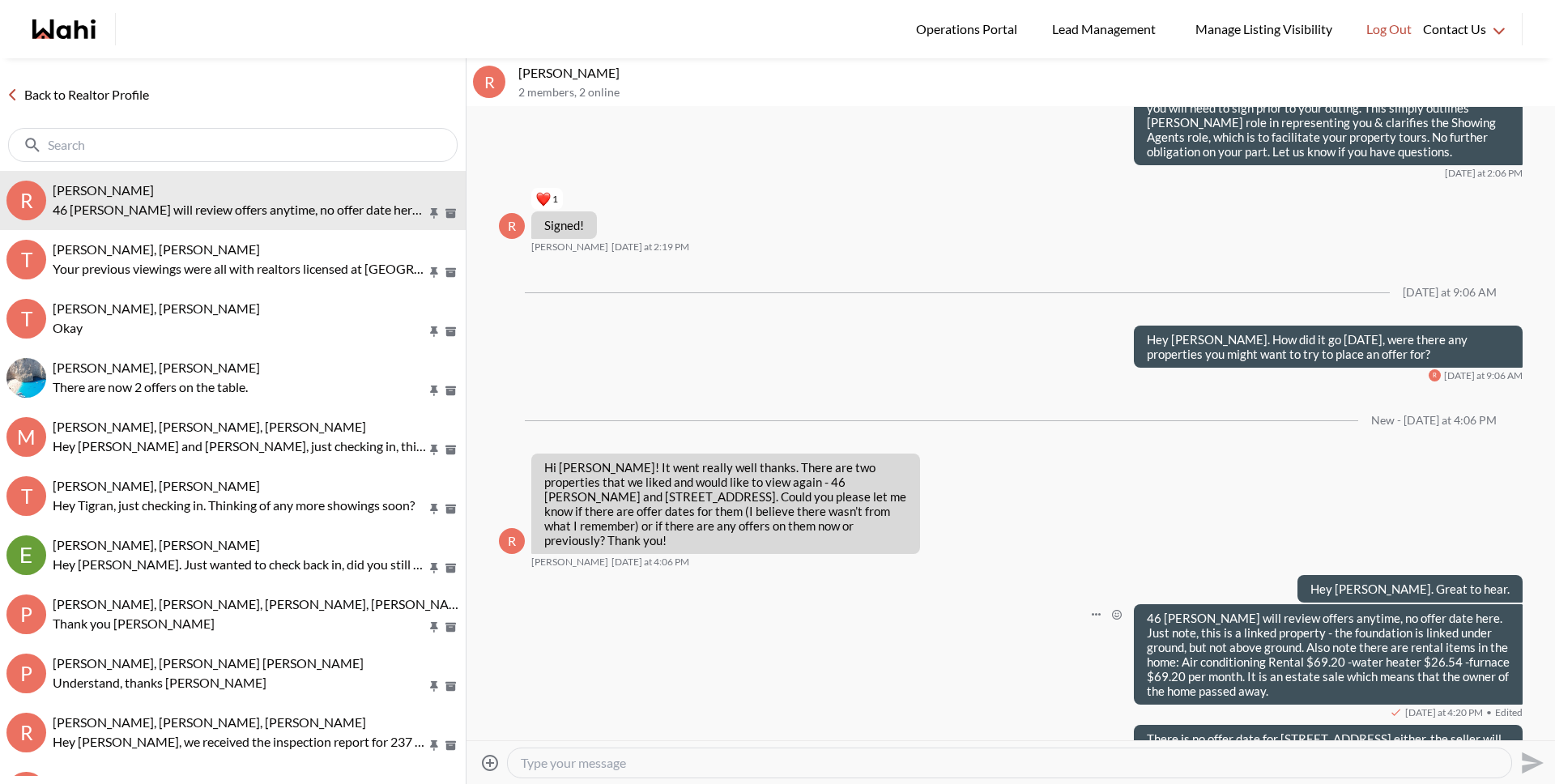
scroll to position [2229, 0]
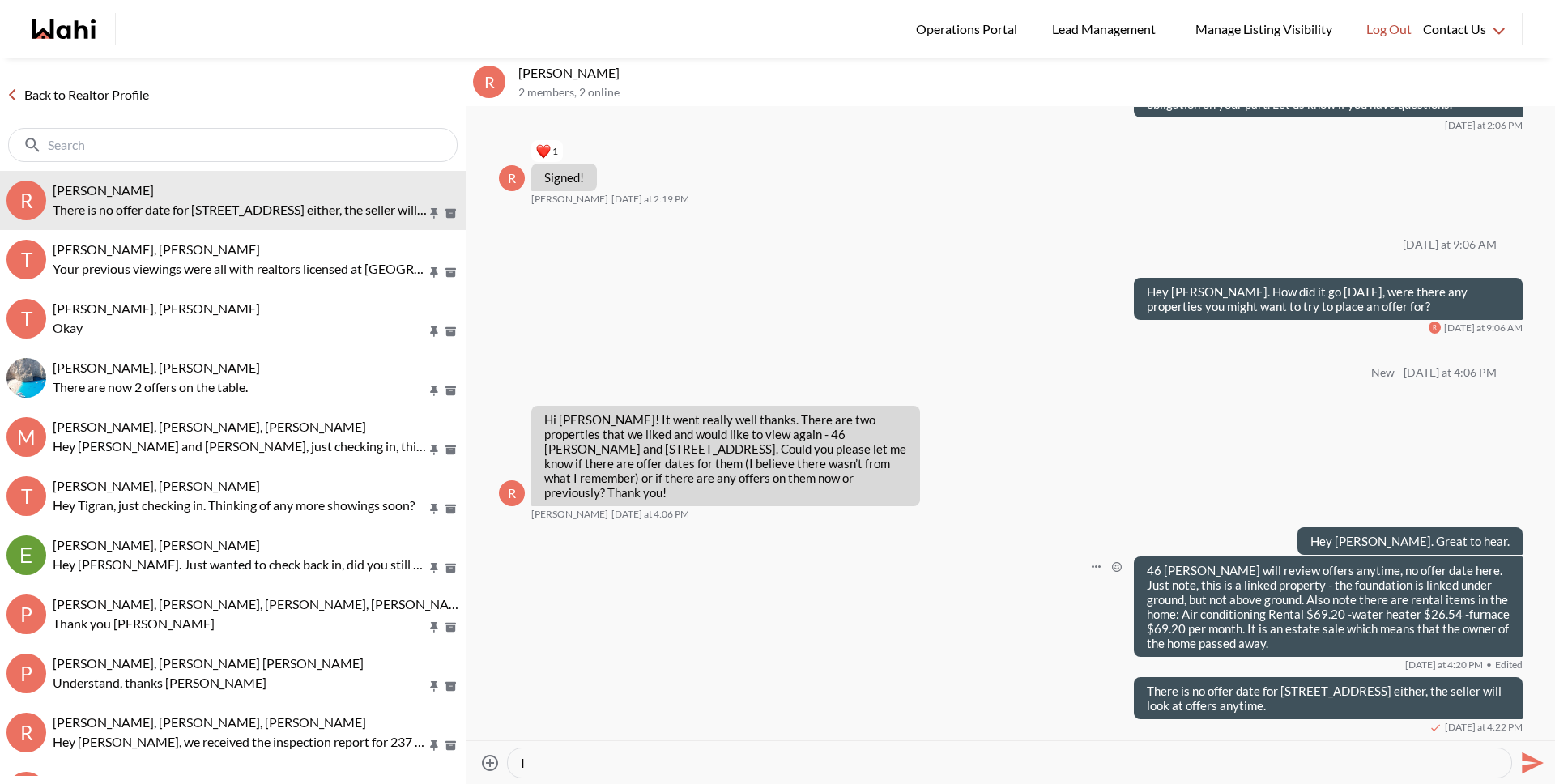
type textarea "I"
type textarea "f"
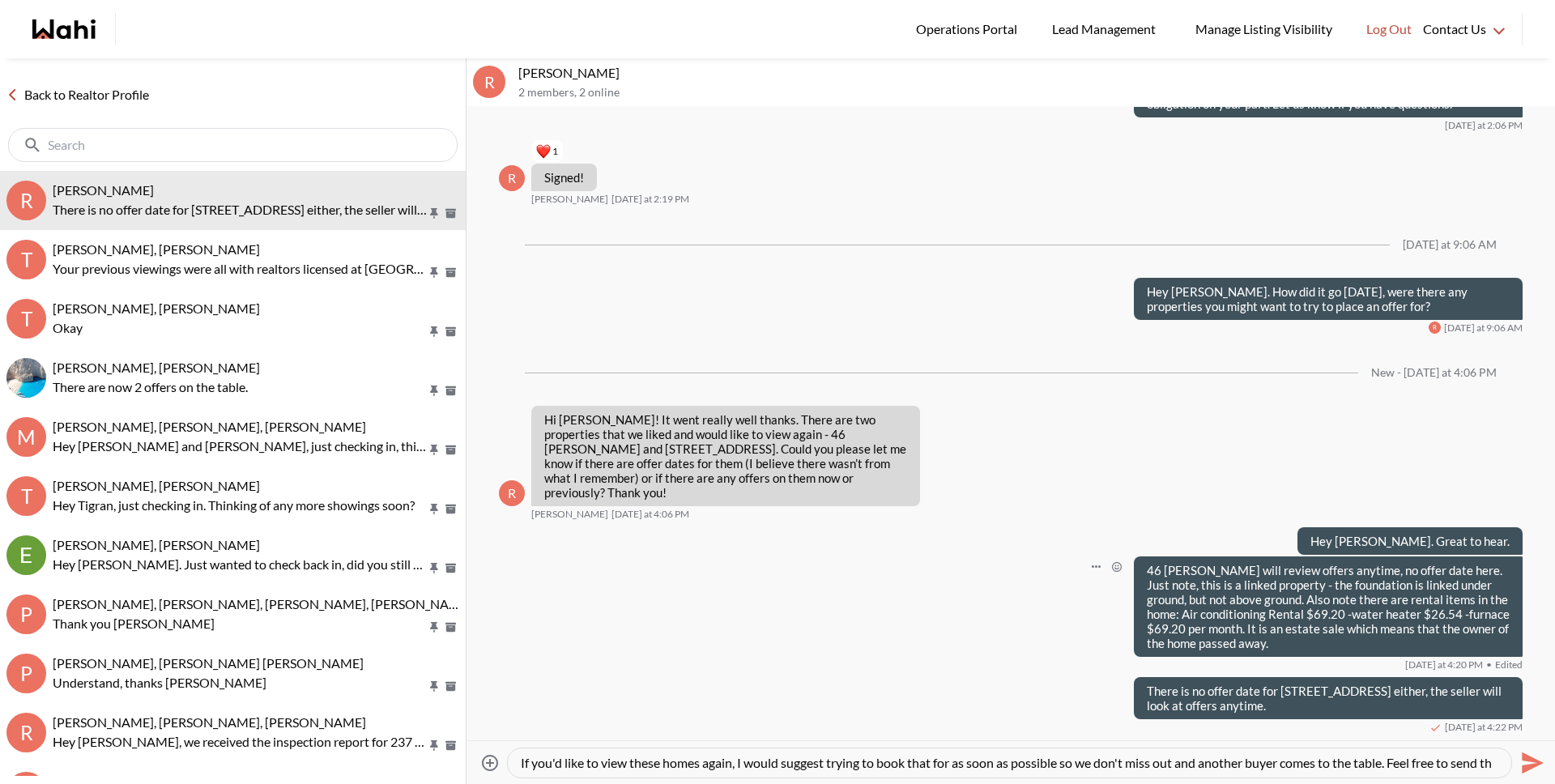
scroll to position [16, 0]
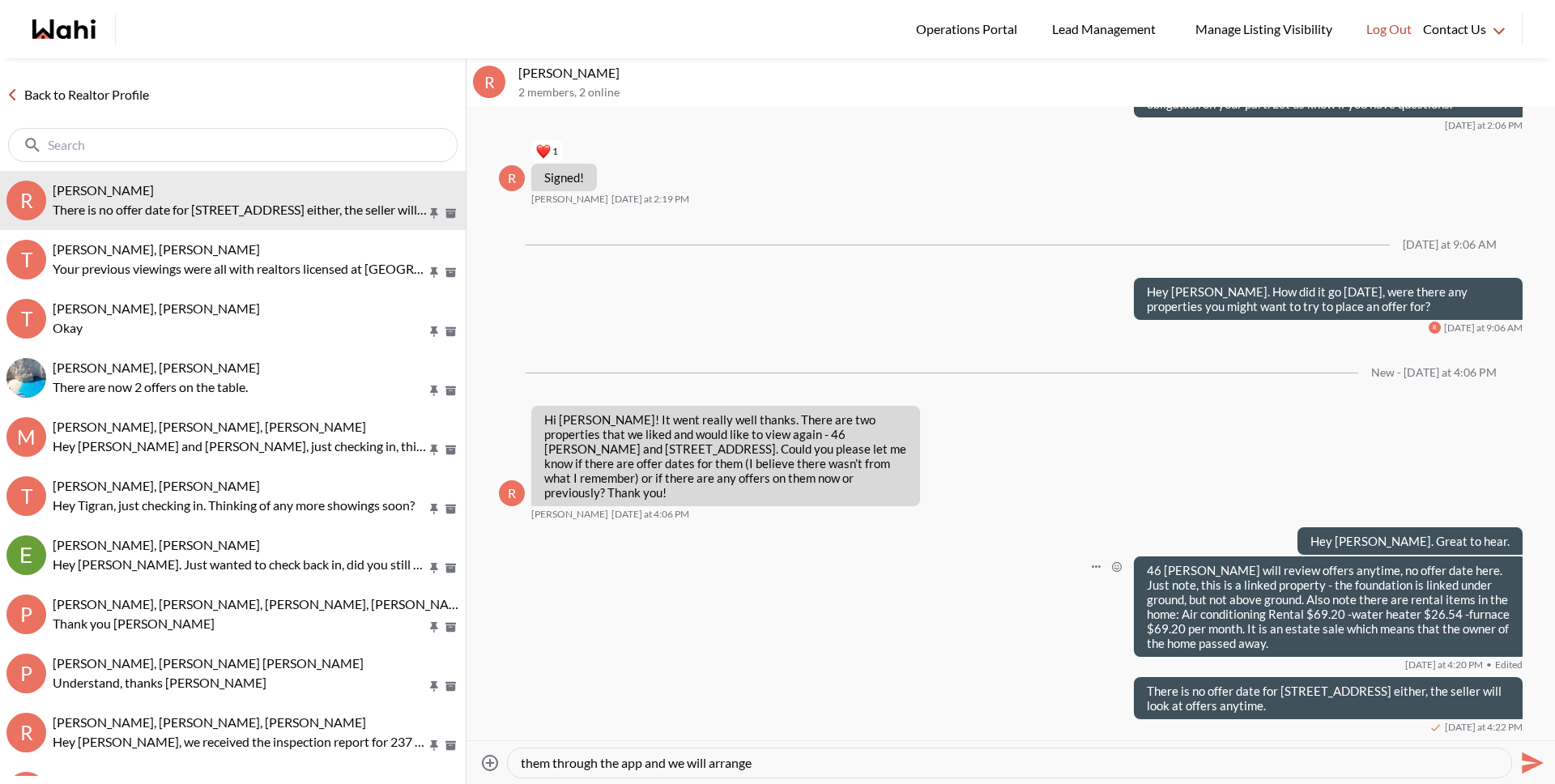
type textarea "If you'd like to view these homes again, I would suggest trying to book that fo…"
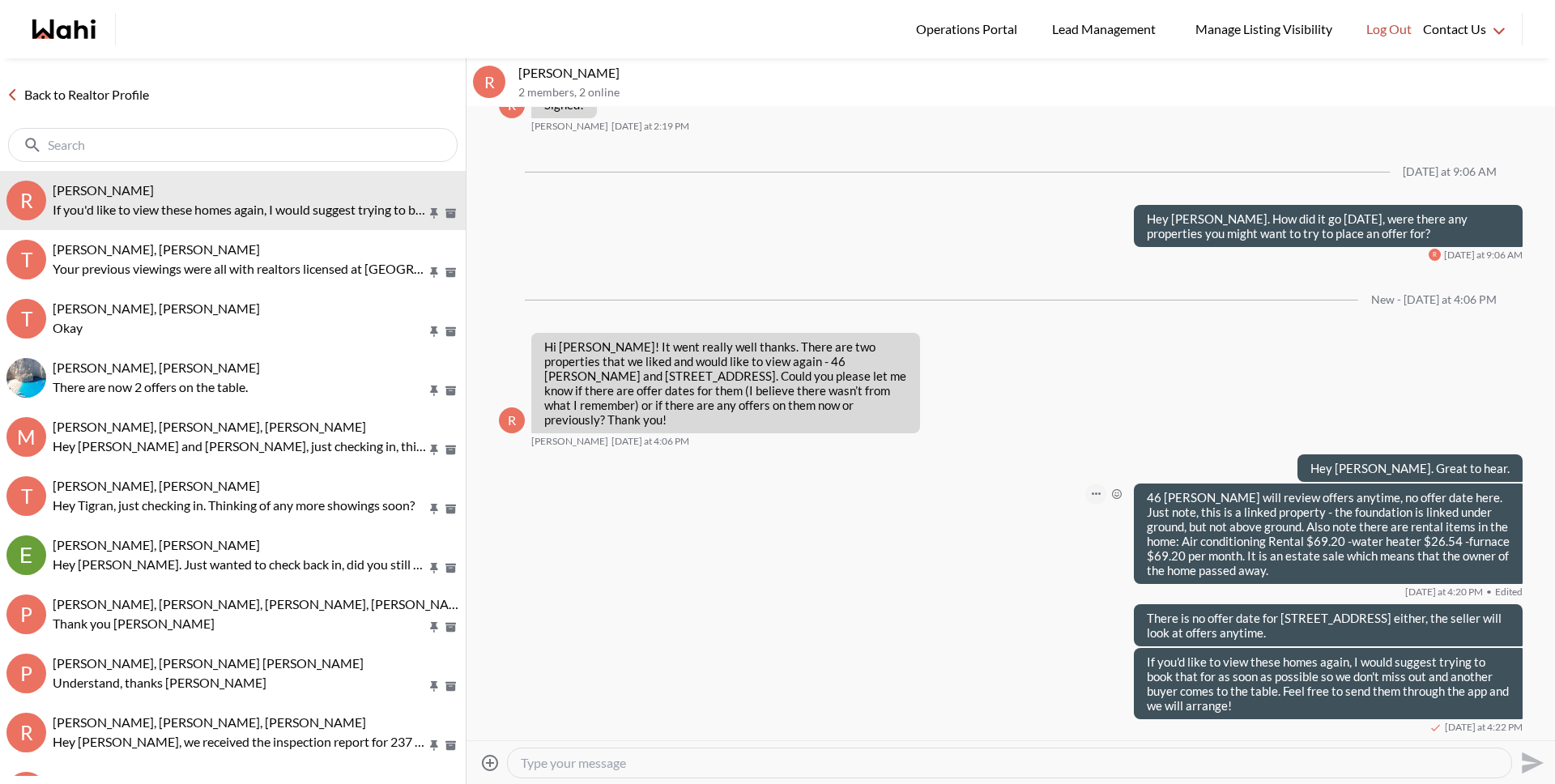
click at [1092, 492] on icon "Open Message Actions Menu" at bounding box center [1096, 494] width 9 height 3
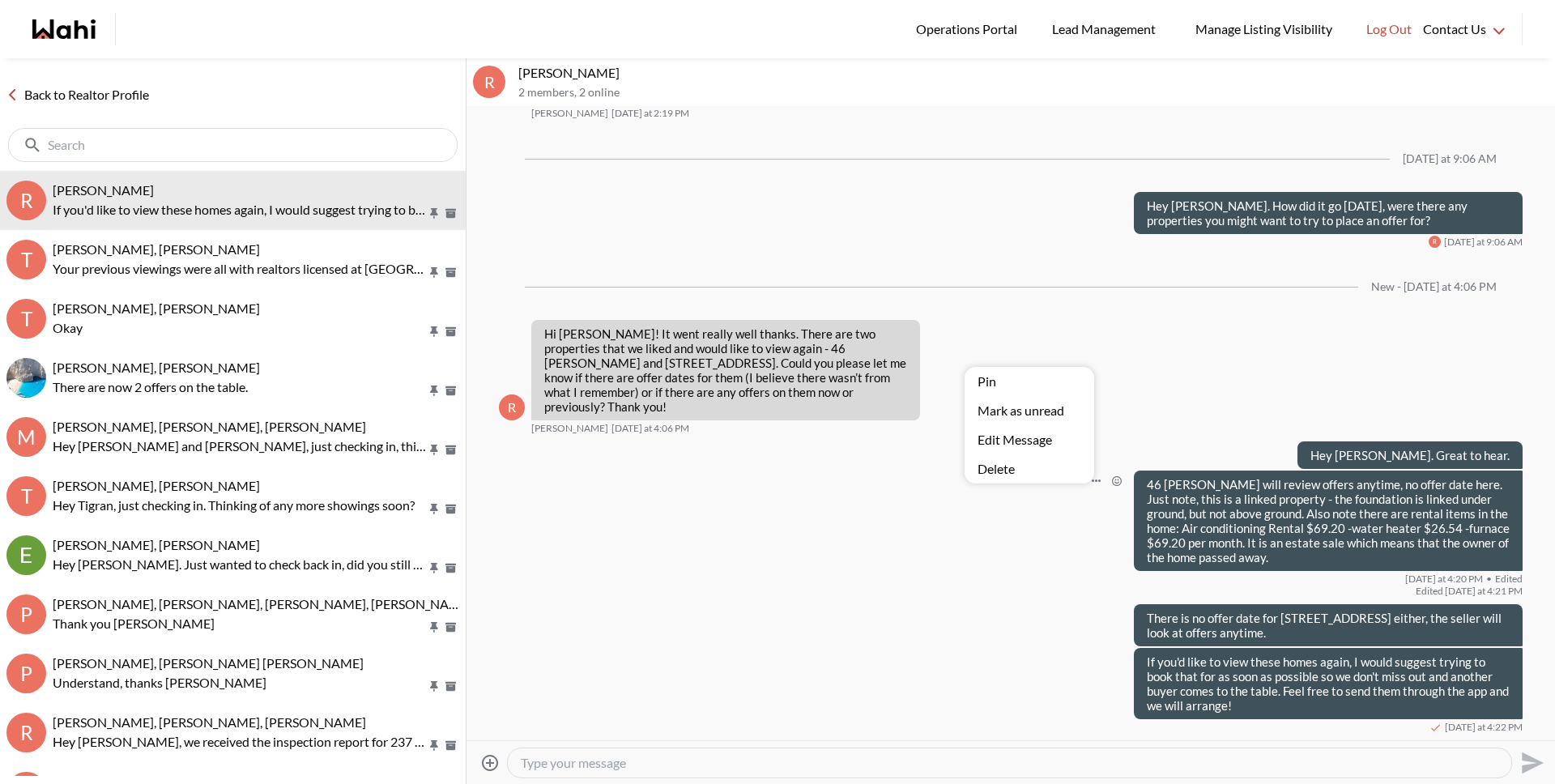
click at [1029, 443] on button "Edit Message" at bounding box center [1029, 440] width 130 height 29
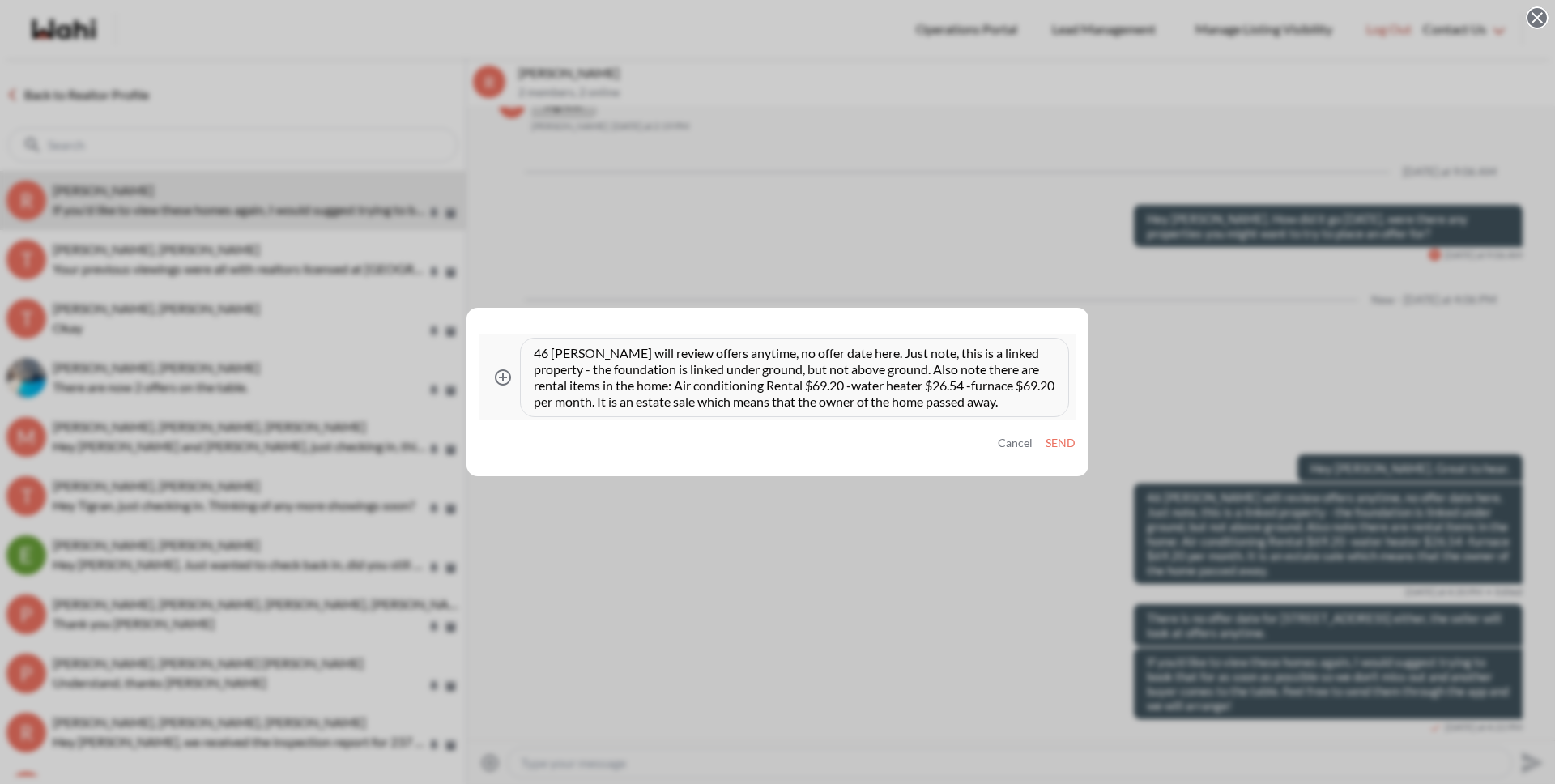
drag, startPoint x: 935, startPoint y: 371, endPoint x: 802, endPoint y: 365, distance: 133.1
click at [802, 365] on textarea "46 Merrylynn will review offers anytime, no offer date here. Just note, this is…" at bounding box center [795, 377] width 522 height 65
type textarea "46 Merrylynn will review offers anytime, no offer date here. Just note, this is…"
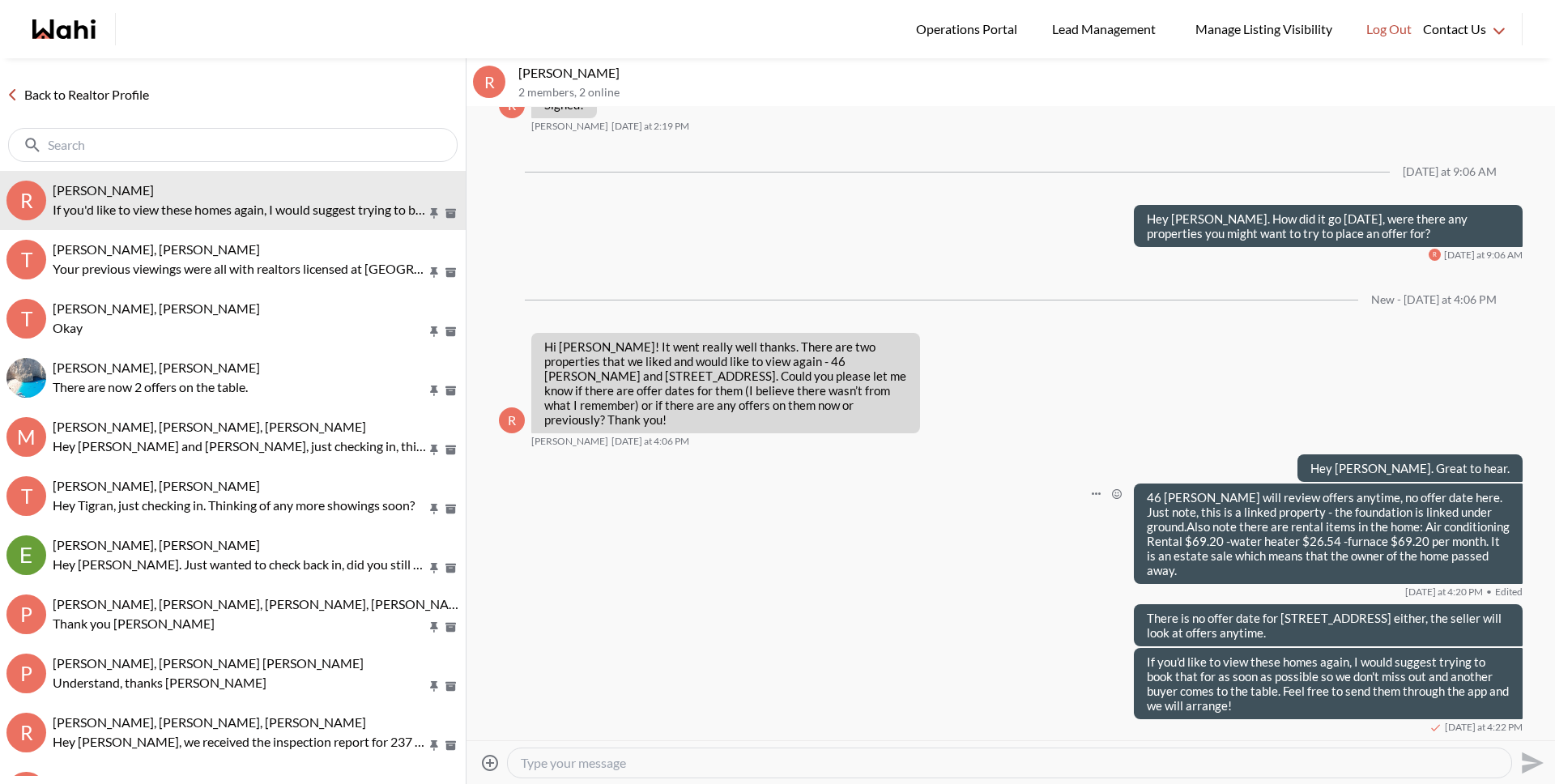
scroll to position [2288, 0]
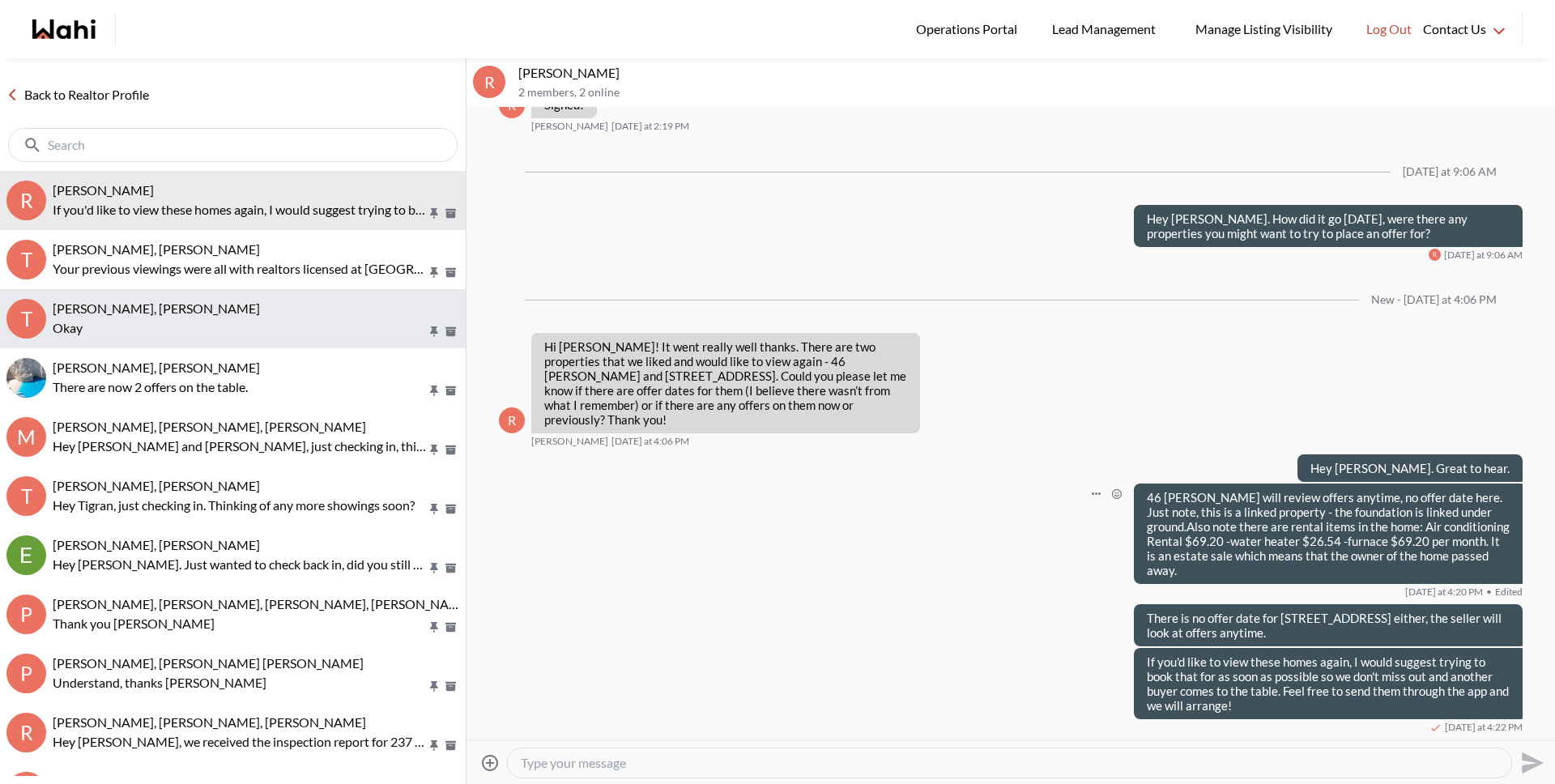
click at [218, 324] on p "Okay" at bounding box center [239, 328] width 374 height 20
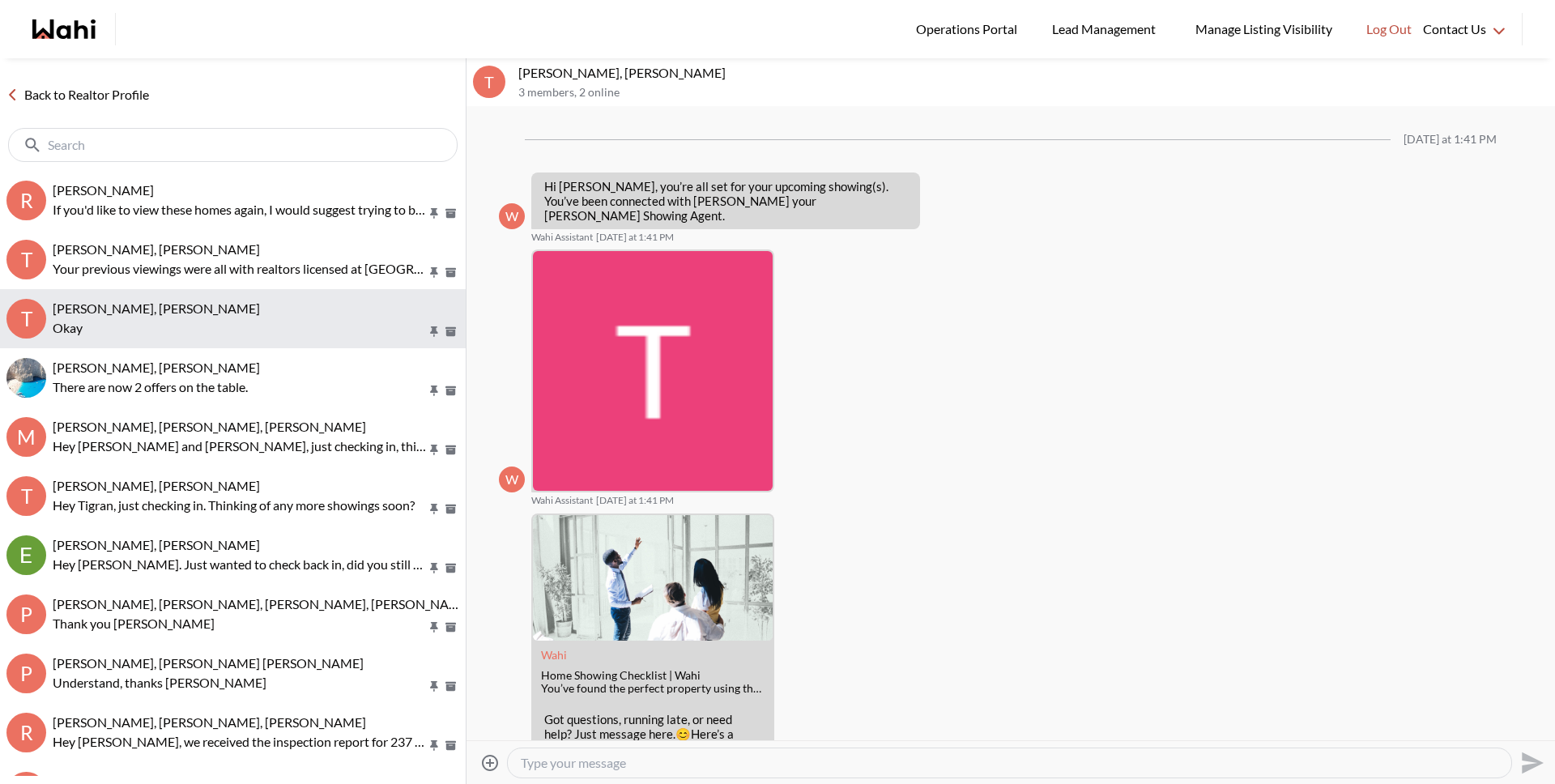
scroll to position [670, 0]
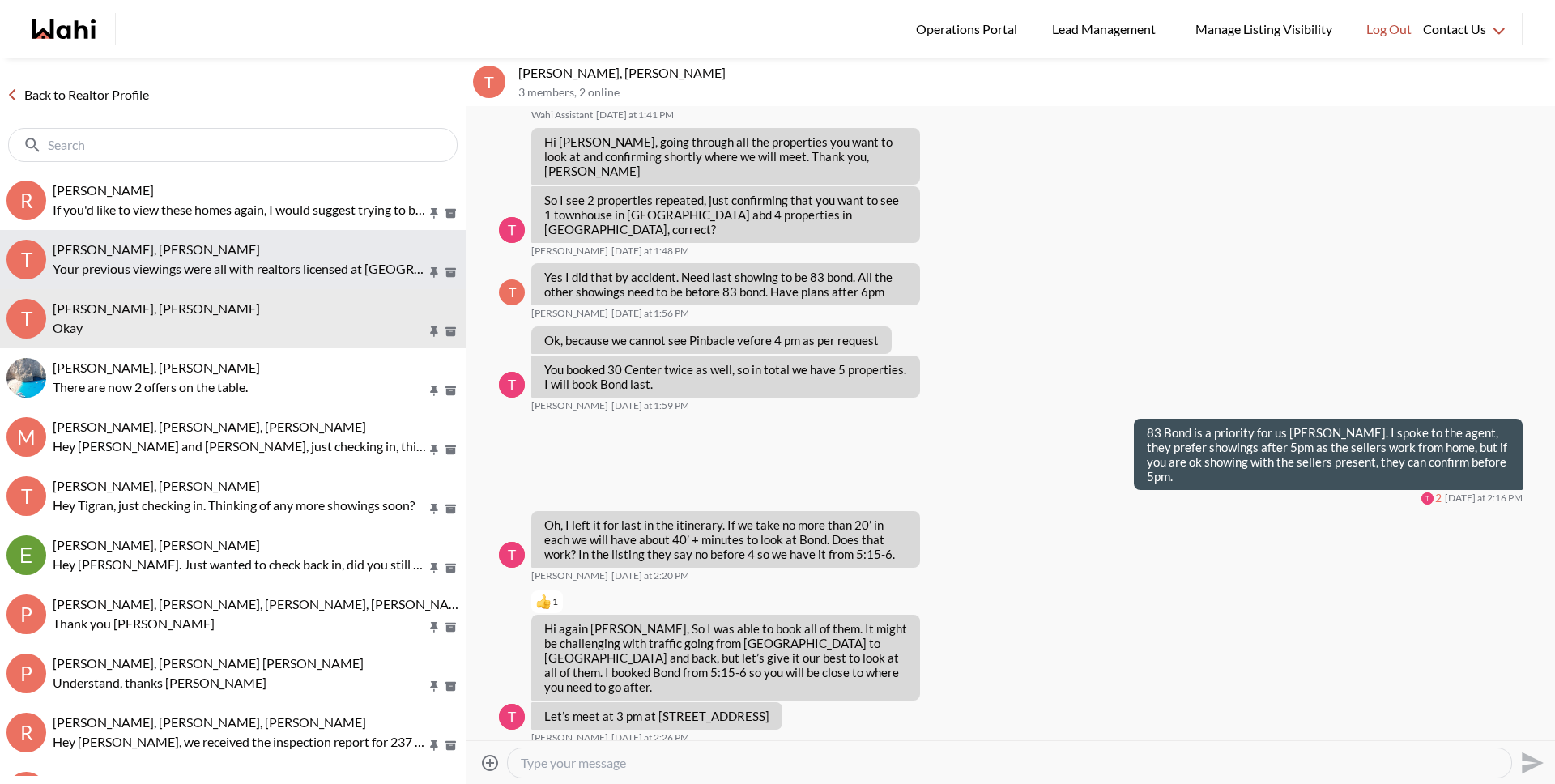
click at [219, 279] on button "T Tanya Fita, Michelle Your previous viewings were all with realtors licensed a…" at bounding box center [233, 259] width 466 height 59
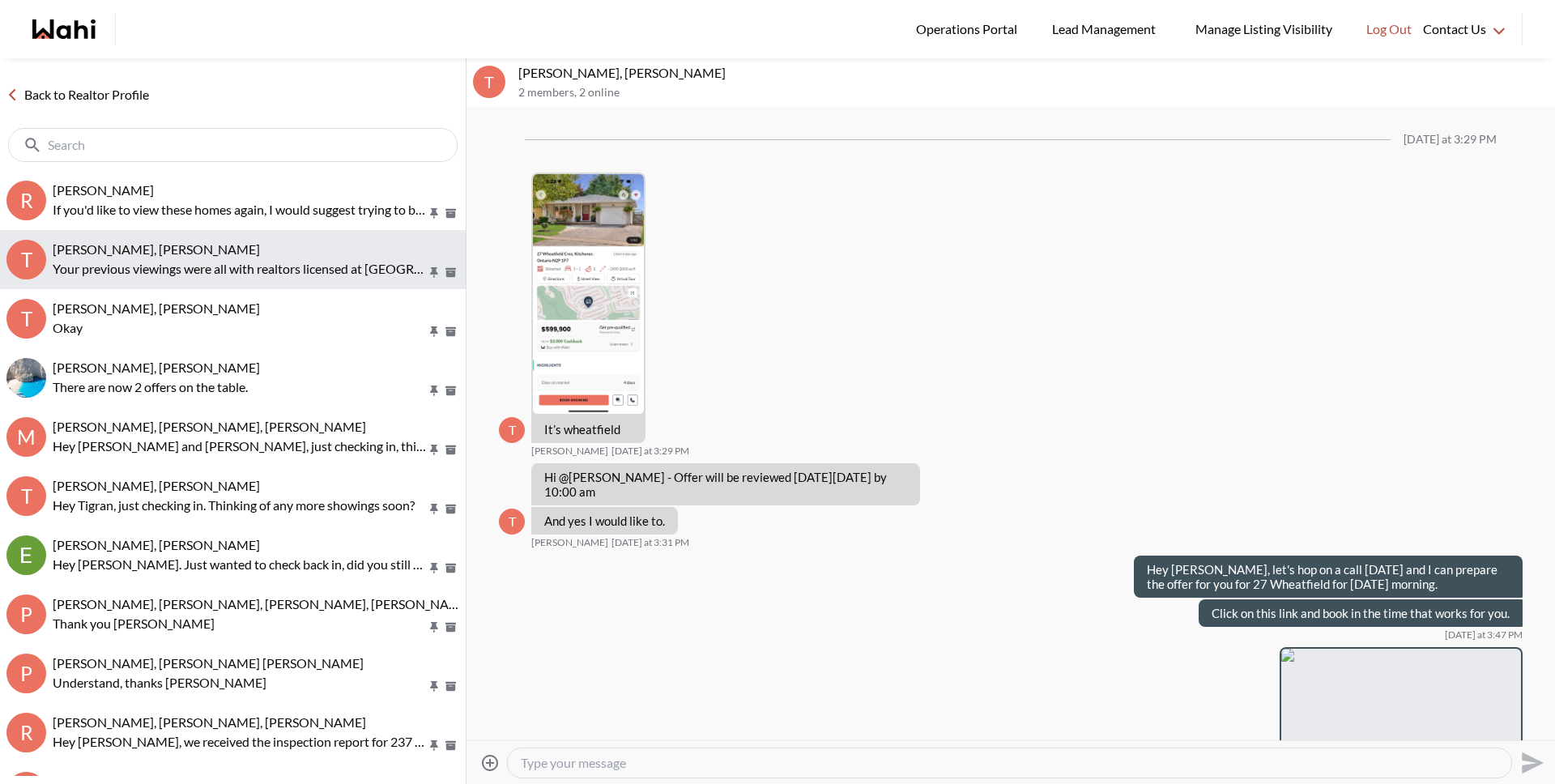
scroll to position [1583, 0]
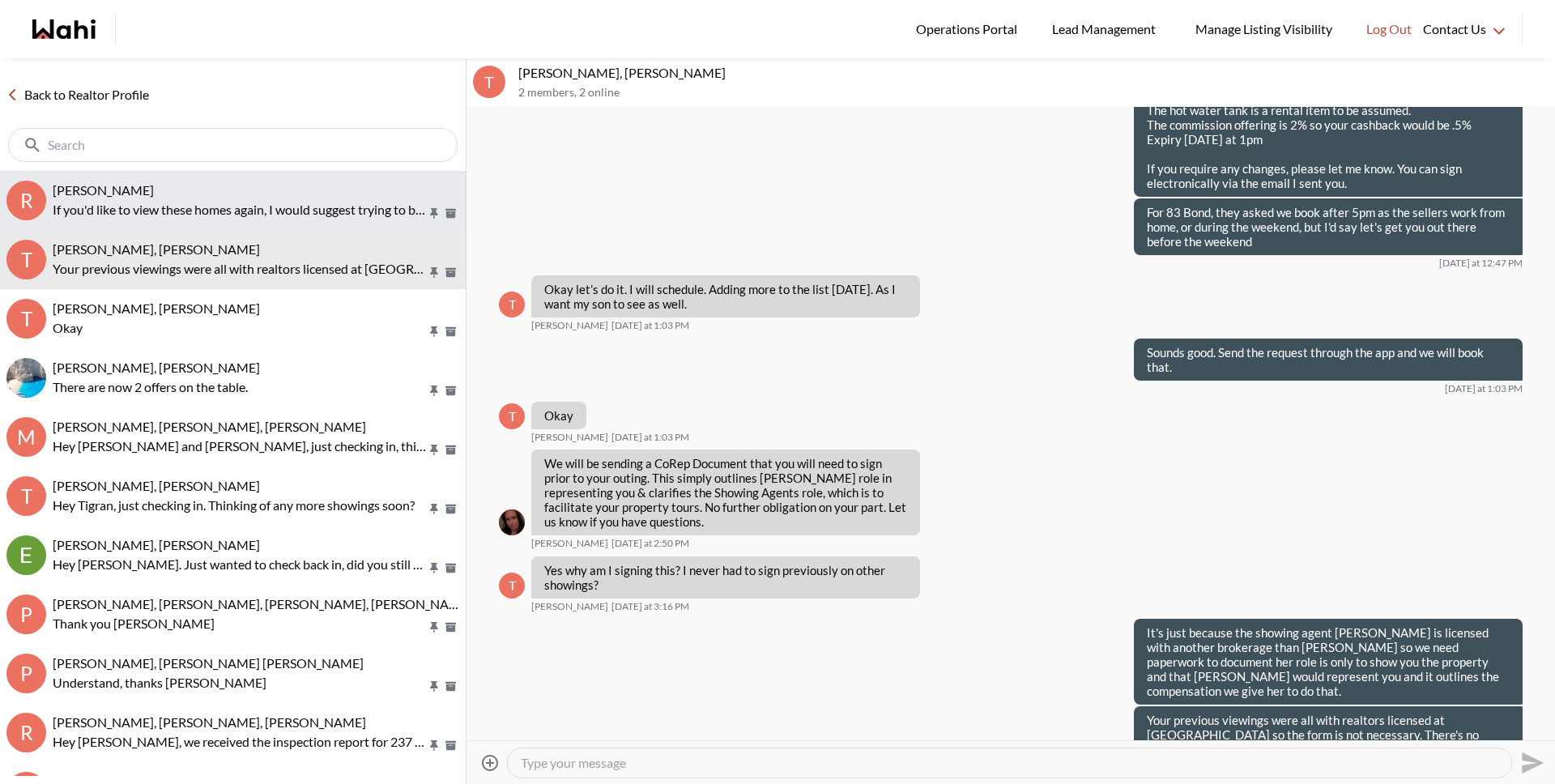
click at [222, 225] on button "R Ritu Gill, Michelle If you'd like to view these homes again, I would suggest …" at bounding box center [233, 200] width 466 height 59
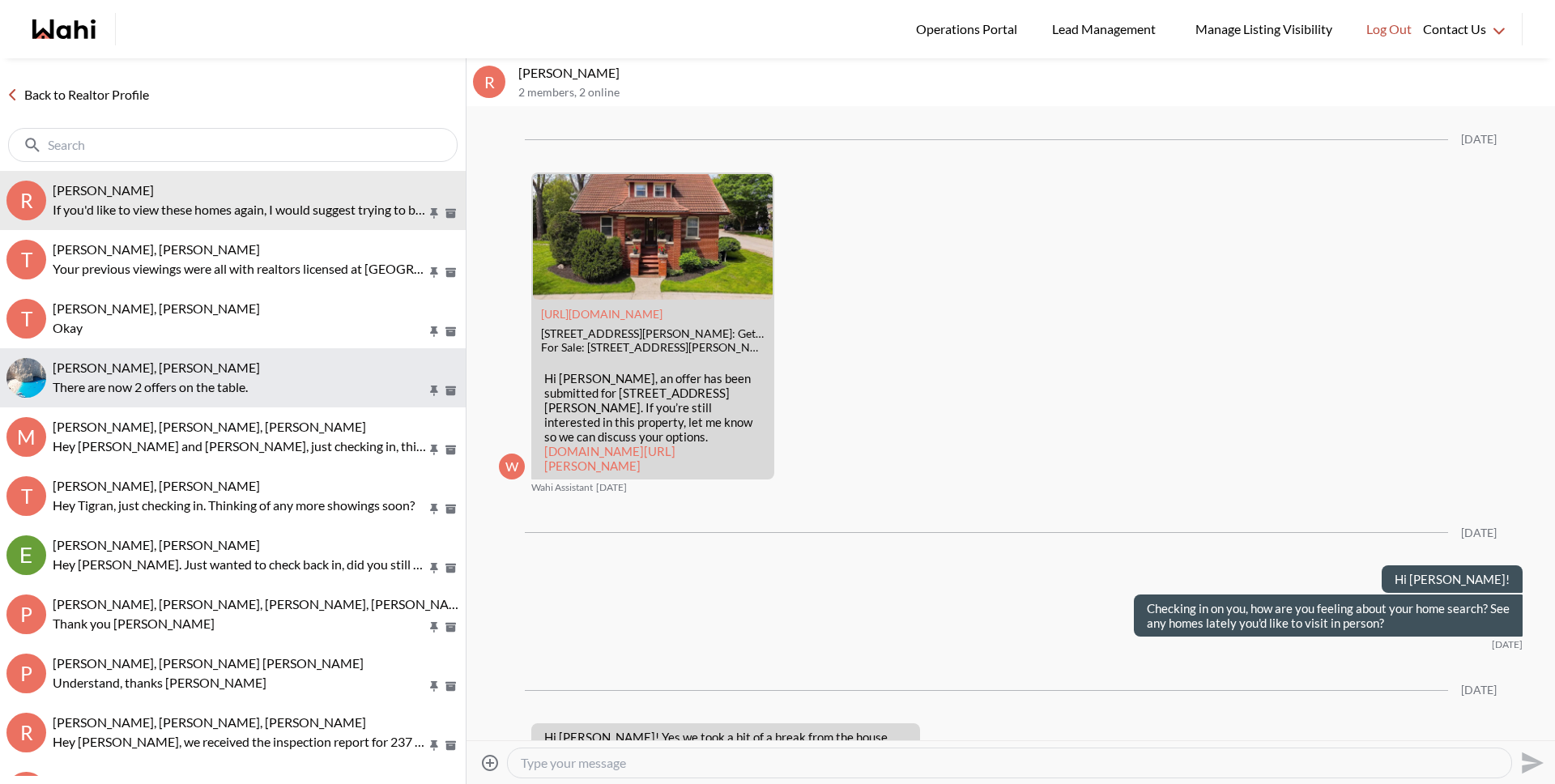
scroll to position [2222, 0]
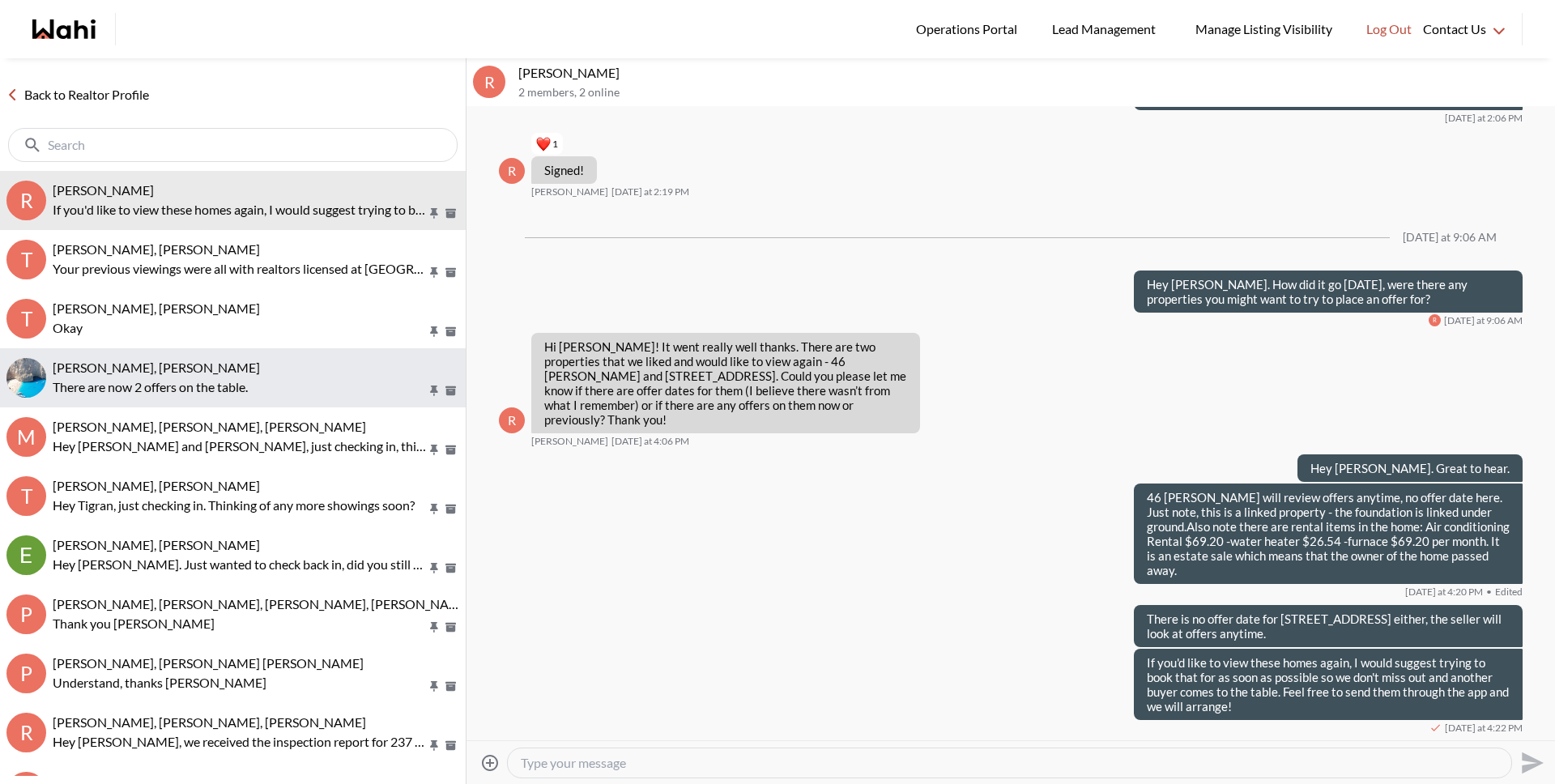
click at [215, 388] on p "There are now 2 offers on the table." at bounding box center [239, 387] width 374 height 20
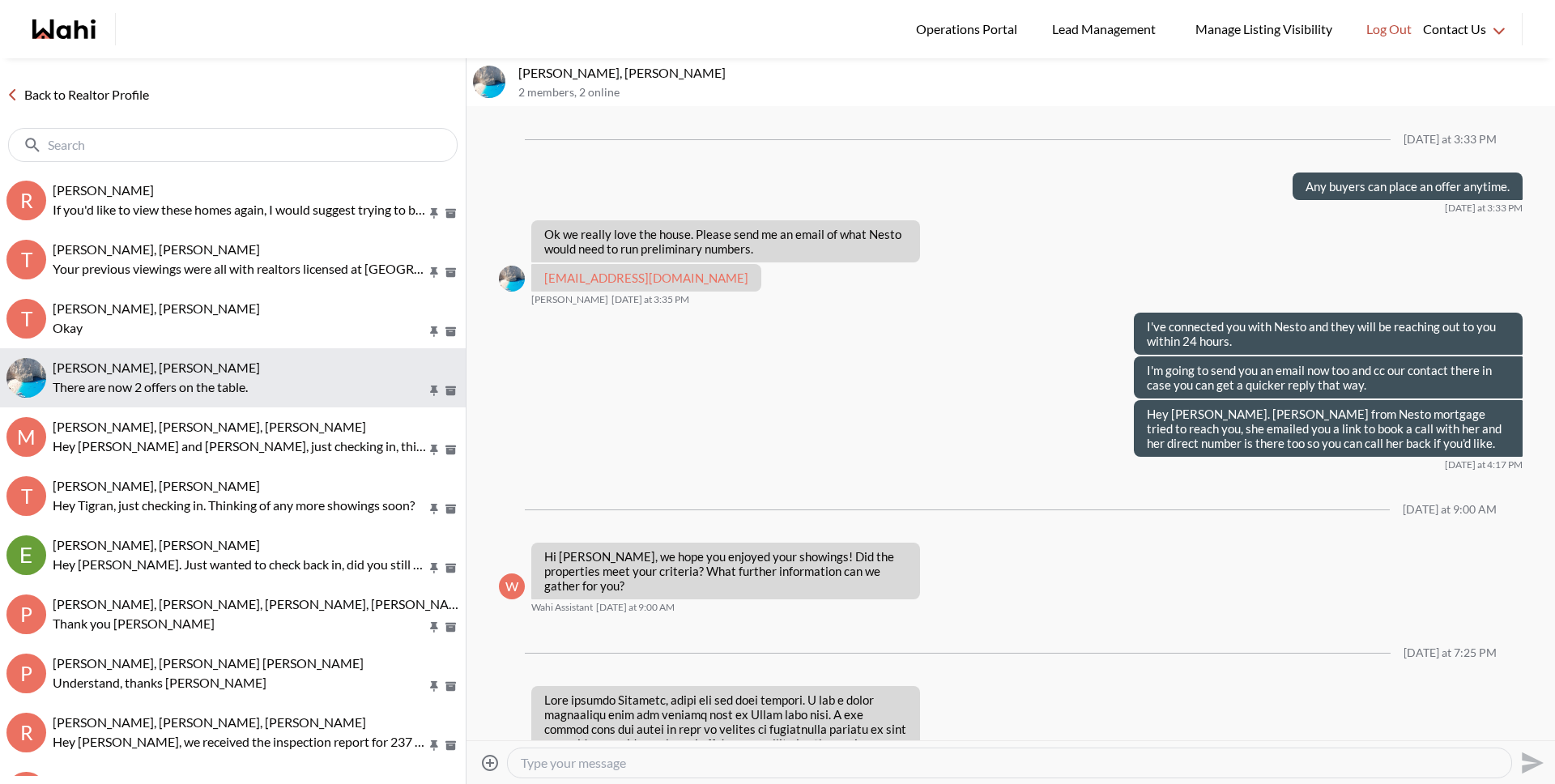
scroll to position [1939, 0]
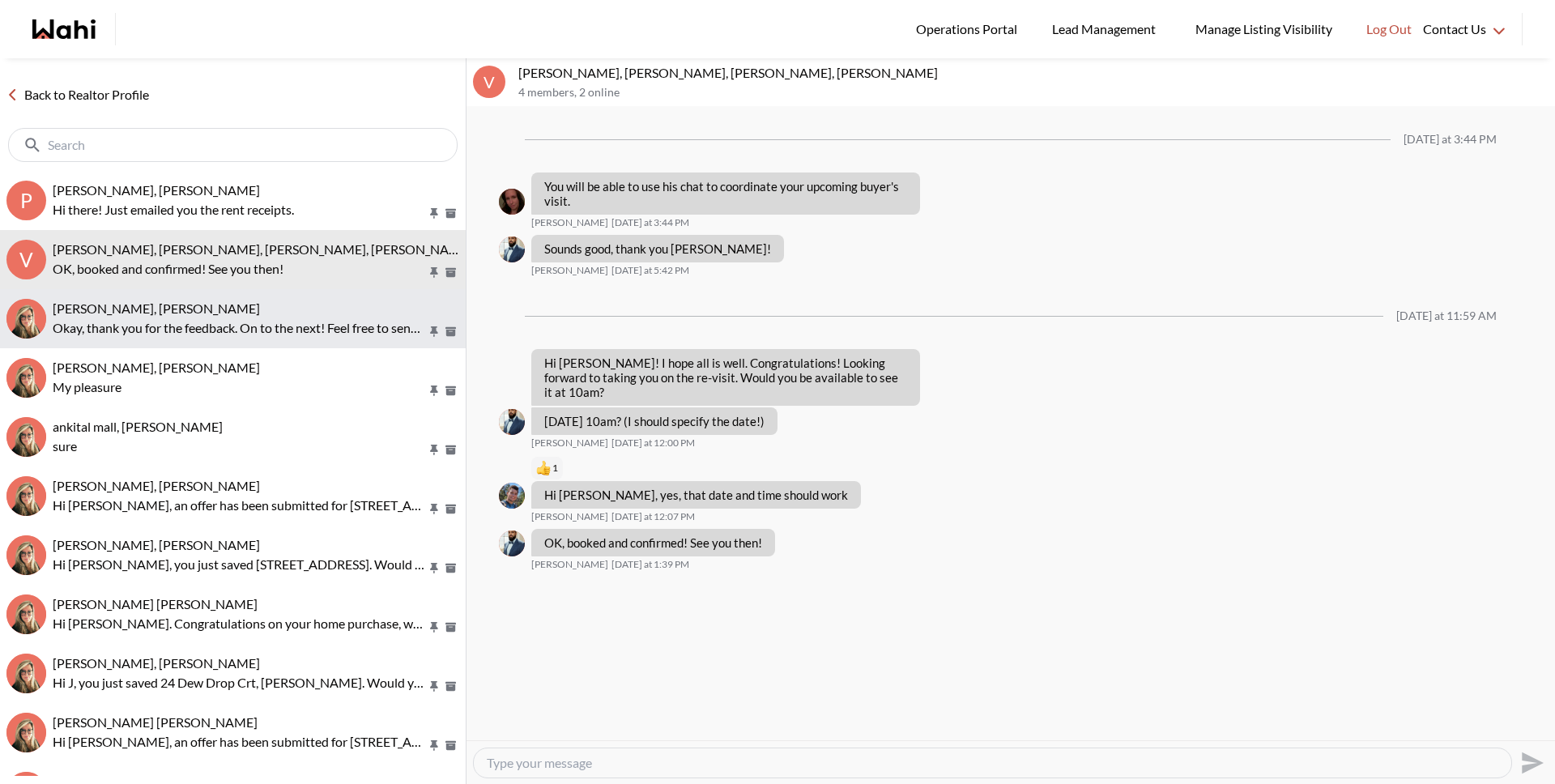
click at [246, 313] on div "[PERSON_NAME], [PERSON_NAME]" at bounding box center [256, 308] width 407 height 16
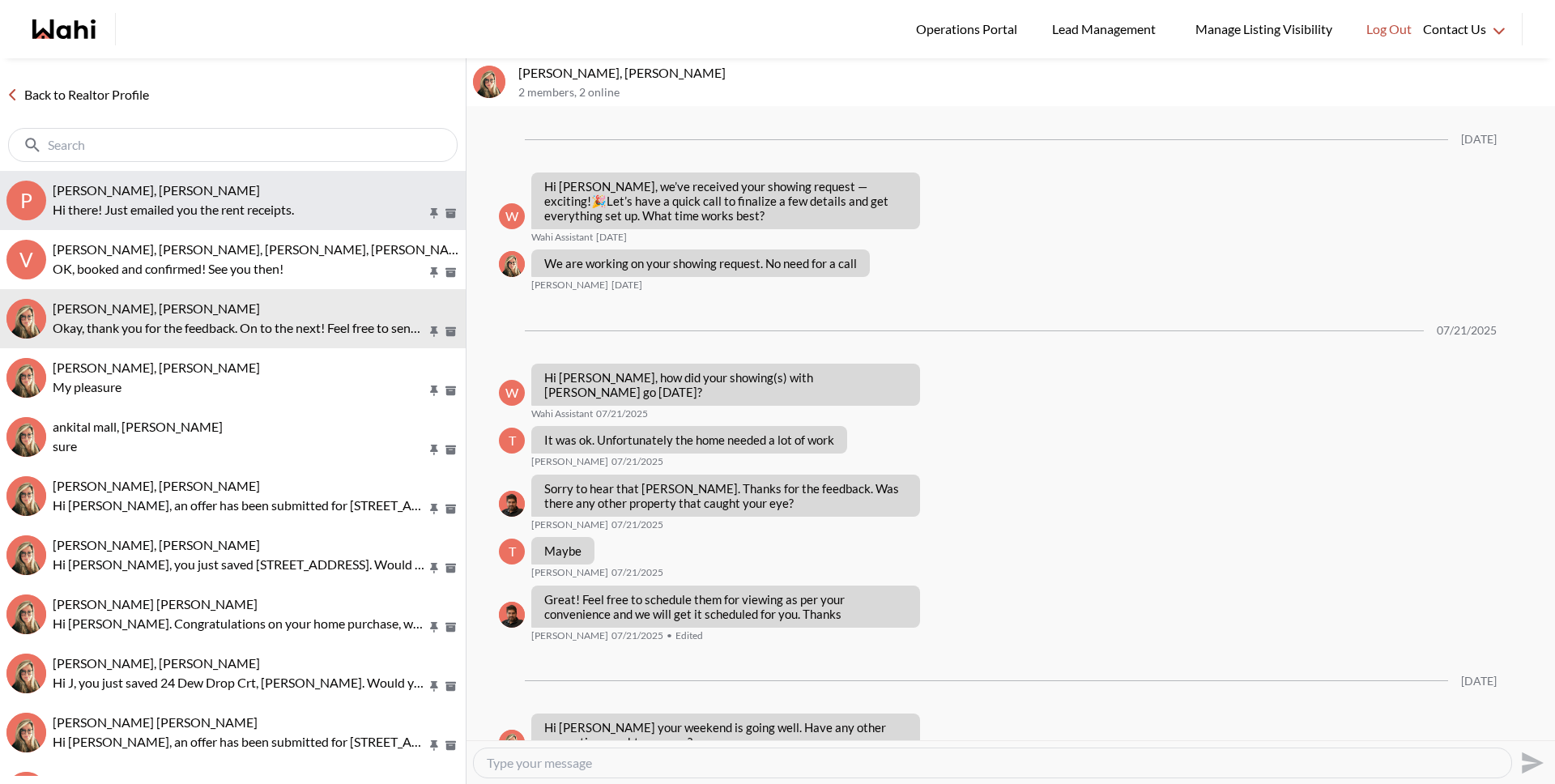
scroll to position [1397, 0]
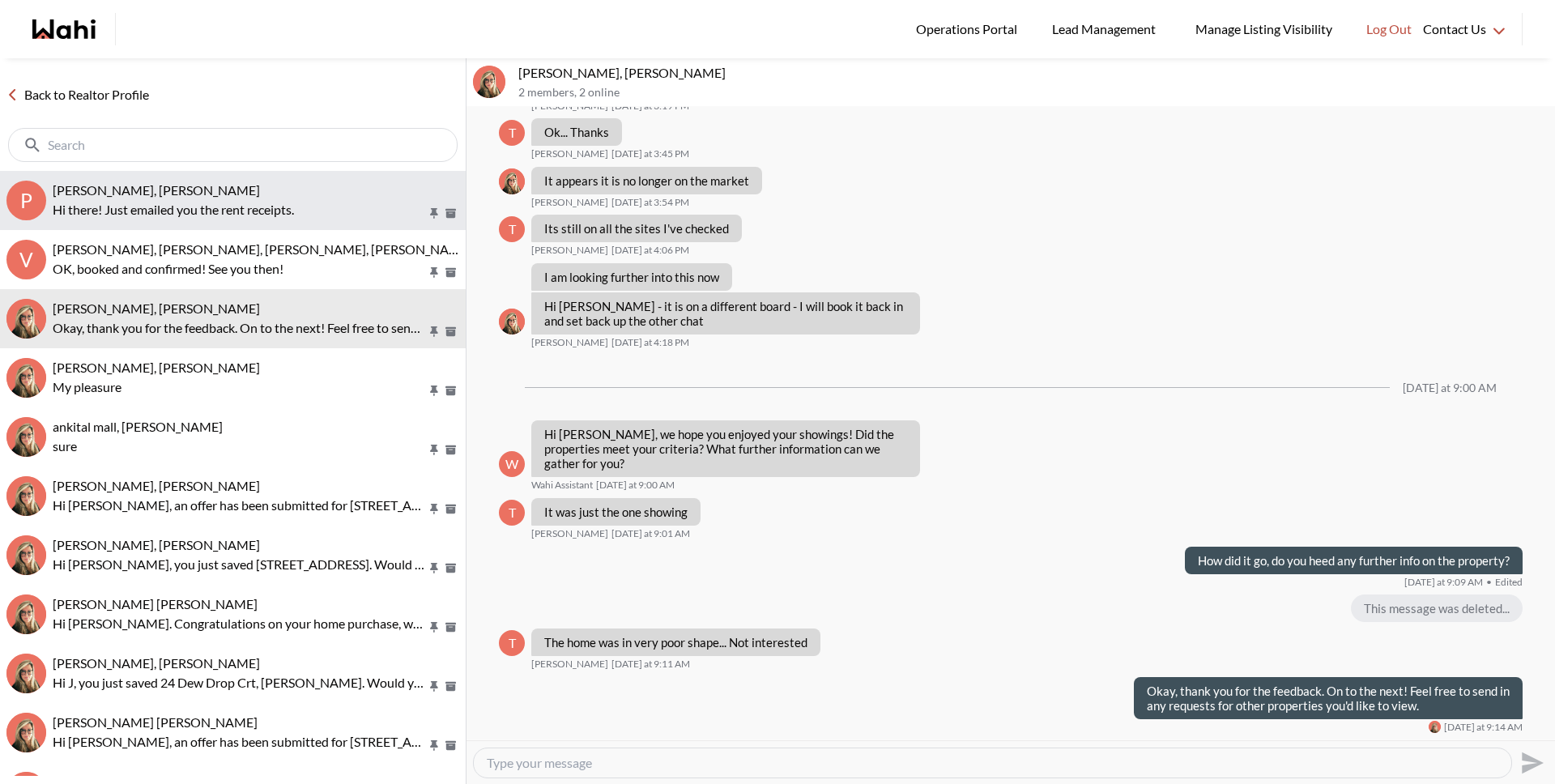
click at [242, 220] on button "P [PERSON_NAME], [PERSON_NAME] Hi there! Just emailed you the rent receipts." at bounding box center [233, 200] width 466 height 59
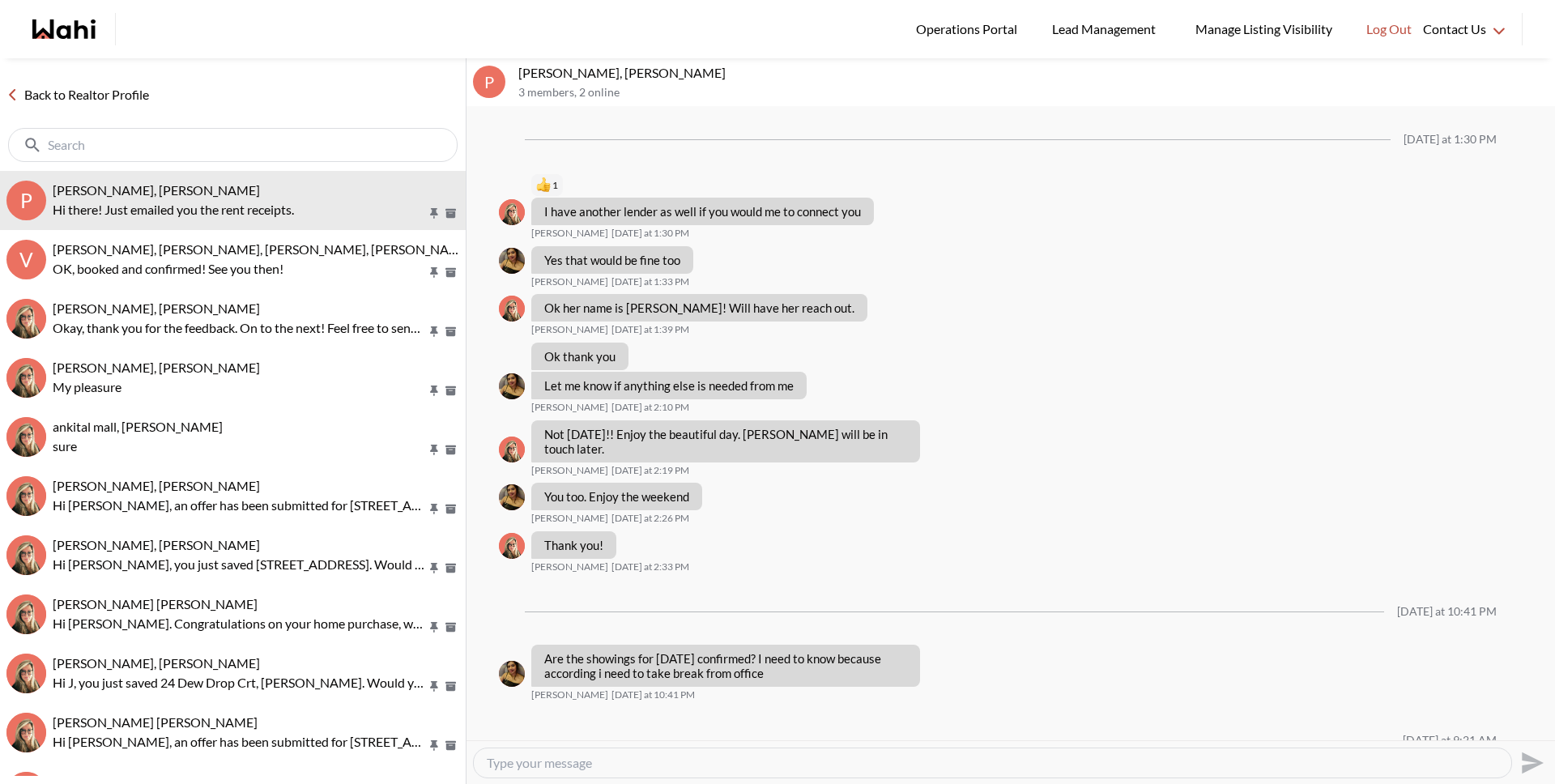
scroll to position [1029, 0]
